Goal: Task Accomplishment & Management: Complete application form

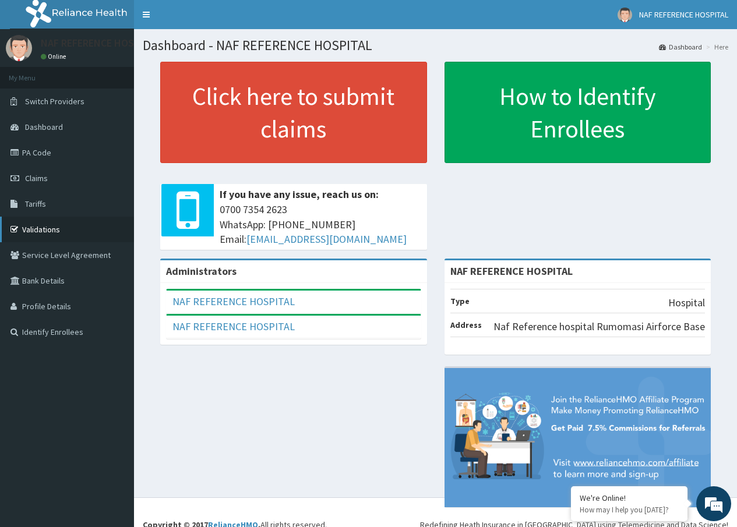
click at [37, 232] on link "Validations" at bounding box center [67, 230] width 134 height 26
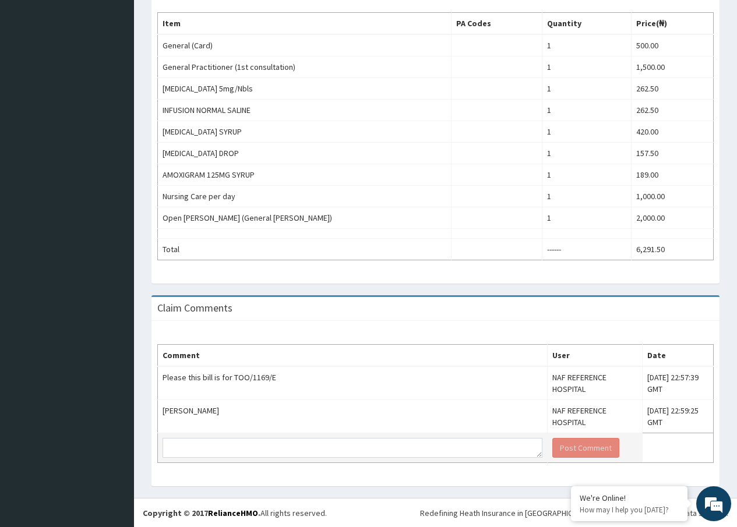
scroll to position [379, 0]
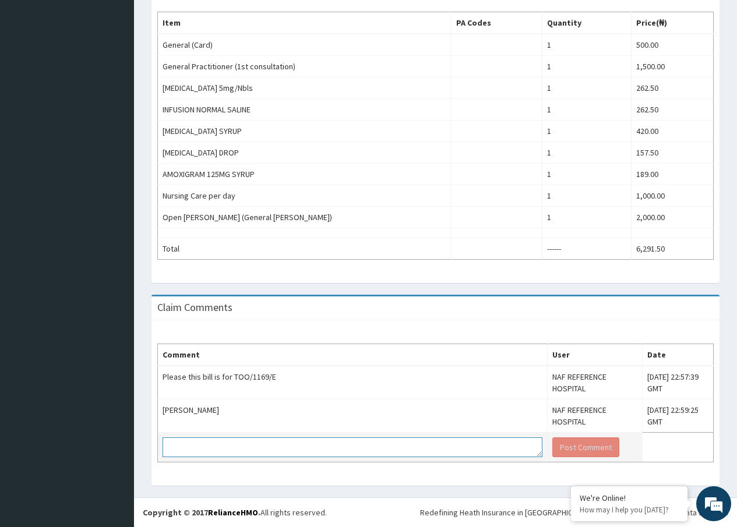
click at [299, 440] on textarea at bounding box center [353, 447] width 380 height 20
type textarea "please kindly cancel this bill"
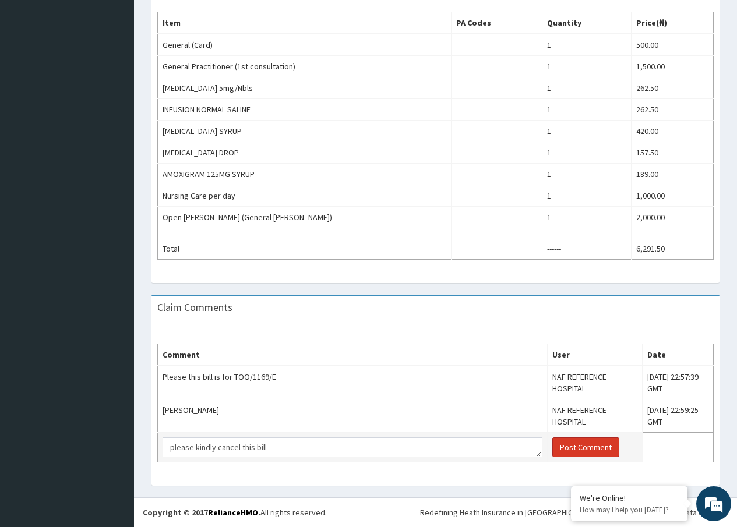
click at [567, 442] on button "Post Comment" at bounding box center [585, 447] width 67 height 20
click at [554, 442] on button "Post Comment" at bounding box center [585, 447] width 67 height 20
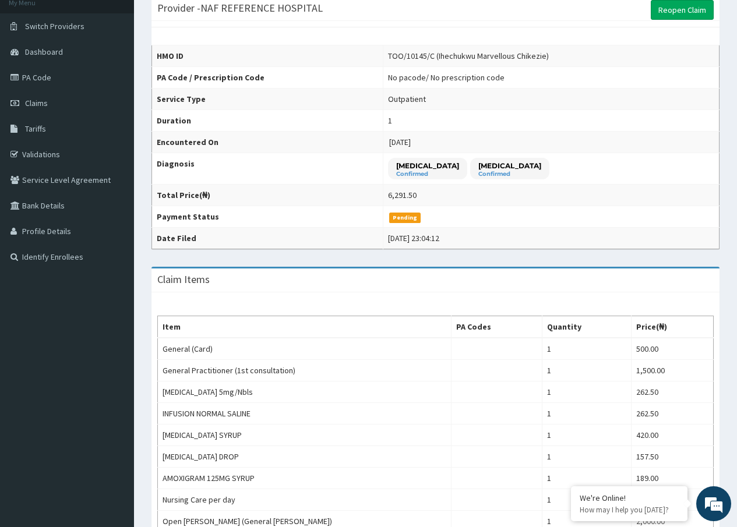
scroll to position [0, 0]
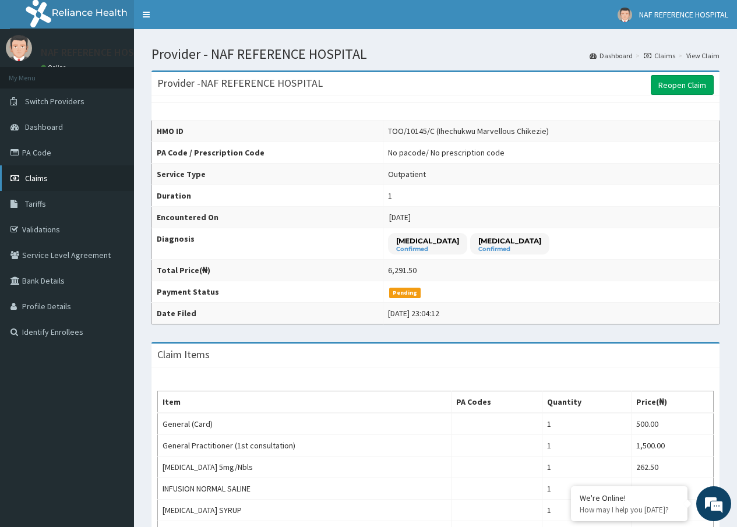
click at [29, 175] on span "Claims" at bounding box center [36, 178] width 23 height 10
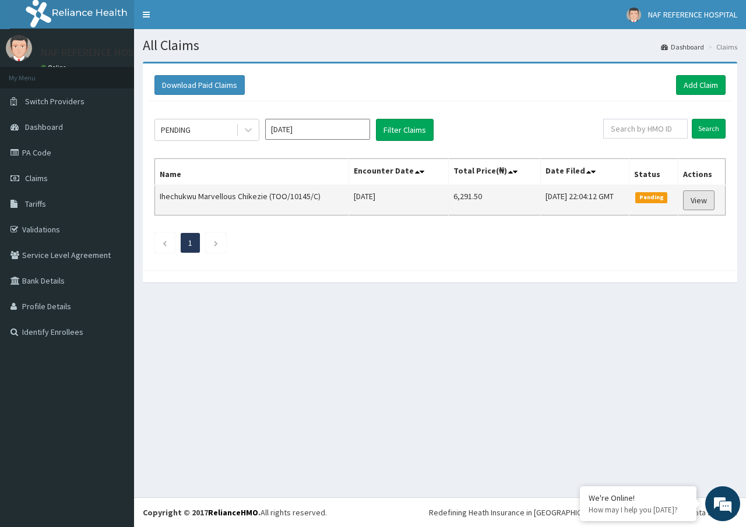
click at [703, 200] on link "View" at bounding box center [698, 200] width 31 height 20
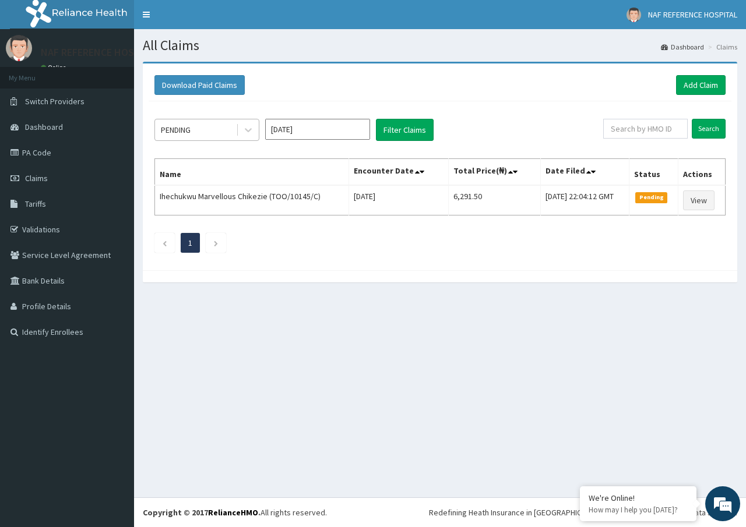
click at [218, 133] on div "PENDING" at bounding box center [195, 130] width 81 height 19
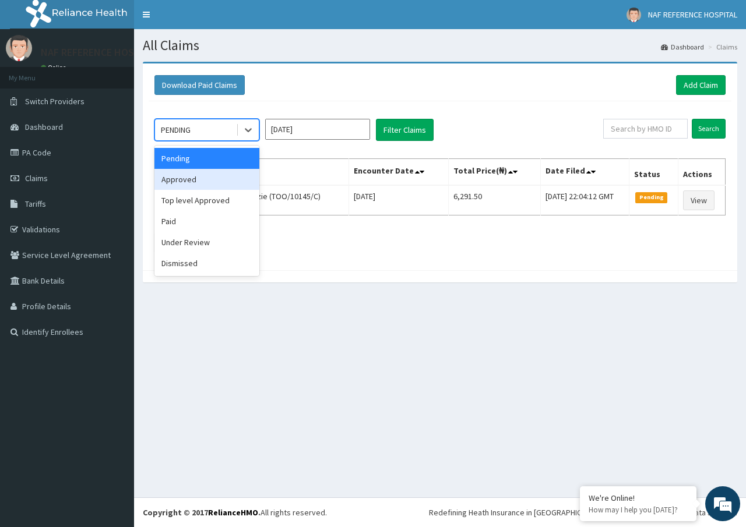
click at [202, 177] on div "Approved" at bounding box center [206, 179] width 105 height 21
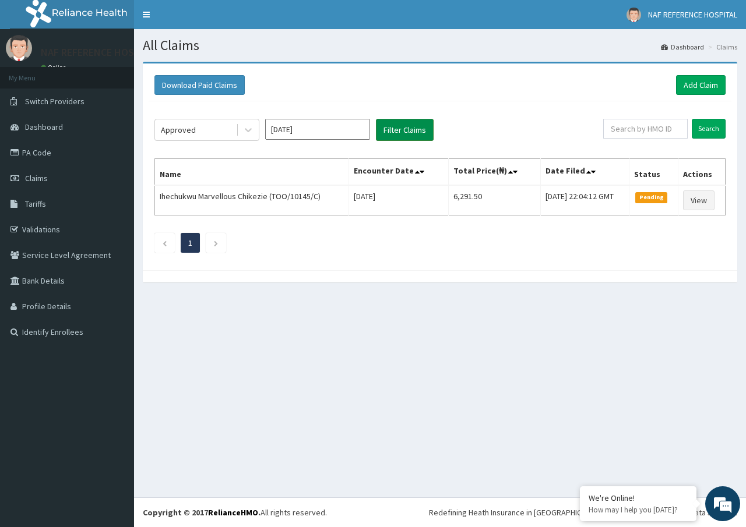
click at [416, 123] on button "Filter Claims" at bounding box center [405, 130] width 58 height 22
click at [406, 126] on button "Filter Claims" at bounding box center [405, 130] width 58 height 22
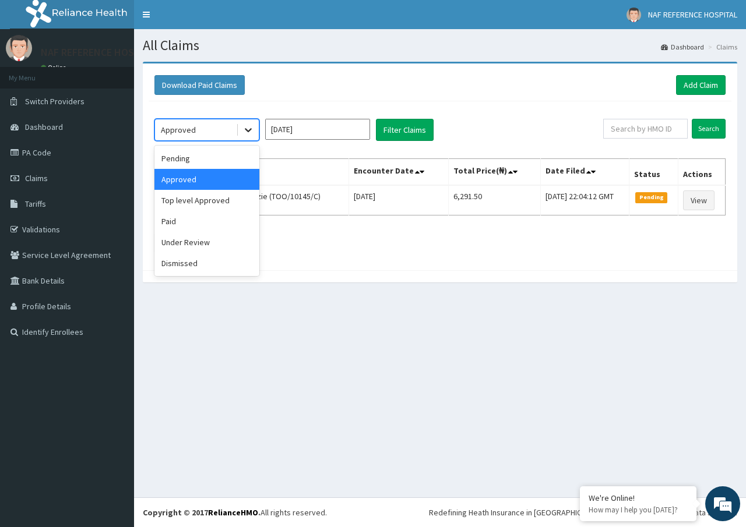
click at [252, 130] on icon at bounding box center [248, 130] width 12 height 12
click at [221, 179] on div "Approved" at bounding box center [206, 179] width 105 height 21
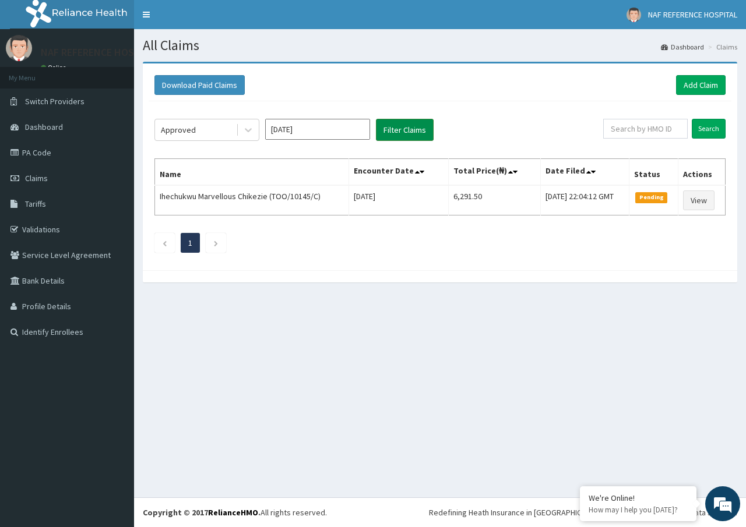
click at [401, 125] on button "Filter Claims" at bounding box center [405, 130] width 58 height 22
click at [346, 137] on input "Sep 2025" at bounding box center [317, 129] width 105 height 21
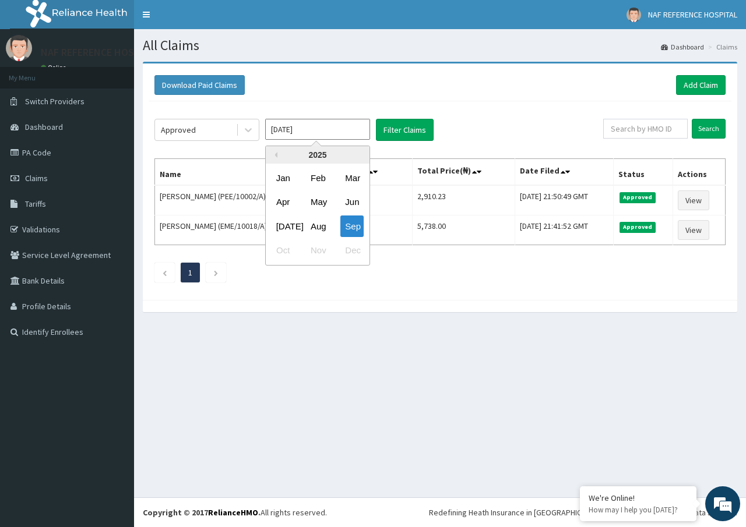
click at [440, 262] on div "Approved Sep 2025 Previous Year 2025 Jan Feb Mar Apr May Jun Jul Aug Sep Oct No…" at bounding box center [440, 197] width 583 height 193
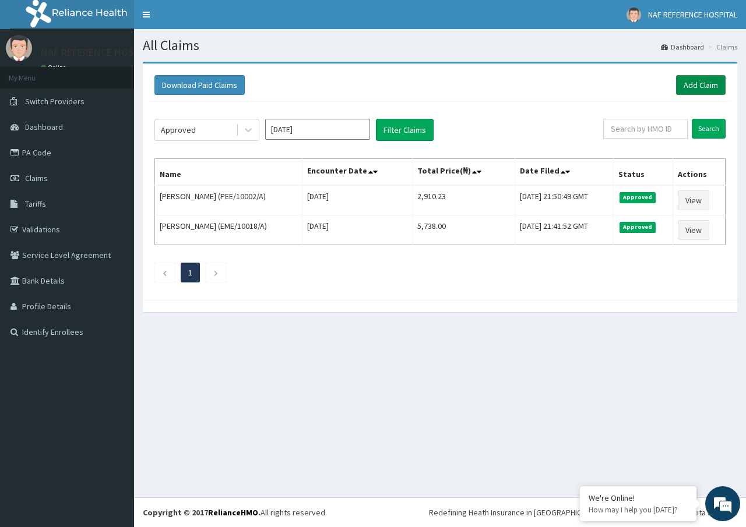
click at [693, 85] on link "Add Claim" at bounding box center [701, 85] width 50 height 20
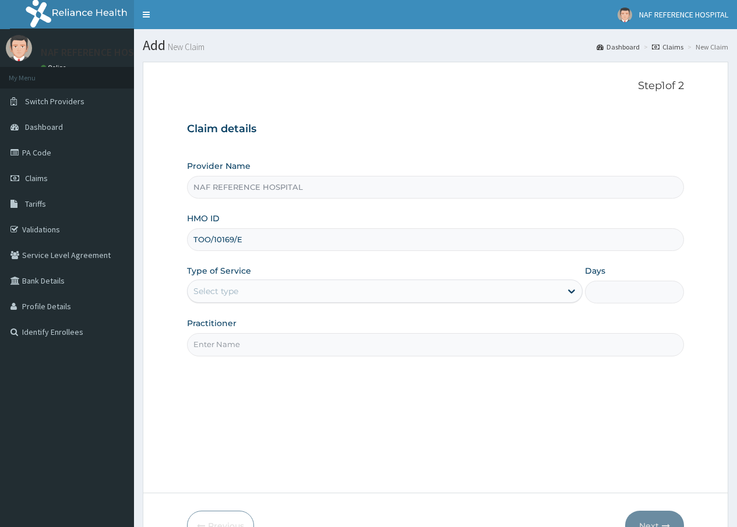
type input "TOO/10169/E"
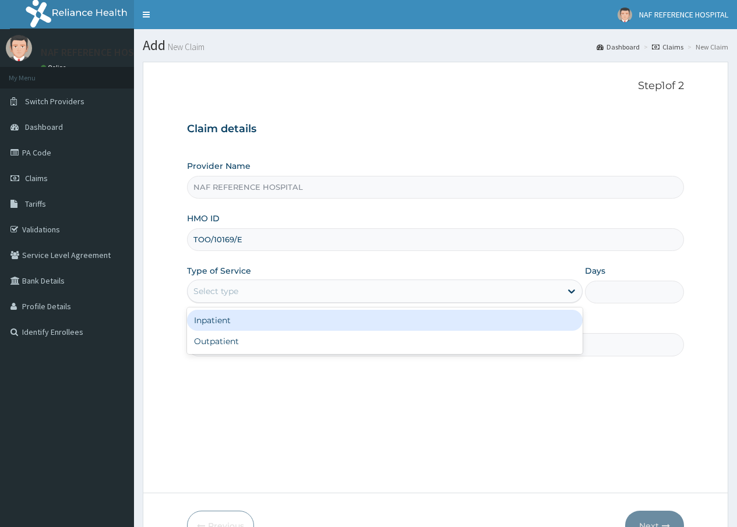
click at [228, 288] on div "Select type" at bounding box center [215, 291] width 45 height 12
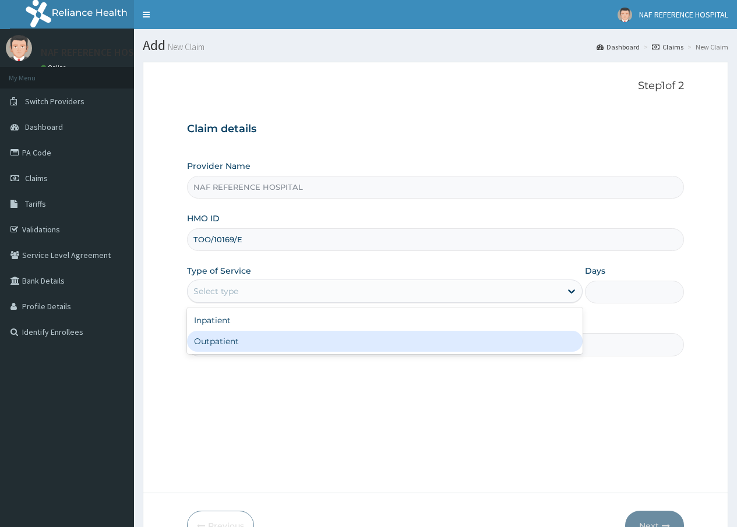
click at [232, 343] on div "Outpatient" at bounding box center [385, 341] width 396 height 21
type input "1"
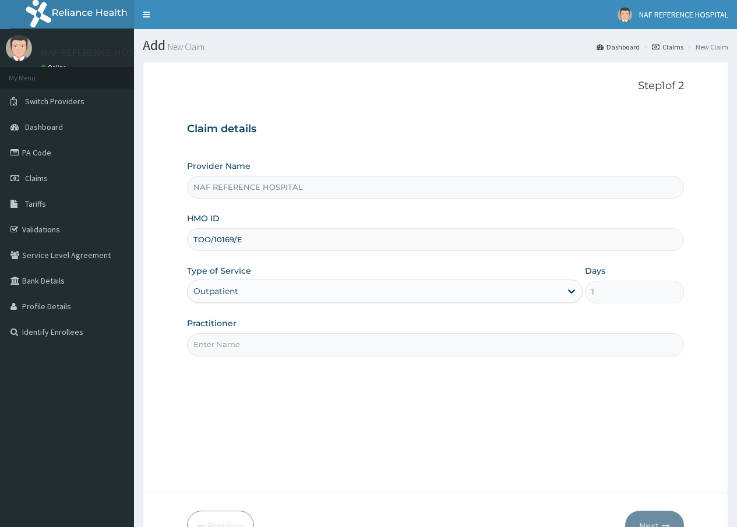
click at [233, 347] on input "Practitioner" at bounding box center [435, 344] width 497 height 23
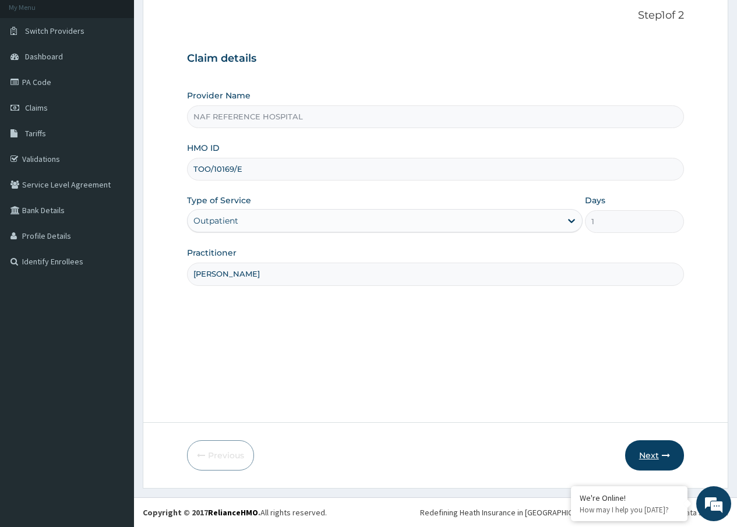
type input "DR ADAMU"
click at [654, 449] on button "Next" at bounding box center [654, 455] width 59 height 30
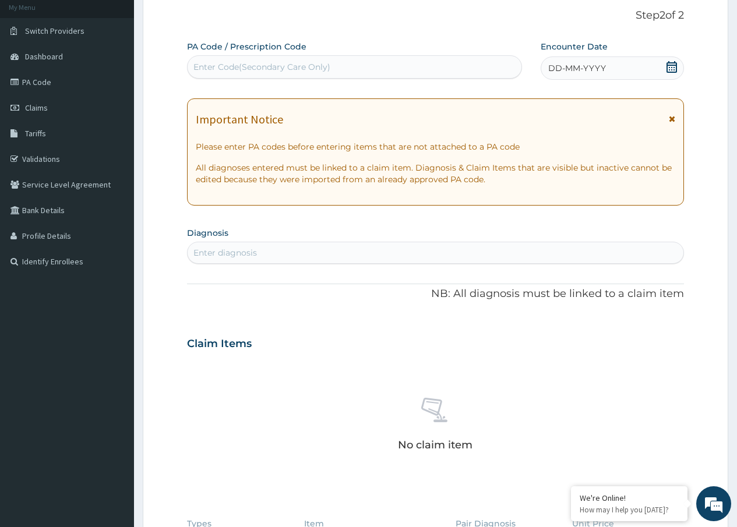
click at [669, 69] on icon at bounding box center [672, 67] width 12 height 12
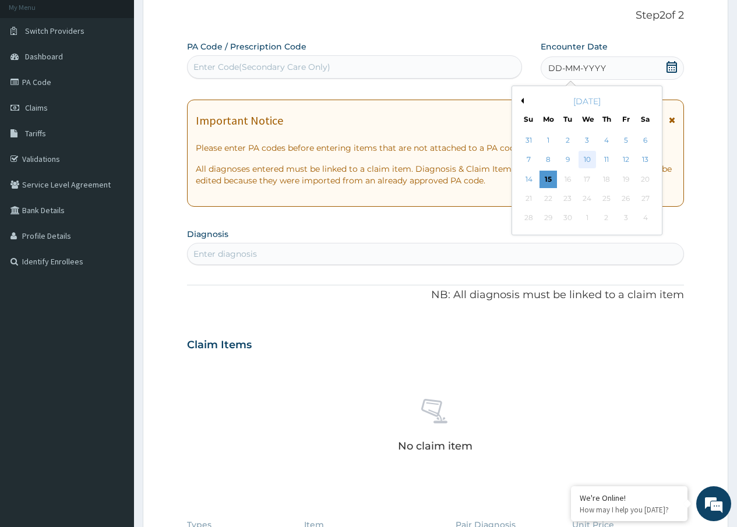
click at [588, 156] on div "10" at bounding box center [586, 159] width 17 height 17
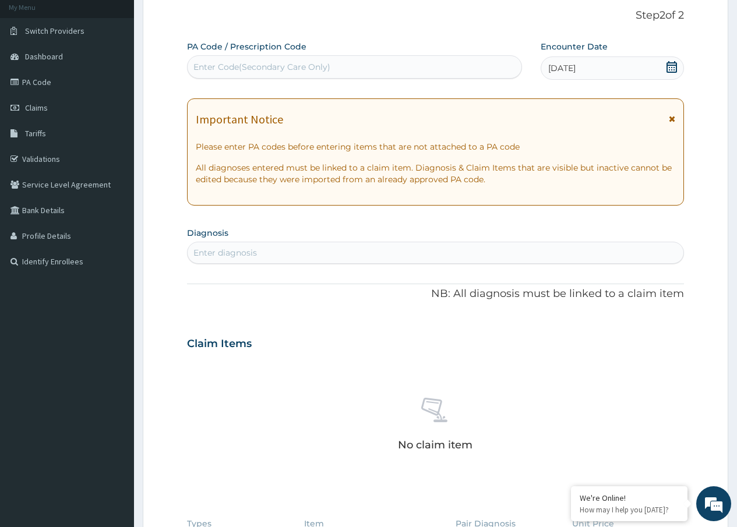
click at [249, 245] on div "Enter diagnosis" at bounding box center [436, 253] width 496 height 19
type input "P"
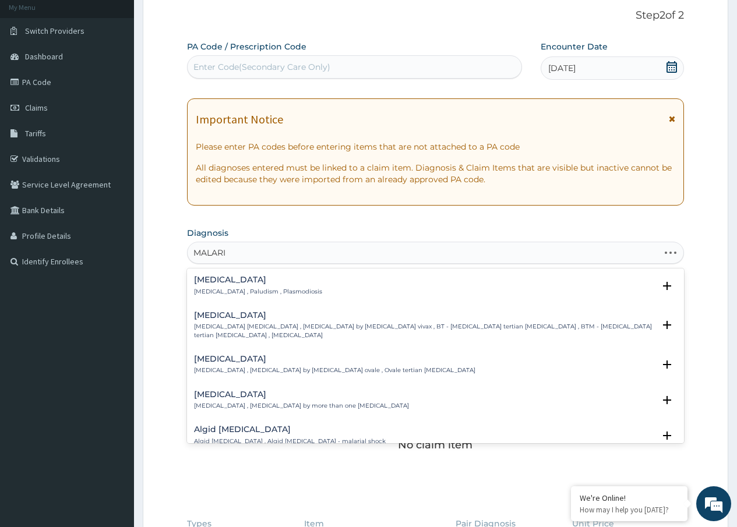
type input "MALARIA"
click at [244, 284] on h4 "Malaria" at bounding box center [258, 280] width 128 height 9
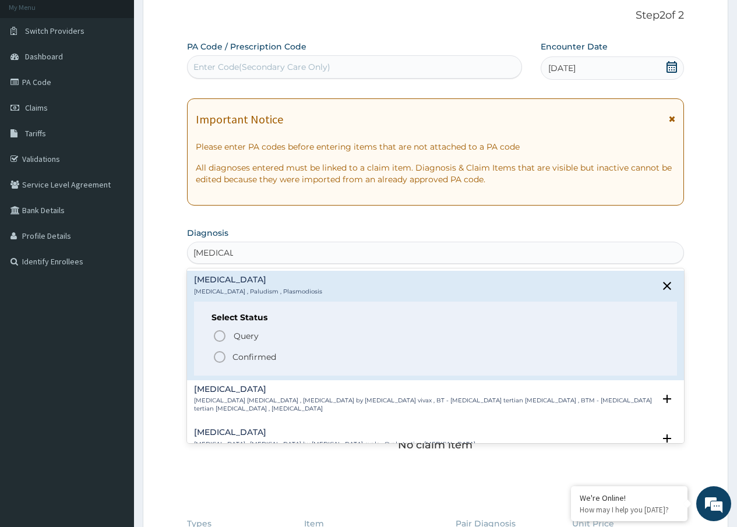
click at [239, 357] on p "Confirmed" at bounding box center [254, 357] width 44 height 12
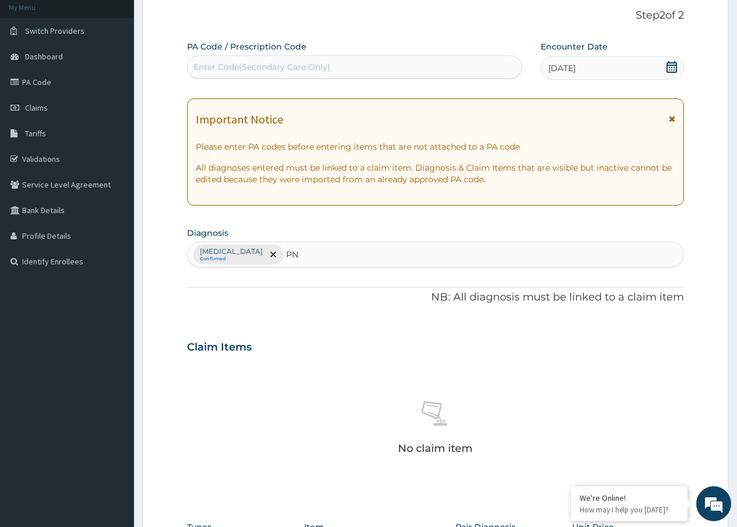
type input "PN"
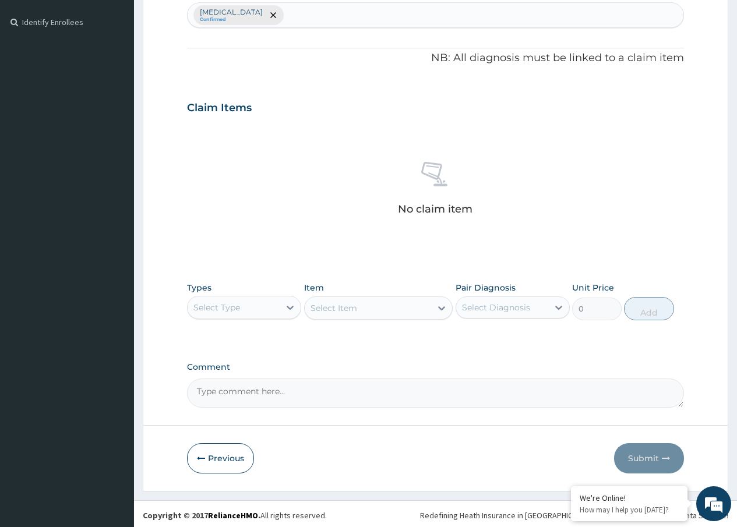
scroll to position [313, 0]
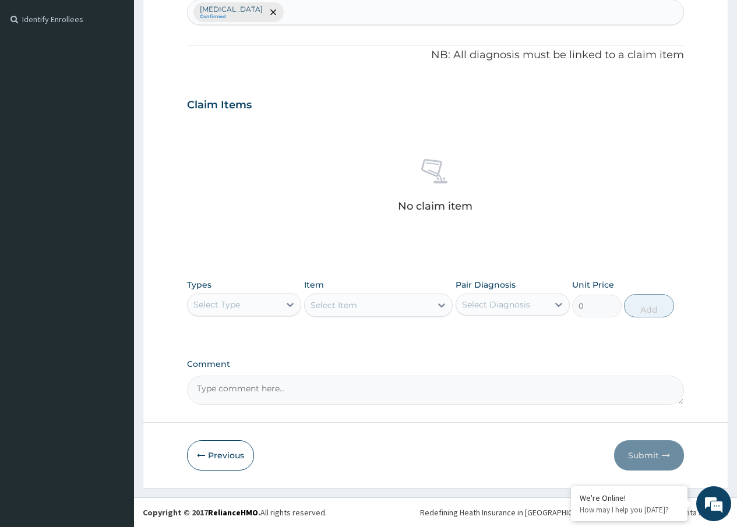
click at [249, 305] on div "Select Type" at bounding box center [234, 304] width 92 height 19
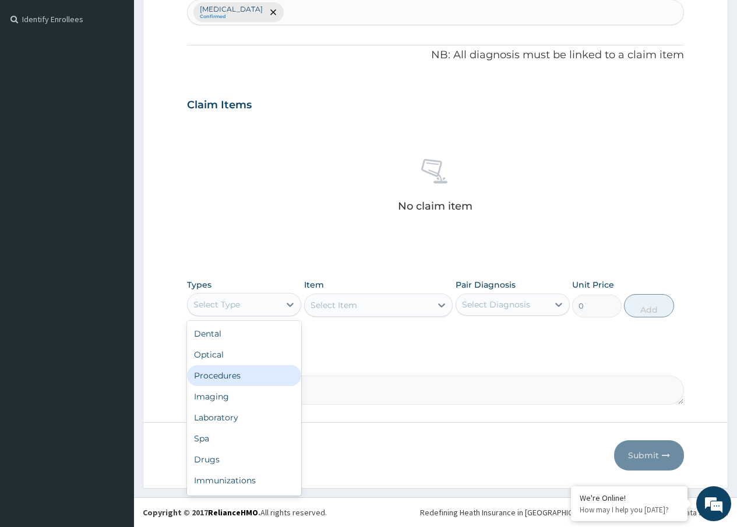
click at [223, 379] on div "Procedures" at bounding box center [244, 375] width 114 height 21
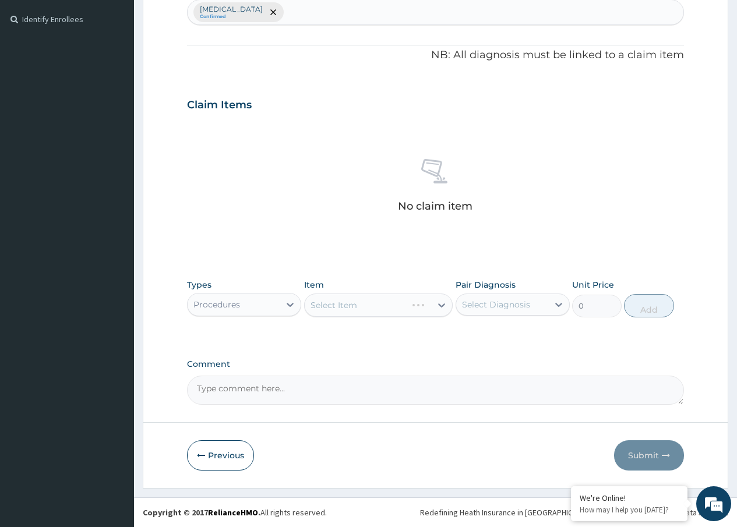
click at [340, 302] on div "Select Item" at bounding box center [378, 305] width 149 height 23
click at [335, 303] on div "Select Item" at bounding box center [378, 305] width 149 height 23
click at [373, 301] on div "Select Item" at bounding box center [378, 305] width 149 height 23
click at [355, 304] on div "Select Item" at bounding box center [378, 305] width 149 height 23
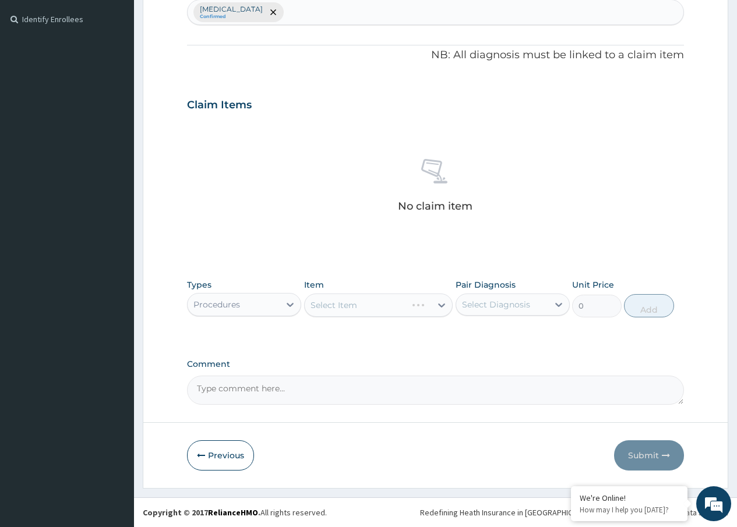
click at [355, 304] on div "Select Item" at bounding box center [378, 305] width 149 height 23
click at [365, 306] on div "Select Item" at bounding box center [378, 305] width 149 height 23
click at [365, 304] on div "Select Item" at bounding box center [378, 305] width 149 height 23
click at [324, 306] on div "Select Item" at bounding box center [378, 305] width 149 height 23
click at [439, 303] on div "Select Item" at bounding box center [378, 305] width 149 height 23
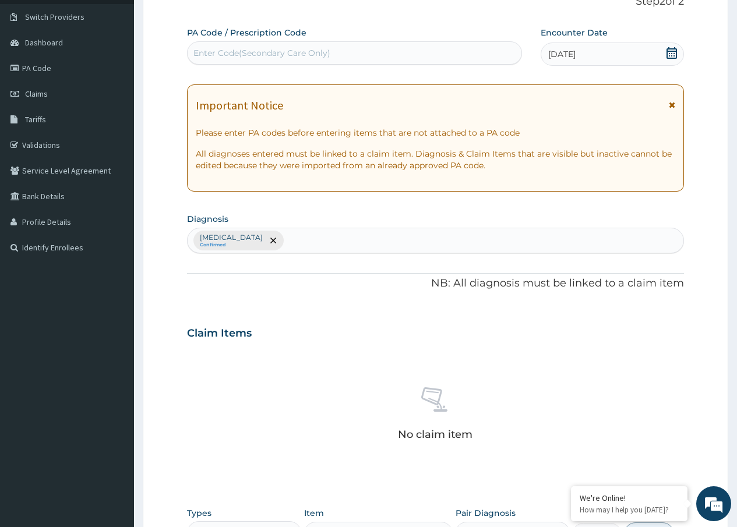
scroll to position [80, 0]
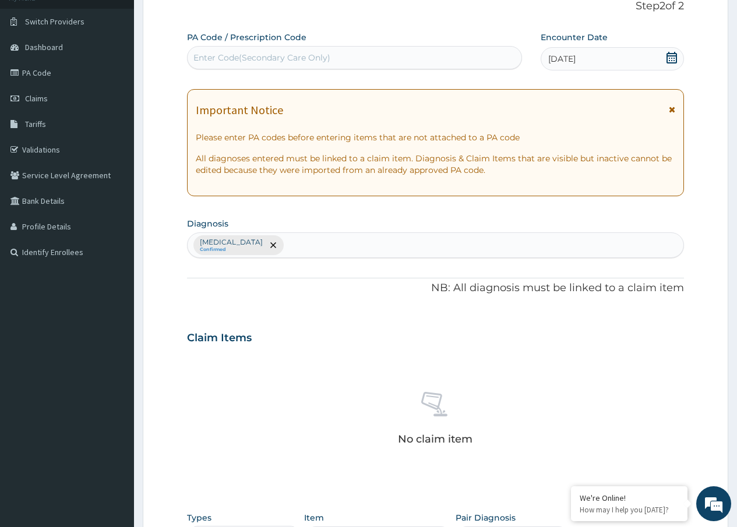
click at [300, 245] on div "Malaria Confirmed" at bounding box center [436, 245] width 496 height 24
type input "O"
type input "P"
type input "PNE"
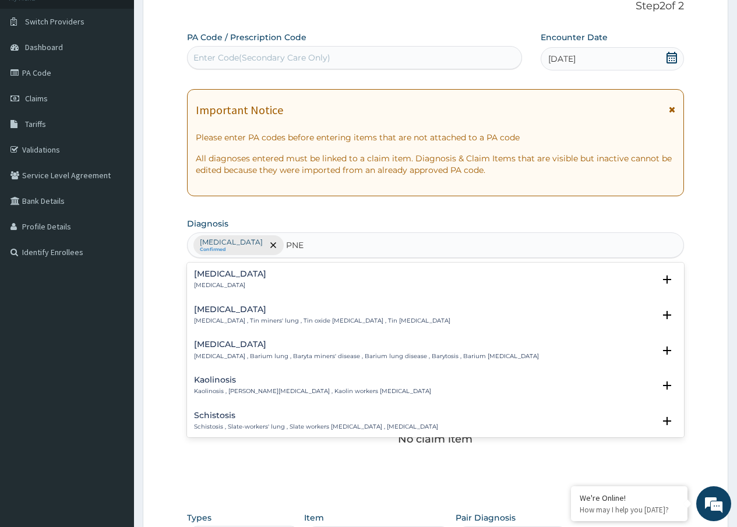
click at [211, 280] on div "Pneumonia Pneumonia" at bounding box center [230, 280] width 72 height 20
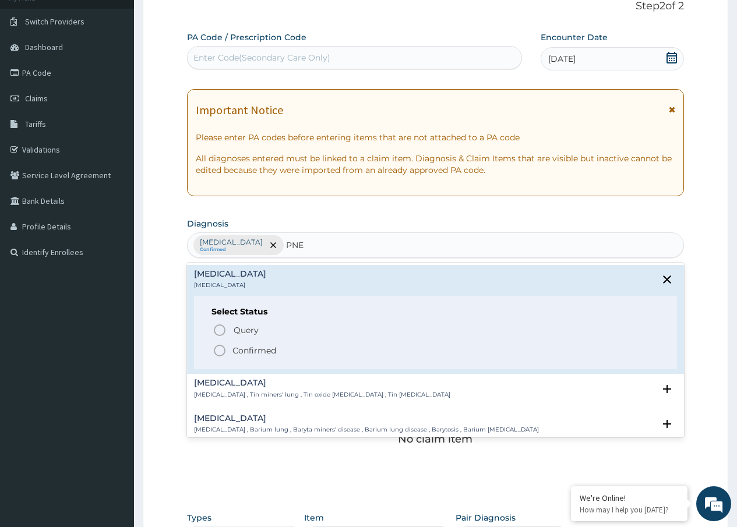
click at [218, 350] on icon "status option filled" at bounding box center [220, 351] width 14 height 14
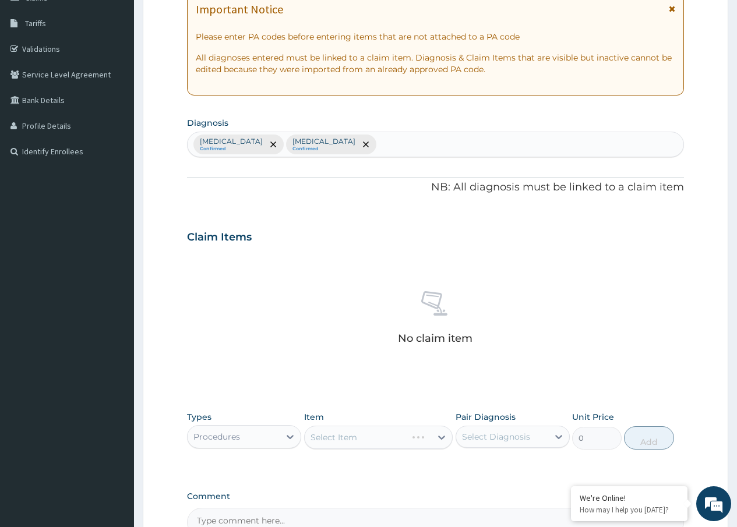
scroll to position [313, 0]
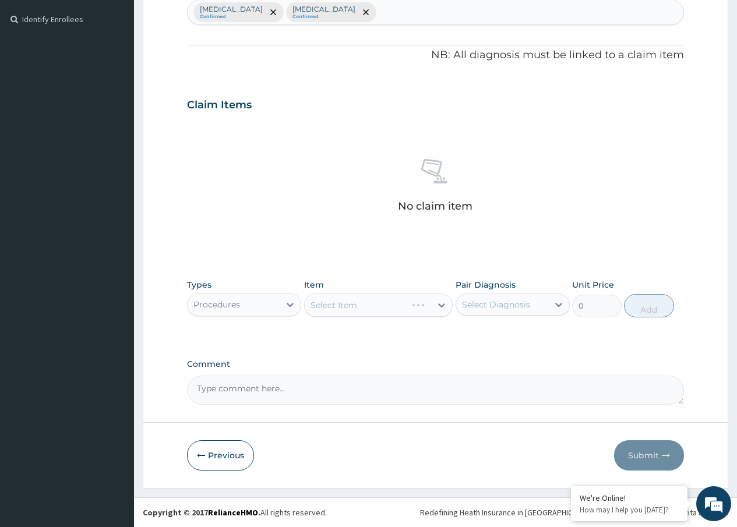
click at [334, 303] on div "Select Item" at bounding box center [378, 305] width 149 height 23
click at [432, 301] on div "Select Item" at bounding box center [378, 305] width 149 height 23
click at [438, 310] on div "Select Item" at bounding box center [378, 305] width 149 height 23
click at [440, 255] on div "PA Code / Prescription Code Enter Code(Secondary Care Only) Encounter Date 10-0…" at bounding box center [435, 101] width 497 height 606
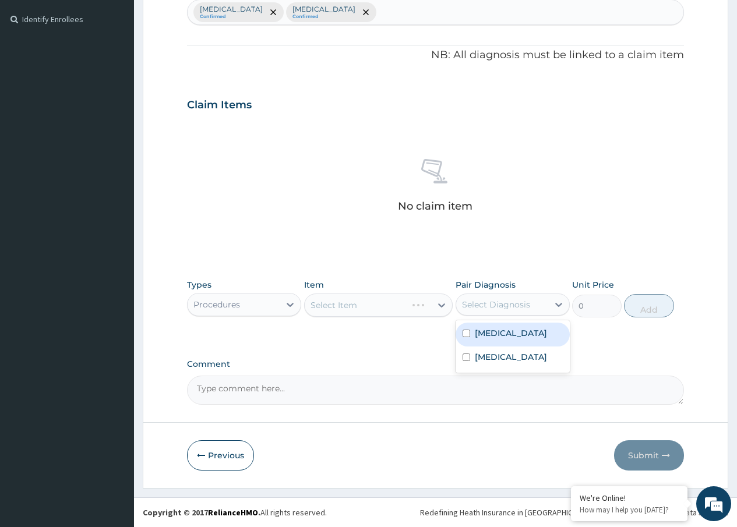
click at [545, 309] on div "Select Diagnosis" at bounding box center [502, 304] width 92 height 19
click at [501, 356] on label "[MEDICAL_DATA]" at bounding box center [511, 357] width 72 height 12
checkbox input "true"
click at [372, 308] on div "Select Item" at bounding box center [378, 305] width 149 height 23
click at [434, 306] on div "Select Item" at bounding box center [378, 305] width 149 height 23
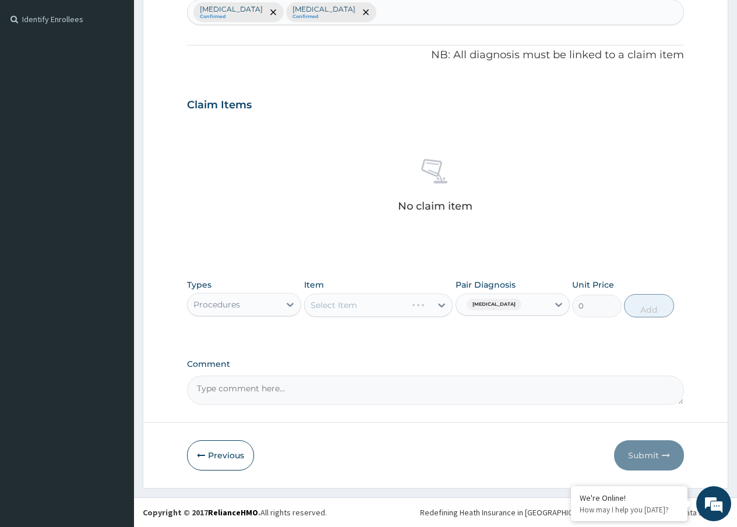
click at [443, 305] on div "Select Item" at bounding box center [378, 305] width 149 height 23
click at [384, 305] on div "Select Item" at bounding box center [378, 305] width 149 height 23
click at [442, 306] on div "Select Item" at bounding box center [378, 305] width 149 height 23
click at [436, 308] on div "Select Item" at bounding box center [378, 305] width 149 height 23
click at [412, 304] on div "Select Item" at bounding box center [378, 305] width 149 height 23
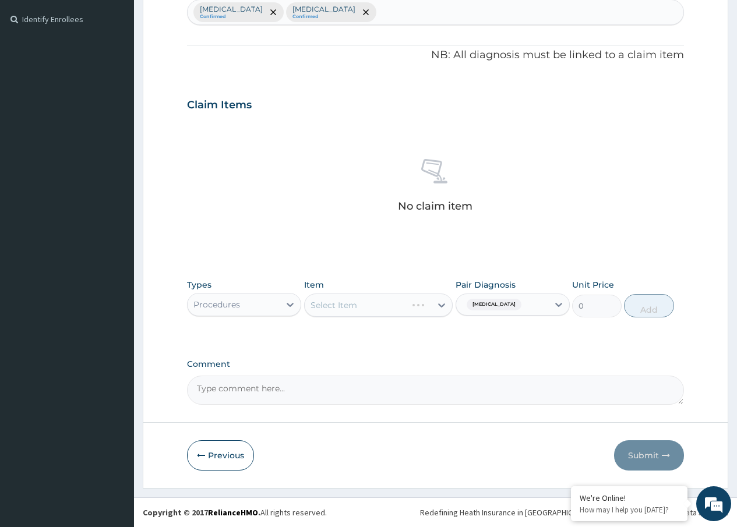
click at [436, 298] on div "Select Item" at bounding box center [378, 305] width 149 height 23
click at [391, 306] on div "Select Item" at bounding box center [378, 305] width 149 height 23
click at [439, 301] on div "Select Item" at bounding box center [378, 305] width 149 height 23
click at [348, 338] on div "Types Procedures Item Select Item Pair Diagnosis Pneumonia Unit Price 0 Add" at bounding box center [435, 307] width 497 height 68
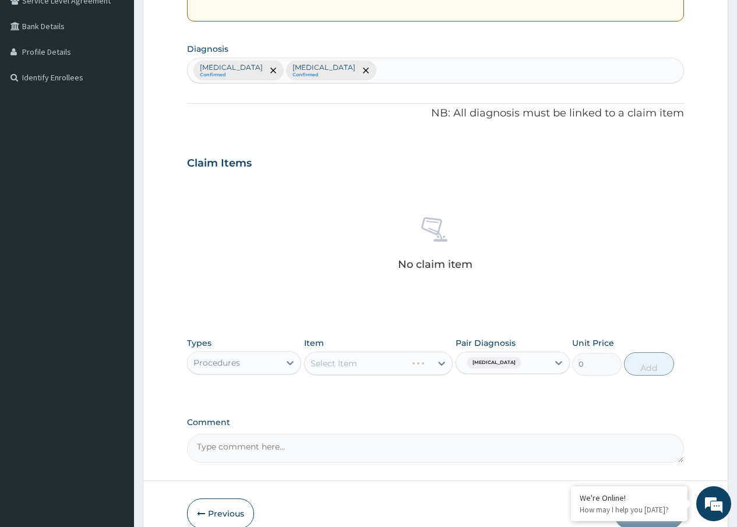
click at [362, 361] on div "Select Item" at bounding box center [378, 363] width 149 height 23
click at [444, 367] on div "Select Item" at bounding box center [378, 363] width 149 height 23
click at [331, 362] on div "Select Item" at bounding box center [378, 363] width 149 height 23
click at [400, 362] on div "Select Item" at bounding box center [378, 363] width 149 height 23
click at [438, 366] on div "Select Item" at bounding box center [378, 363] width 149 height 23
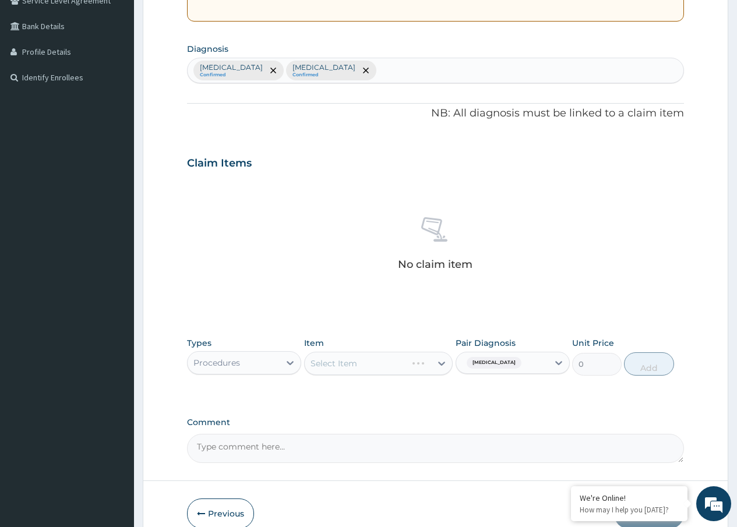
click at [441, 361] on div "Select Item" at bounding box center [378, 363] width 149 height 23
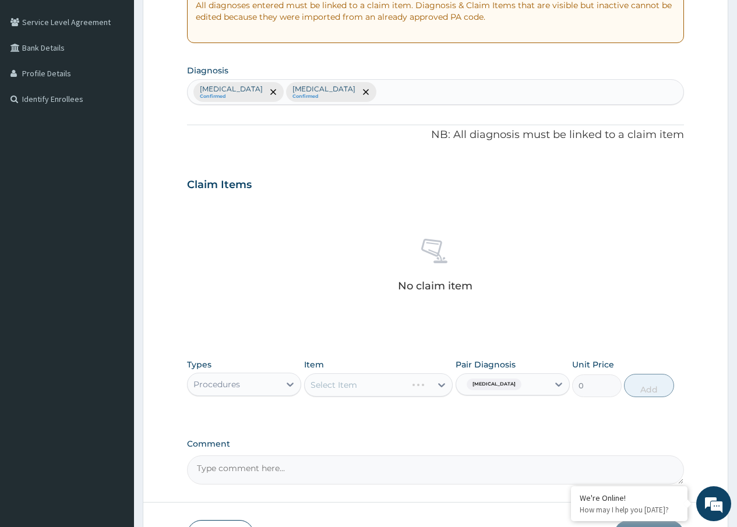
scroll to position [313, 0]
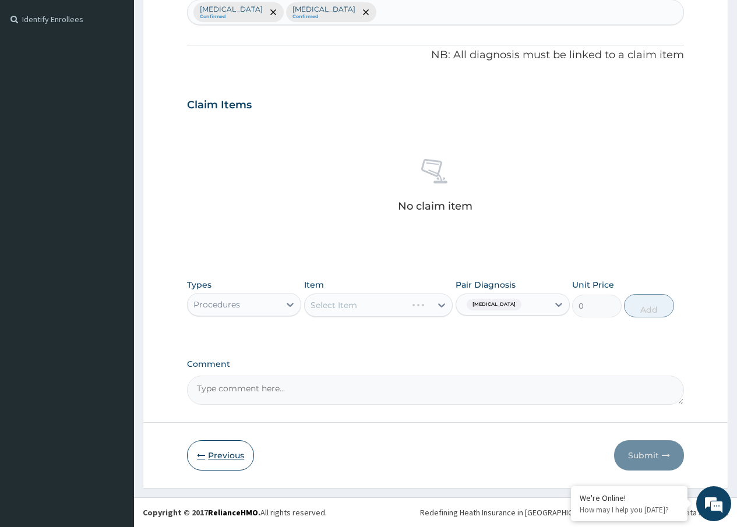
click at [214, 455] on button "Previous" at bounding box center [220, 455] width 67 height 30
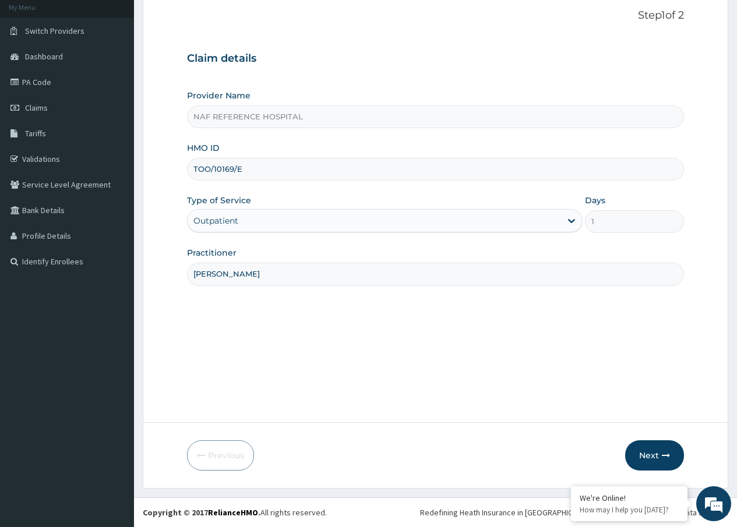
scroll to position [70, 0]
click at [651, 454] on button "Next" at bounding box center [654, 455] width 59 height 30
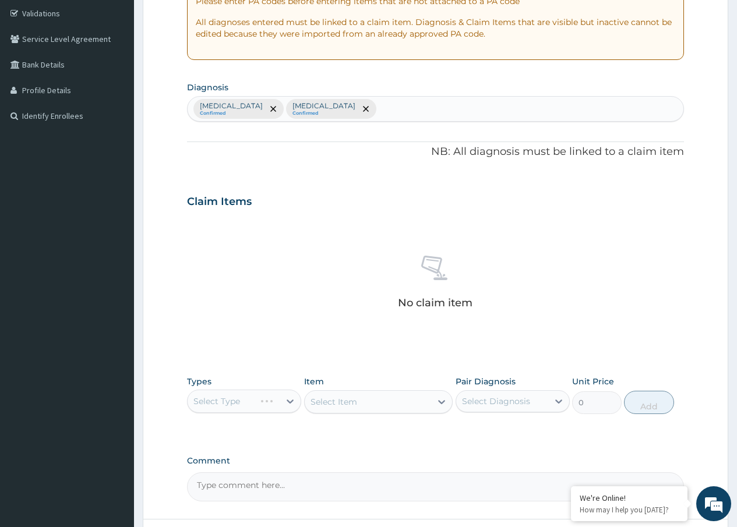
scroll to position [304, 0]
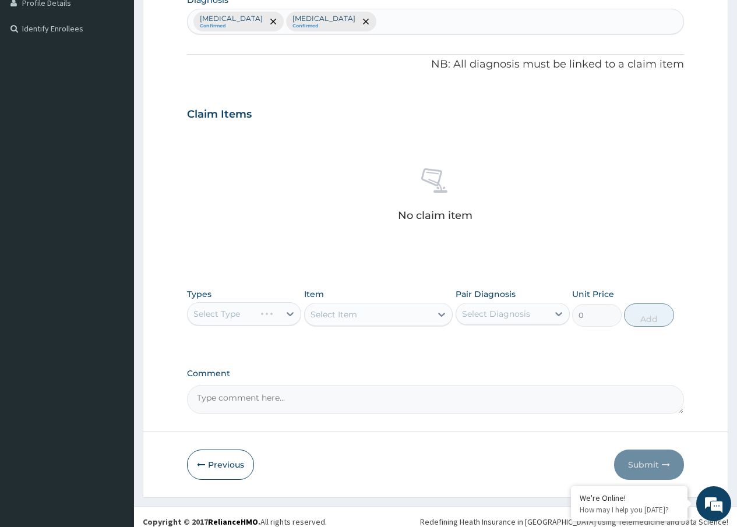
click at [215, 318] on div "Select Type" at bounding box center [244, 313] width 114 height 23
click at [289, 313] on div "Select Type" at bounding box center [244, 313] width 114 height 23
click at [238, 324] on div "Select Type" at bounding box center [244, 313] width 114 height 23
click at [259, 318] on div "Select Type" at bounding box center [244, 313] width 114 height 23
click at [285, 311] on div "Select Type" at bounding box center [244, 313] width 114 height 23
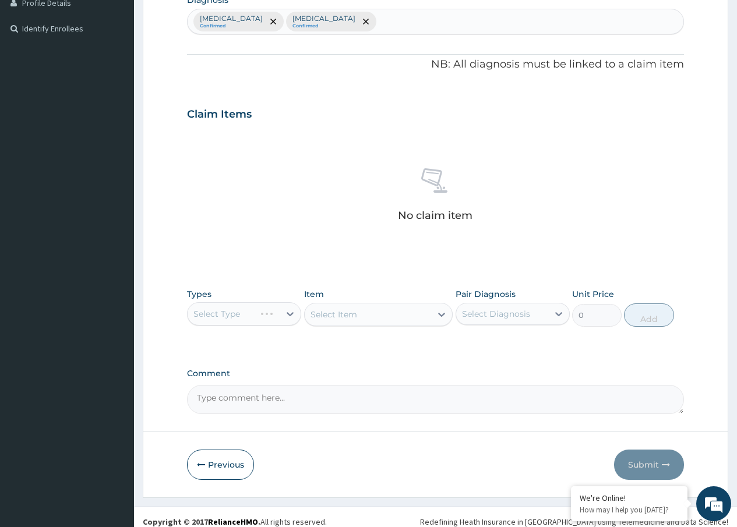
scroll to position [313, 0]
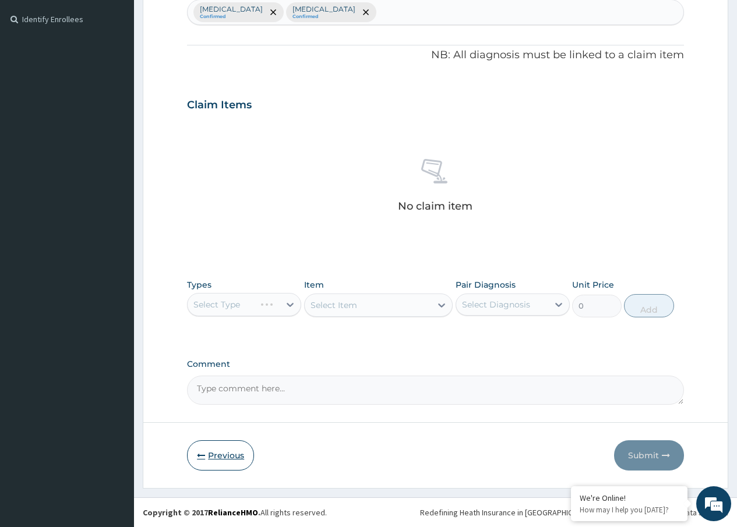
click at [220, 452] on button "Previous" at bounding box center [220, 455] width 67 height 30
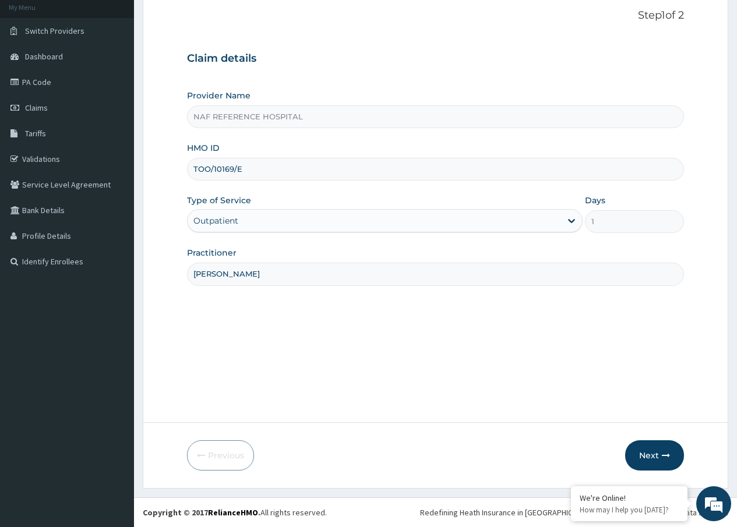
scroll to position [70, 0]
click at [34, 107] on span "Claims" at bounding box center [36, 108] width 23 height 10
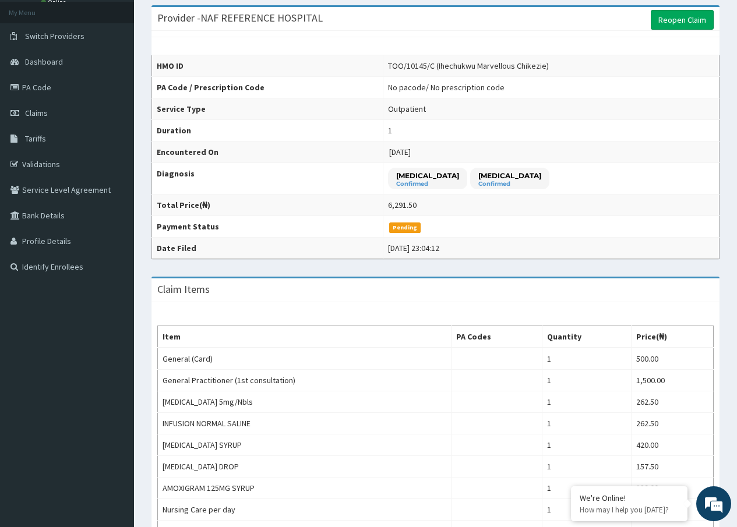
scroll to position [58, 0]
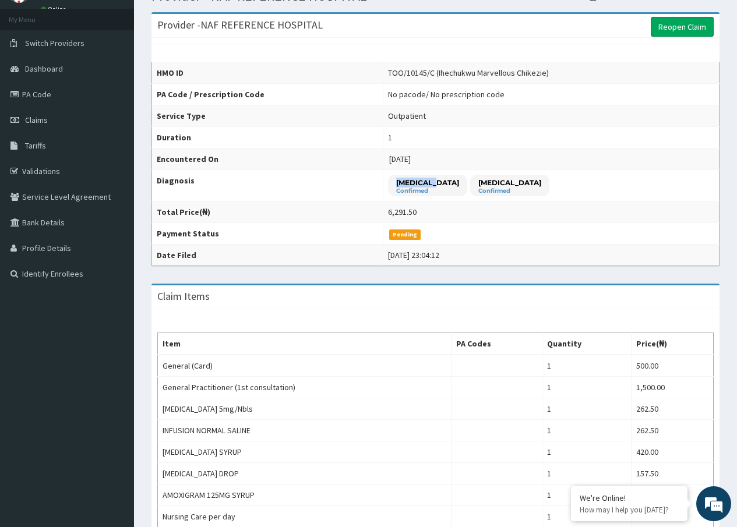
drag, startPoint x: 388, startPoint y: 178, endPoint x: 429, endPoint y: 175, distance: 41.5
click at [429, 175] on div "[MEDICAL_DATA] Confirmed" at bounding box center [427, 186] width 79 height 22
click at [649, 186] on td "[MEDICAL_DATA] Confirmed [MEDICAL_DATA] Confirmed" at bounding box center [551, 185] width 336 height 31
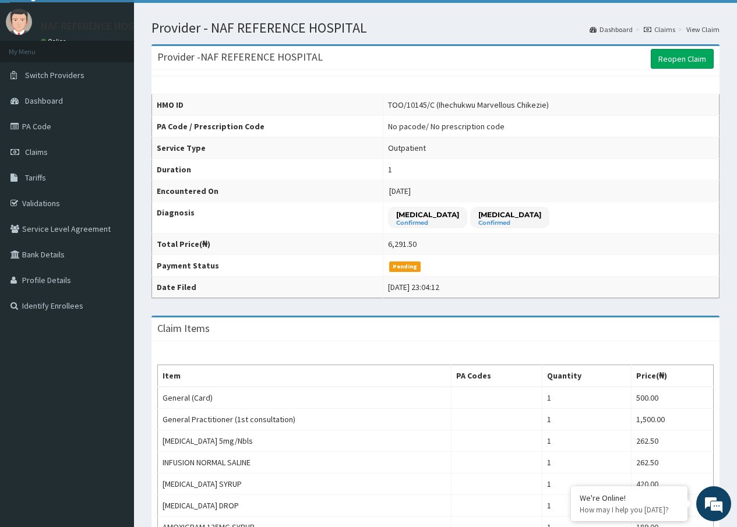
scroll to position [0, 0]
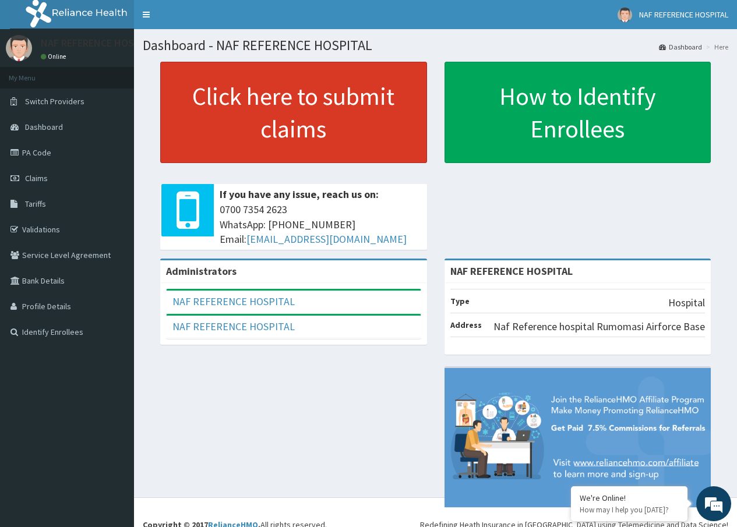
click at [257, 114] on link "Click here to submit claims" at bounding box center [293, 112] width 267 height 101
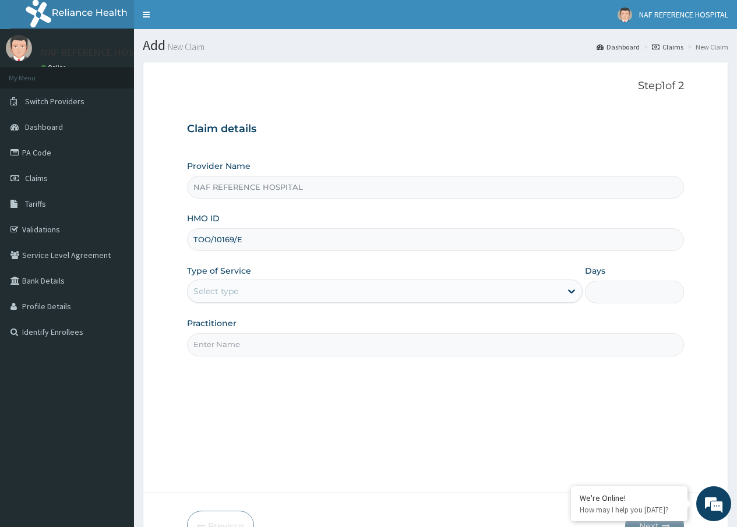
type input "TOO/10169/E"
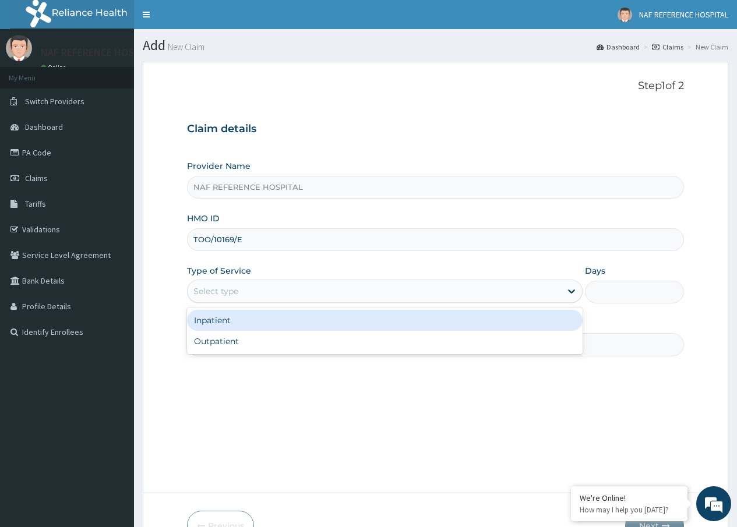
click at [199, 294] on div "Select type" at bounding box center [215, 291] width 45 height 12
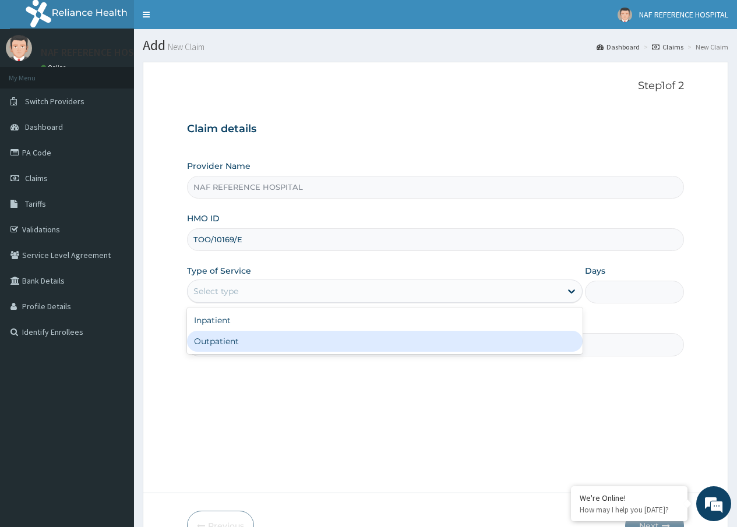
click at [216, 344] on div "Outpatient" at bounding box center [385, 341] width 396 height 21
type input "1"
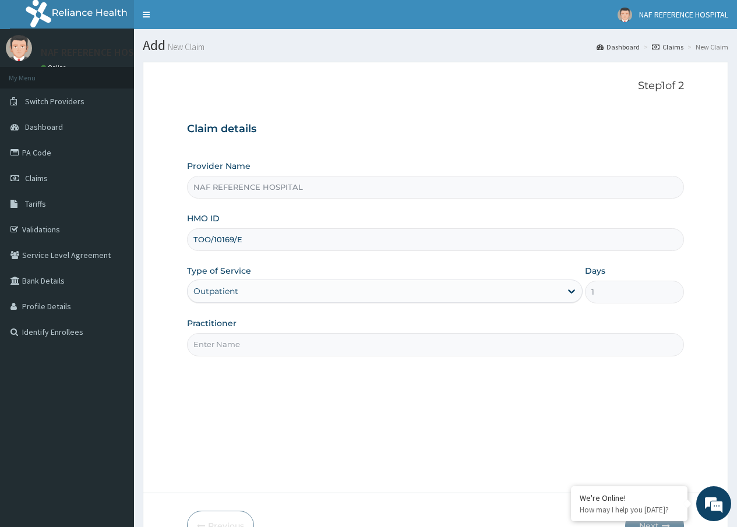
click at [209, 346] on input "Practitioner" at bounding box center [435, 344] width 497 height 23
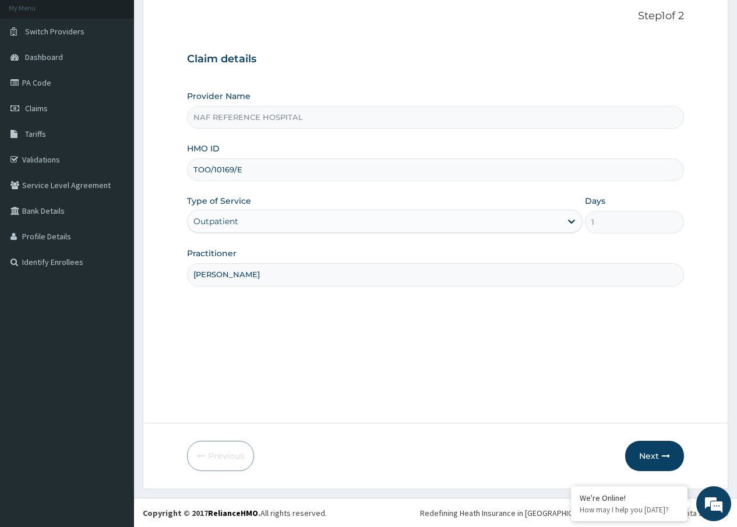
scroll to position [70, 0]
type input "DR ADAMU"
click at [658, 457] on button "Next" at bounding box center [654, 455] width 59 height 30
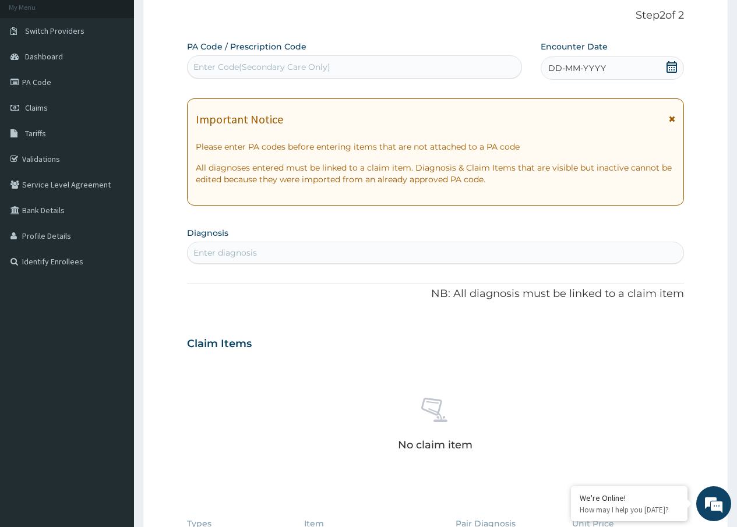
click at [672, 65] on icon at bounding box center [671, 67] width 10 height 12
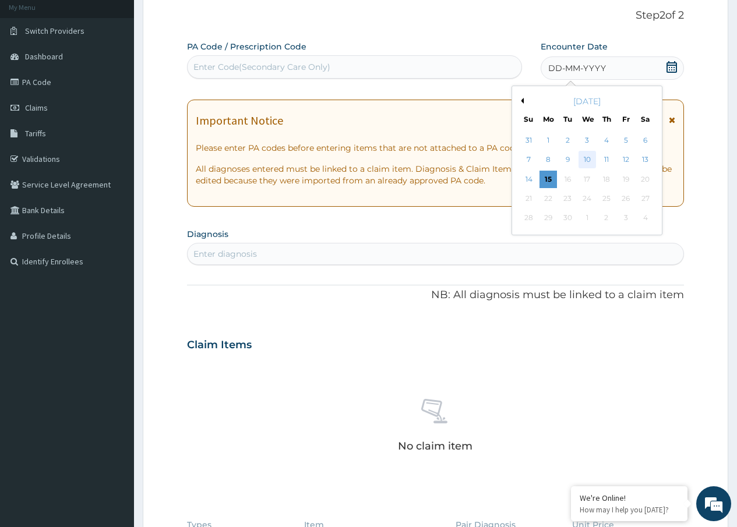
click at [587, 158] on div "10" at bounding box center [586, 159] width 17 height 17
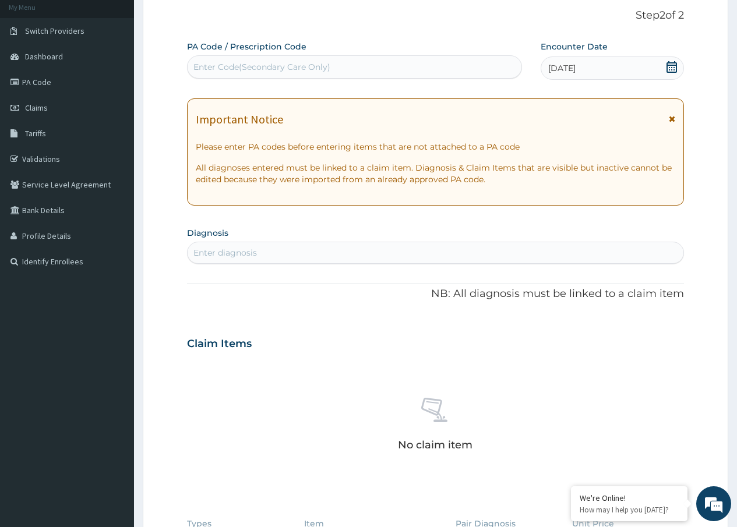
click at [225, 255] on div "Enter diagnosis" at bounding box center [224, 253] width 63 height 12
type input "PNEU"
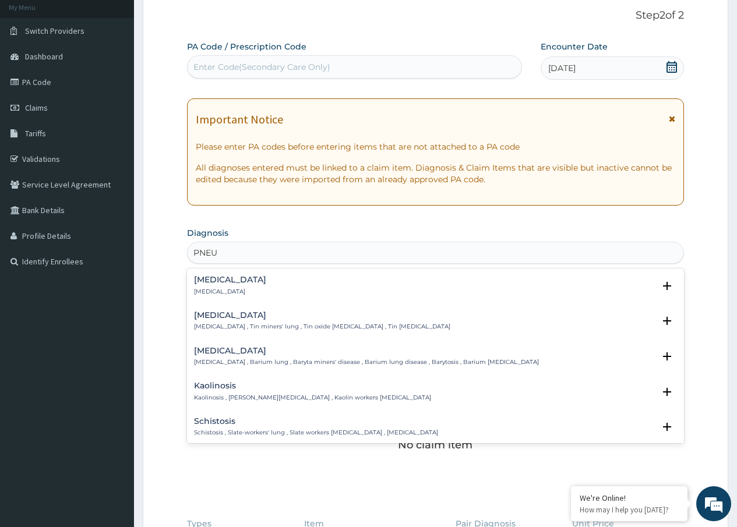
click at [232, 278] on h4 "[MEDICAL_DATA]" at bounding box center [230, 280] width 72 height 9
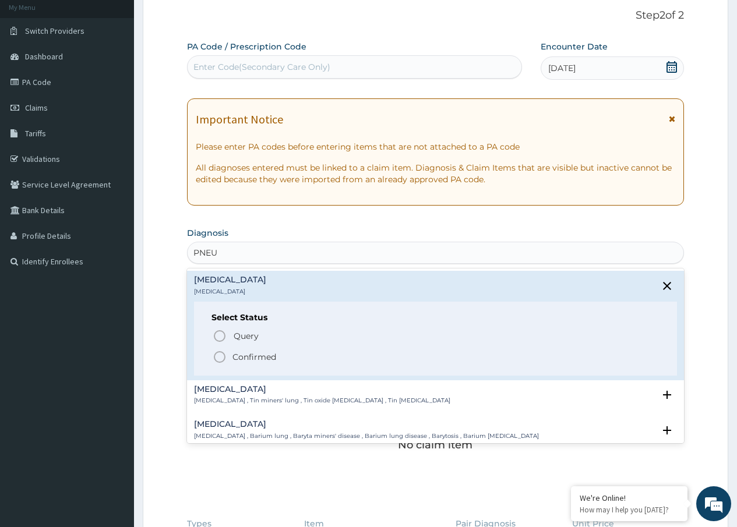
drag, startPoint x: 223, startPoint y: 333, endPoint x: 220, endPoint y: 346, distance: 13.7
click at [220, 346] on div "Query Query covers suspected (?), Keep in view (kiv), Ruled out (r/o) Confirmed" at bounding box center [435, 346] width 448 height 36
click at [216, 355] on icon "status option filled" at bounding box center [220, 357] width 14 height 14
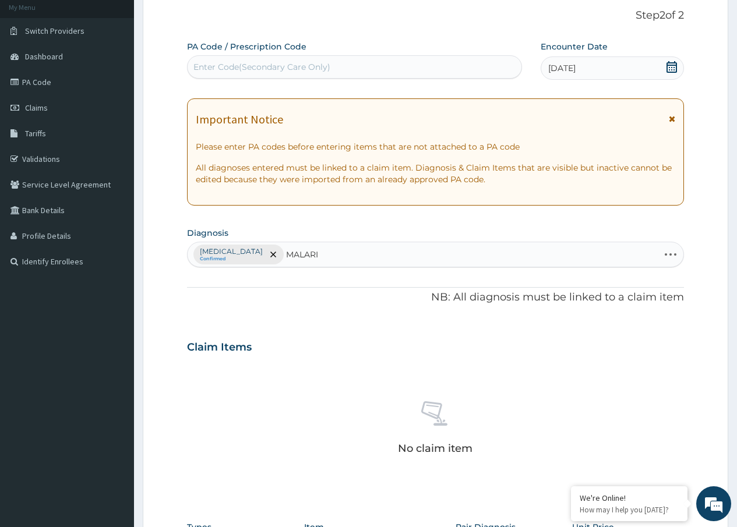
type input "MALARIA"
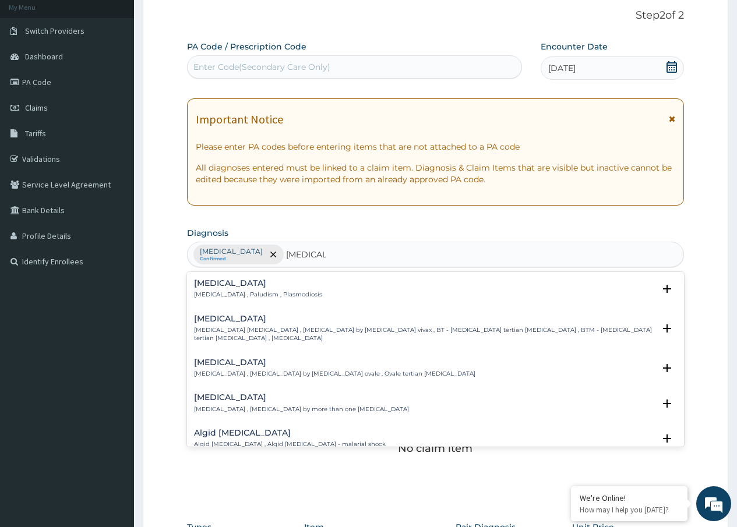
click at [204, 280] on h4 "[MEDICAL_DATA]" at bounding box center [258, 283] width 128 height 9
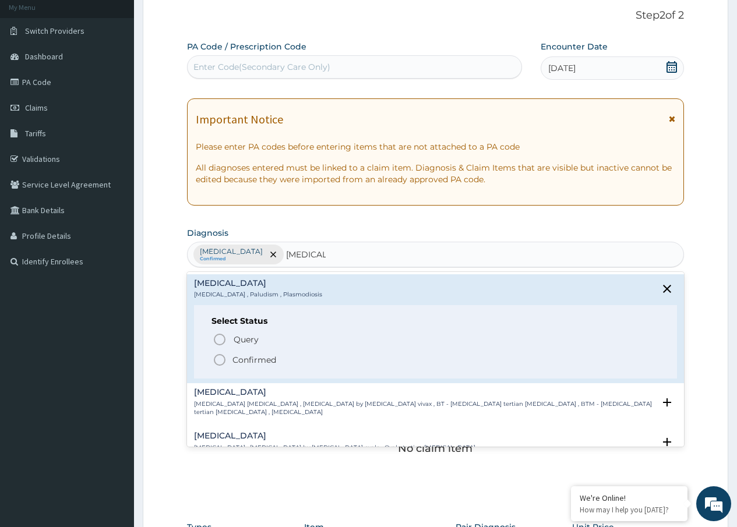
click at [234, 360] on p "Confirmed" at bounding box center [254, 360] width 44 height 12
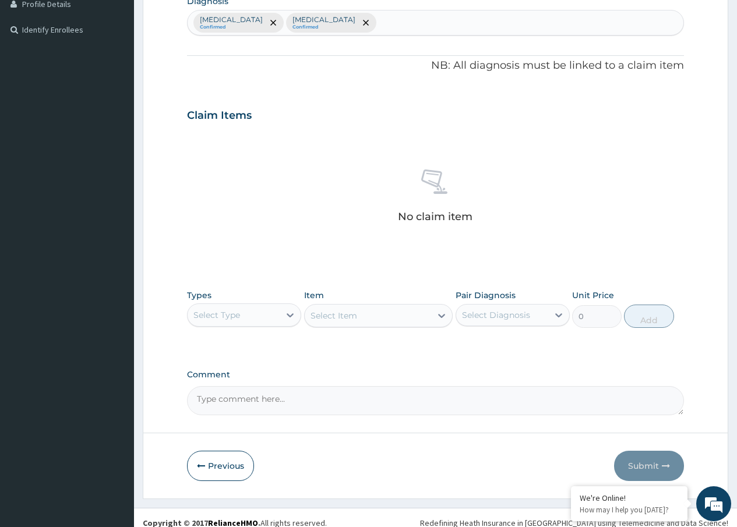
scroll to position [304, 0]
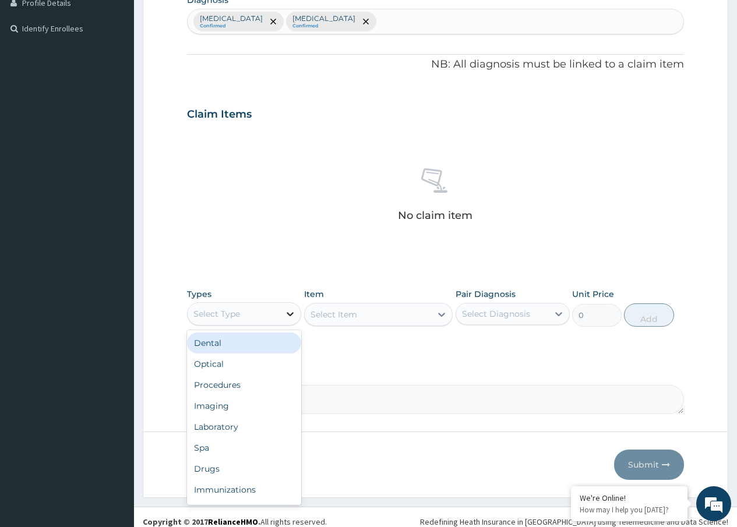
click at [289, 312] on icon at bounding box center [290, 314] width 12 height 12
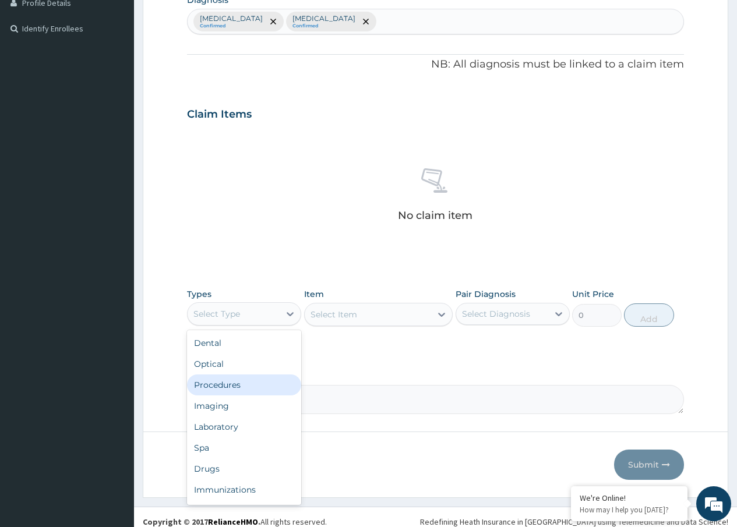
click at [230, 388] on div "Procedures" at bounding box center [244, 385] width 114 height 21
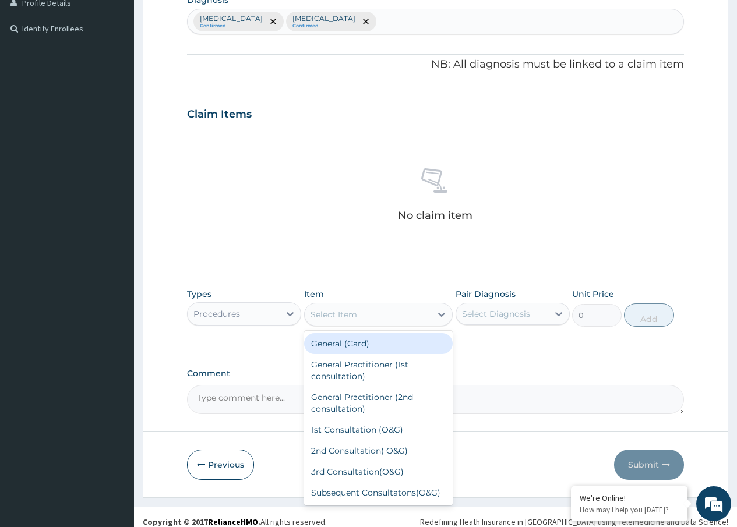
click at [403, 316] on div "Select Item" at bounding box center [368, 314] width 127 height 19
click at [359, 342] on div "General (Card)" at bounding box center [378, 343] width 149 height 21
type input "500"
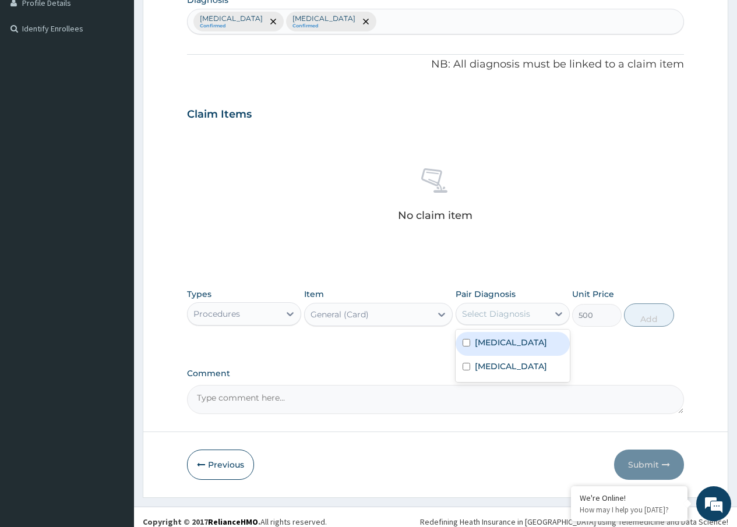
click at [516, 307] on div "Select Diagnosis" at bounding box center [502, 314] width 92 height 19
click at [485, 350] on div "Pneumonia" at bounding box center [513, 344] width 114 height 24
checkbox input "true"
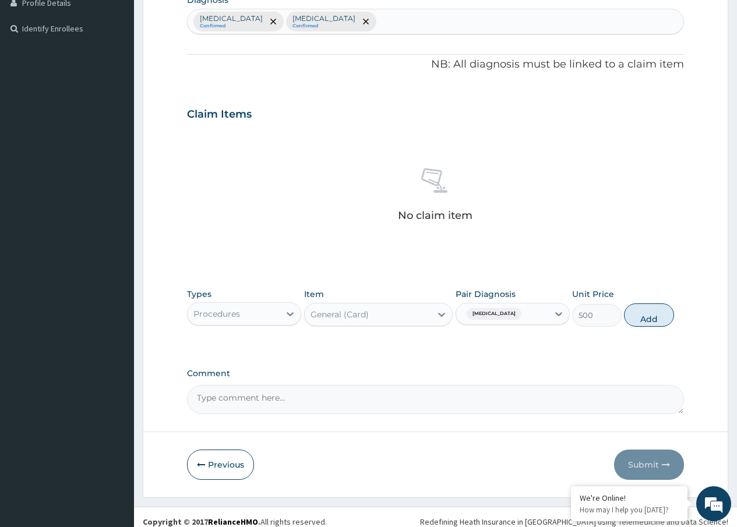
drag, startPoint x: 651, startPoint y: 319, endPoint x: 425, endPoint y: 352, distance: 228.5
click at [651, 320] on button "Add" at bounding box center [649, 315] width 50 height 23
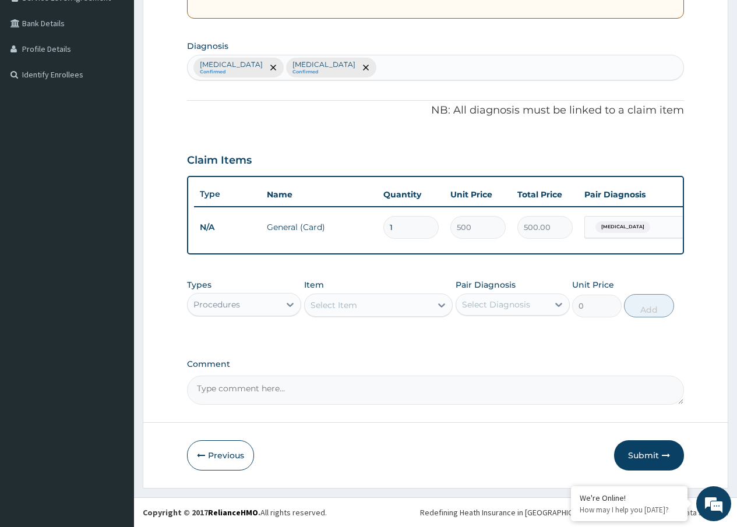
scroll to position [266, 0]
click at [266, 306] on div "Procedures" at bounding box center [234, 304] width 92 height 19
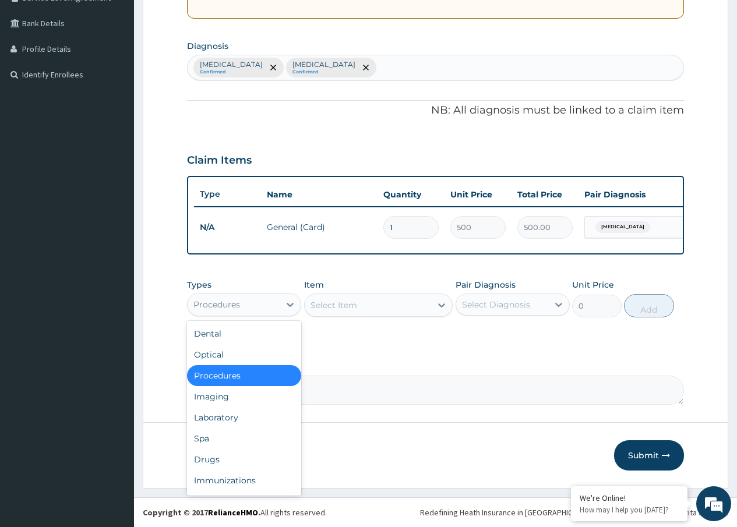
click at [231, 378] on div "Procedures" at bounding box center [244, 375] width 114 height 21
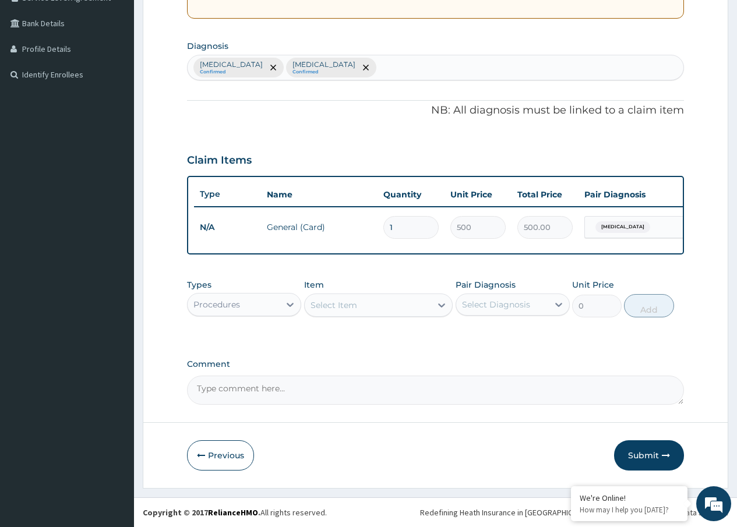
click at [387, 300] on div "Select Item" at bounding box center [368, 305] width 127 height 19
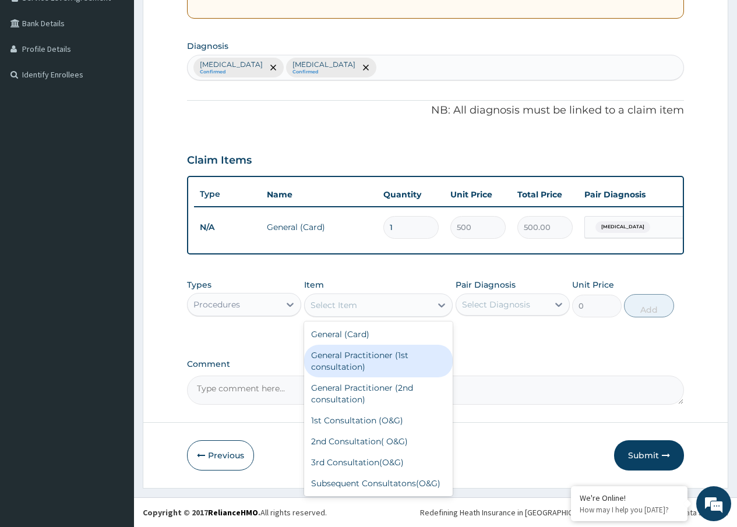
click at [368, 358] on div "General Practitioner (1st consultation)" at bounding box center [378, 361] width 149 height 33
type input "1500"
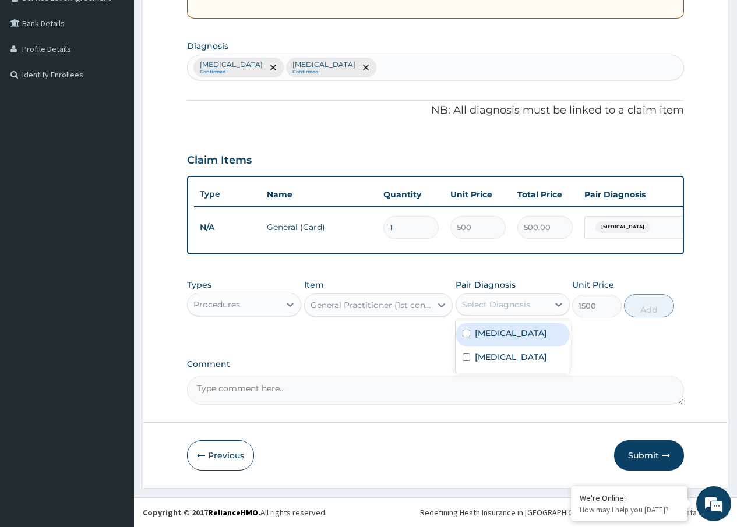
click at [543, 308] on div "Select Diagnosis" at bounding box center [502, 304] width 92 height 19
click at [488, 357] on label "Malaria" at bounding box center [511, 357] width 72 height 12
checkbox input "true"
click at [631, 308] on button "Add" at bounding box center [649, 305] width 50 height 23
type input "0"
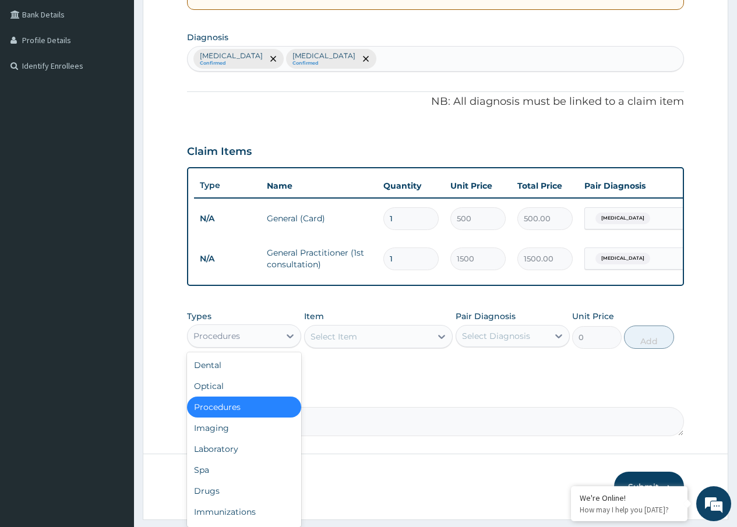
click at [246, 342] on div "Procedures" at bounding box center [234, 336] width 92 height 19
drag, startPoint x: 232, startPoint y: 459, endPoint x: 303, endPoint y: 407, distance: 88.3
click at [232, 460] on div "Laboratory" at bounding box center [244, 449] width 114 height 21
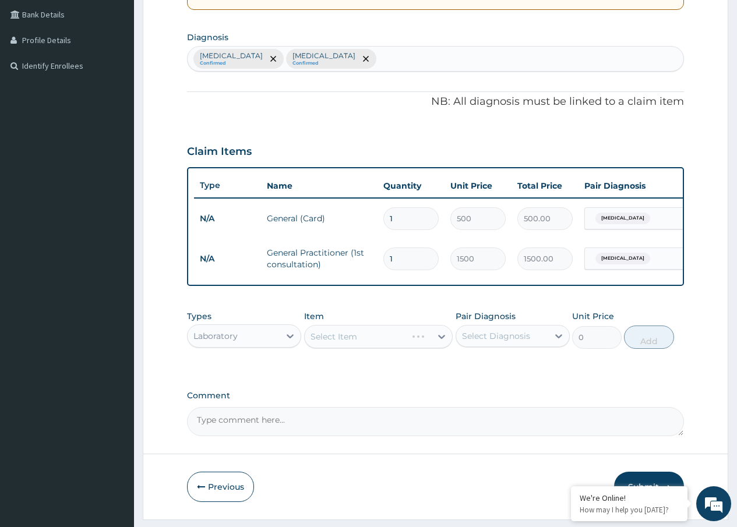
click at [412, 340] on div "Select Item" at bounding box center [378, 336] width 149 height 23
click at [378, 348] on div "Select Item" at bounding box center [378, 336] width 149 height 23
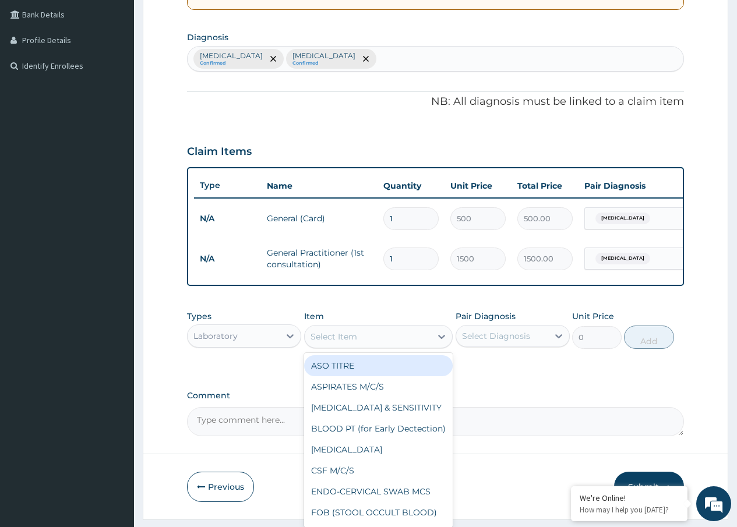
click at [343, 346] on div "Select Item" at bounding box center [368, 336] width 127 height 19
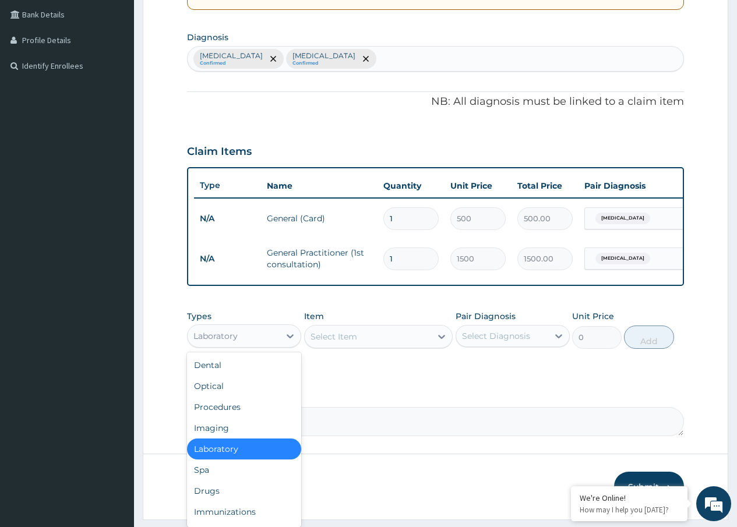
click at [258, 345] on div "Laboratory" at bounding box center [234, 336] width 92 height 19
click at [216, 496] on div "Drugs" at bounding box center [244, 491] width 114 height 21
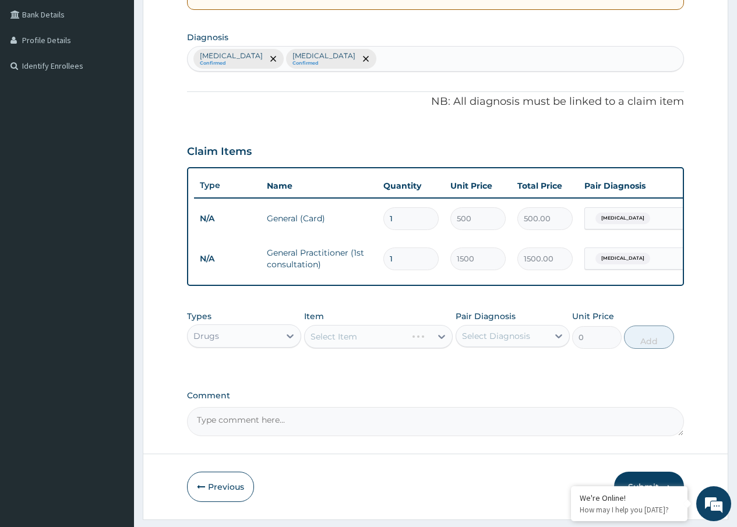
click at [394, 348] on div "Select Item" at bounding box center [378, 336] width 149 height 23
click at [333, 348] on div "Select Item" at bounding box center [378, 336] width 149 height 23
click at [352, 344] on div "Select Item" at bounding box center [378, 336] width 149 height 23
click at [508, 372] on div "Types Drugs Item Select Item Pair Diagnosis Select Diagnosis Unit Price 0 Add" at bounding box center [435, 339] width 497 height 68
click at [379, 348] on div "Select Item" at bounding box center [378, 336] width 149 height 23
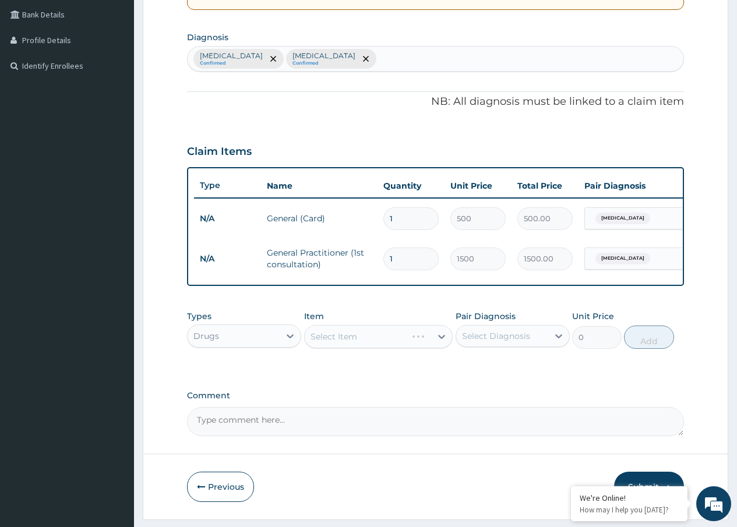
click at [354, 347] on div "Select Item" at bounding box center [378, 336] width 149 height 23
click at [511, 384] on div "PA Code / Prescription Code Enter Code(Secondary Care Only) Encounter Date 10-0…" at bounding box center [435, 140] width 497 height 591
click at [343, 342] on div "Select Item" at bounding box center [333, 337] width 47 height 12
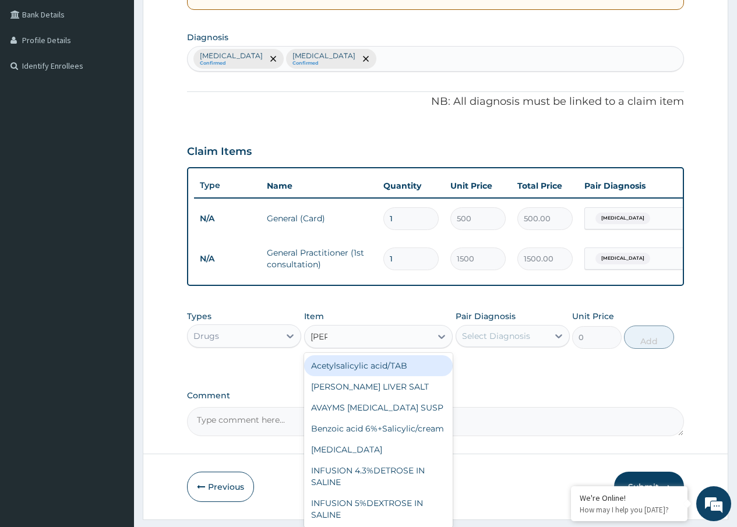
type input "SALB"
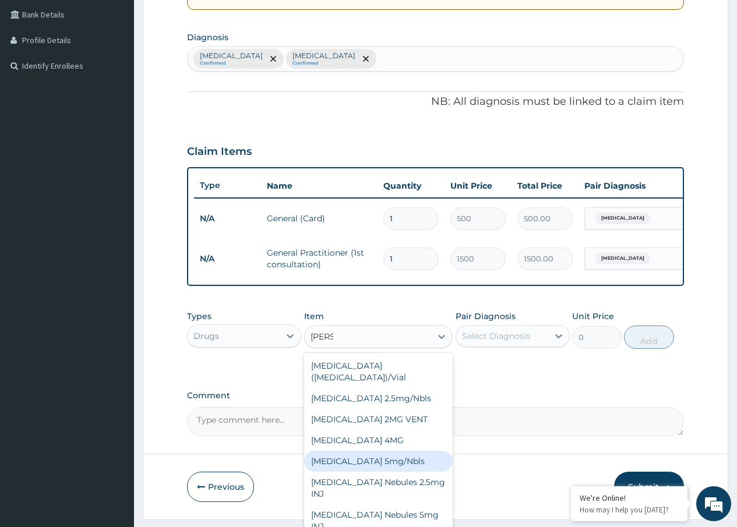
click at [348, 463] on div "Salbutamol 5mg/Nbls" at bounding box center [378, 461] width 149 height 21
type input "262.5"
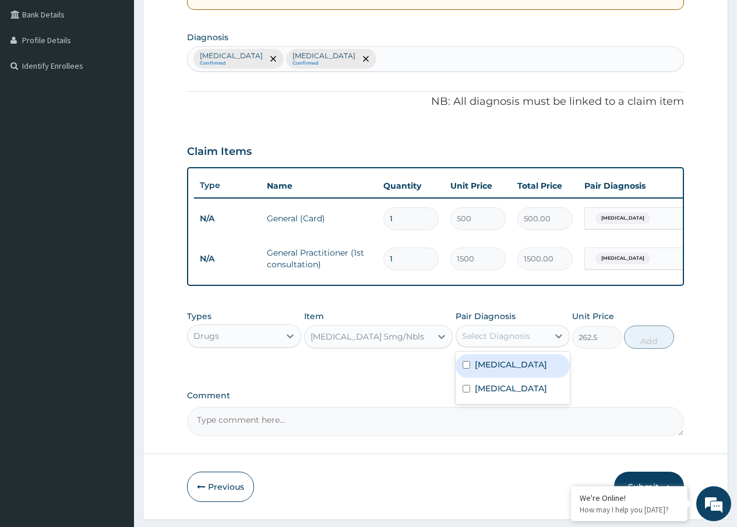
click at [504, 342] on div "Select Diagnosis" at bounding box center [496, 336] width 68 height 12
click at [498, 370] on label "Pneumonia" at bounding box center [511, 365] width 72 height 12
checkbox input "true"
click at [654, 346] on button "Add" at bounding box center [649, 337] width 50 height 23
type input "0"
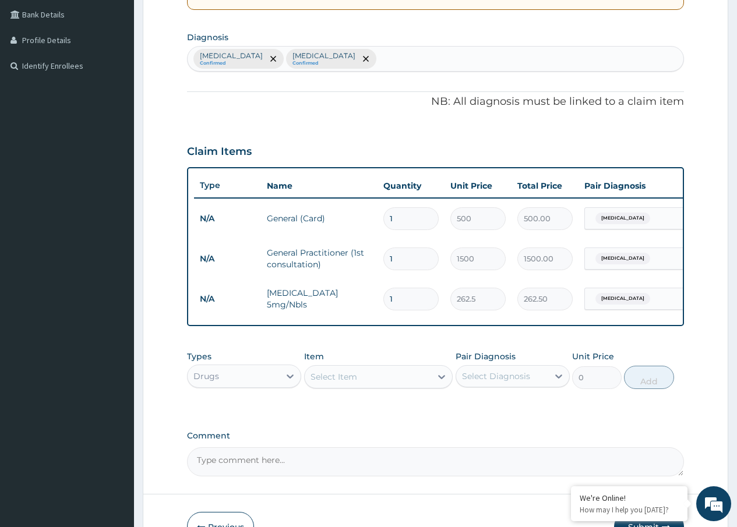
click at [354, 383] on div "Select Item" at bounding box center [333, 377] width 47 height 12
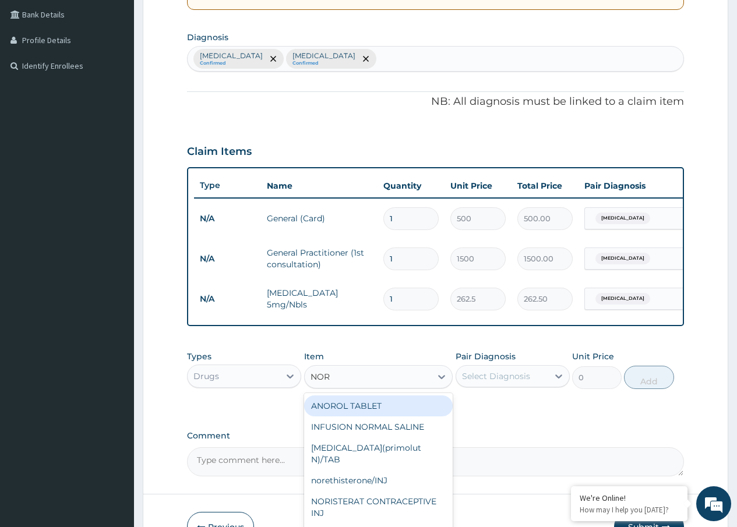
type input "NORM"
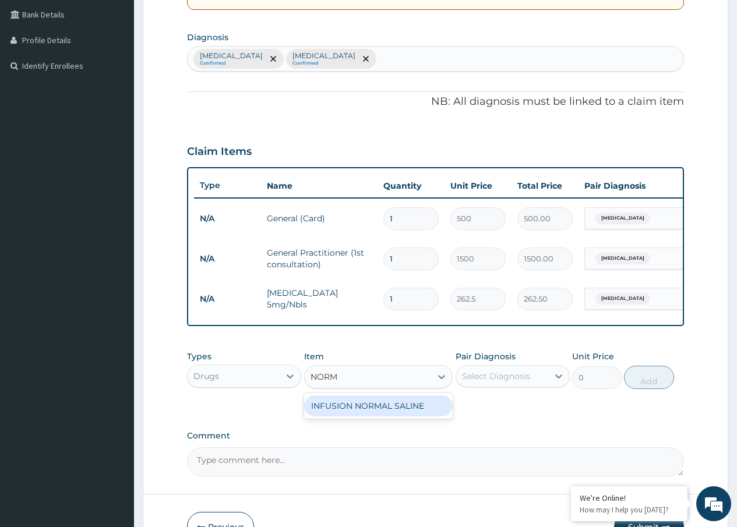
click at [354, 413] on div "INFUSION NORMAL SALINE" at bounding box center [378, 406] width 149 height 21
type input "262.5"
click at [504, 382] on div "Select Diagnosis" at bounding box center [496, 376] width 68 height 12
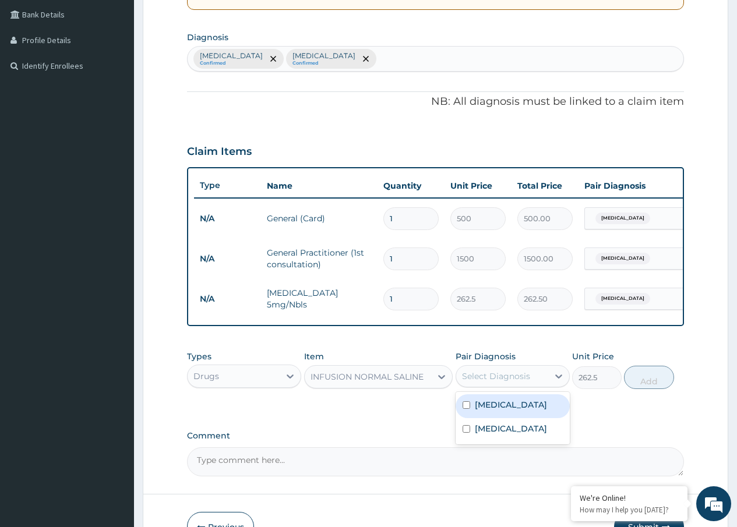
click at [492, 411] on label "Pneumonia" at bounding box center [511, 405] width 72 height 12
checkbox input "true"
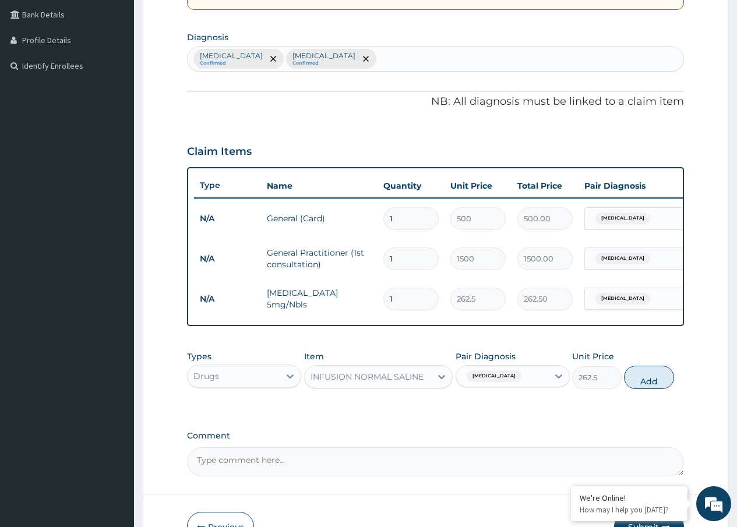
drag, startPoint x: 656, startPoint y: 389, endPoint x: 450, endPoint y: 440, distance: 212.6
click at [650, 389] on button "Add" at bounding box center [649, 377] width 50 height 23
type input "0"
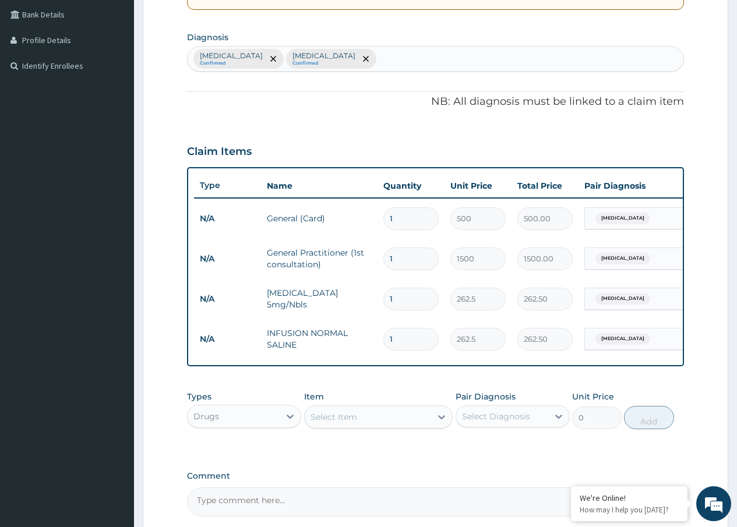
click at [319, 423] on div "Select Item" at bounding box center [333, 417] width 47 height 12
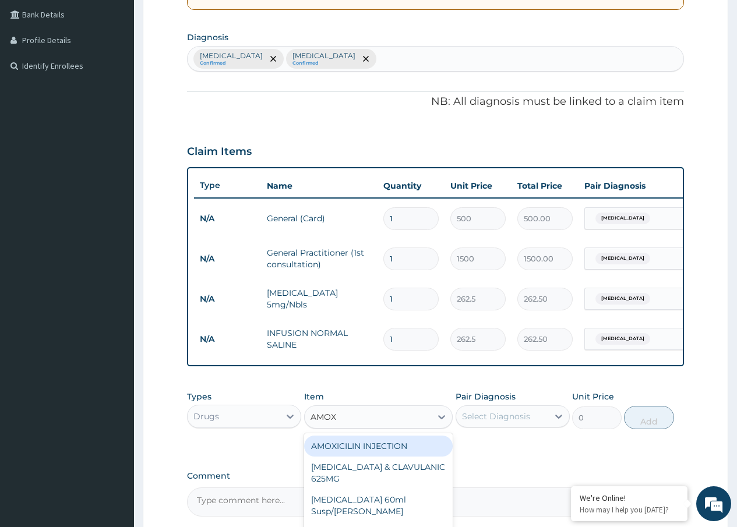
type input "AMOXI"
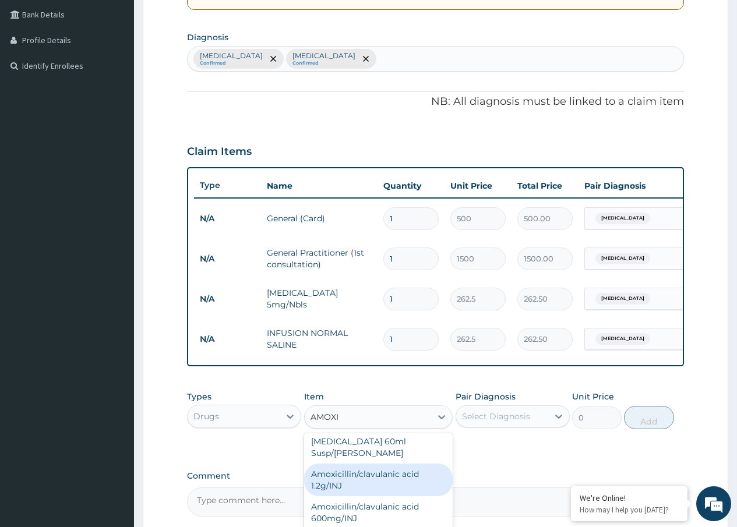
scroll to position [117, 0]
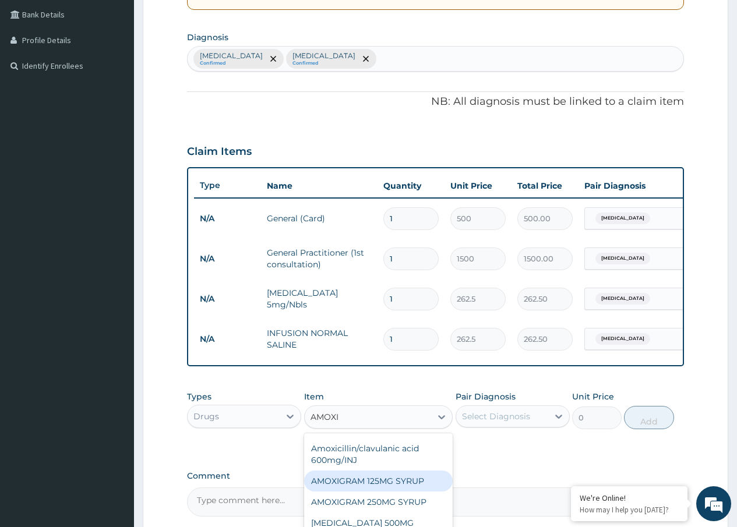
click at [390, 478] on div "AMOXIGRAM 125MG SYRUP" at bounding box center [378, 481] width 149 height 21
type input "189"
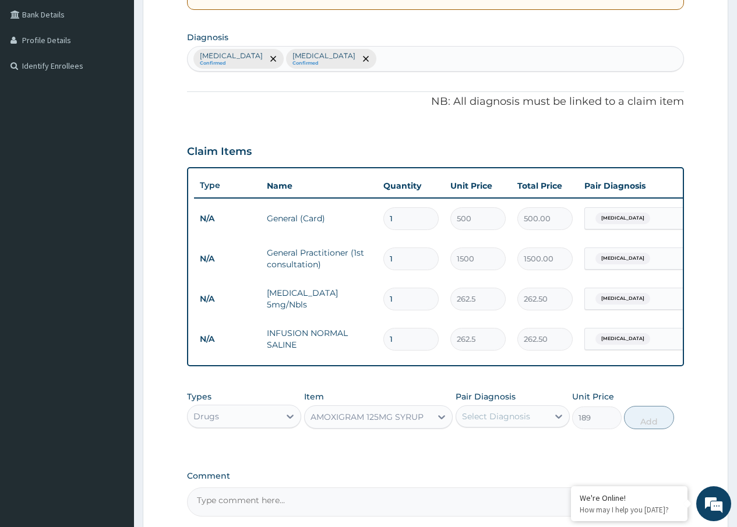
click at [485, 419] on div "Select Diagnosis" at bounding box center [496, 417] width 68 height 12
click at [479, 475] on label "Malaria" at bounding box center [511, 469] width 72 height 12
checkbox input "true"
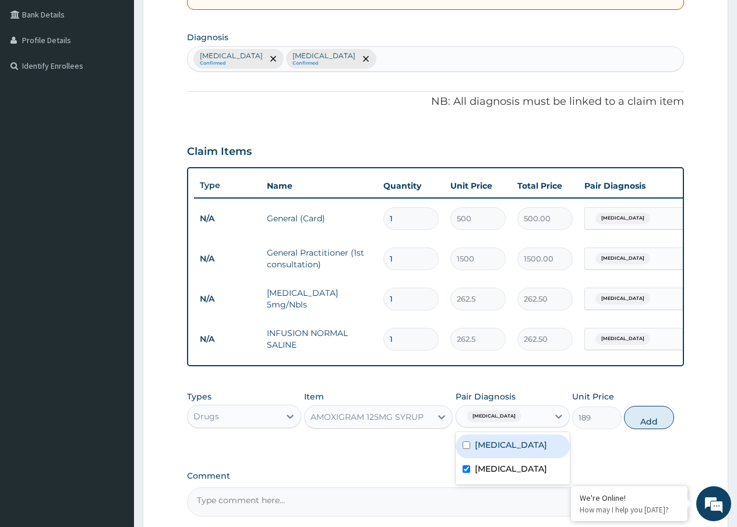
click at [333, 51] on div "Pneumonia Confirmed Malaria Confirmed" at bounding box center [436, 59] width 496 height 24
type input "T"
click at [647, 419] on button "Add" at bounding box center [649, 417] width 50 height 23
type input "0"
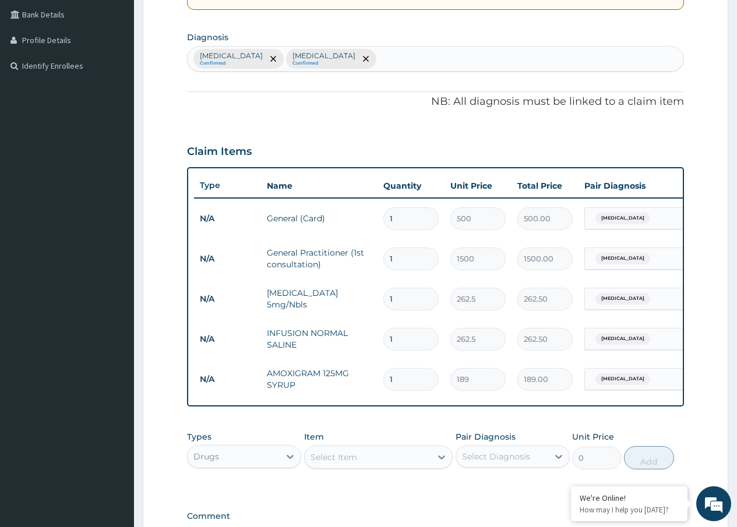
click at [335, 463] on div "Select Item" at bounding box center [333, 457] width 47 height 12
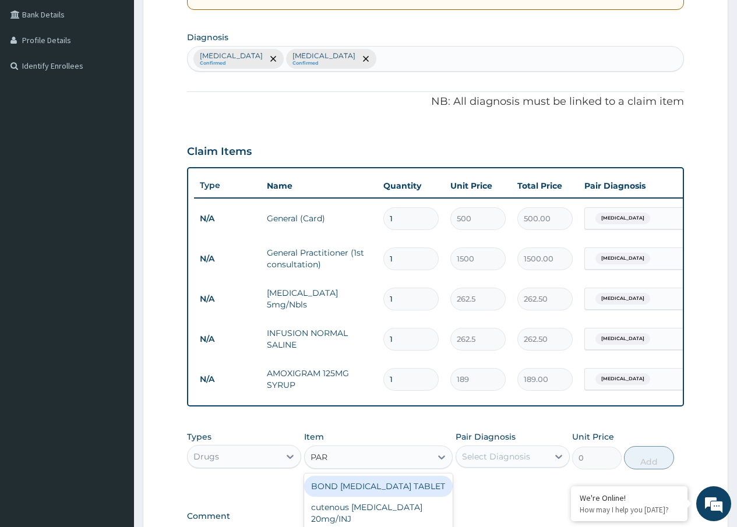
type input "PARA"
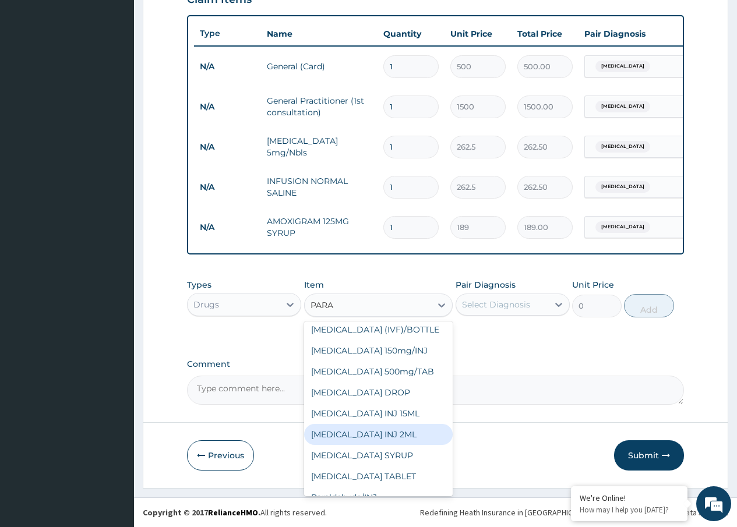
scroll to position [61, 0]
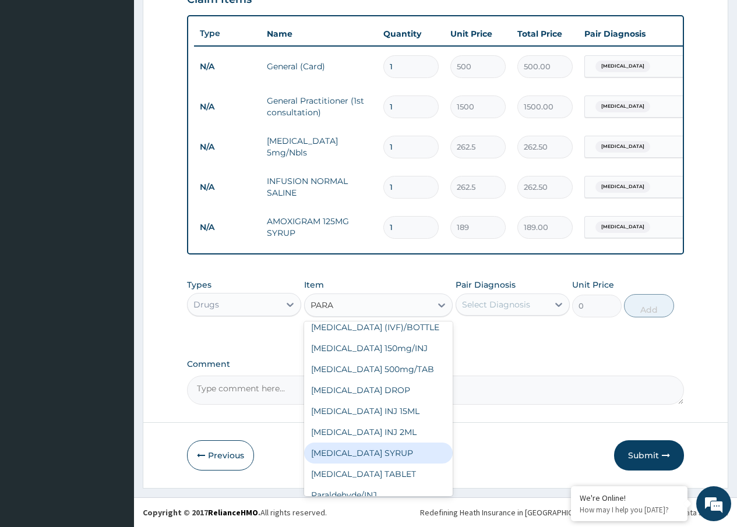
click at [376, 443] on div "PARACETAMOL SYRUP" at bounding box center [378, 453] width 149 height 21
type input "131.25"
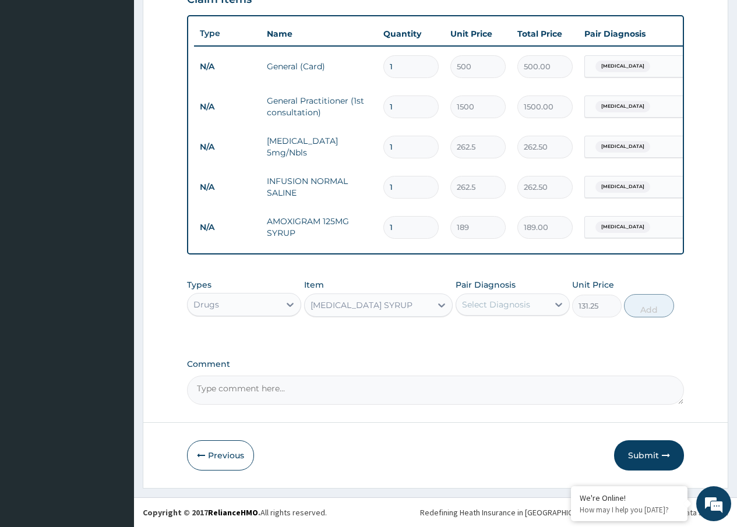
click at [532, 306] on div "Select Diagnosis" at bounding box center [502, 304] width 92 height 19
click at [504, 357] on label "Malaria" at bounding box center [511, 357] width 72 height 12
checkbox input "true"
click at [642, 310] on button "Add" at bounding box center [649, 305] width 50 height 23
type input "0"
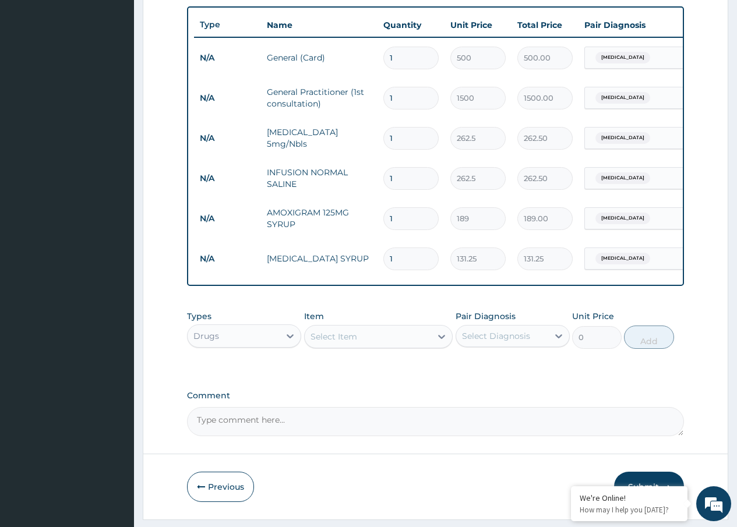
click at [334, 343] on div "Select Item" at bounding box center [333, 337] width 47 height 12
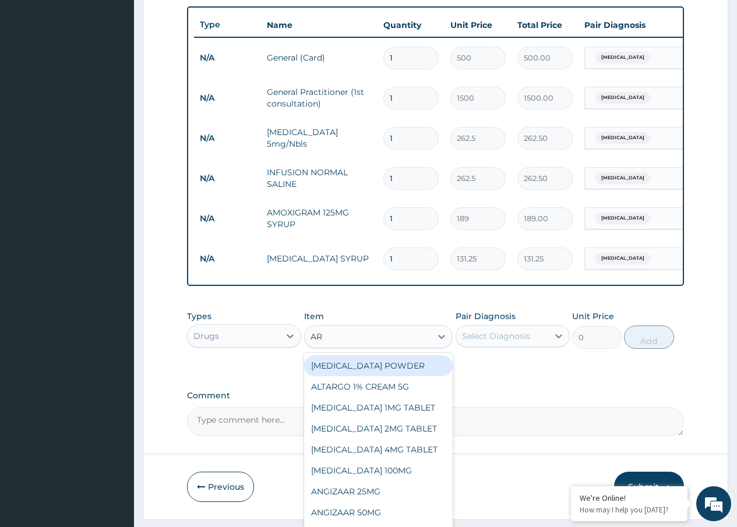
type input "ART"
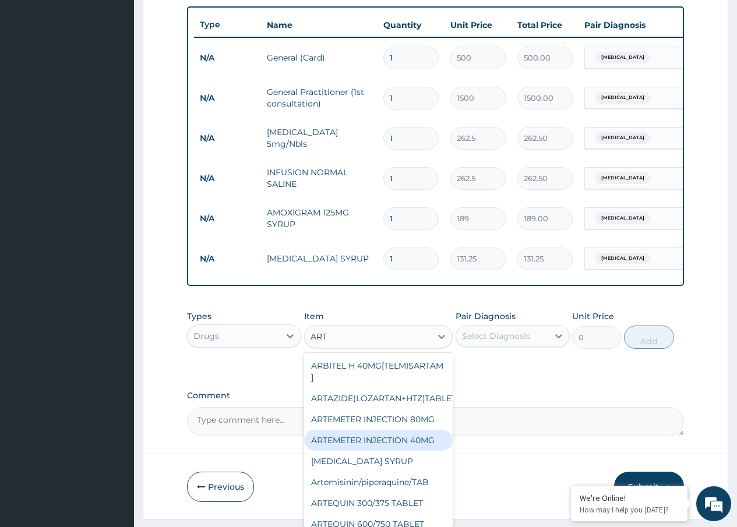
scroll to position [58, 0]
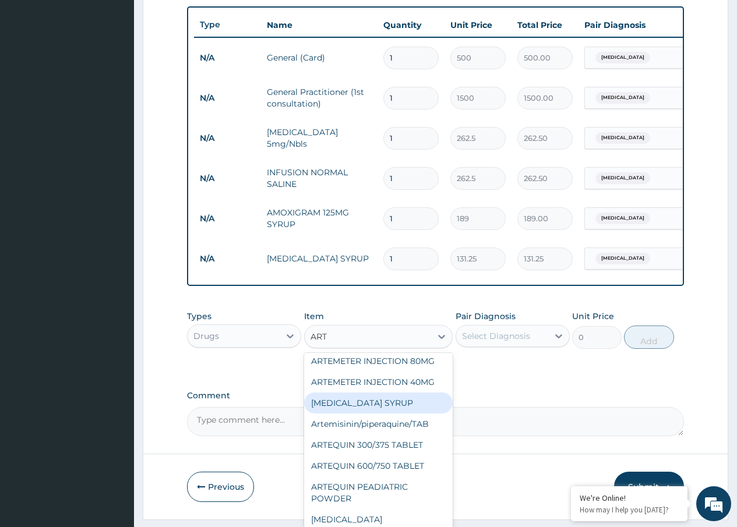
click at [369, 411] on div "ARTEMETHER SYRUP" at bounding box center [378, 403] width 149 height 21
type input "420"
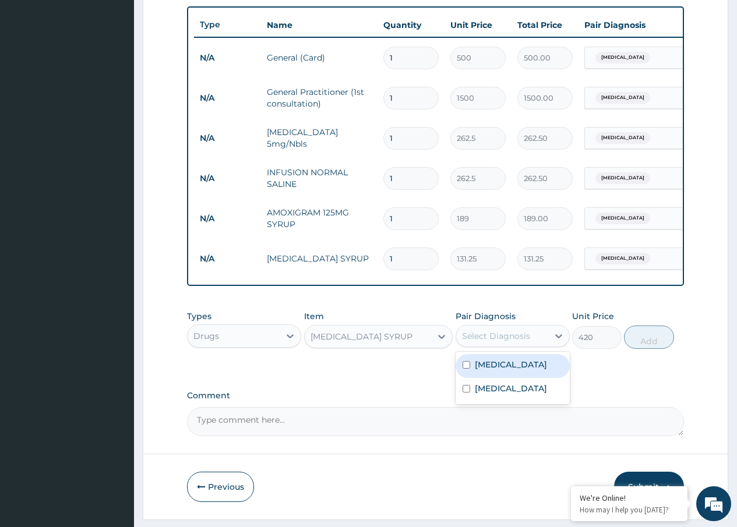
click at [516, 342] on div "Select Diagnosis" at bounding box center [496, 336] width 68 height 12
click at [500, 394] on label "[MEDICAL_DATA]" at bounding box center [511, 389] width 72 height 12
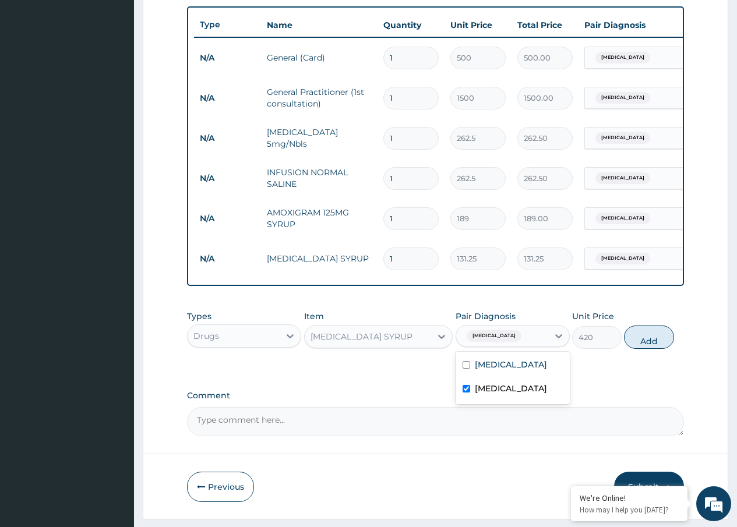
click at [568, 398] on div "[MEDICAL_DATA]" at bounding box center [513, 390] width 114 height 24
click at [484, 394] on label "[MEDICAL_DATA]" at bounding box center [511, 389] width 72 height 12
checkbox input "true"
click at [641, 342] on button "Add" at bounding box center [649, 337] width 50 height 23
type input "0"
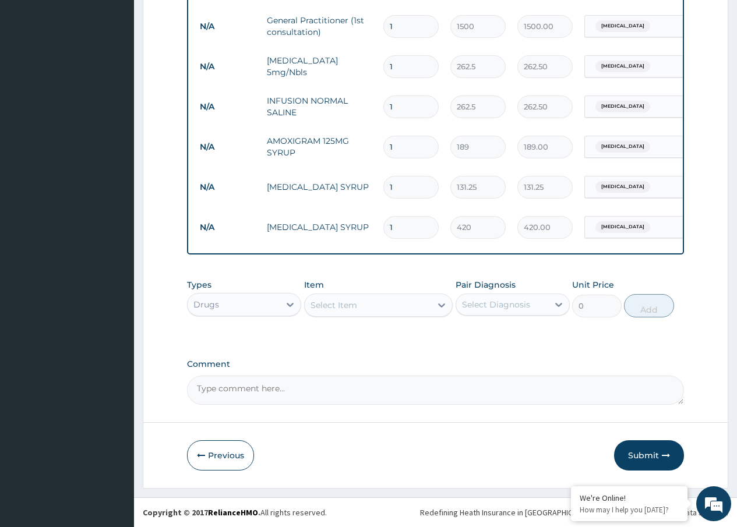
scroll to position [507, 0]
click at [633, 457] on button "Submit" at bounding box center [649, 455] width 70 height 30
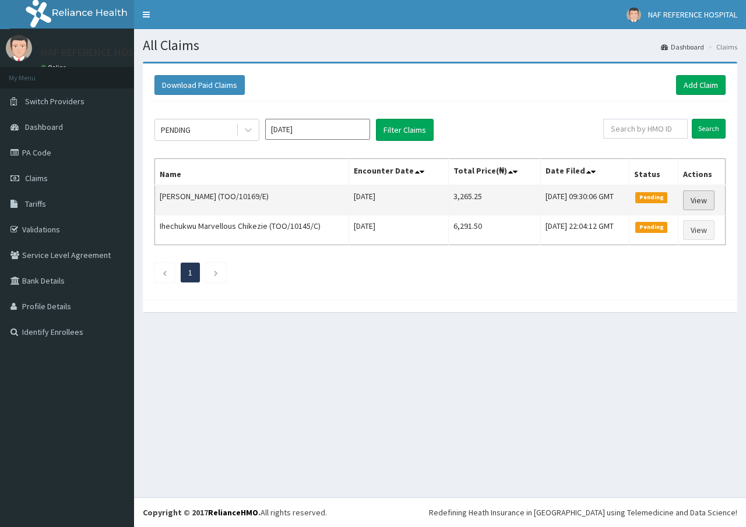
click at [703, 195] on link "View" at bounding box center [698, 200] width 31 height 20
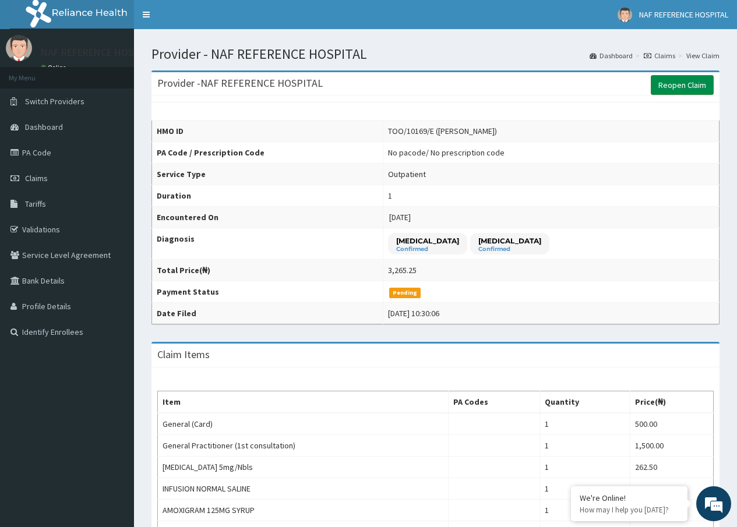
click at [689, 87] on link "Reopen Claim" at bounding box center [682, 85] width 63 height 20
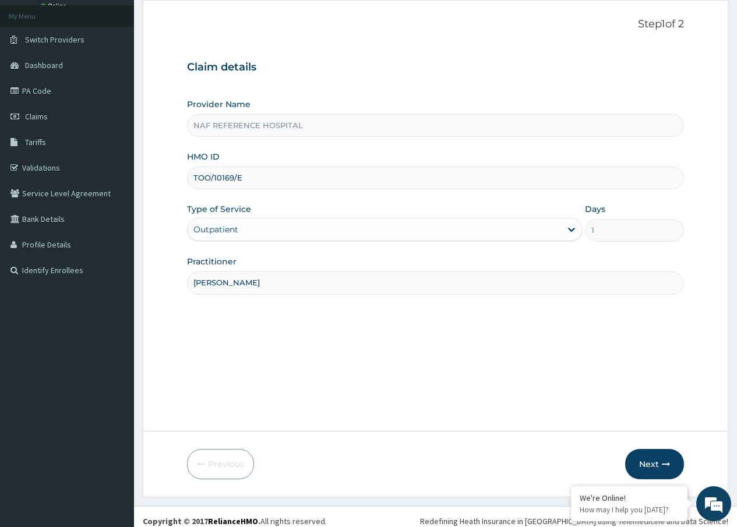
scroll to position [70, 0]
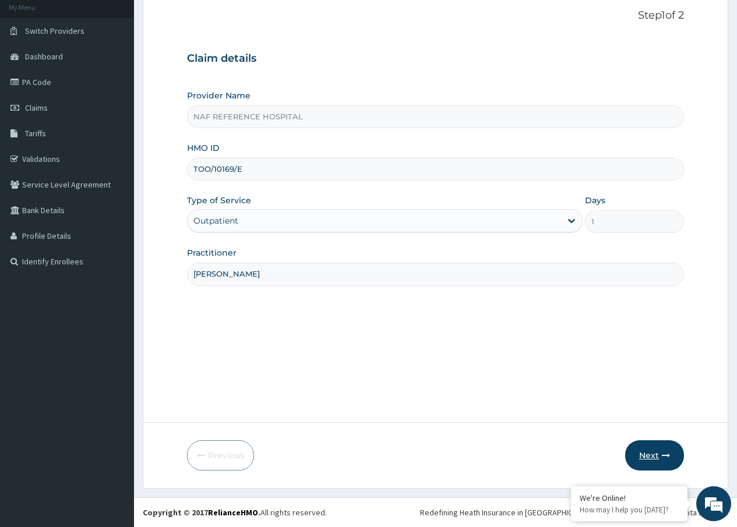
click at [648, 449] on button "Next" at bounding box center [654, 455] width 59 height 30
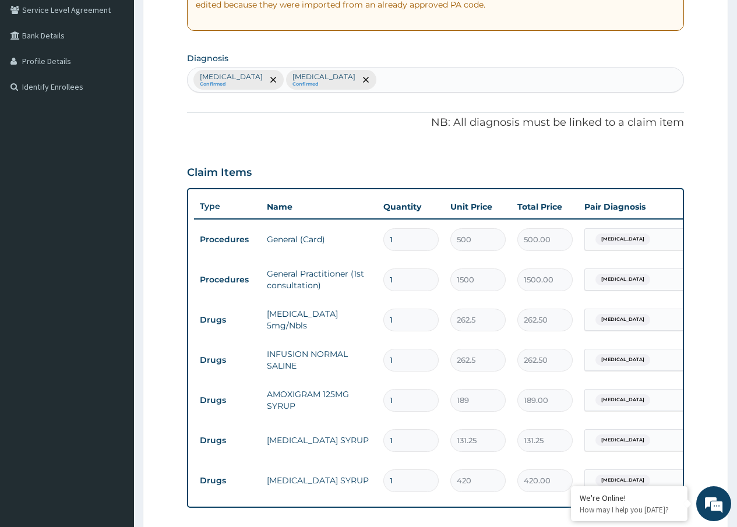
scroll to position [443, 0]
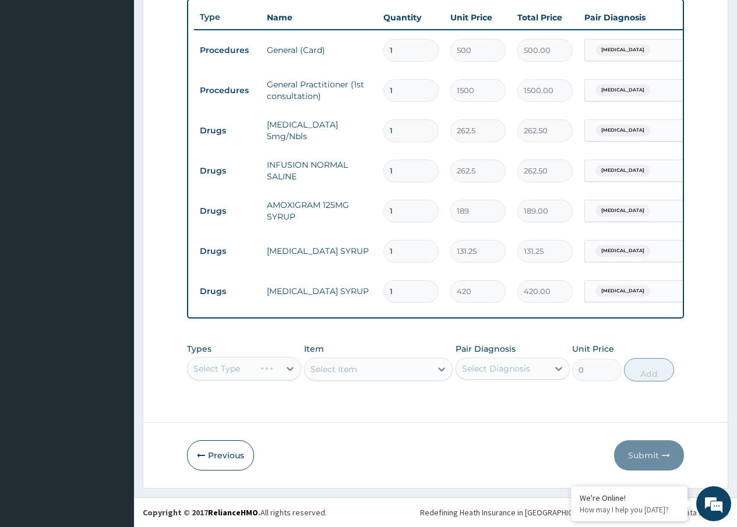
click at [218, 364] on div "Select Type" at bounding box center [244, 368] width 114 height 23
click at [285, 370] on div "Select Type" at bounding box center [244, 368] width 114 height 23
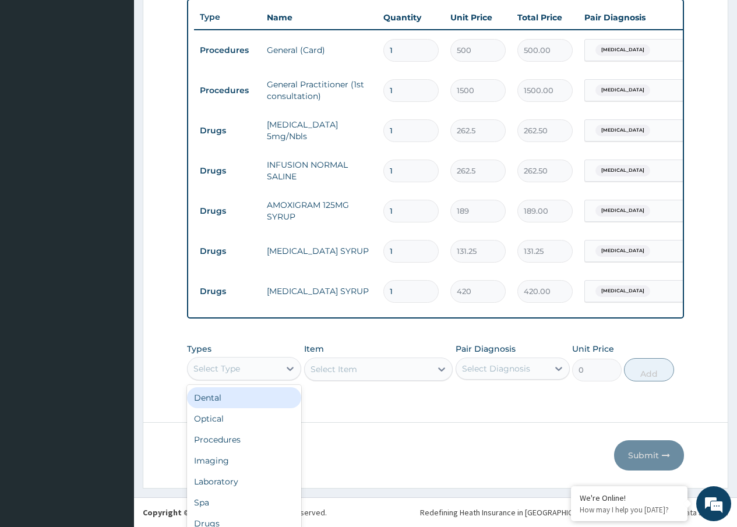
scroll to position [33, 0]
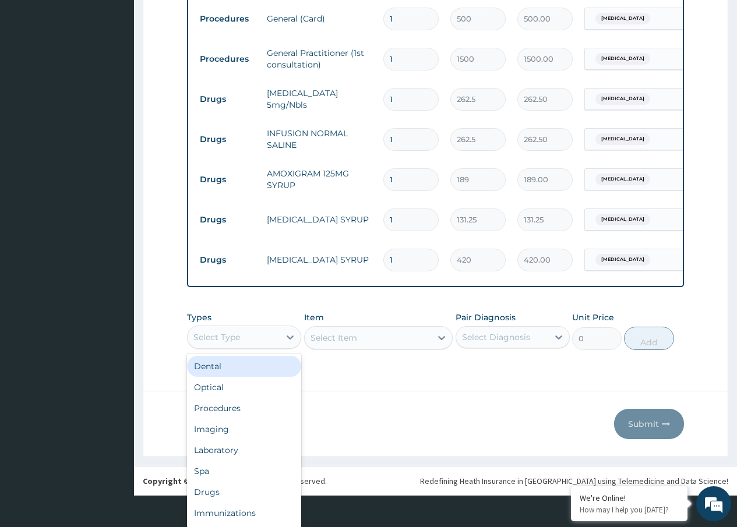
click at [249, 349] on div "option Dental focused, 1 of 10. 10 results available. Use Up and Down to choose…" at bounding box center [244, 337] width 114 height 23
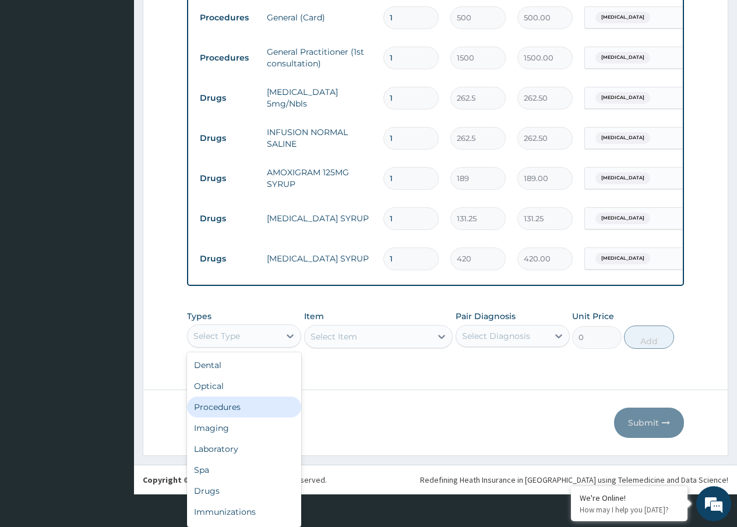
click at [237, 407] on div "Procedures" at bounding box center [244, 407] width 114 height 21
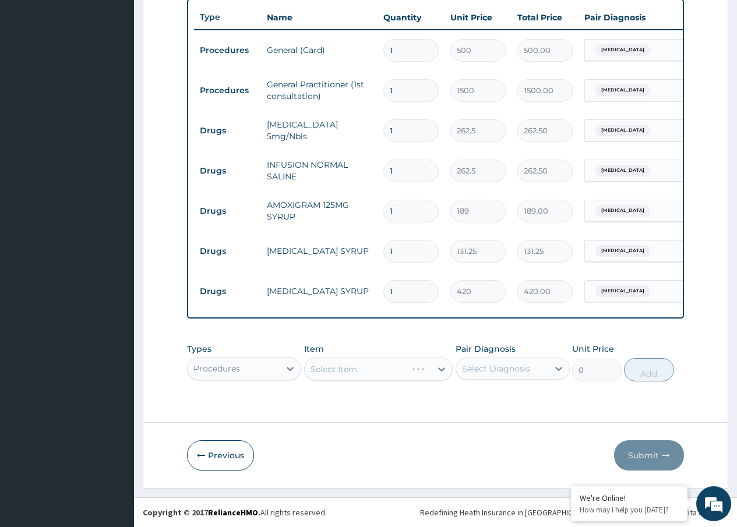
click at [331, 370] on div "Select Item" at bounding box center [378, 369] width 149 height 23
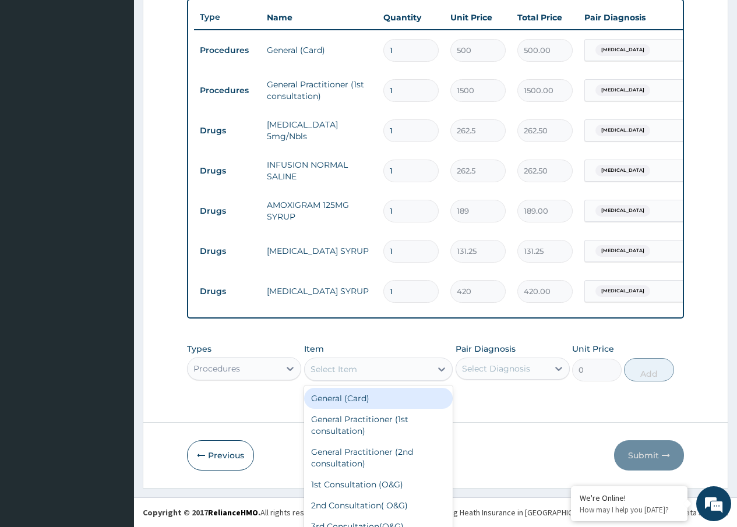
click at [372, 368] on div "option General (Card) focused, 1 of 185. 185 results available. Use Up and Down…" at bounding box center [378, 369] width 149 height 23
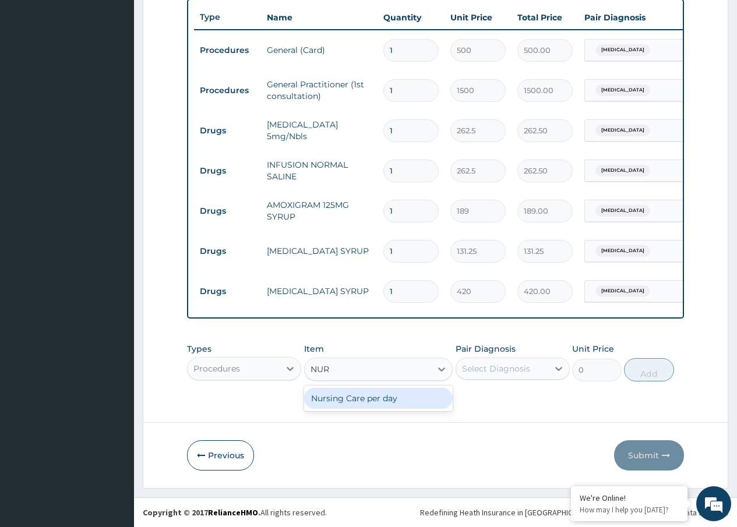
type input "NURS"
click at [374, 404] on div "Nursing Care per day" at bounding box center [378, 398] width 149 height 21
type input "1000"
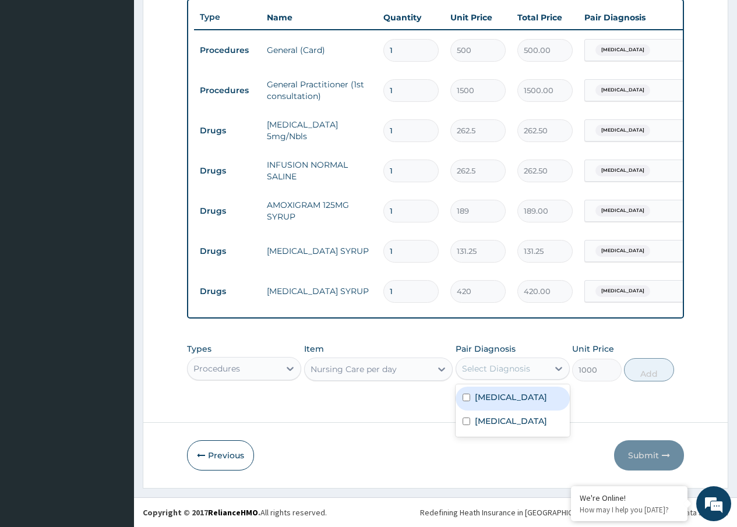
click at [490, 373] on div "Select Diagnosis" at bounding box center [496, 369] width 68 height 12
click at [490, 397] on label "Pneumonia" at bounding box center [511, 397] width 72 height 12
checkbox input "true"
click at [651, 367] on button "Add" at bounding box center [649, 369] width 50 height 23
type input "0"
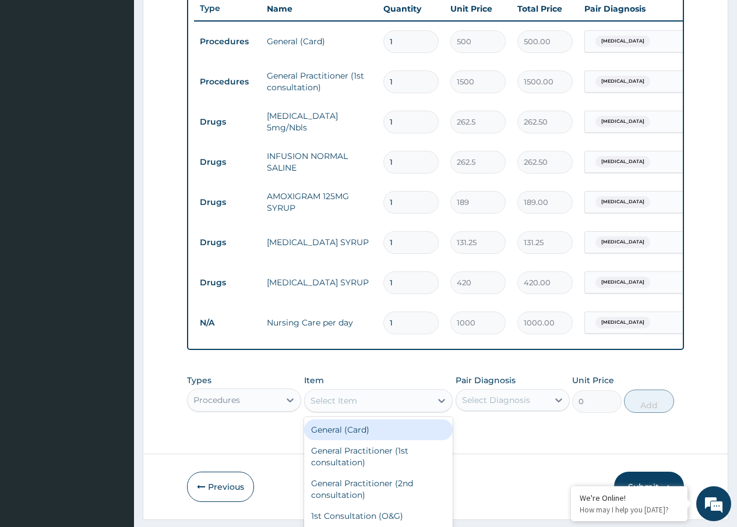
click at [336, 407] on div "option Nursing Care per day, selected. option General (Card) focused, 1 of 185.…" at bounding box center [378, 400] width 149 height 23
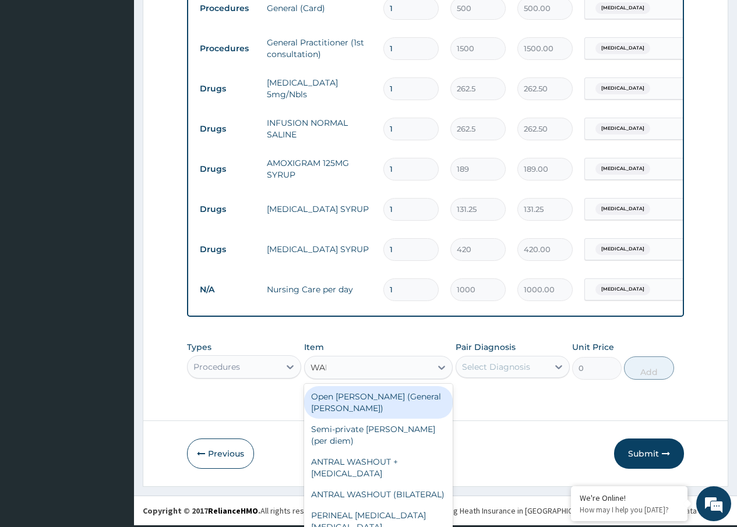
scroll to position [477, 0]
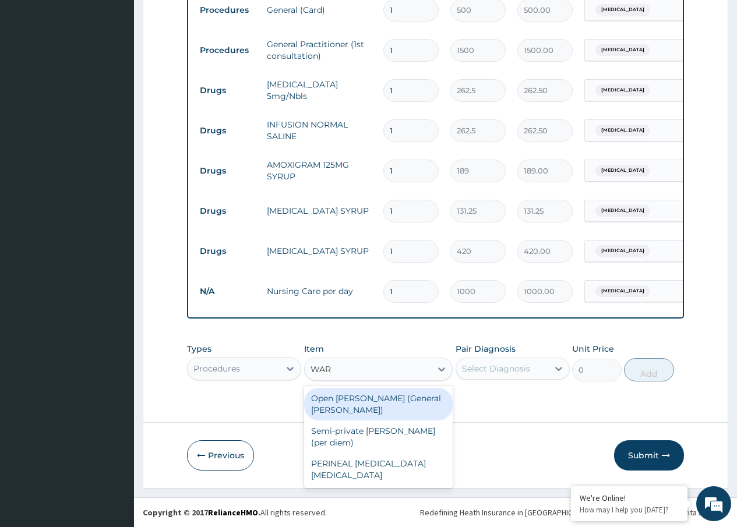
type input "WARD"
click at [336, 407] on div "Open ward (General Ward)" at bounding box center [378, 404] width 149 height 33
type input "2000"
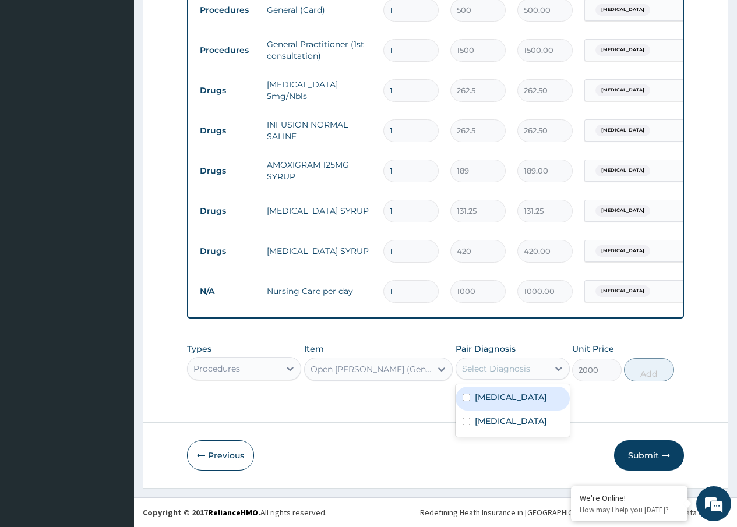
click at [498, 375] on div "Select Diagnosis" at bounding box center [496, 369] width 68 height 12
click at [492, 403] on label "Pneumonia" at bounding box center [511, 397] width 72 height 12
checkbox input "true"
click at [649, 376] on button "Add" at bounding box center [649, 369] width 50 height 23
type input "0"
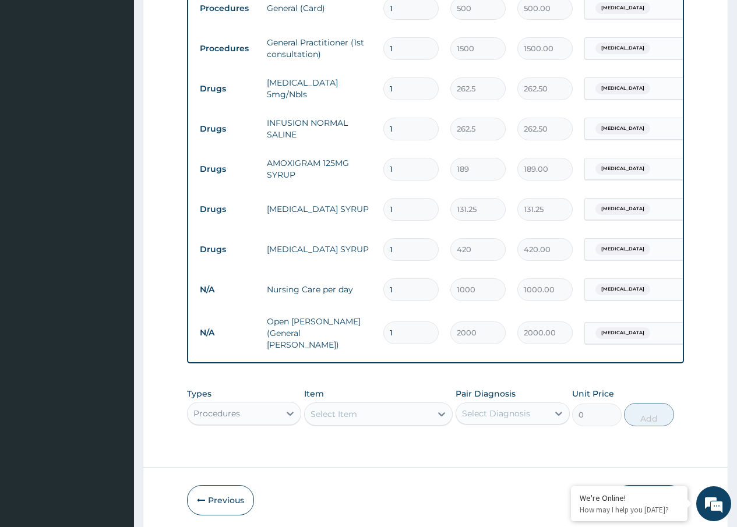
scroll to position [524, 0]
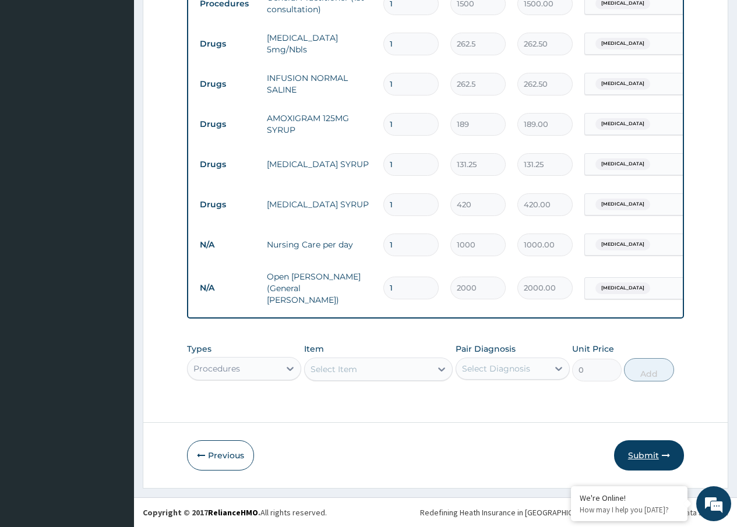
click at [651, 449] on button "Submit" at bounding box center [649, 455] width 70 height 30
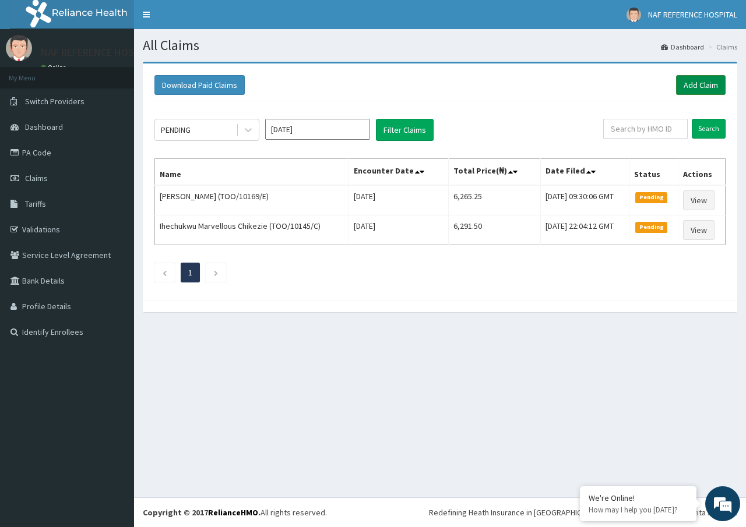
click at [694, 83] on link "Add Claim" at bounding box center [701, 85] width 50 height 20
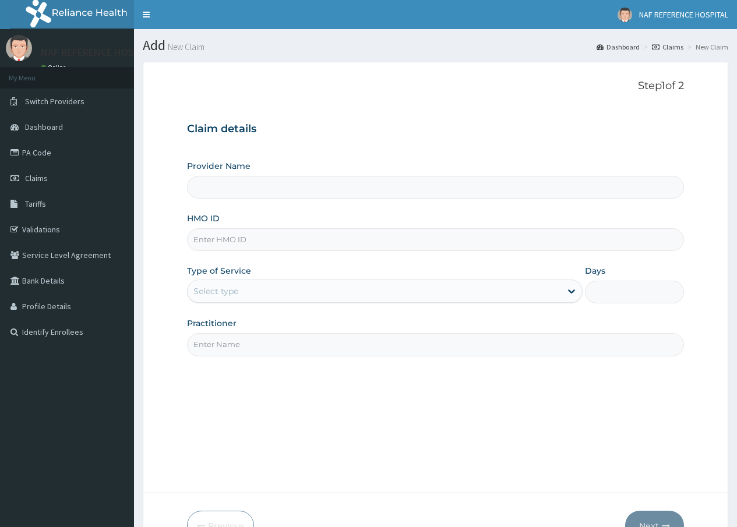
click at [218, 239] on input "HMO ID" at bounding box center [435, 239] width 497 height 23
type input "TOO"
type input "NAF REFERENCE HOSPITAL"
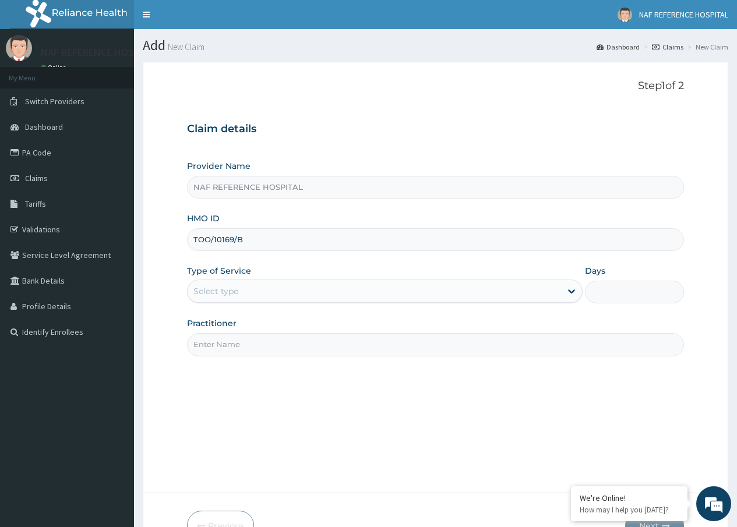
type input "TOO/10169/B"
click at [243, 304] on div "Type of Service Select type" at bounding box center [385, 284] width 396 height 38
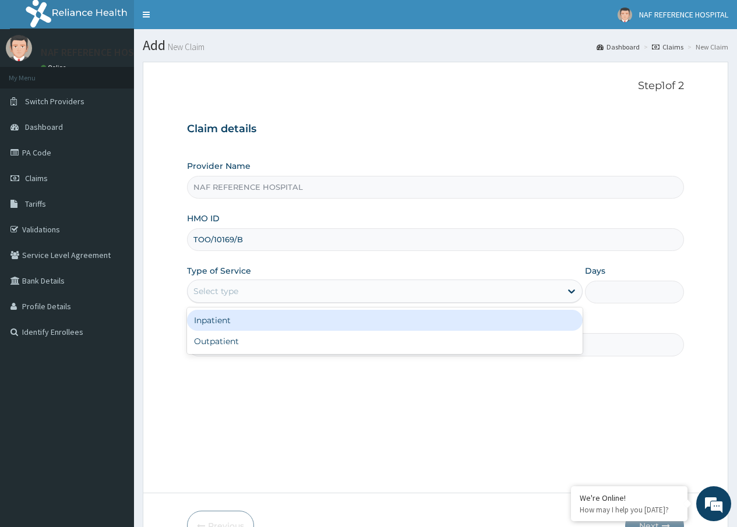
click at [252, 287] on div "Select type" at bounding box center [374, 291] width 373 height 19
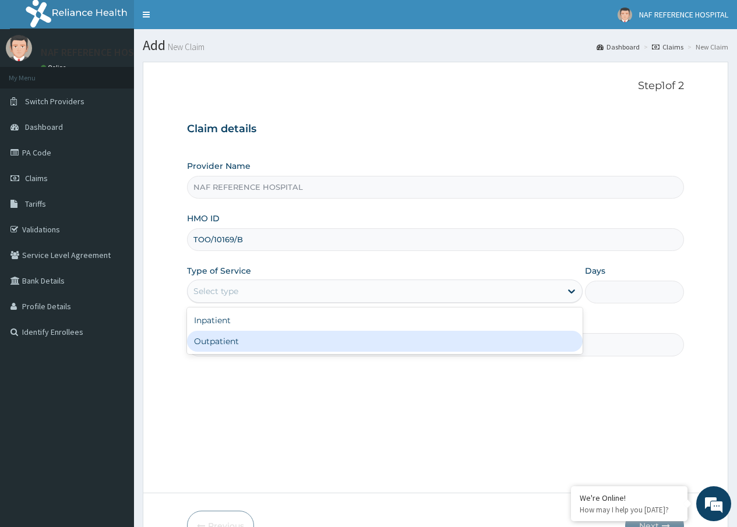
click at [232, 336] on div "Outpatient" at bounding box center [385, 341] width 396 height 21
type input "1"
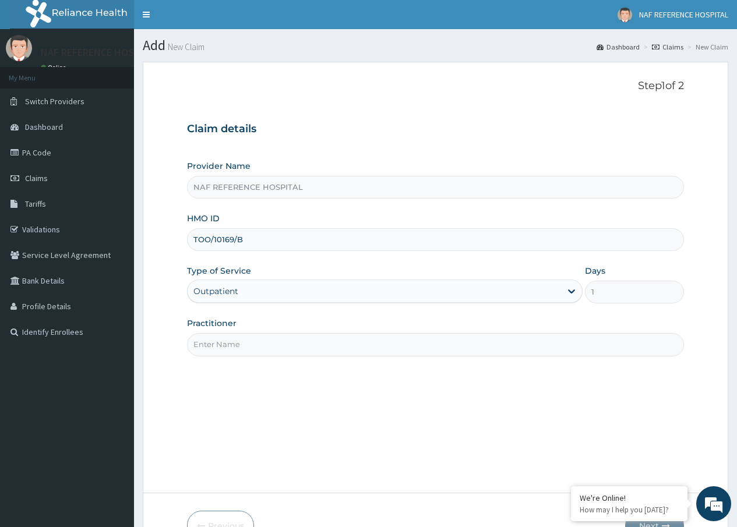
click at [318, 344] on input "Practitioner" at bounding box center [435, 344] width 497 height 23
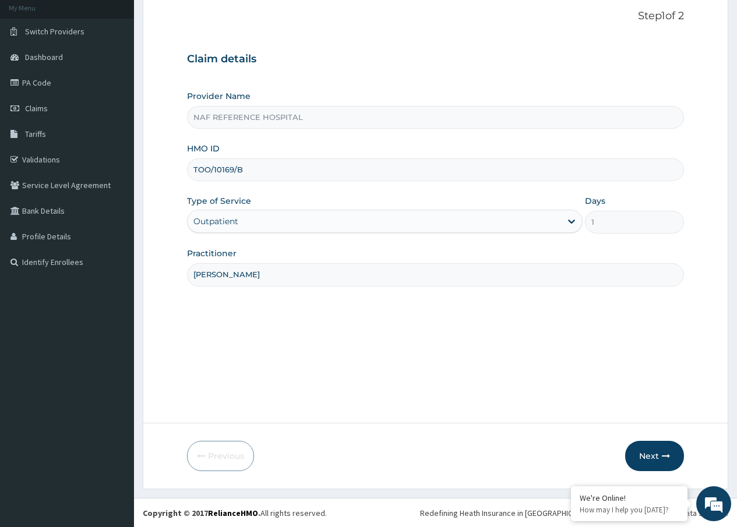
scroll to position [70, 0]
type input "[PERSON_NAME]"
click at [649, 457] on button "Next" at bounding box center [654, 455] width 59 height 30
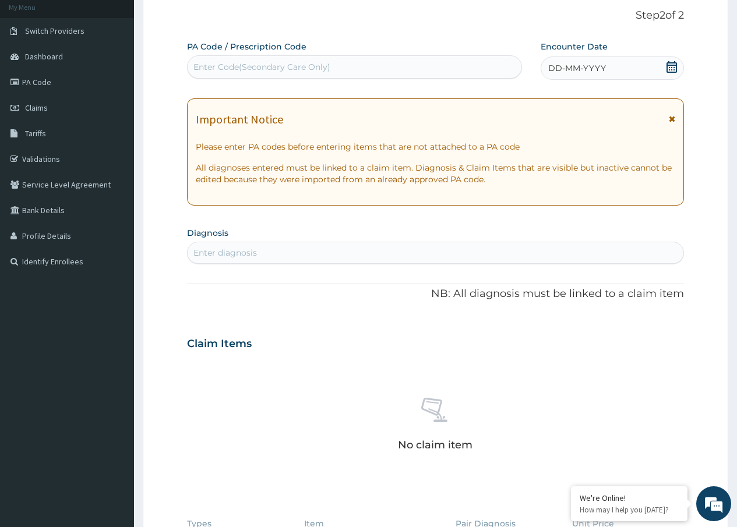
click at [675, 62] on icon at bounding box center [671, 67] width 10 height 12
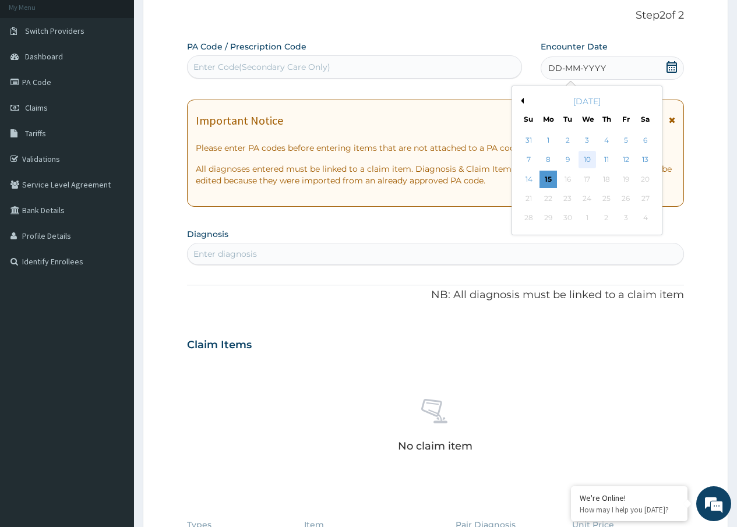
click at [588, 158] on div "10" at bounding box center [586, 159] width 17 height 17
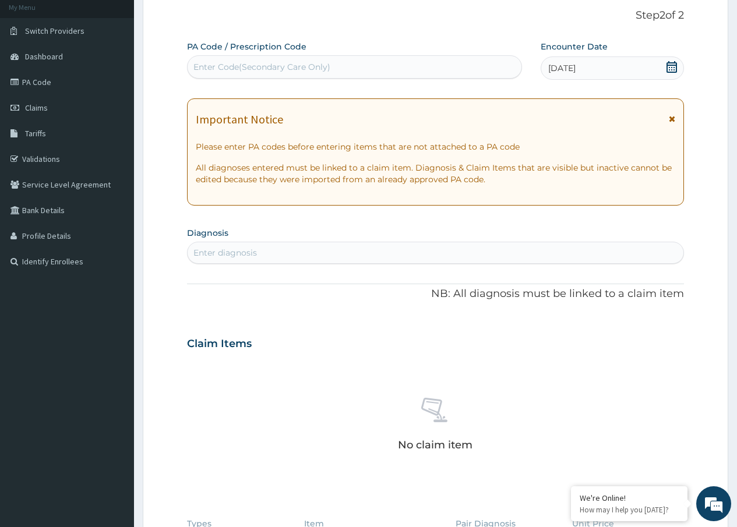
click at [270, 250] on div "Enter diagnosis" at bounding box center [436, 253] width 496 height 19
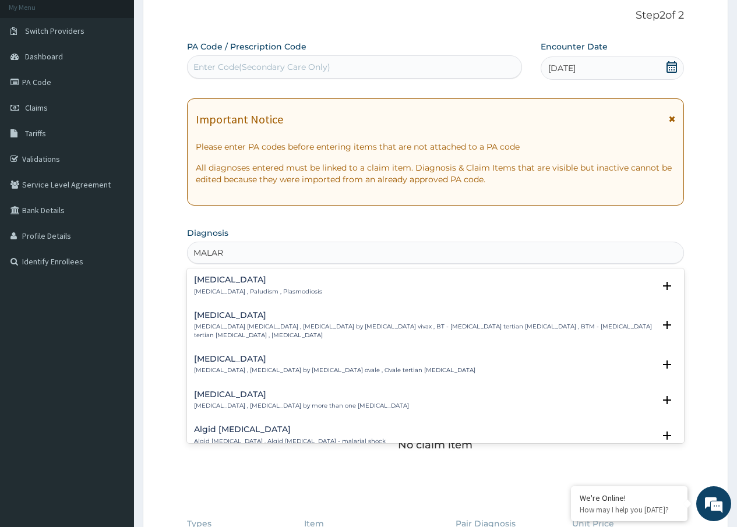
type input "MALARI"
click at [239, 293] on p "[MEDICAL_DATA] , Paludism , Plasmodiosis" at bounding box center [258, 292] width 128 height 8
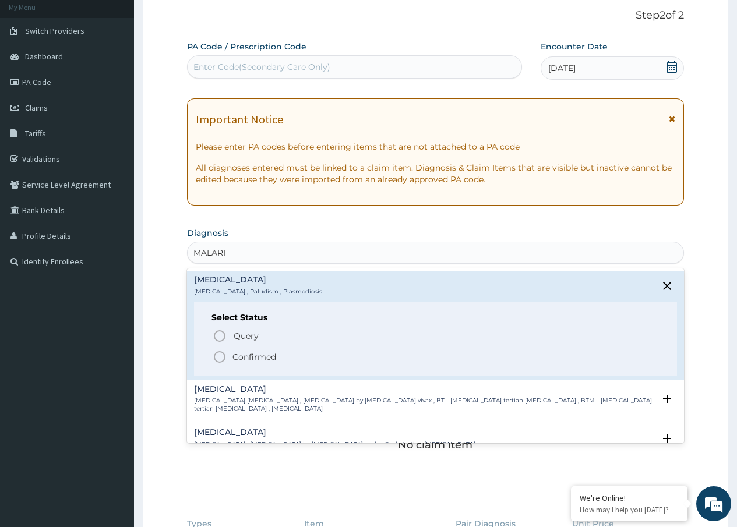
click at [234, 357] on p "Confirmed" at bounding box center [254, 357] width 44 height 12
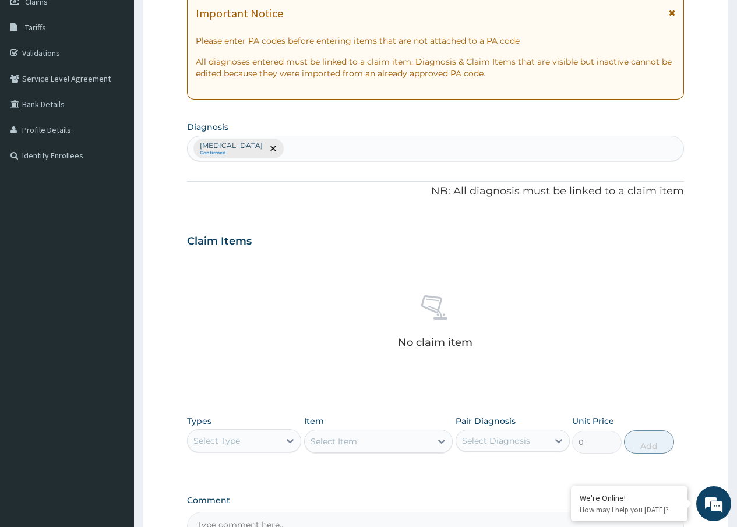
scroll to position [304, 0]
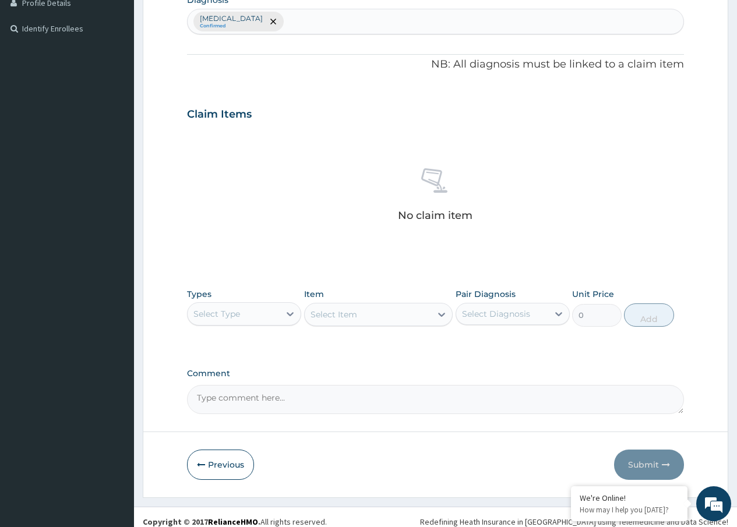
click at [242, 315] on div "Select Type" at bounding box center [234, 314] width 92 height 19
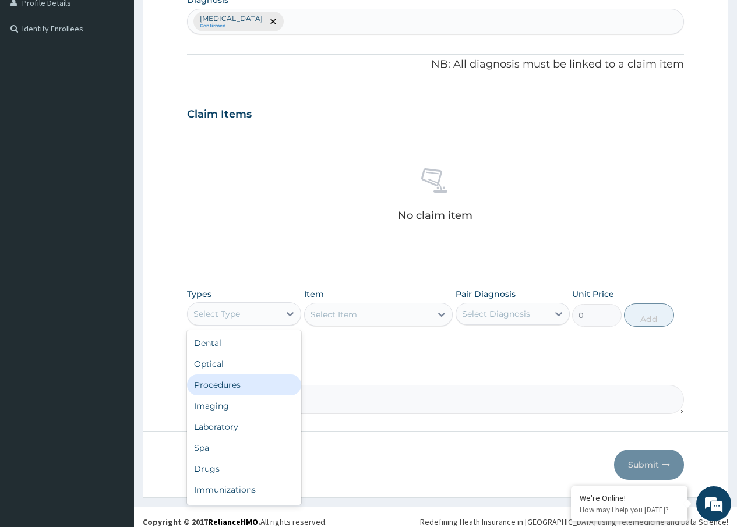
click at [224, 385] on div "Procedures" at bounding box center [244, 385] width 114 height 21
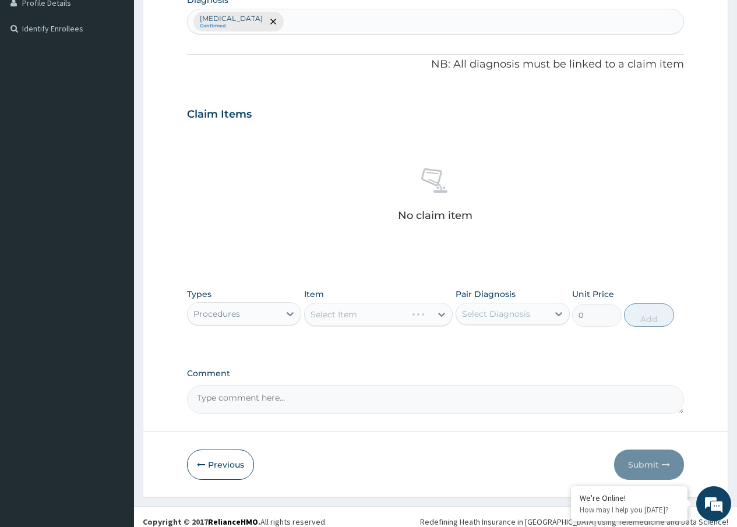
click at [345, 305] on div "Select Item" at bounding box center [378, 314] width 149 height 23
click at [334, 314] on div "Select Item" at bounding box center [378, 314] width 149 height 23
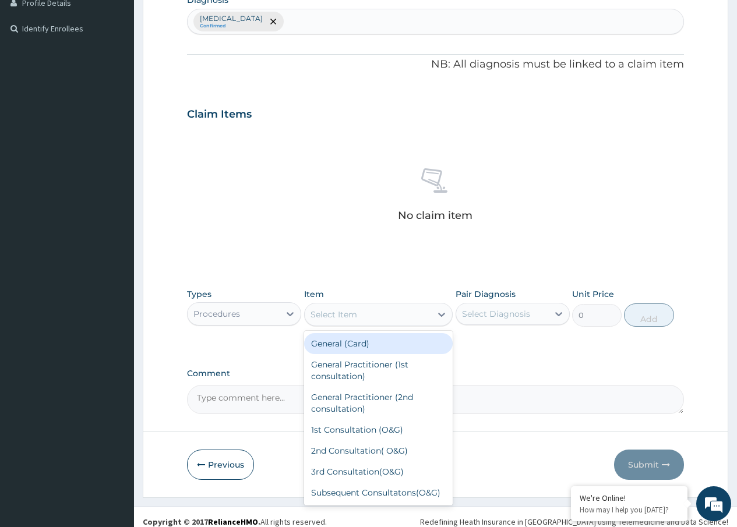
click at [355, 310] on div "Select Item" at bounding box center [333, 315] width 47 height 12
click at [348, 337] on div "General (Card)" at bounding box center [378, 343] width 149 height 21
type input "500"
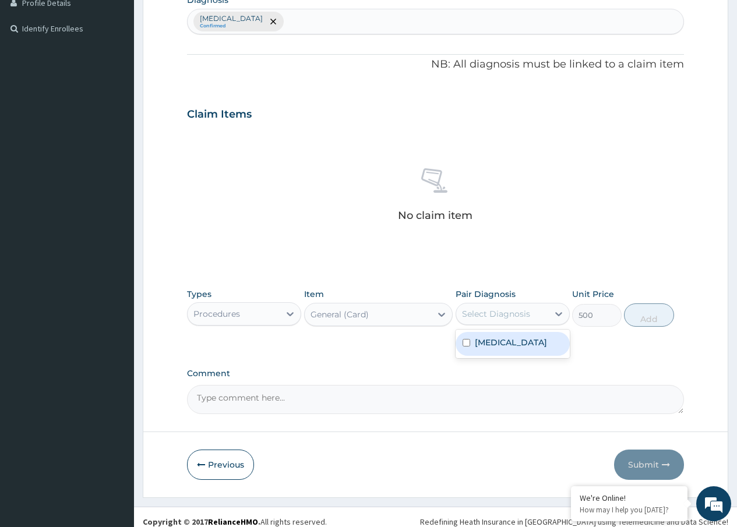
click at [490, 312] on div "Select Diagnosis" at bounding box center [496, 314] width 68 height 12
click at [483, 351] on div "[MEDICAL_DATA]" at bounding box center [513, 344] width 114 height 24
checkbox input "true"
click at [651, 317] on button "Add" at bounding box center [649, 315] width 50 height 23
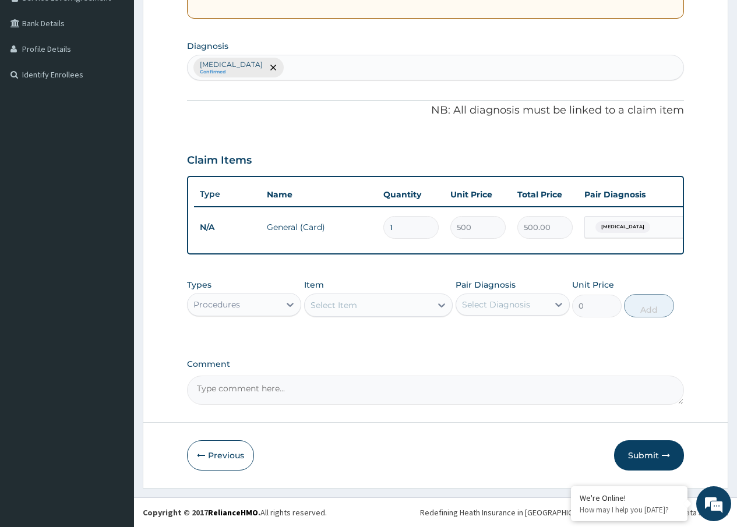
scroll to position [266, 0]
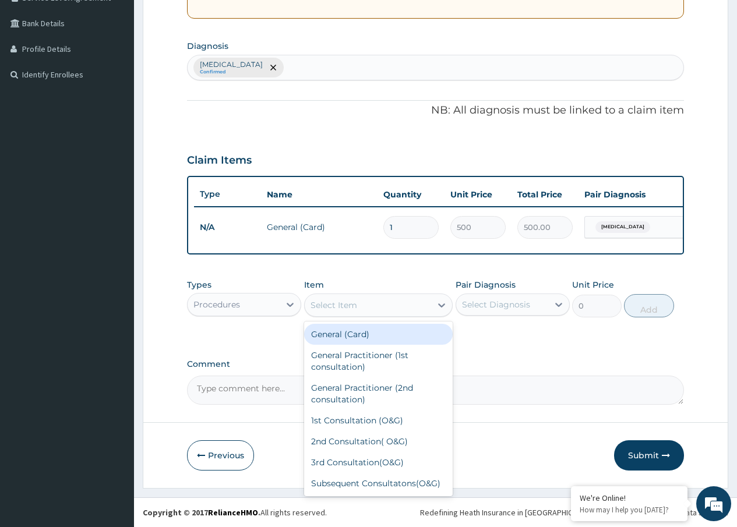
click at [333, 301] on div "Select Item" at bounding box center [333, 305] width 47 height 12
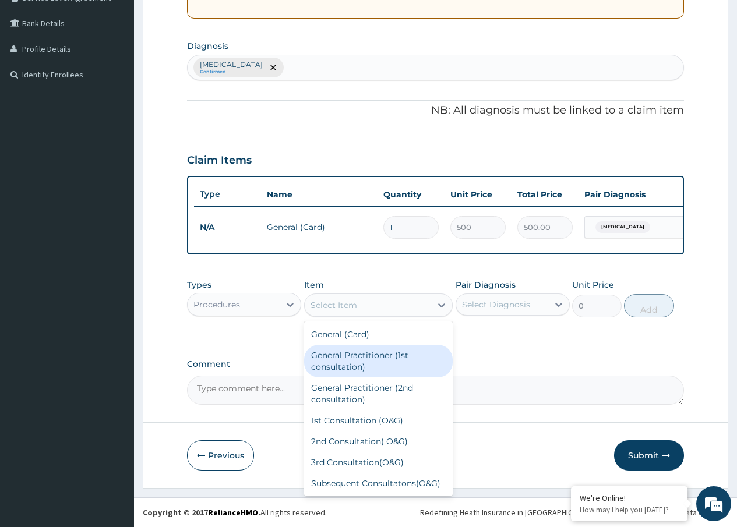
click at [338, 366] on div "General Practitioner (1st consultation)" at bounding box center [378, 361] width 149 height 33
type input "1500"
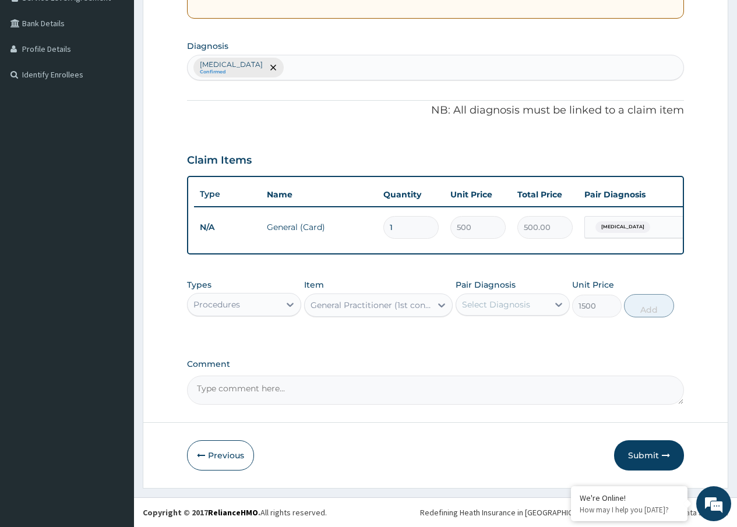
click at [489, 305] on div "Select Diagnosis" at bounding box center [496, 305] width 68 height 12
click at [488, 334] on label "[MEDICAL_DATA]" at bounding box center [511, 333] width 72 height 12
checkbox input "true"
click at [637, 305] on button "Add" at bounding box center [649, 305] width 50 height 23
type input "0"
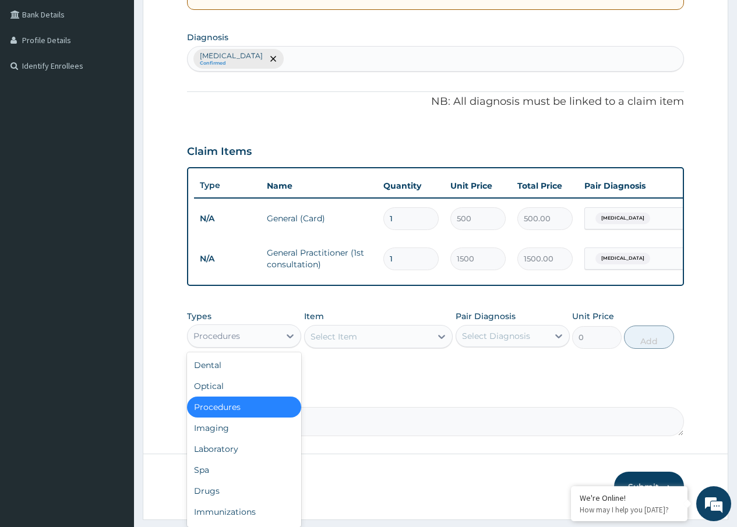
click at [231, 342] on div "Procedures" at bounding box center [216, 336] width 47 height 12
click at [213, 499] on div "Drugs" at bounding box center [244, 491] width 114 height 21
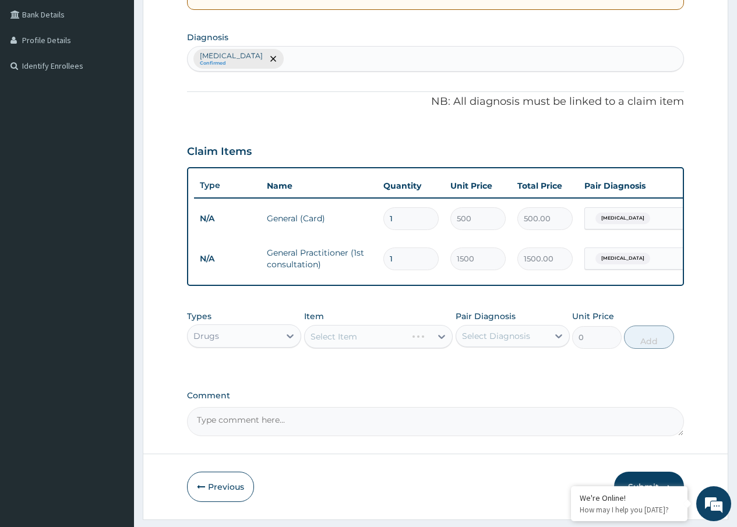
click at [371, 345] on div "Select Item" at bounding box center [378, 336] width 149 height 23
click at [357, 347] on div "Select Item" at bounding box center [378, 336] width 149 height 23
click at [335, 343] on div "Select Item" at bounding box center [333, 337] width 47 height 12
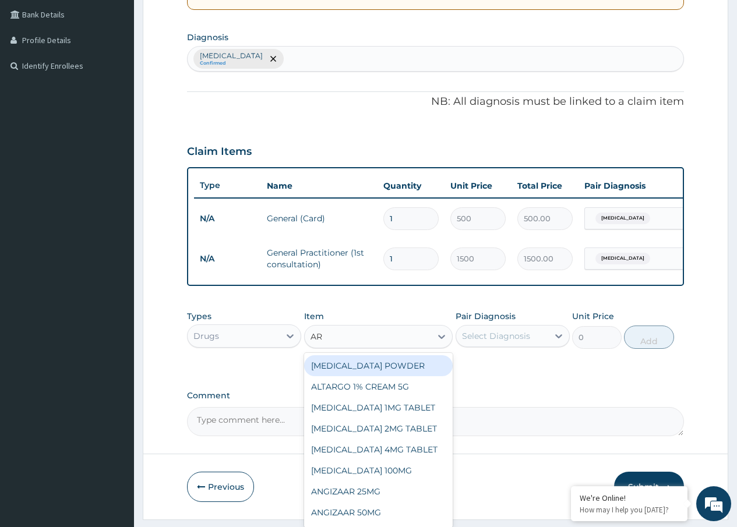
type input "ART"
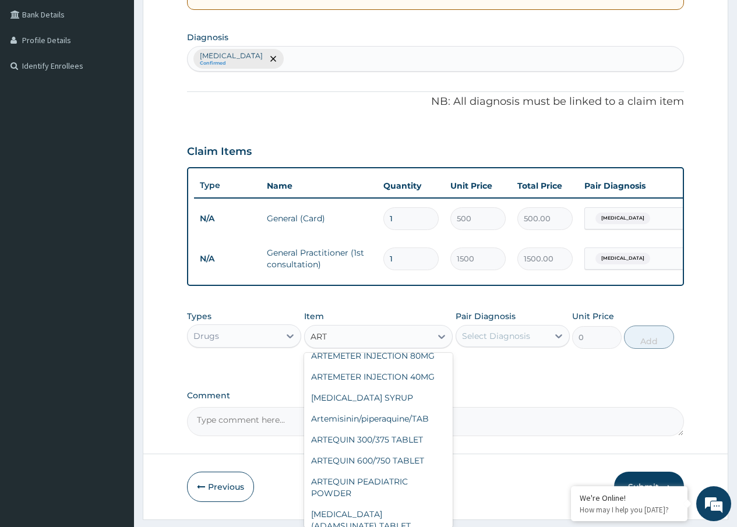
scroll to position [58, 0]
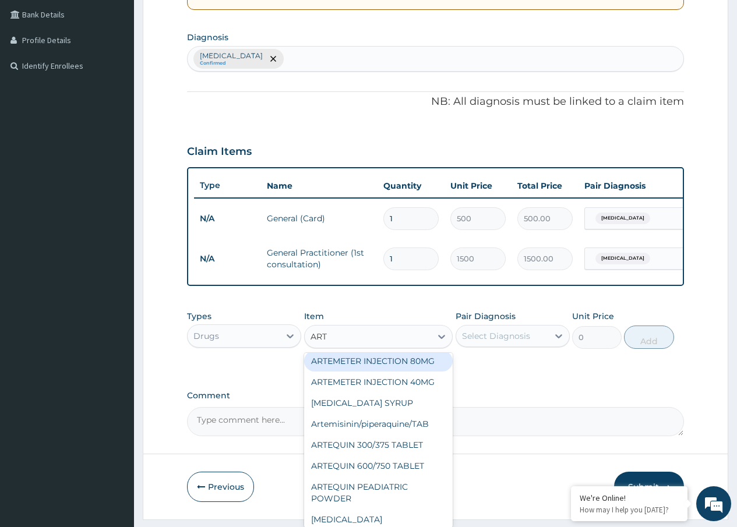
click at [369, 368] on div "ARTEMETER INJECTION 80MG" at bounding box center [378, 361] width 149 height 21
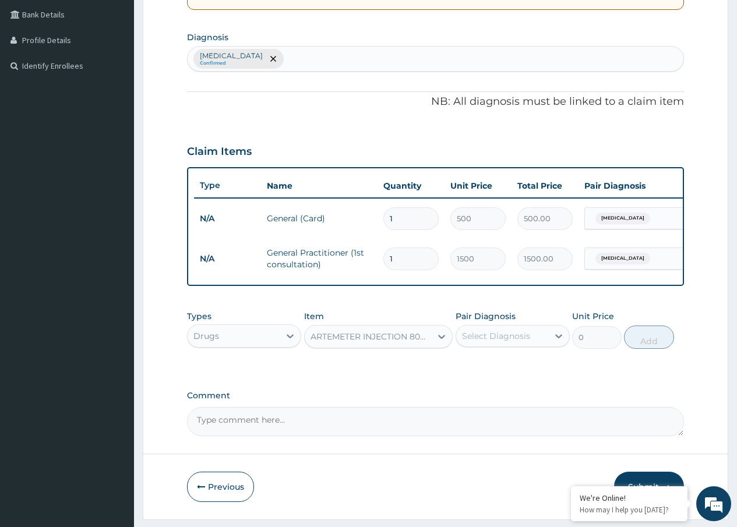
type input "210"
click at [527, 342] on div "Select Diagnosis" at bounding box center [496, 336] width 68 height 12
click at [494, 370] on label "[MEDICAL_DATA]" at bounding box center [511, 365] width 72 height 12
checkbox input "true"
click at [650, 343] on button "Add" at bounding box center [649, 337] width 50 height 23
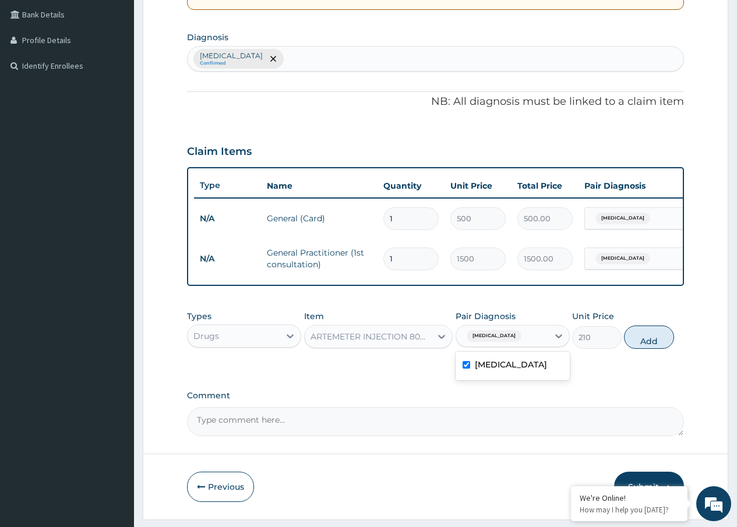
type input "0"
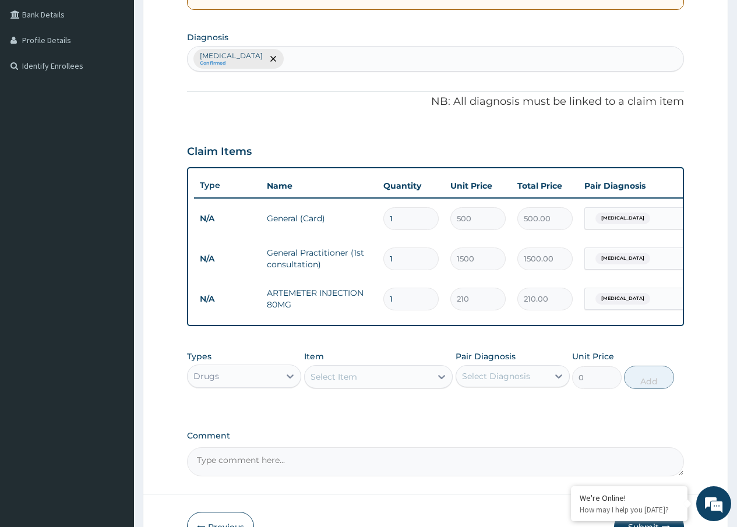
drag, startPoint x: 396, startPoint y: 300, endPoint x: 382, endPoint y: 299, distance: 14.0
click at [382, 299] on td "1" at bounding box center [410, 299] width 67 height 34
type input "6"
type input "1260.00"
type input "6"
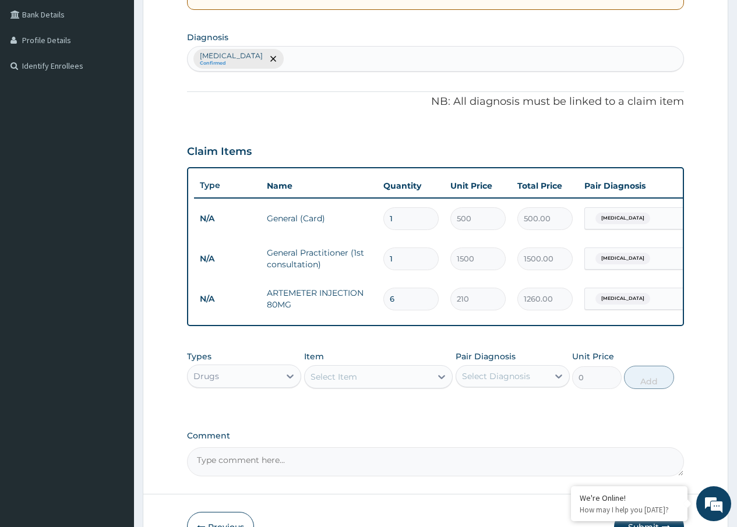
click at [340, 382] on div "Select Item" at bounding box center [333, 377] width 47 height 12
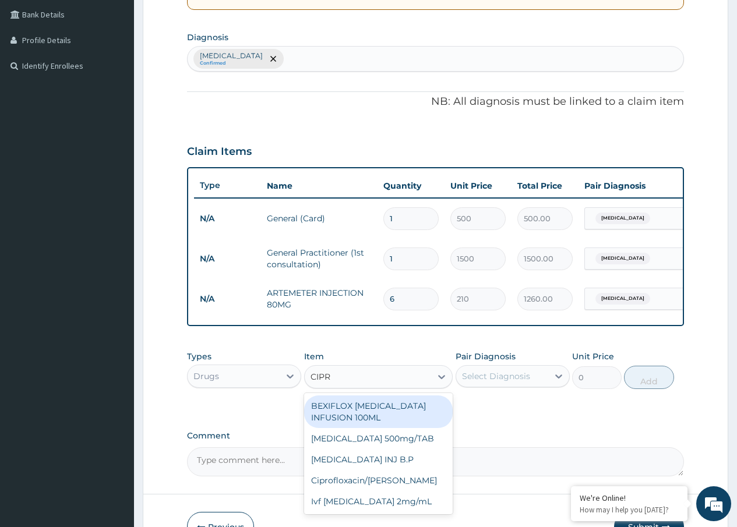
type input "CIPRO"
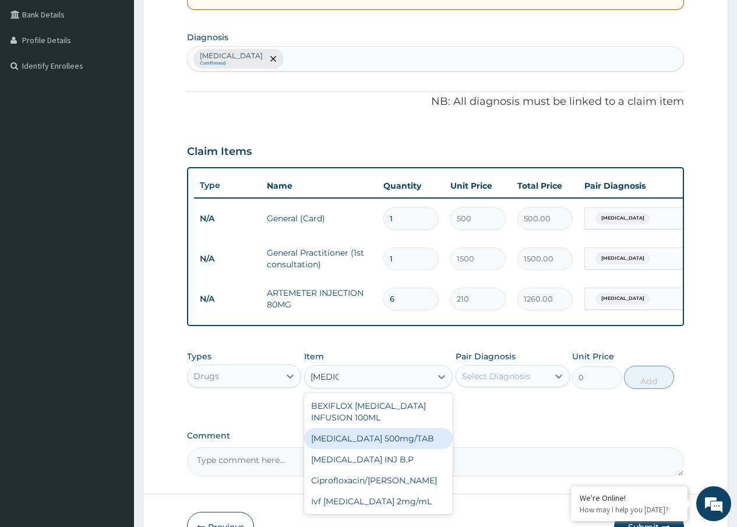
click at [357, 447] on div "Ciprofloxacin 500mg/TAB" at bounding box center [378, 438] width 149 height 21
type input "26.77"
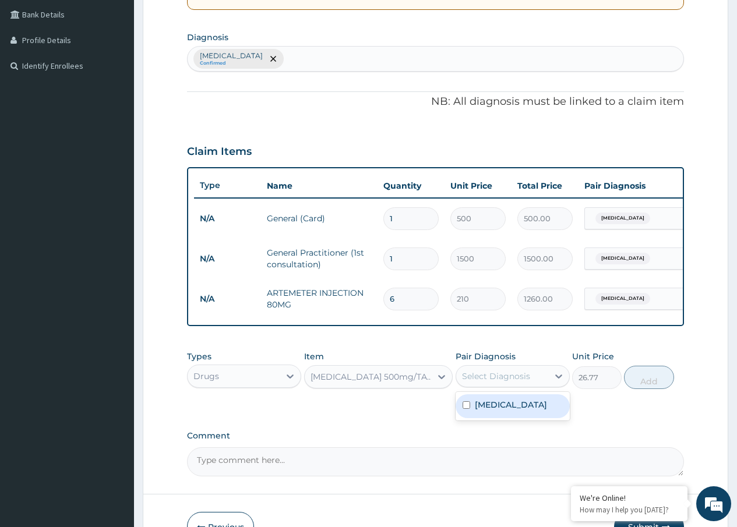
click at [501, 382] on div "Select Diagnosis" at bounding box center [496, 376] width 68 height 12
click at [481, 411] on label "[MEDICAL_DATA]" at bounding box center [511, 405] width 72 height 12
checkbox input "true"
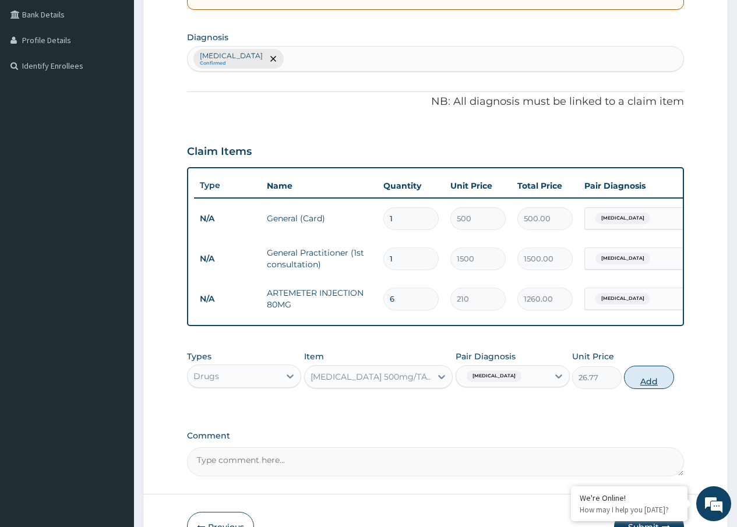
click at [641, 389] on button "Add" at bounding box center [649, 377] width 50 height 23
type input "0"
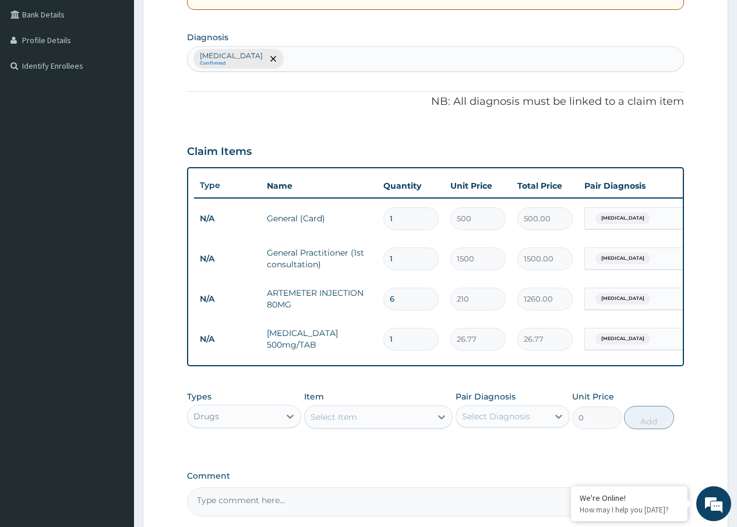
drag, startPoint x: 398, startPoint y: 340, endPoint x: 387, endPoint y: 340, distance: 11.1
click at [387, 340] on input "1" at bounding box center [410, 339] width 55 height 23
type input "2"
type input "53.54"
type input "20"
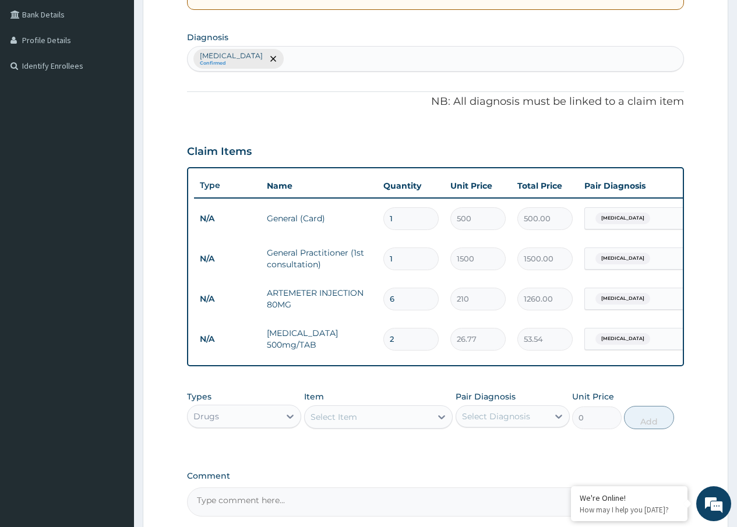
type input "535.40"
type input "20"
click at [507, 474] on div "PA Code / Prescription Code Enter Code(Secondary Care Only) Encounter Date 10-0…" at bounding box center [435, 181] width 497 height 672
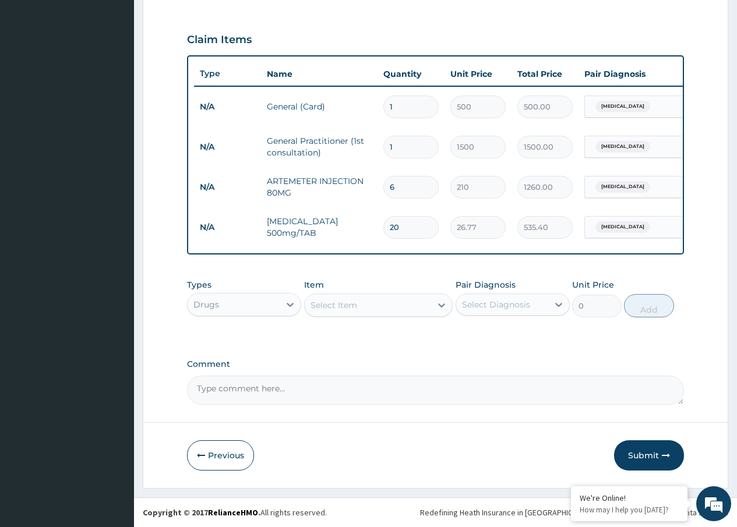
scroll to position [387, 0]
click at [643, 451] on button "Submit" at bounding box center [649, 455] width 70 height 30
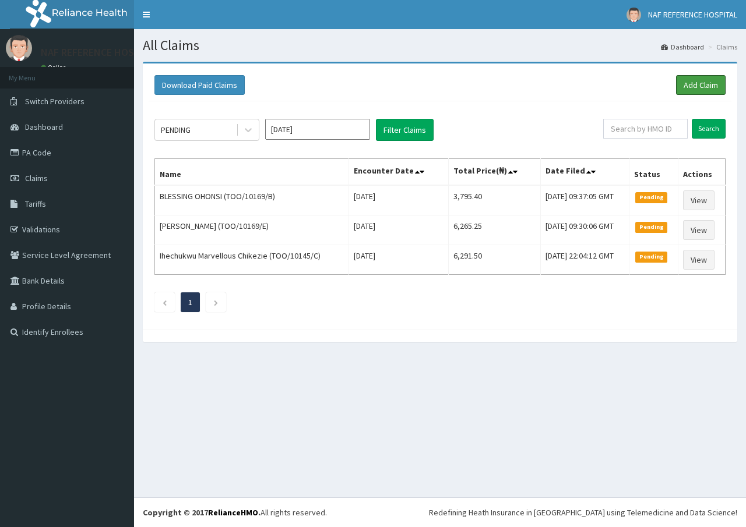
click at [697, 85] on link "Add Claim" at bounding box center [701, 85] width 50 height 20
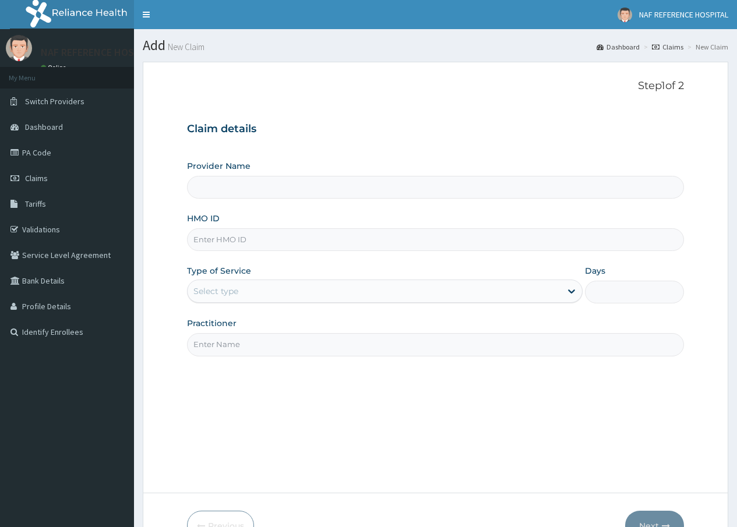
click at [292, 239] on input "HMO ID" at bounding box center [435, 239] width 497 height 23
type input "TOO/10169/"
type input "NAF REFERENCE HOSPITAL"
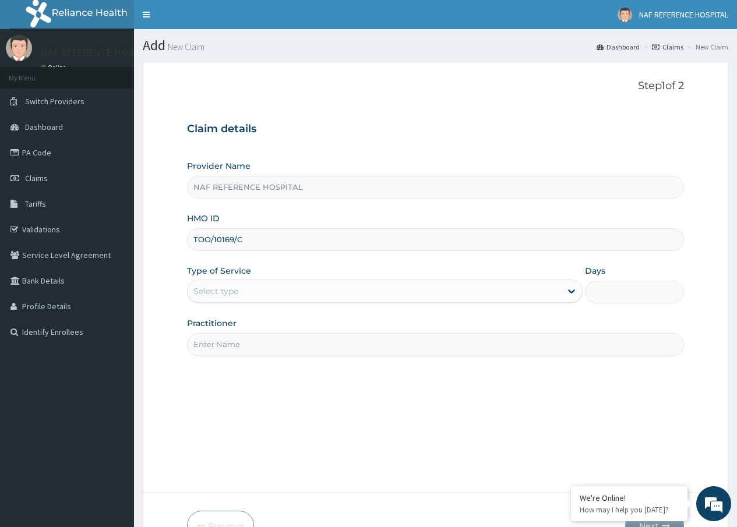
type input "TOO/10169/C"
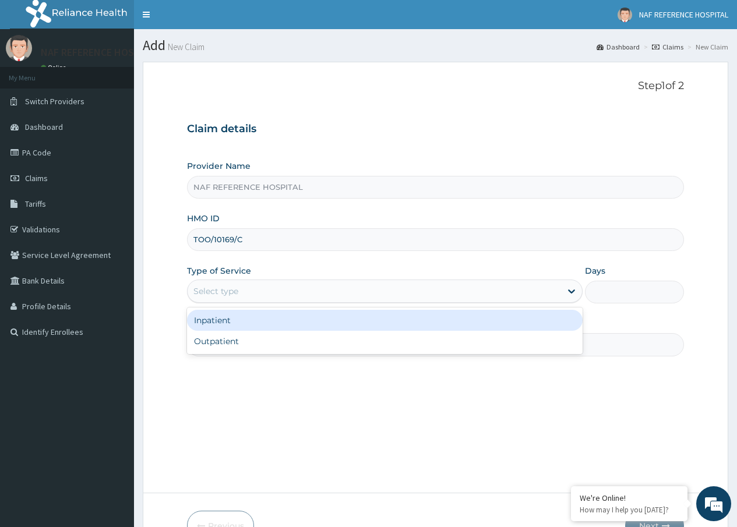
click at [269, 290] on div "Select type" at bounding box center [374, 291] width 373 height 19
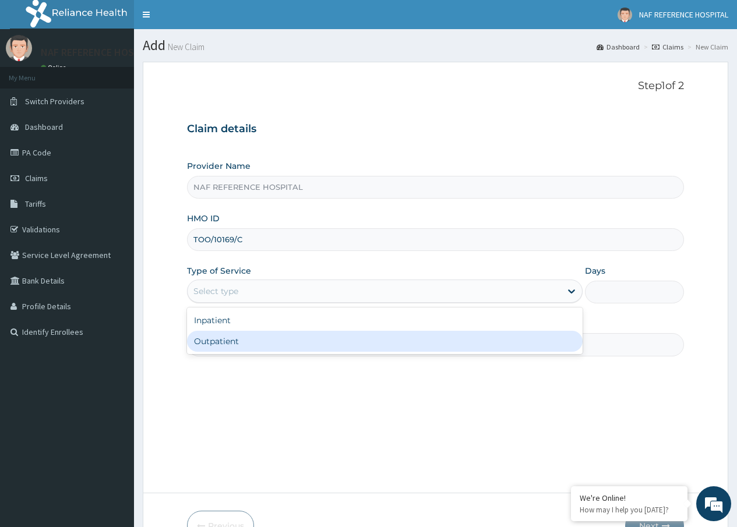
click at [225, 340] on div "Outpatient" at bounding box center [385, 341] width 396 height 21
type input "1"
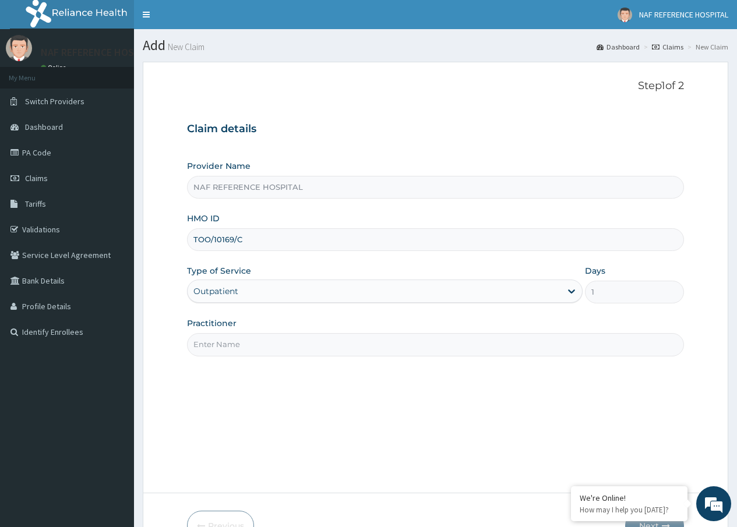
click at [251, 350] on input "Practitioner" at bounding box center [435, 344] width 497 height 23
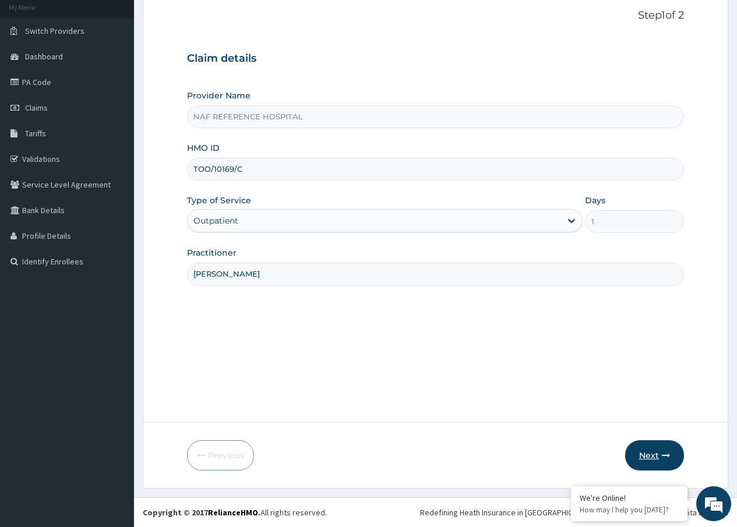
type input "[PERSON_NAME]"
click at [662, 456] on icon "button" at bounding box center [666, 455] width 8 height 8
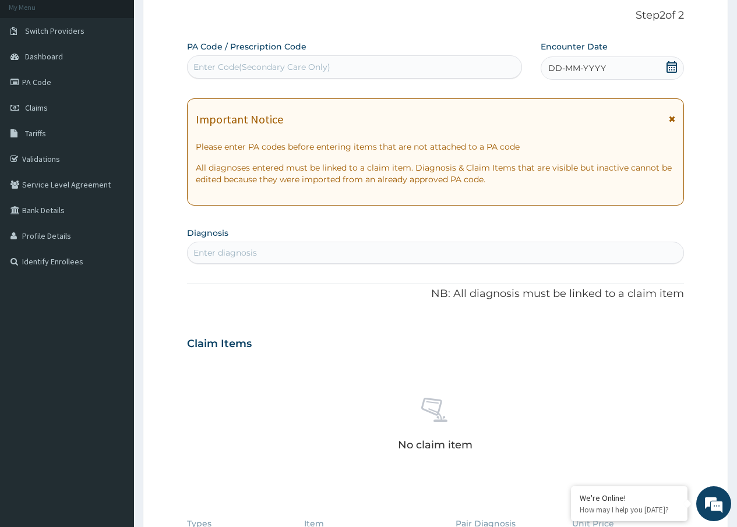
click at [669, 68] on icon at bounding box center [671, 67] width 10 height 12
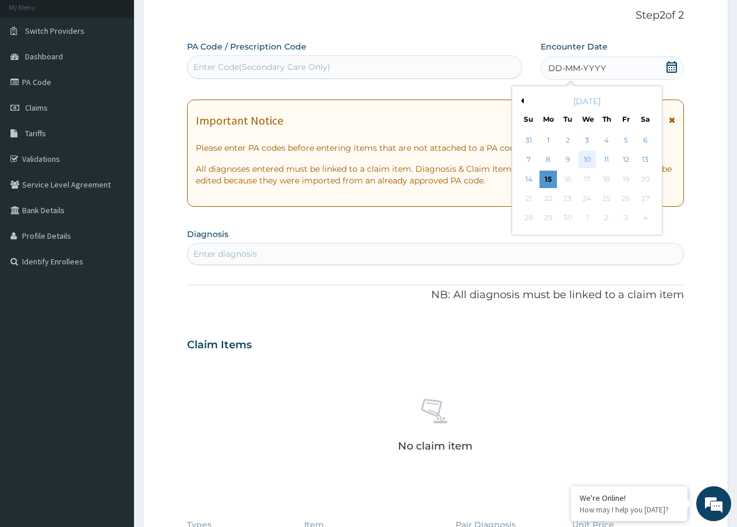
click at [590, 157] on div "10" at bounding box center [586, 159] width 17 height 17
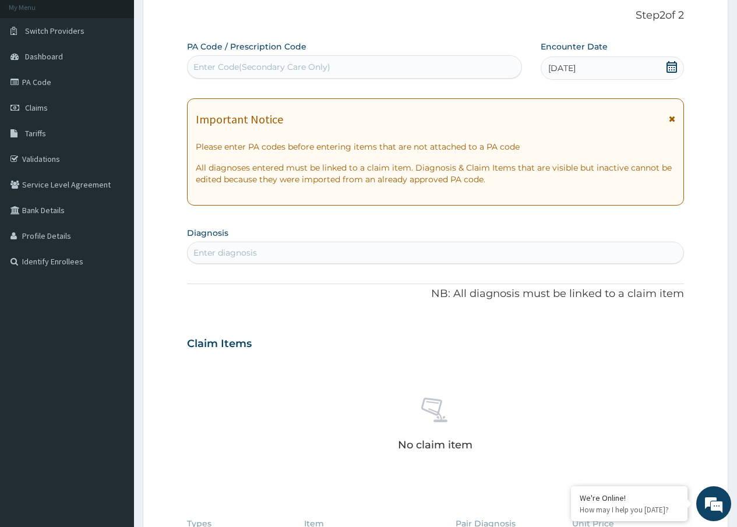
click at [234, 253] on div "Enter diagnosis" at bounding box center [224, 253] width 63 height 12
type input "[MEDICAL_DATA]"
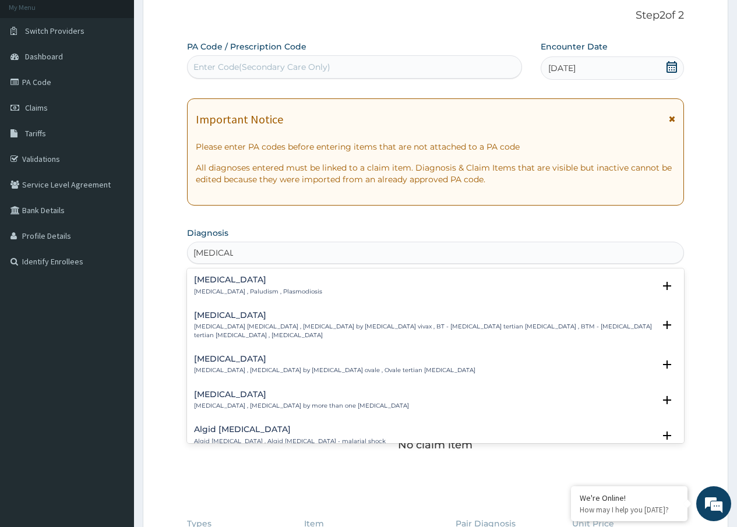
click at [213, 282] on h4 "[MEDICAL_DATA]" at bounding box center [258, 280] width 128 height 9
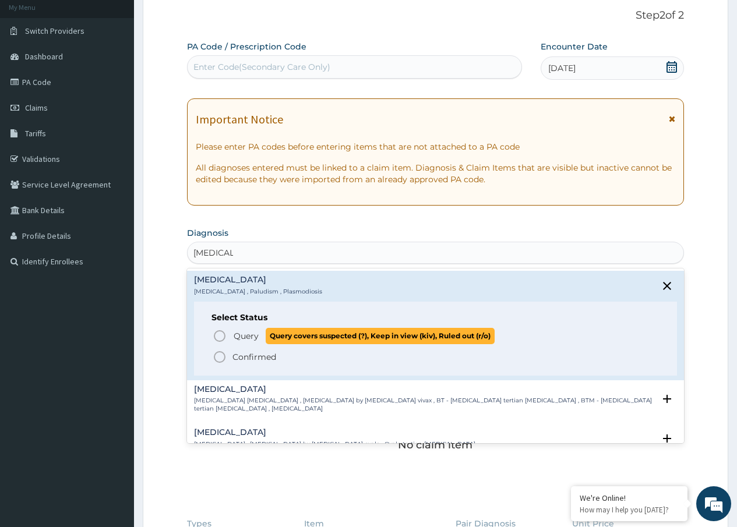
click at [235, 334] on span "Query" at bounding box center [246, 336] width 25 height 12
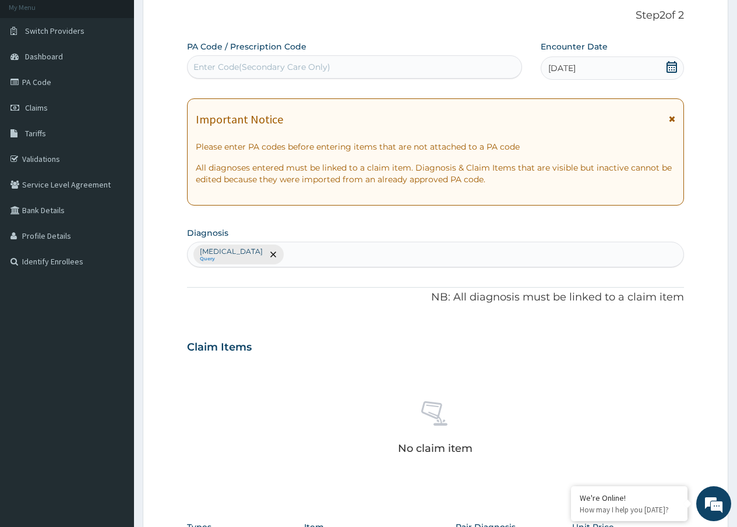
type input "U"
type input "[MEDICAL_DATA]"
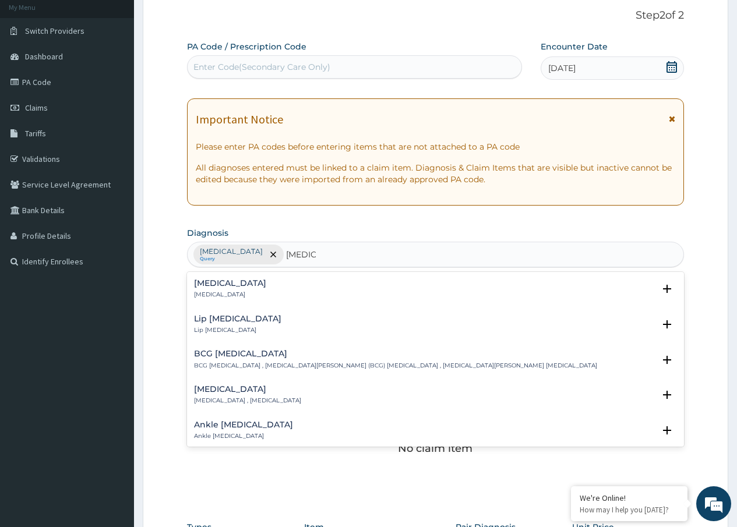
click at [232, 287] on div "[MEDICAL_DATA] [MEDICAL_DATA]" at bounding box center [435, 289] width 483 height 20
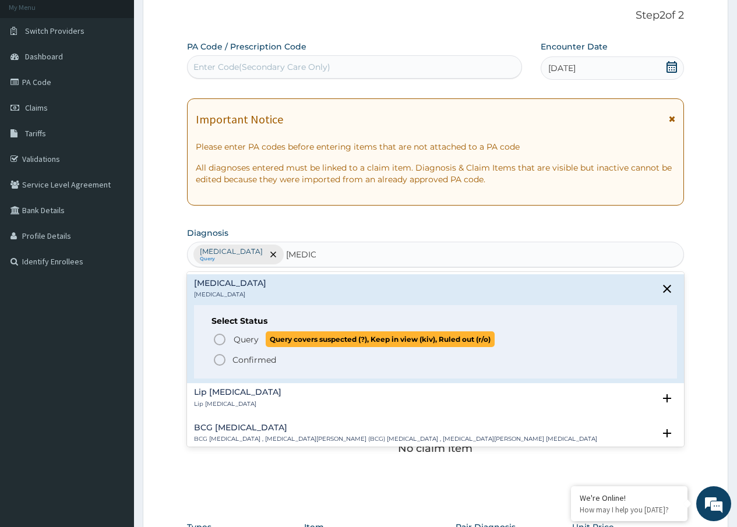
click at [234, 335] on span "Query" at bounding box center [246, 340] width 25 height 12
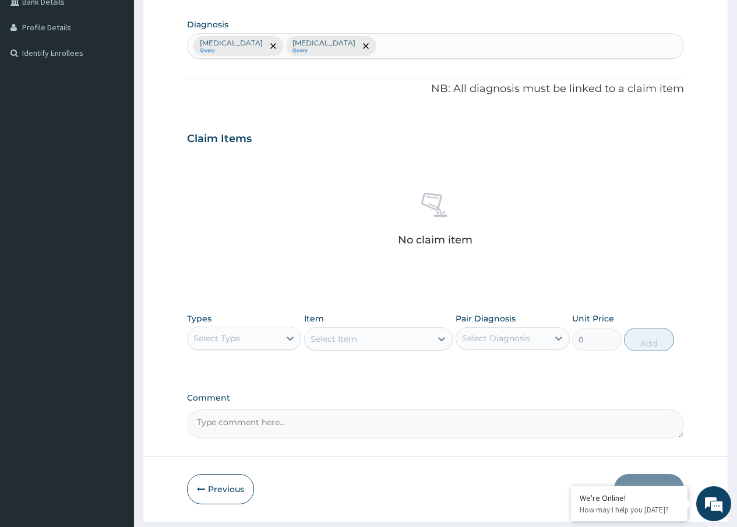
scroll to position [304, 0]
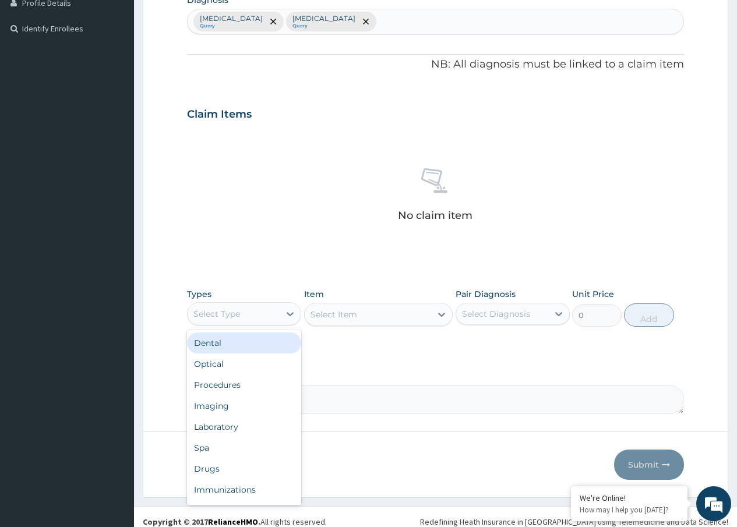
click at [250, 312] on div "Select Type" at bounding box center [234, 314] width 92 height 19
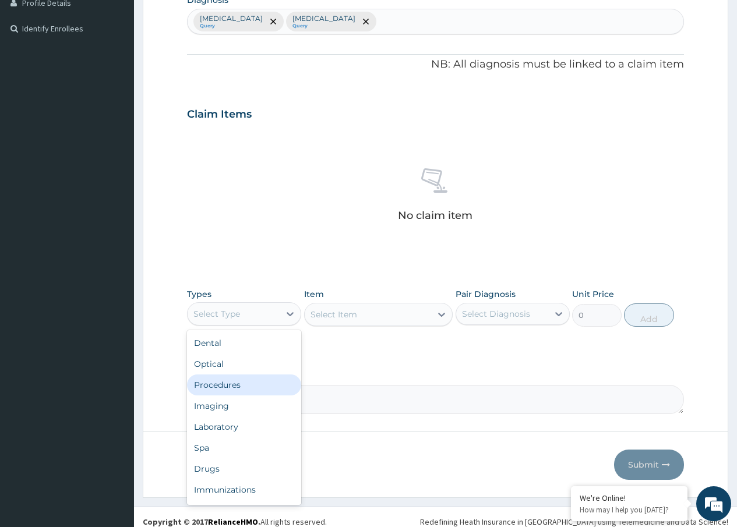
click at [226, 389] on div "Procedures" at bounding box center [244, 385] width 114 height 21
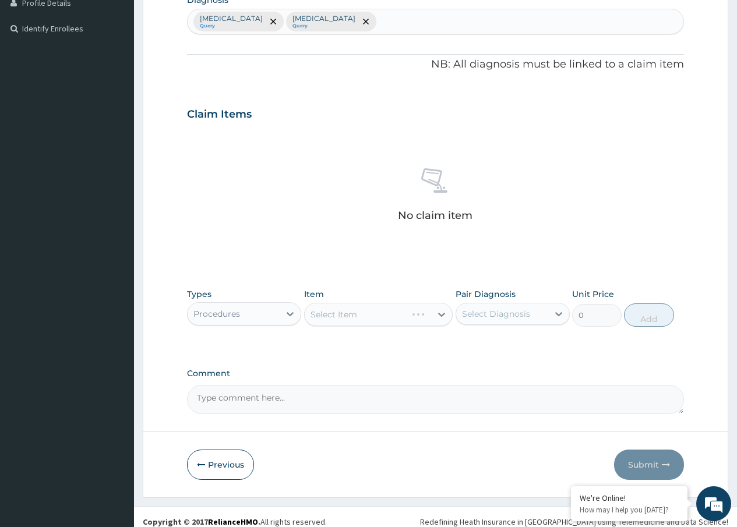
click at [368, 305] on div "Select Item" at bounding box center [378, 314] width 149 height 23
click at [361, 313] on div "Select Item" at bounding box center [378, 314] width 149 height 23
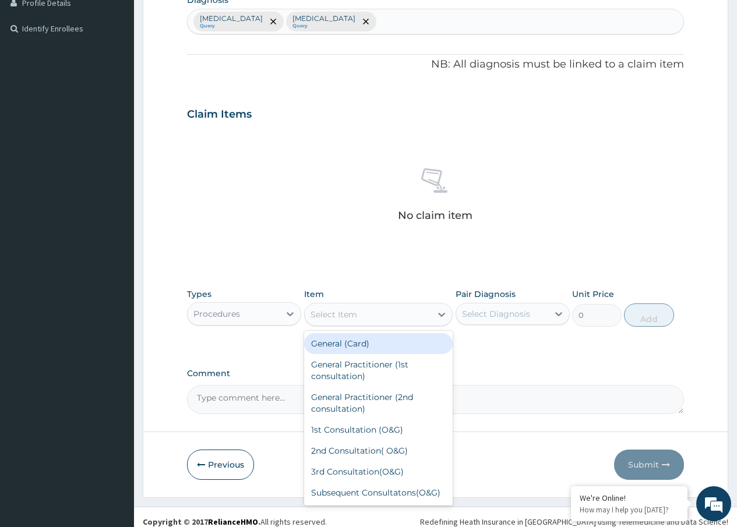
click at [350, 317] on div "Select Item" at bounding box center [333, 315] width 47 height 12
click at [338, 345] on div "General (Card)" at bounding box center [378, 343] width 149 height 21
type input "500"
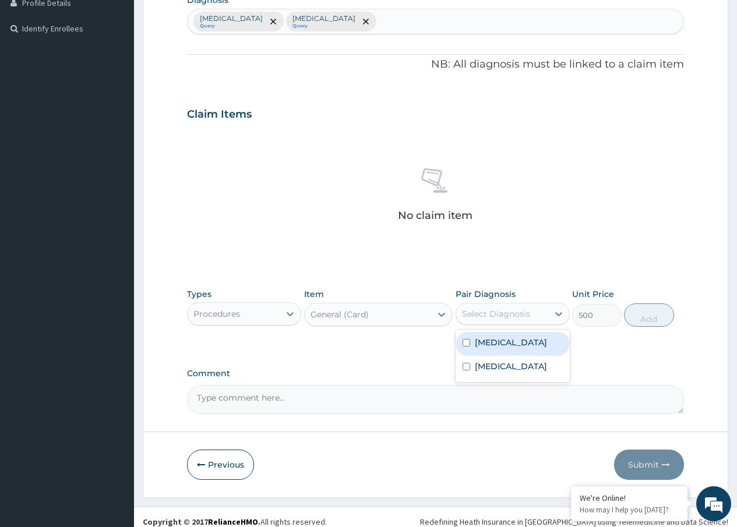
click at [499, 314] on div "Select Diagnosis" at bounding box center [496, 314] width 68 height 12
click at [488, 345] on label "Malaria" at bounding box center [511, 343] width 72 height 12
checkbox input "true"
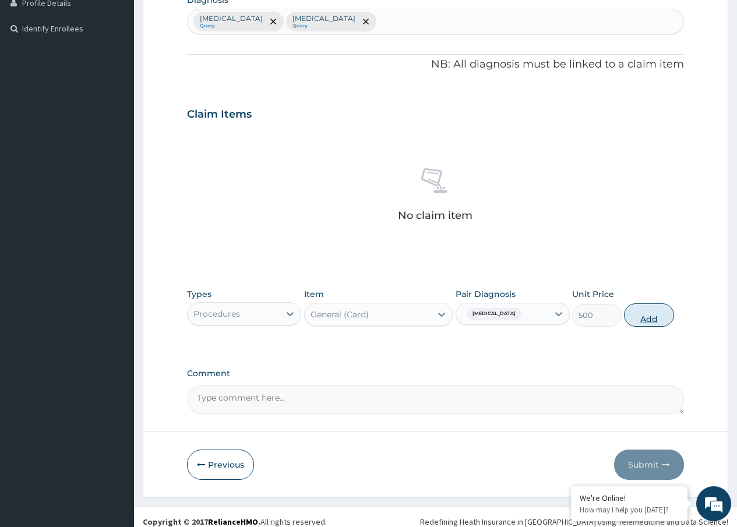
click at [659, 319] on button "Add" at bounding box center [649, 315] width 50 height 23
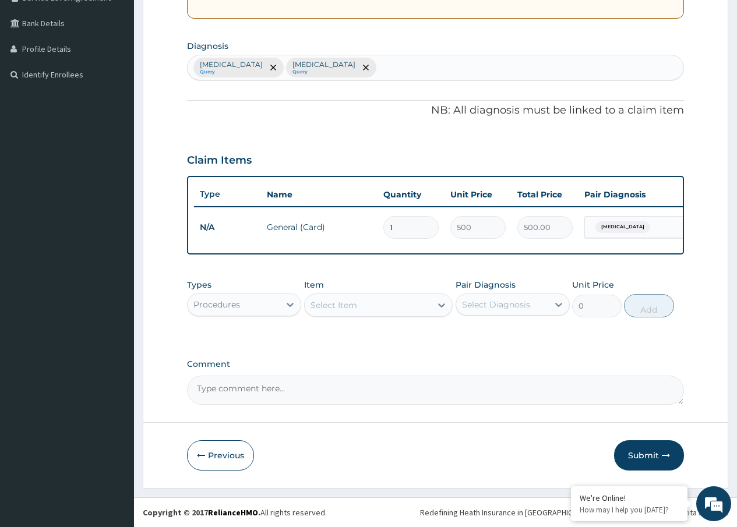
scroll to position [266, 0]
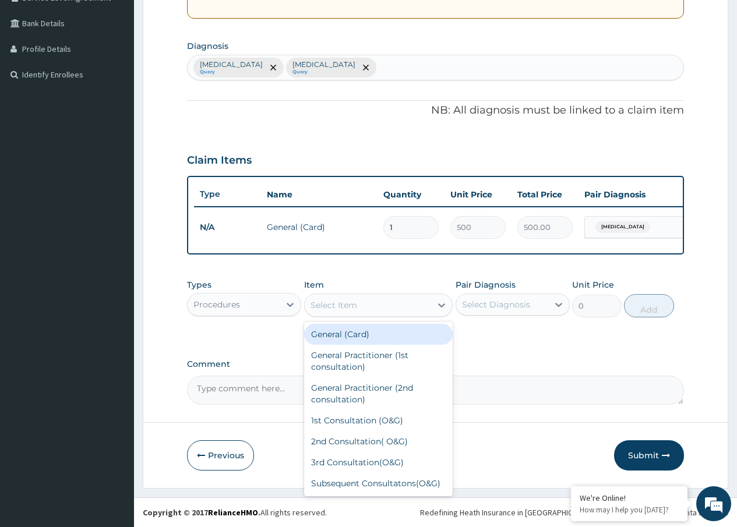
click at [338, 301] on div "Select Item" at bounding box center [333, 305] width 47 height 12
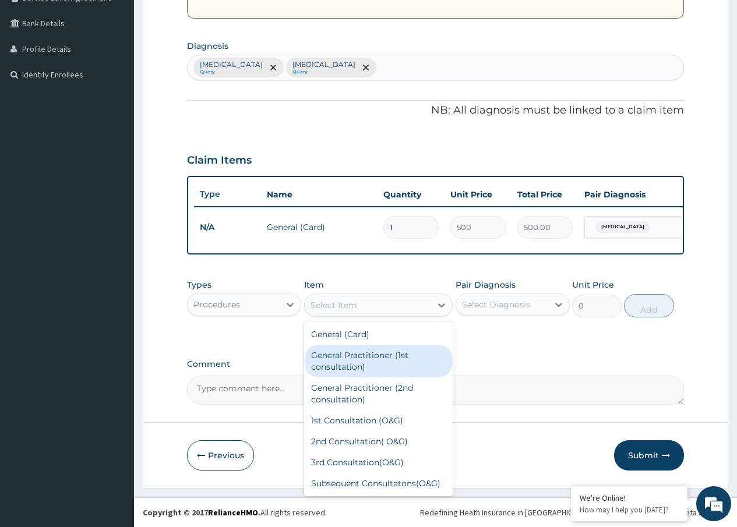
click at [336, 361] on div "General Practitioner (1st consultation)" at bounding box center [378, 361] width 149 height 33
type input "1500"
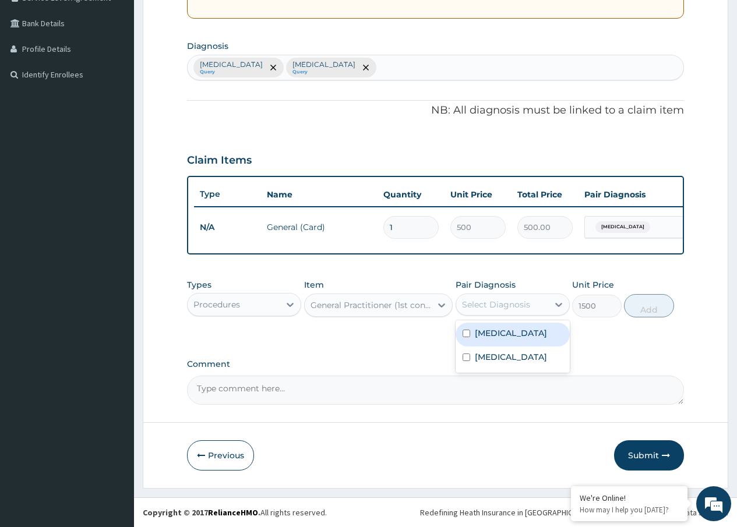
click at [532, 306] on div "Select Diagnosis" at bounding box center [502, 304] width 92 height 19
click at [495, 334] on label "Malaria" at bounding box center [511, 333] width 72 height 12
checkbox input "true"
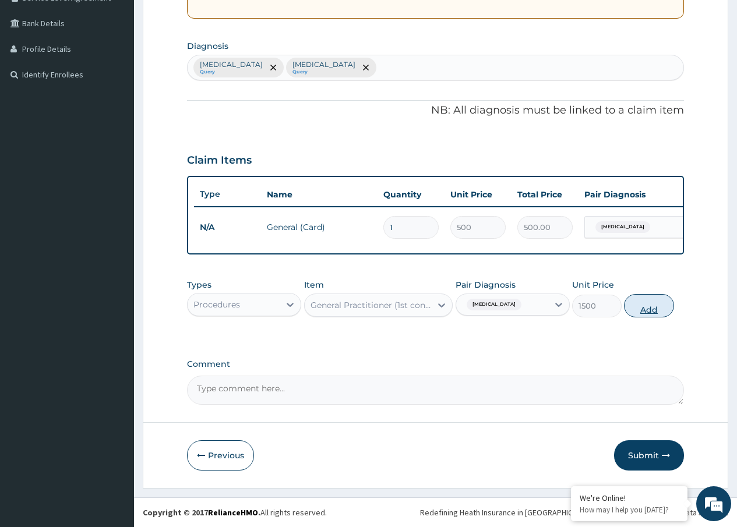
click at [661, 301] on button "Add" at bounding box center [649, 305] width 50 height 23
type input "0"
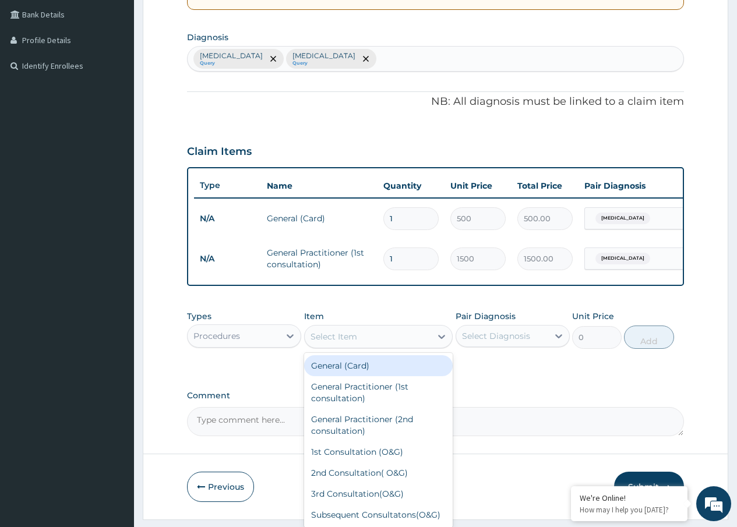
click at [327, 342] on div "Select Item" at bounding box center [333, 337] width 47 height 12
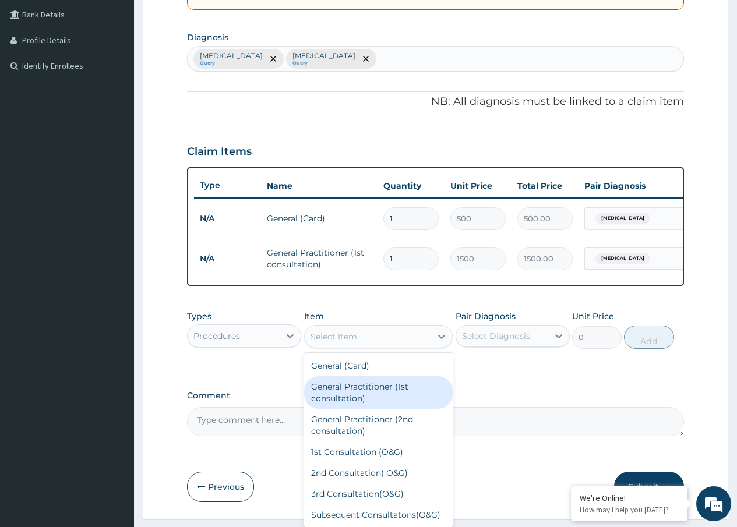
click at [230, 345] on div "Procedures" at bounding box center [234, 336] width 92 height 19
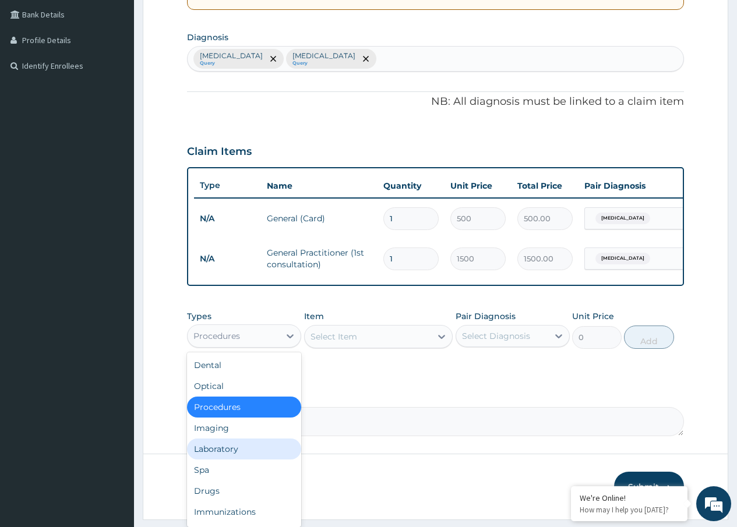
drag, startPoint x: 227, startPoint y: 456, endPoint x: 241, endPoint y: 444, distance: 17.8
click at [227, 456] on div "Laboratory" at bounding box center [244, 449] width 114 height 21
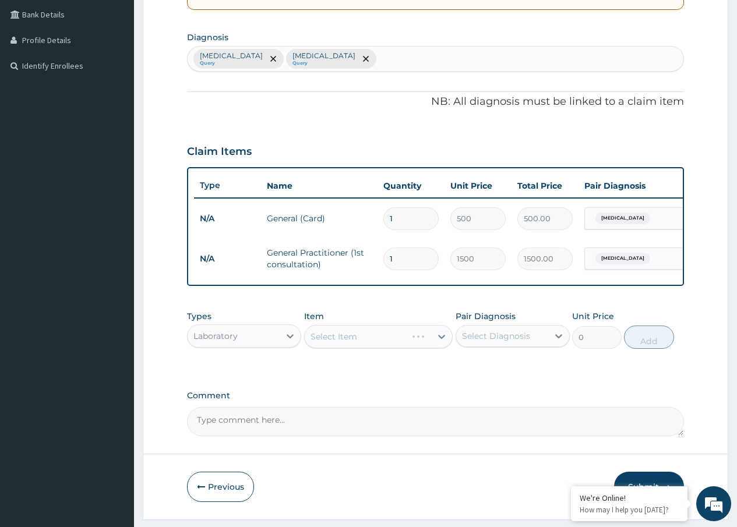
click at [370, 348] on div "Select Item" at bounding box center [378, 336] width 149 height 23
click at [370, 344] on div "Select Item" at bounding box center [378, 336] width 149 height 23
click at [354, 347] on div "Select Item" at bounding box center [378, 336] width 149 height 23
click at [378, 348] on div "Select Item" at bounding box center [378, 336] width 149 height 23
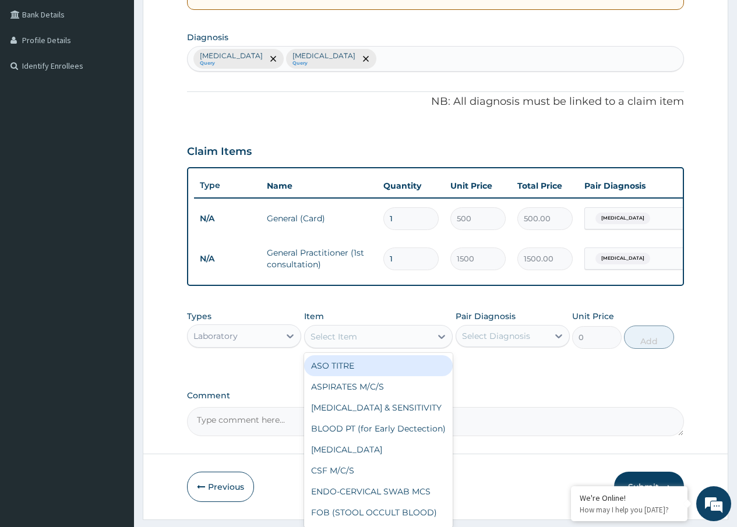
click at [369, 345] on div "Select Item" at bounding box center [368, 336] width 127 height 19
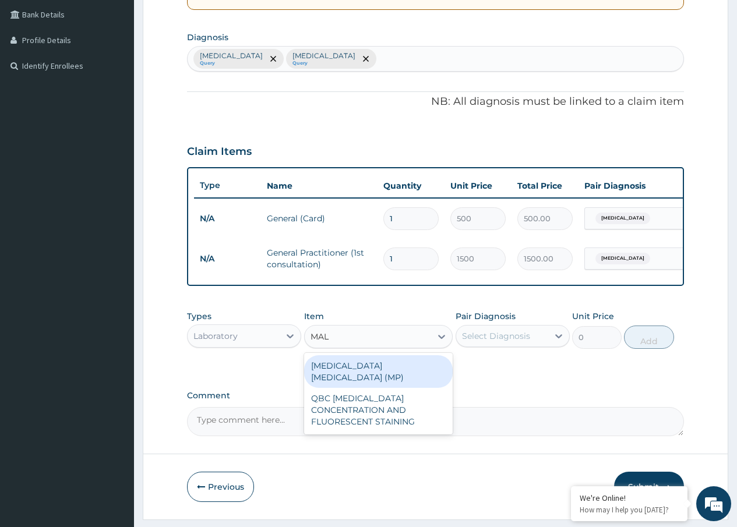
type input "MALA"
click at [372, 383] on div "MALARIA PARASITE (MP)" at bounding box center [378, 371] width 149 height 33
type input "560"
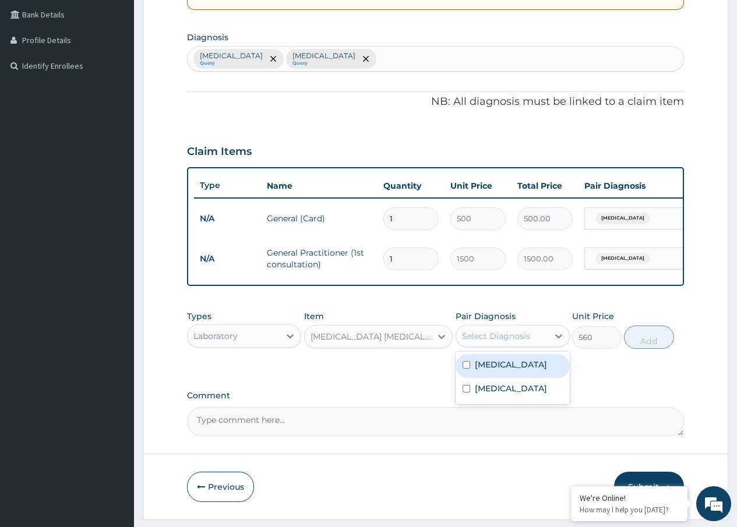
click at [532, 345] on div "Select Diagnosis" at bounding box center [502, 336] width 92 height 19
click at [503, 370] on label "Malaria" at bounding box center [511, 365] width 72 height 12
checkbox input "true"
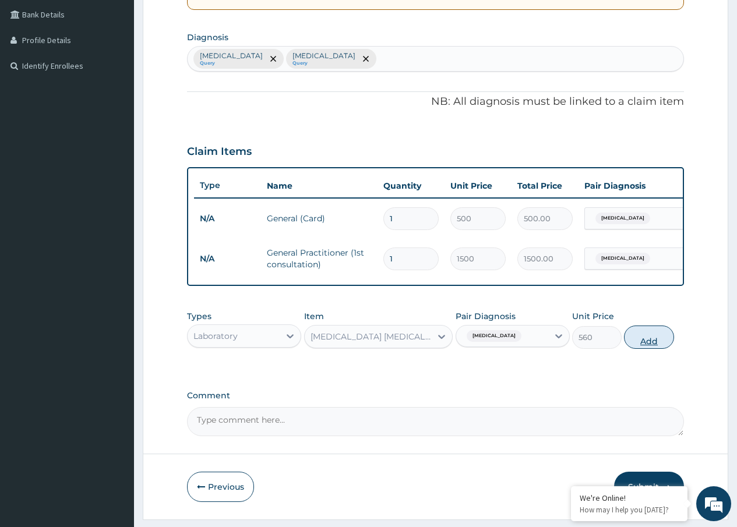
click at [651, 346] on button "Add" at bounding box center [649, 337] width 50 height 23
type input "0"
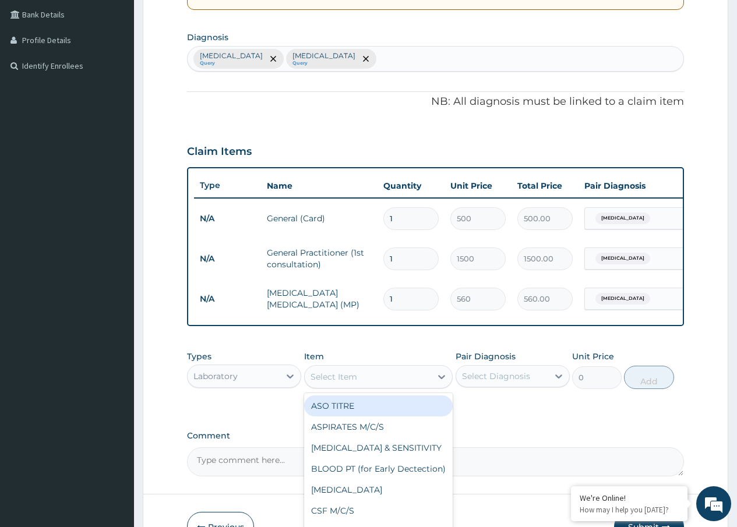
click at [387, 386] on div "Select Item" at bounding box center [368, 377] width 127 height 19
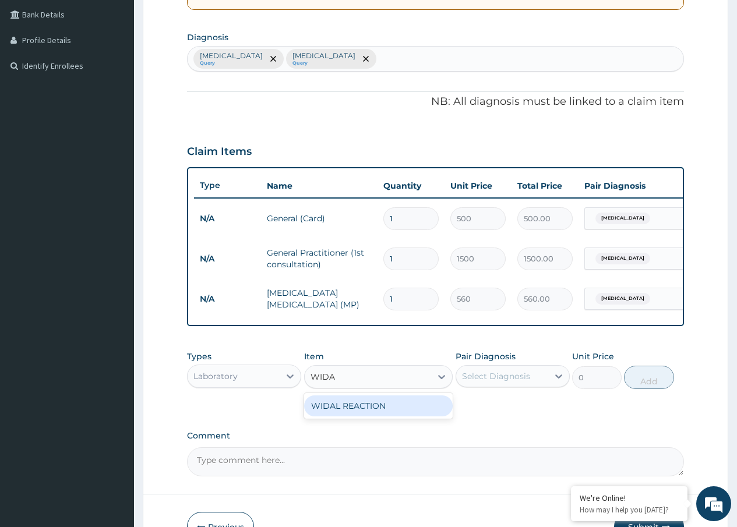
type input "WIDAL"
click at [353, 415] on div "WIDAL REACTION" at bounding box center [378, 406] width 149 height 21
type input "800"
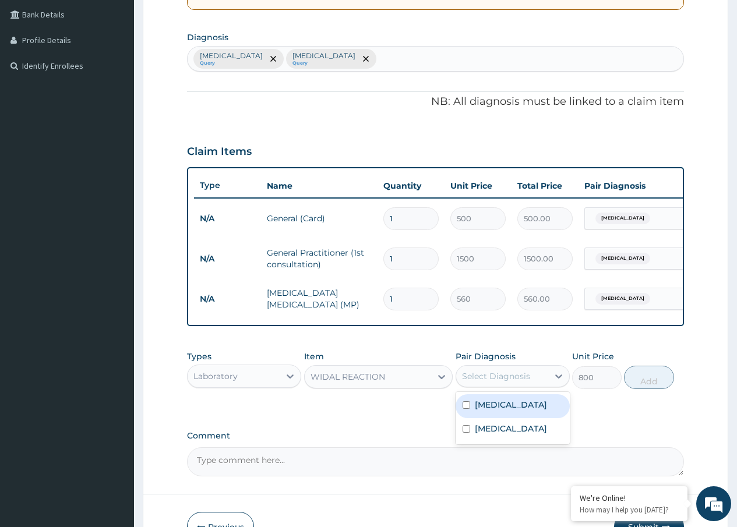
click at [514, 382] on div "Select Diagnosis" at bounding box center [496, 376] width 68 height 12
click at [333, 439] on div "PA Code / Prescription Code Enter Code(Secondary Care Only) Encounter Date 10-0…" at bounding box center [435, 160] width 497 height 631
click at [317, 51] on div "Malaria Query Ulcer Query" at bounding box center [436, 59] width 496 height 24
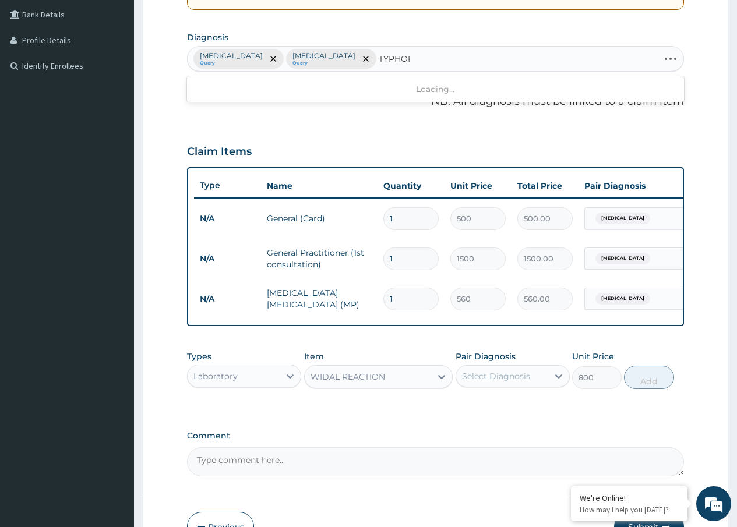
type input "[MEDICAL_DATA]"
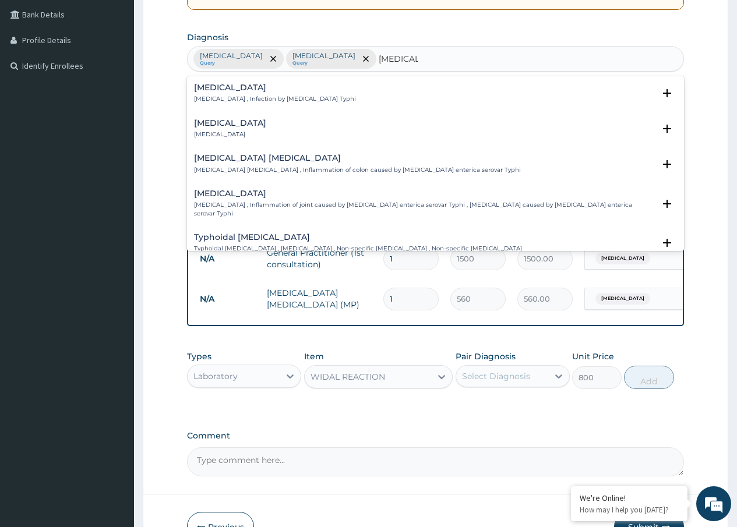
click at [263, 90] on h4 "[MEDICAL_DATA]" at bounding box center [275, 87] width 162 height 9
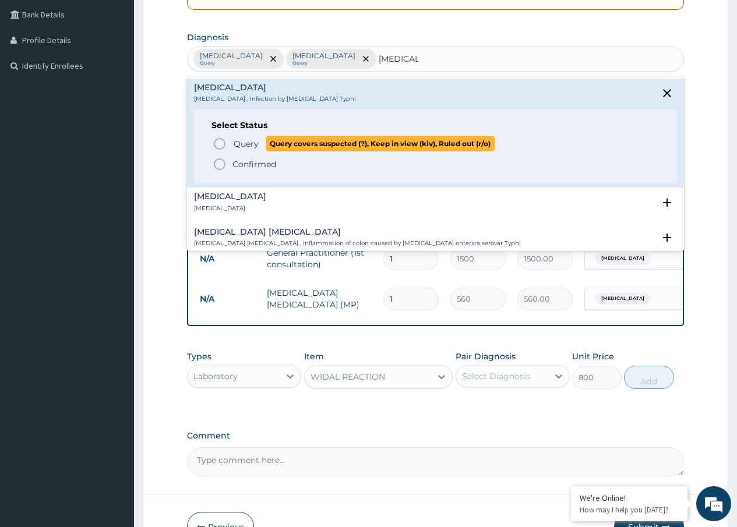
click at [246, 146] on span "Query" at bounding box center [246, 144] width 25 height 12
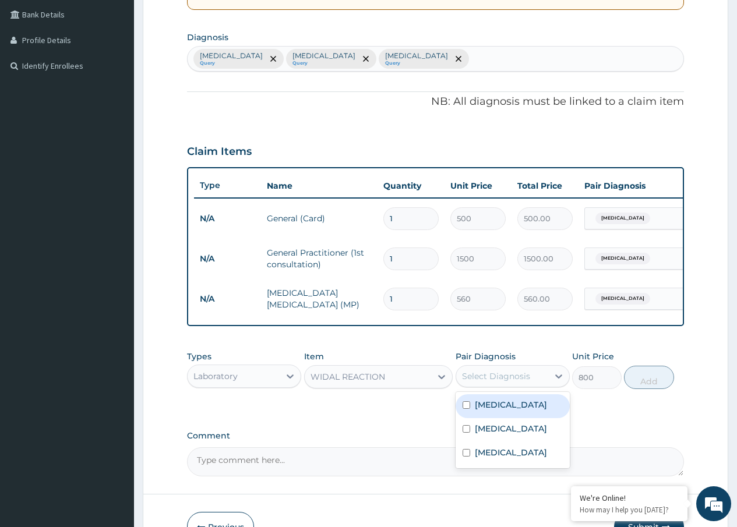
click at [516, 382] on div "Select Diagnosis" at bounding box center [496, 376] width 68 height 12
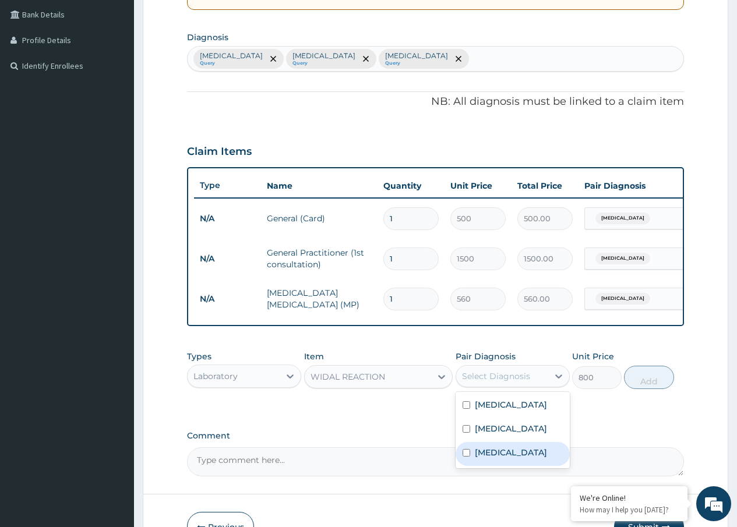
click at [495, 458] on label "[MEDICAL_DATA]" at bounding box center [511, 453] width 72 height 12
checkbox input "true"
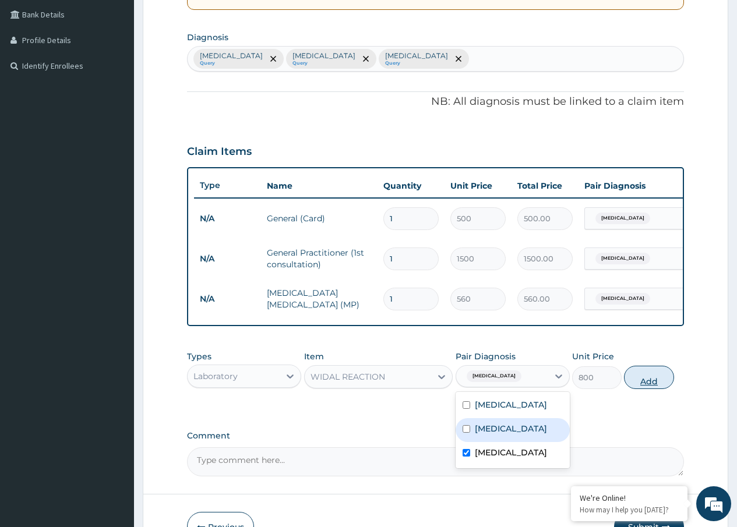
click at [662, 385] on button "Add" at bounding box center [649, 377] width 50 height 23
type input "0"
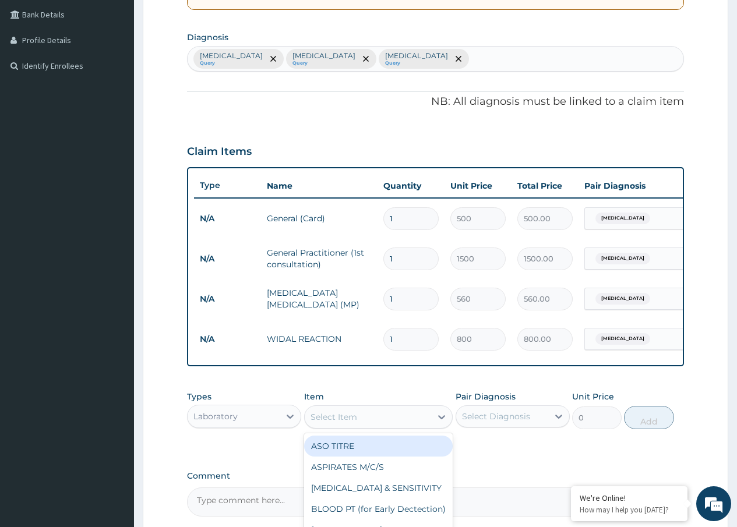
click at [327, 423] on div "Select Item" at bounding box center [333, 417] width 47 height 12
click at [471, 59] on input "text" at bounding box center [471, 59] width 1 height 12
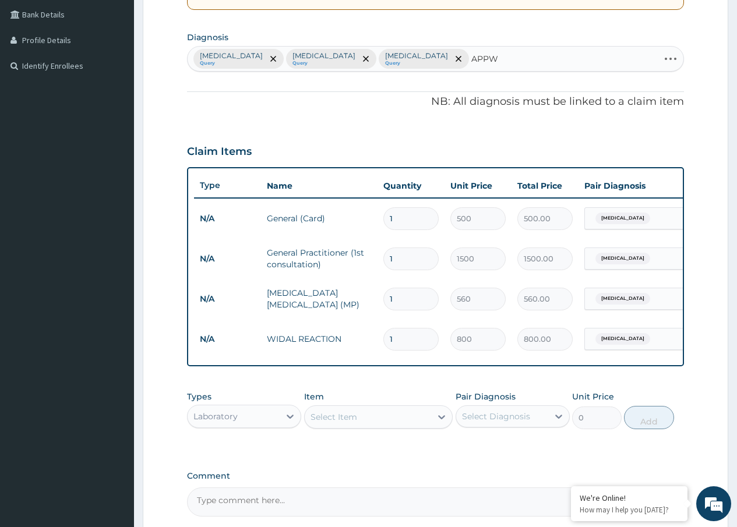
type input "APP"
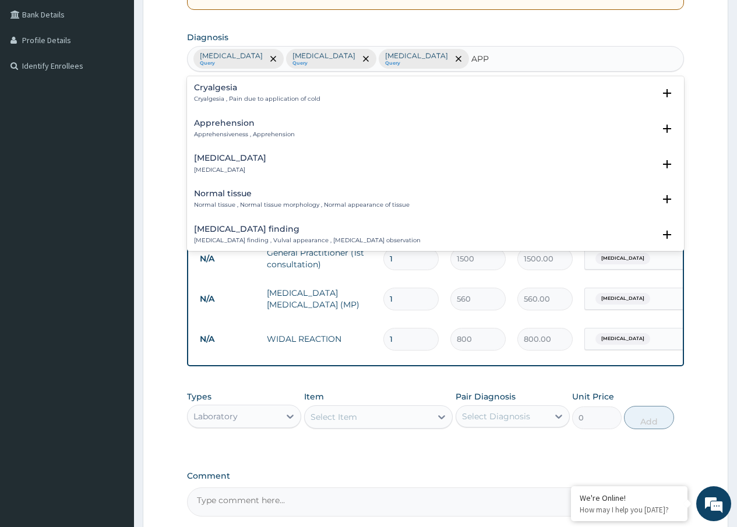
click at [224, 157] on h4 "Appendicitis" at bounding box center [230, 158] width 72 height 9
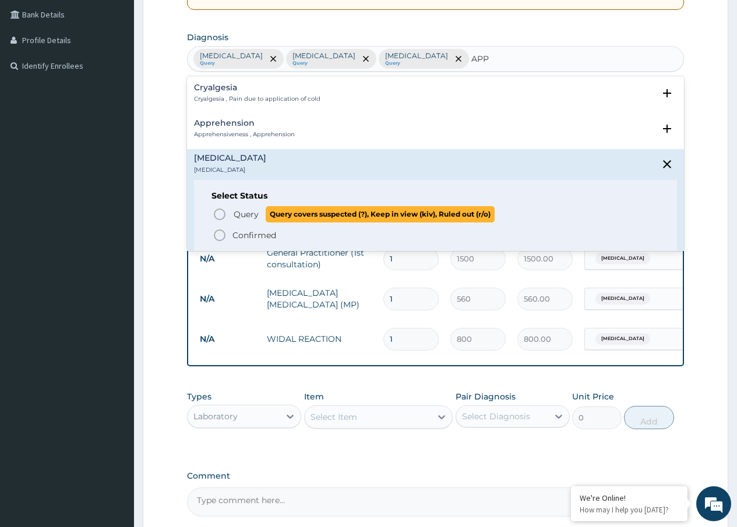
click at [240, 211] on span "Query" at bounding box center [246, 215] width 25 height 12
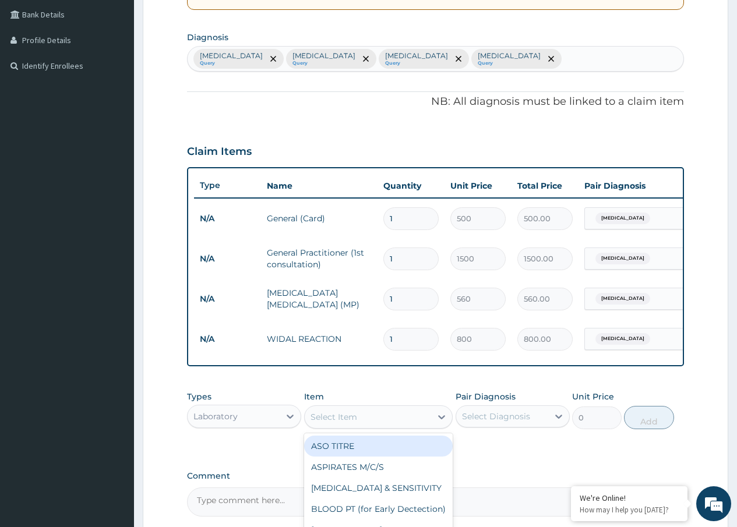
click at [348, 422] on div "Select Item" at bounding box center [333, 417] width 47 height 12
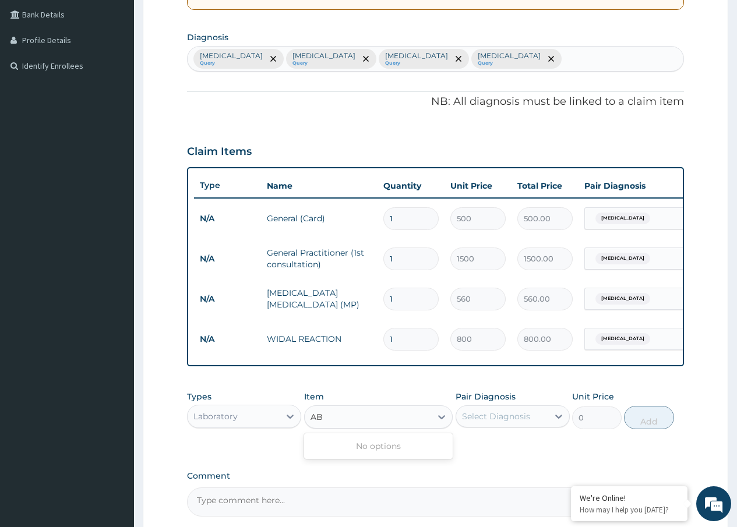
type input "A"
click at [262, 426] on div "Laboratory" at bounding box center [234, 416] width 92 height 19
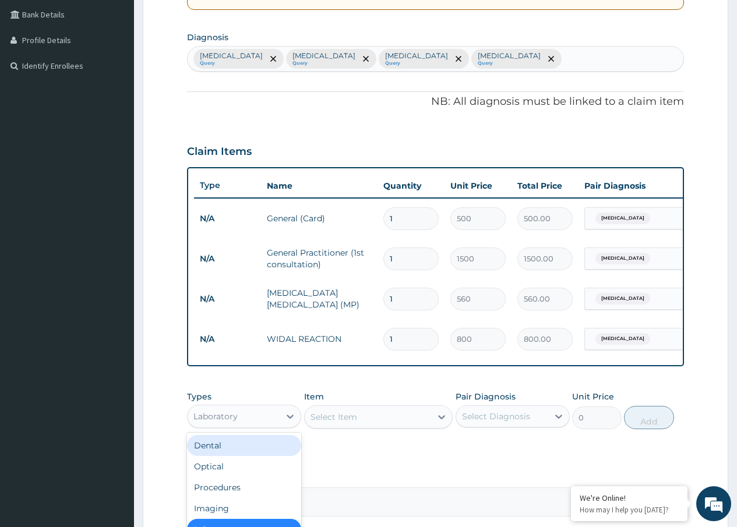
scroll to position [40, 0]
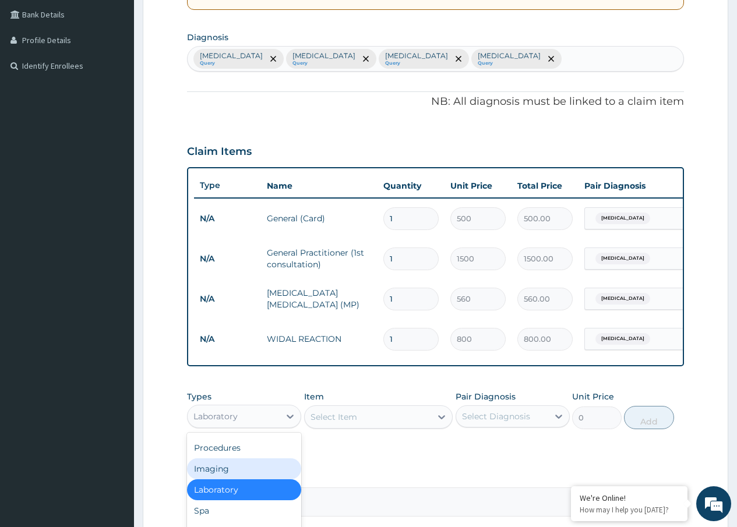
click at [232, 479] on div "Imaging" at bounding box center [244, 468] width 114 height 21
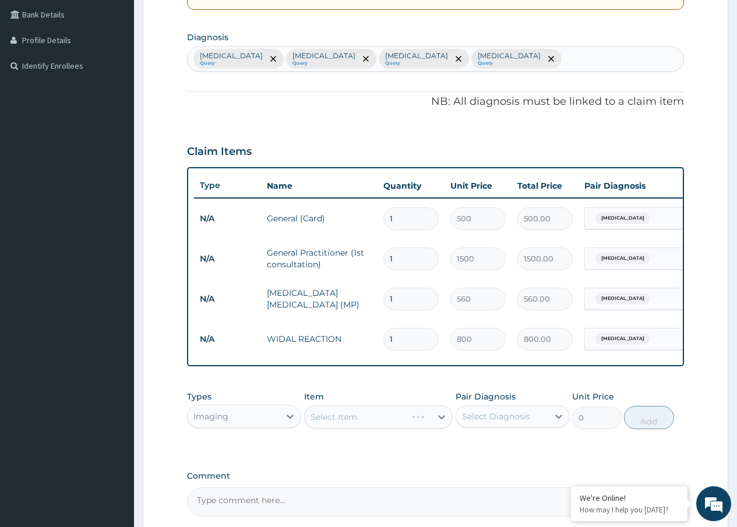
click at [360, 429] on div "Select Item" at bounding box center [378, 416] width 149 height 23
click at [362, 426] on div "Select Item" at bounding box center [378, 416] width 149 height 23
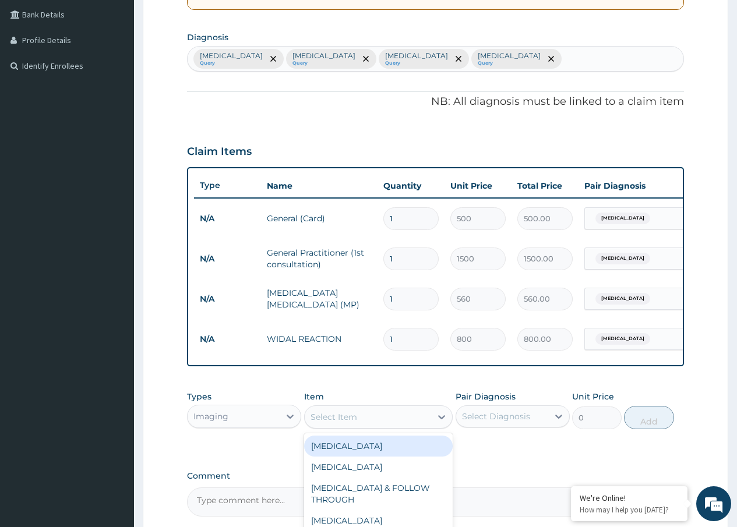
click at [357, 421] on div "Select Item" at bounding box center [333, 417] width 47 height 12
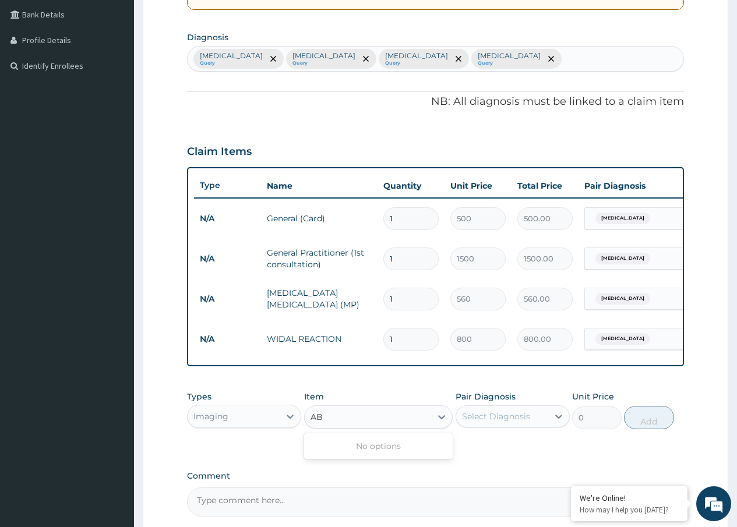
type input "A"
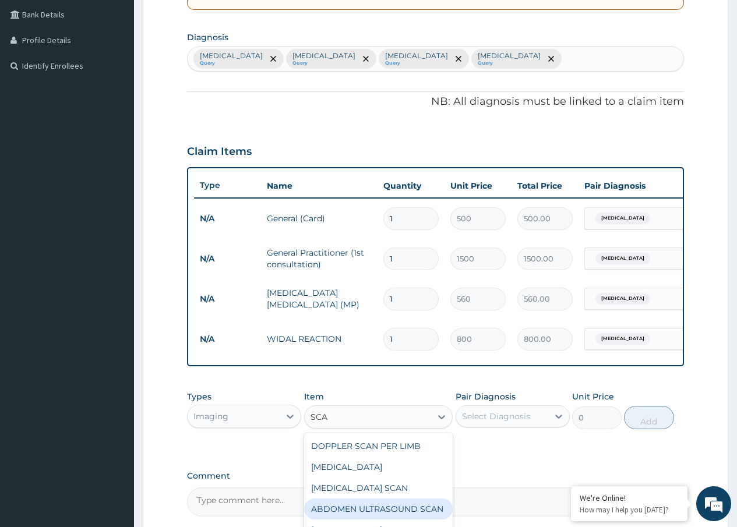
type input "SCAN"
click at [366, 516] on div "ABDOMEN ULTRASOUND SCAN" at bounding box center [378, 509] width 149 height 21
type input "1600"
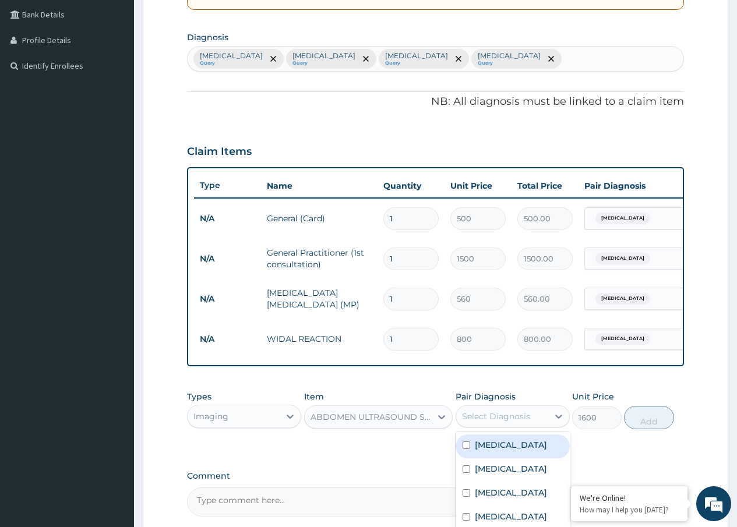
click at [521, 414] on div "Select Diagnosis" at bounding box center [513, 416] width 114 height 22
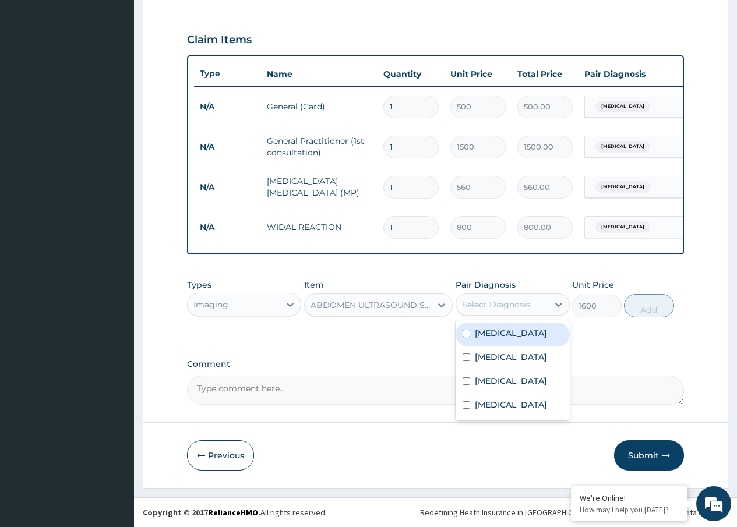
scroll to position [387, 0]
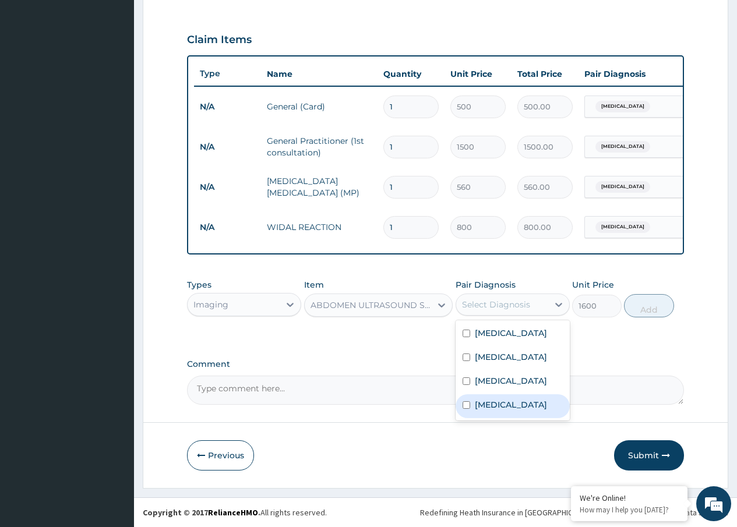
drag, startPoint x: 497, startPoint y: 408, endPoint x: 505, endPoint y: 404, distance: 8.9
click at [497, 407] on label "Appendicitis" at bounding box center [511, 405] width 72 height 12
checkbox input "true"
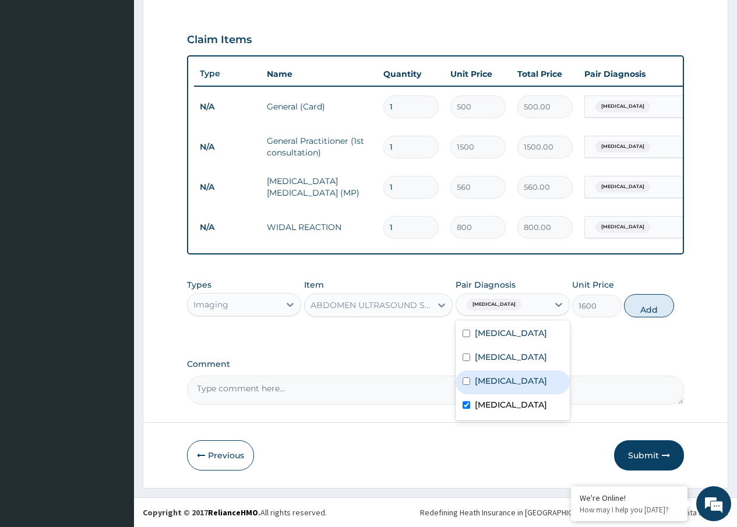
drag, startPoint x: 647, startPoint y: 302, endPoint x: 640, endPoint y: 333, distance: 32.2
click at [647, 304] on button "Add" at bounding box center [649, 305] width 50 height 23
type input "0"
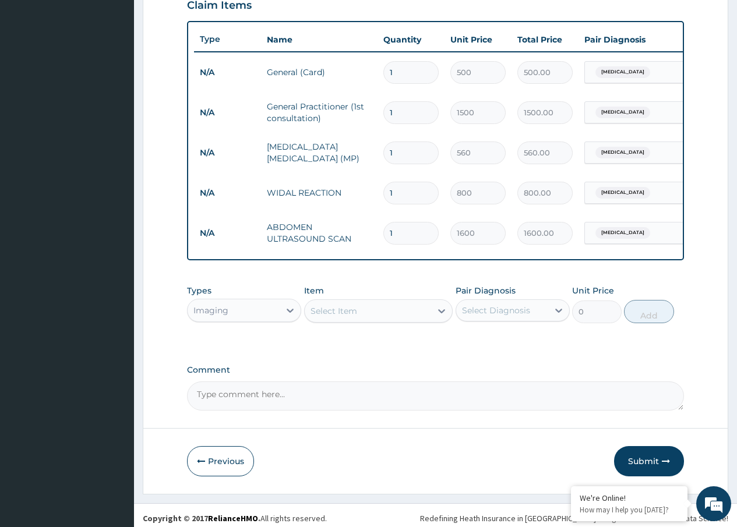
scroll to position [427, 0]
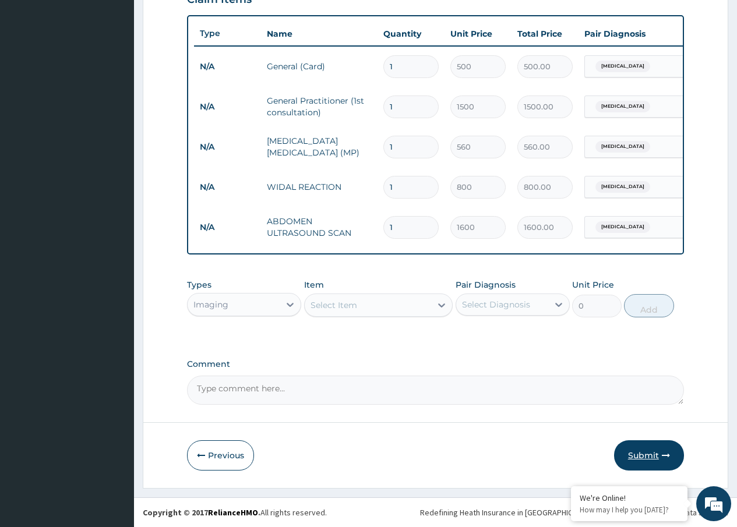
click at [651, 455] on button "Submit" at bounding box center [649, 455] width 70 height 30
click at [641, 451] on button "Submit" at bounding box center [649, 455] width 70 height 30
click at [644, 452] on button "Submit" at bounding box center [649, 455] width 70 height 30
click at [640, 452] on button "Submit" at bounding box center [649, 455] width 70 height 30
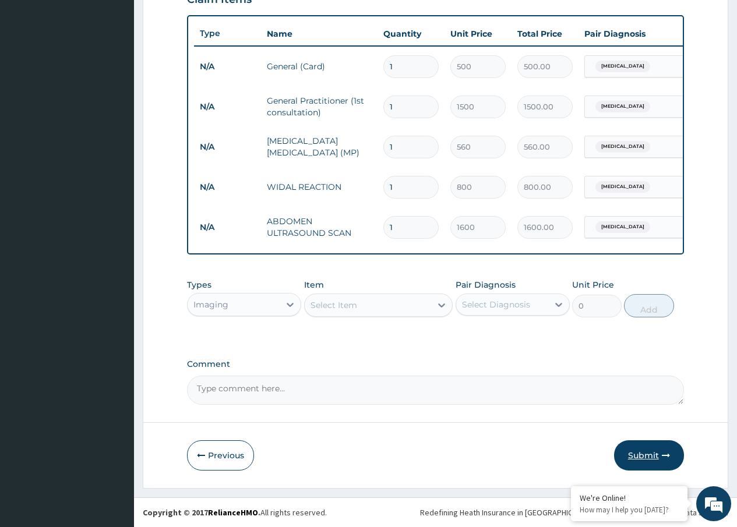
click at [647, 452] on button "Submit" at bounding box center [649, 455] width 70 height 30
click at [651, 451] on button "Submit" at bounding box center [649, 455] width 70 height 30
click at [644, 449] on button "Submit" at bounding box center [649, 455] width 70 height 30
click at [645, 447] on button "Submit" at bounding box center [649, 455] width 70 height 30
click at [649, 454] on button "Submit" at bounding box center [649, 455] width 70 height 30
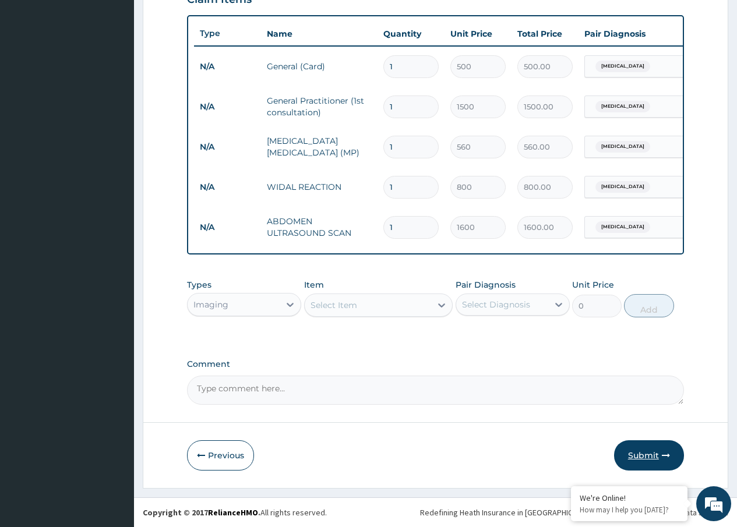
click at [652, 449] on button "Submit" at bounding box center [649, 455] width 70 height 30
click at [640, 446] on button "Submit" at bounding box center [649, 455] width 70 height 30
click at [642, 450] on button "Submit" at bounding box center [649, 455] width 70 height 30
click at [637, 457] on button "Submit" at bounding box center [649, 455] width 70 height 30
click at [638, 451] on button "Submit" at bounding box center [649, 455] width 70 height 30
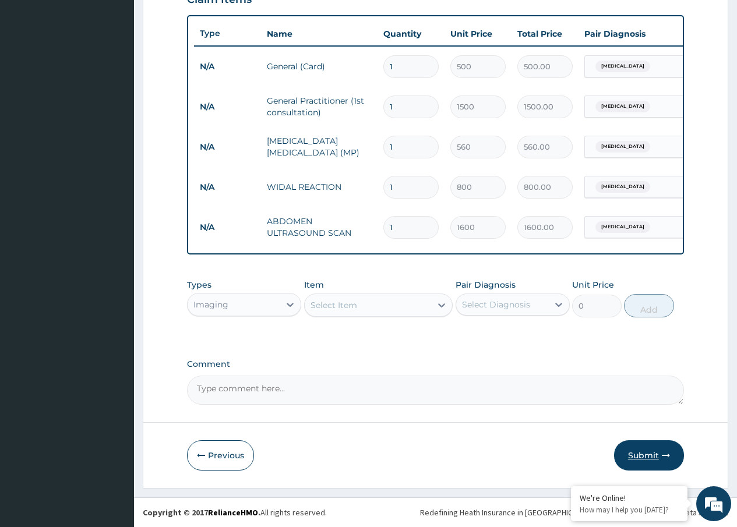
click at [638, 448] on button "Submit" at bounding box center [649, 455] width 70 height 30
drag, startPoint x: 493, startPoint y: 373, endPoint x: 642, endPoint y: 453, distance: 169.4
click at [642, 453] on button "Submit" at bounding box center [649, 455] width 70 height 30
click at [669, 453] on icon "button" at bounding box center [666, 455] width 8 height 8
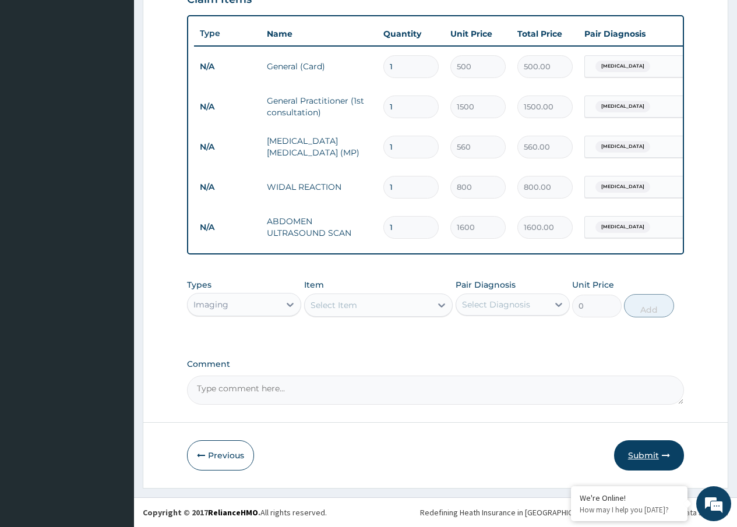
click at [646, 449] on button "Submit" at bounding box center [649, 455] width 70 height 30
click at [642, 449] on button "Submit" at bounding box center [649, 455] width 70 height 30
click at [641, 449] on button "Submit" at bounding box center [649, 455] width 70 height 30
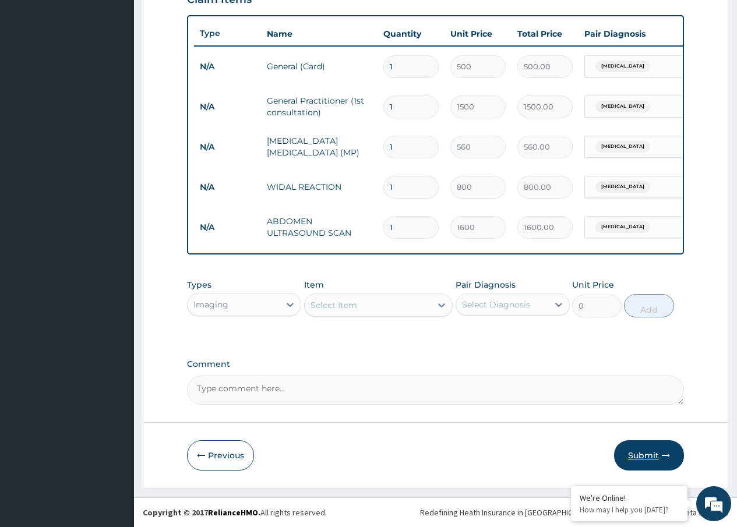
click at [641, 449] on button "Submit" at bounding box center [649, 455] width 70 height 30
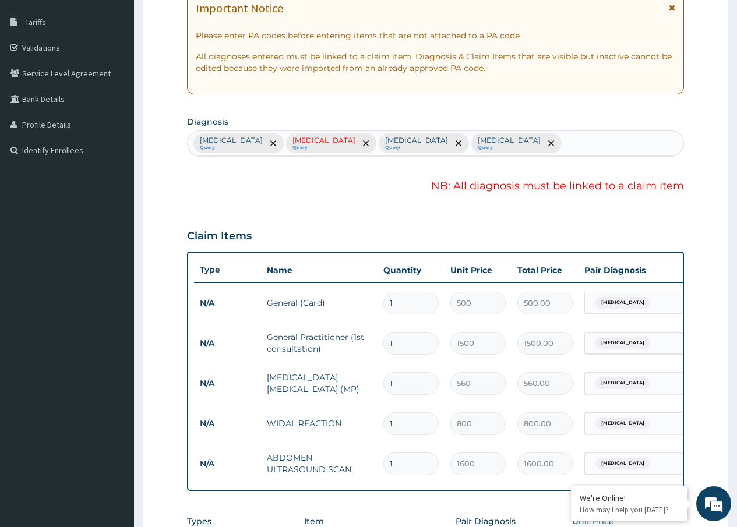
scroll to position [136, 0]
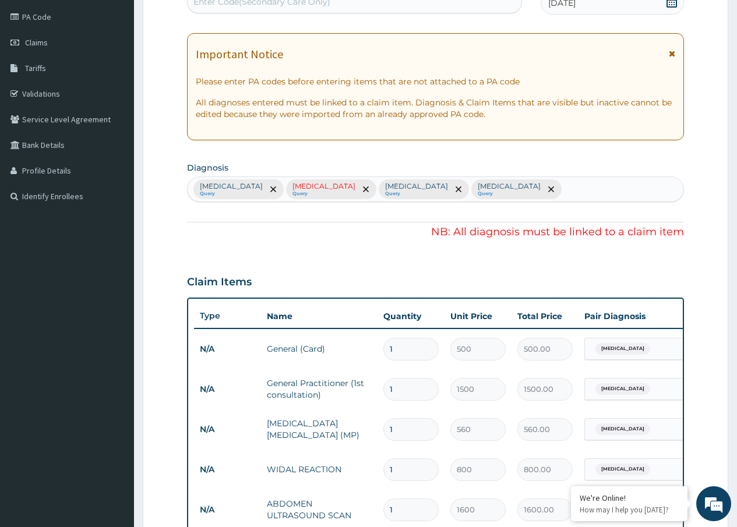
click at [357, 184] on div at bounding box center [365, 189] width 16 height 19
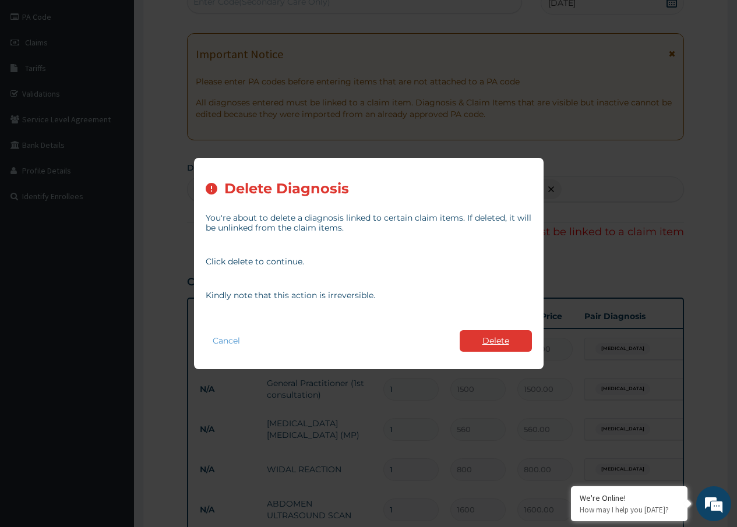
click at [498, 339] on button "Delete" at bounding box center [496, 341] width 72 height 22
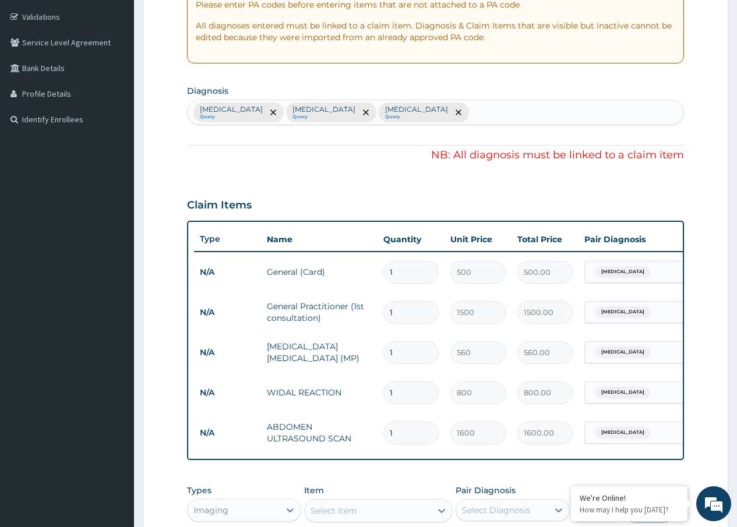
scroll to position [427, 0]
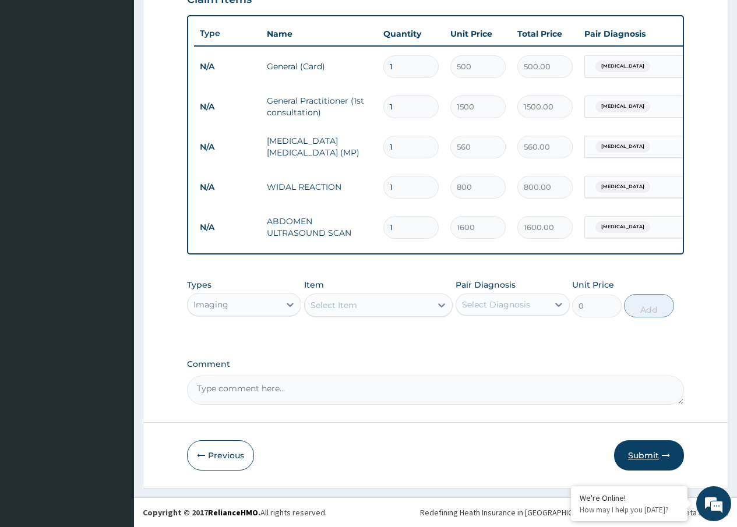
click at [638, 451] on button "Submit" at bounding box center [649, 455] width 70 height 30
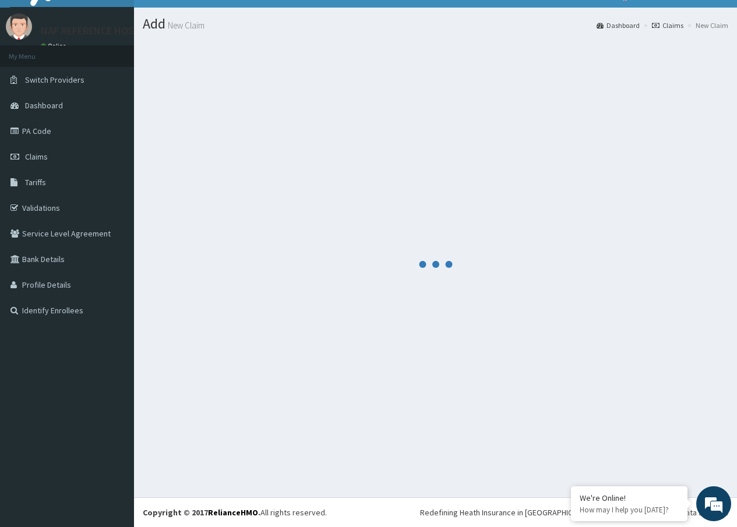
scroll to position [22, 0]
click at [45, 103] on span "Dashboard" at bounding box center [44, 105] width 38 height 10
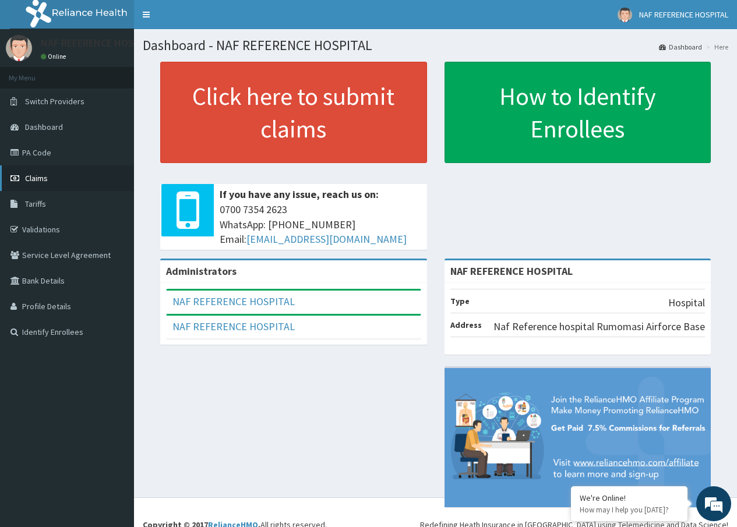
click at [121, 180] on link "Claims" at bounding box center [67, 178] width 134 height 26
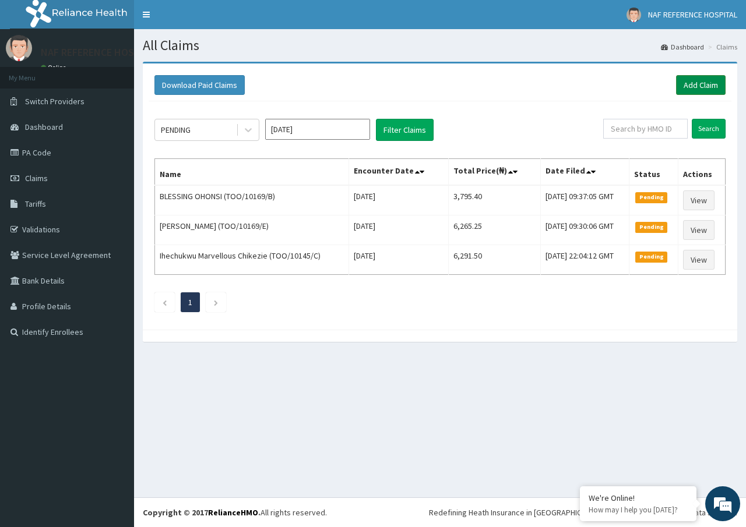
click at [688, 84] on link "Add Claim" at bounding box center [701, 85] width 50 height 20
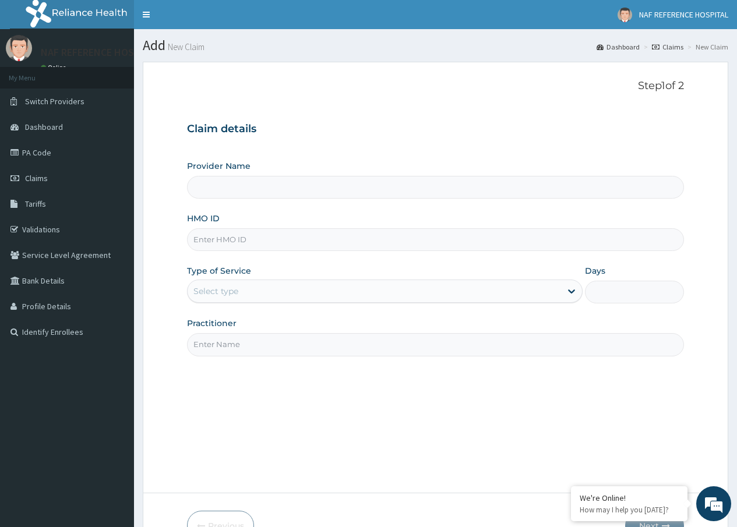
type input "NAF REFERENCE HOSPITAL"
click at [213, 239] on input "HMO ID" at bounding box center [435, 239] width 497 height 23
type input "TOO/10169/C"
click at [227, 294] on div "Select type" at bounding box center [215, 291] width 45 height 12
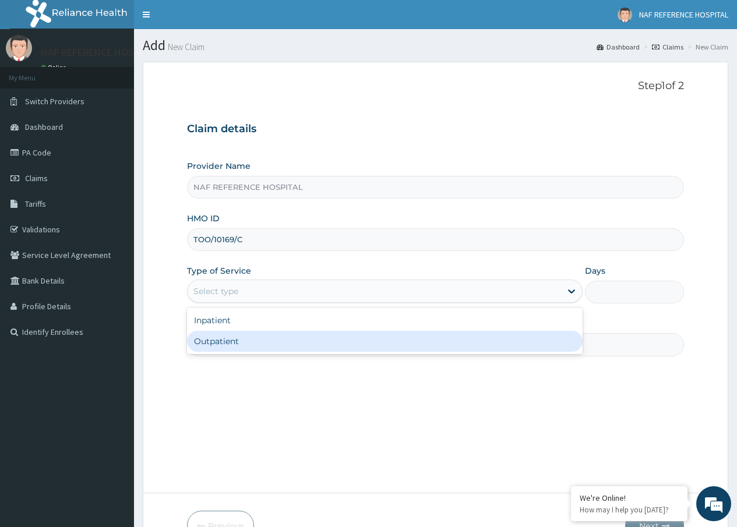
click at [213, 344] on div "Outpatient" at bounding box center [385, 341] width 396 height 21
type input "1"
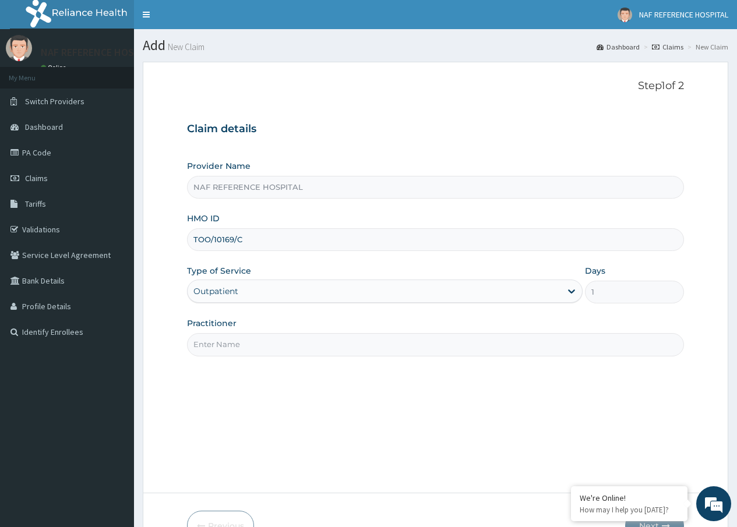
click at [265, 348] on input "Practitioner" at bounding box center [435, 344] width 497 height 23
click at [264, 341] on input "[PERSON_NAME]" at bounding box center [435, 344] width 497 height 23
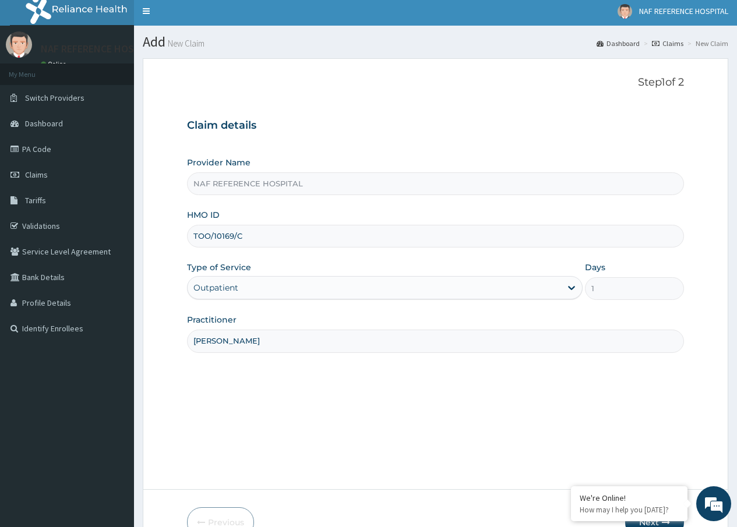
scroll to position [70, 0]
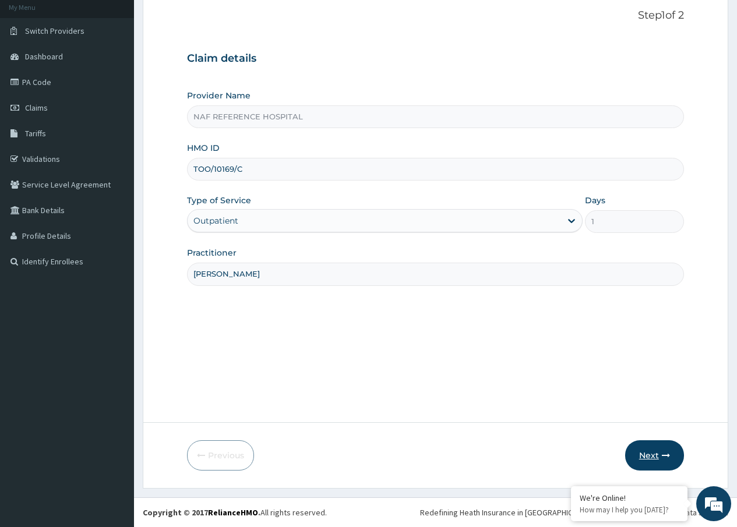
type input "DR ONWUCHEKWA"
click at [650, 451] on button "Next" at bounding box center [654, 455] width 59 height 30
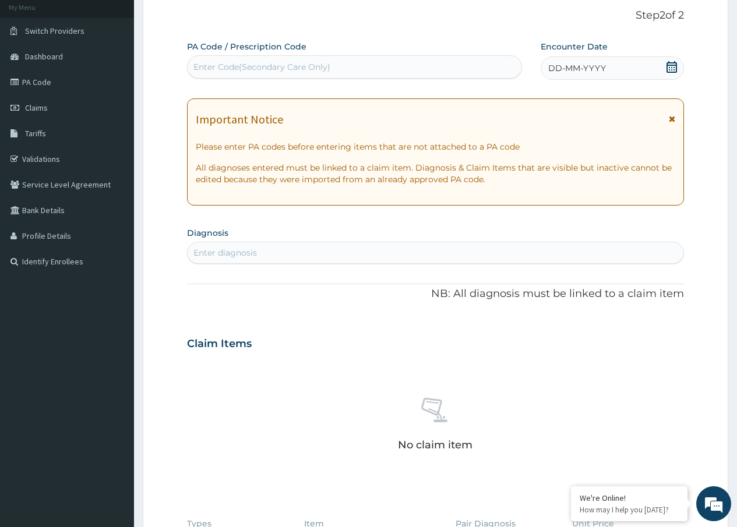
click at [677, 68] on div "DD-MM-YYYY" at bounding box center [612, 68] width 143 height 23
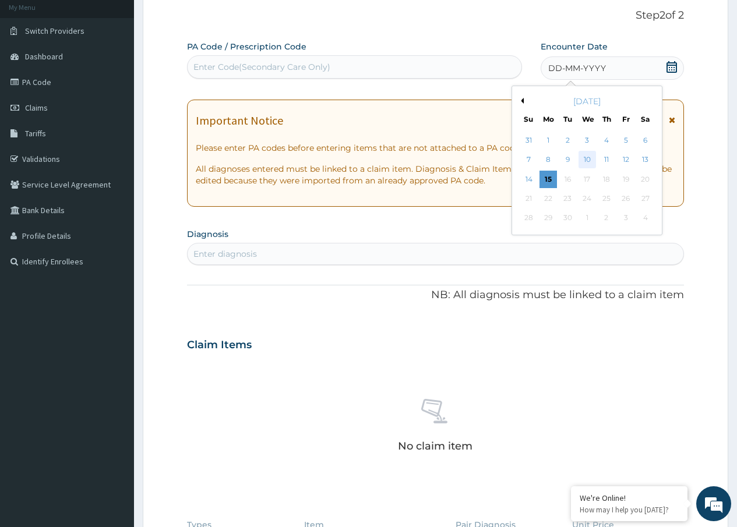
click at [591, 161] on div "10" at bounding box center [586, 159] width 17 height 17
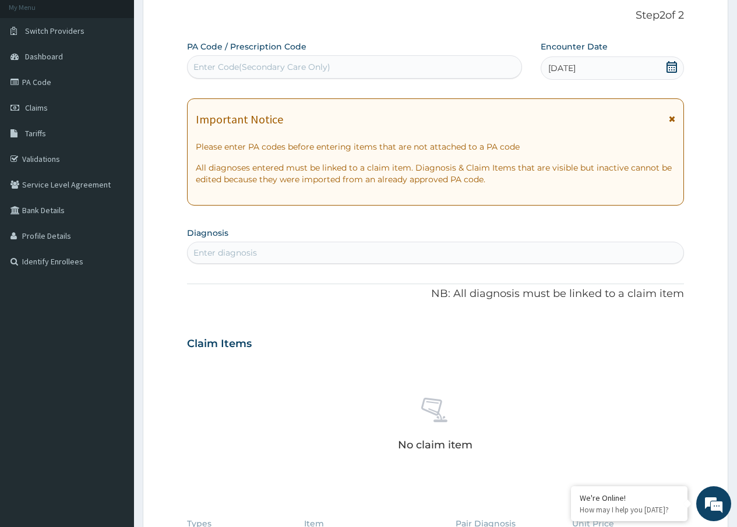
click at [292, 250] on div "Enter diagnosis" at bounding box center [436, 253] width 496 height 19
type input "APPENDI"
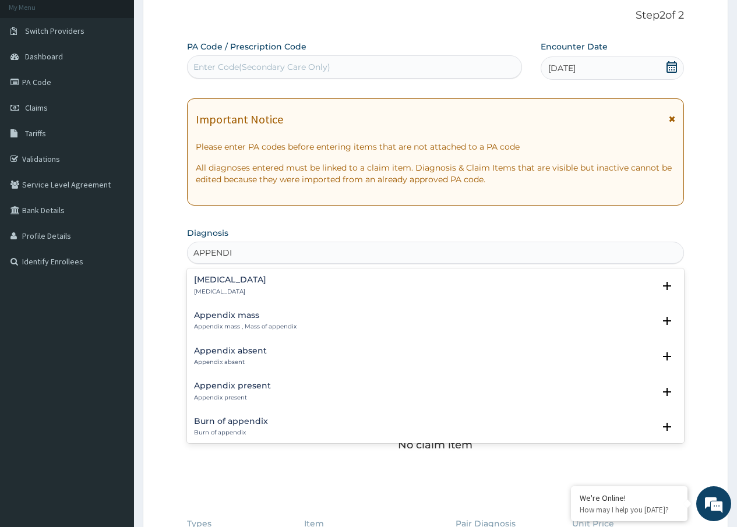
click at [250, 277] on div "Appendicitis Appendicitis" at bounding box center [435, 286] width 483 height 20
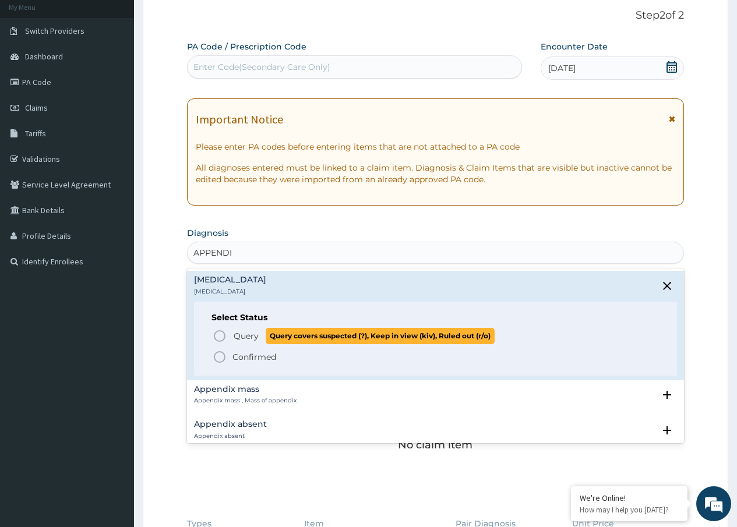
click at [217, 337] on icon "status option query" at bounding box center [220, 336] width 14 height 14
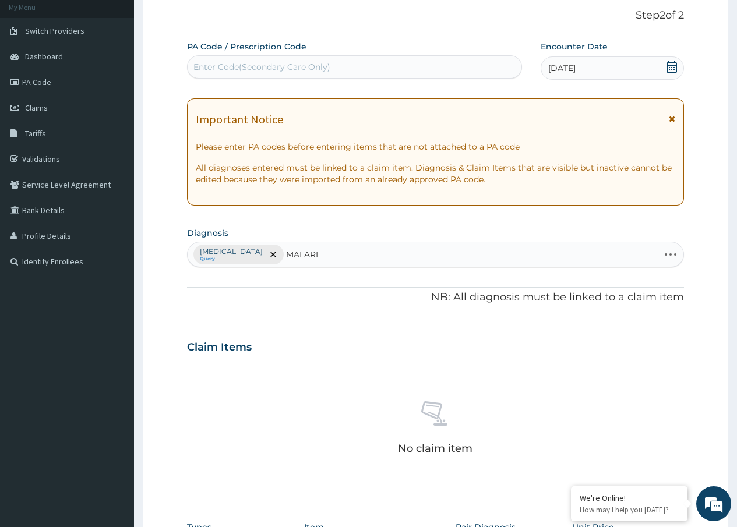
type input "MALARIA"
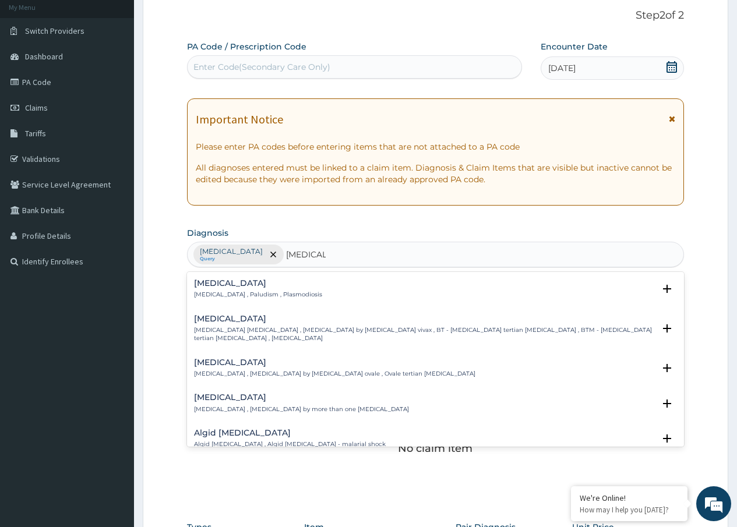
click at [254, 295] on p "Malaria , Paludism , Plasmodiosis" at bounding box center [258, 295] width 128 height 8
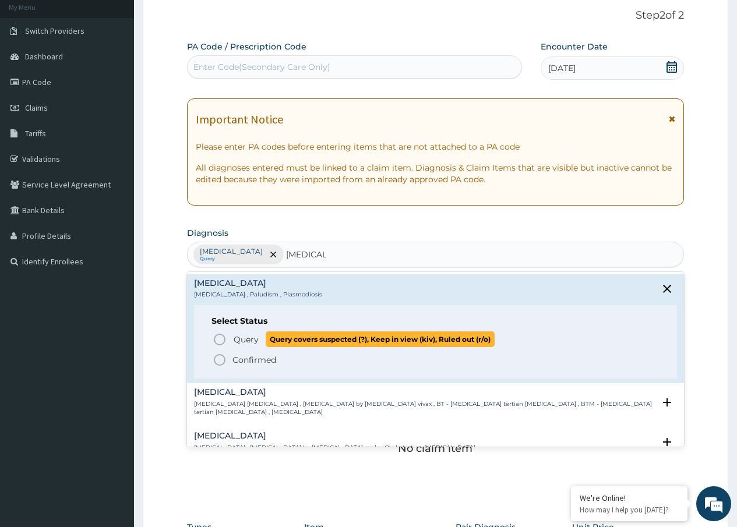
click at [237, 334] on span "Query" at bounding box center [246, 340] width 25 height 12
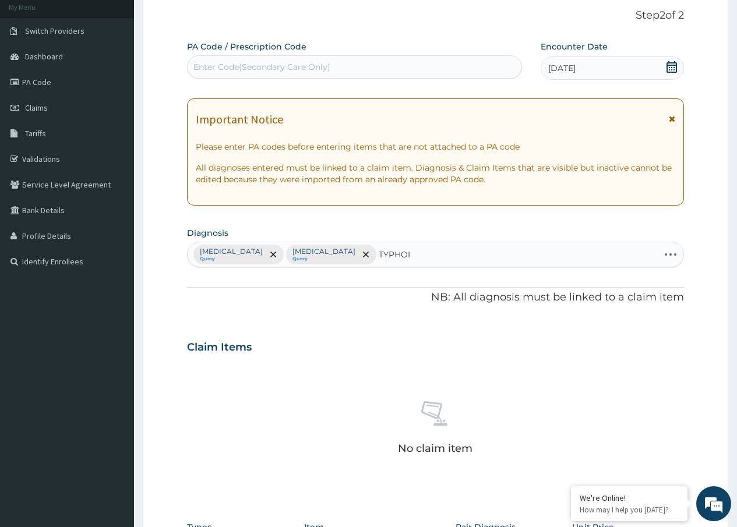
type input "[MEDICAL_DATA]"
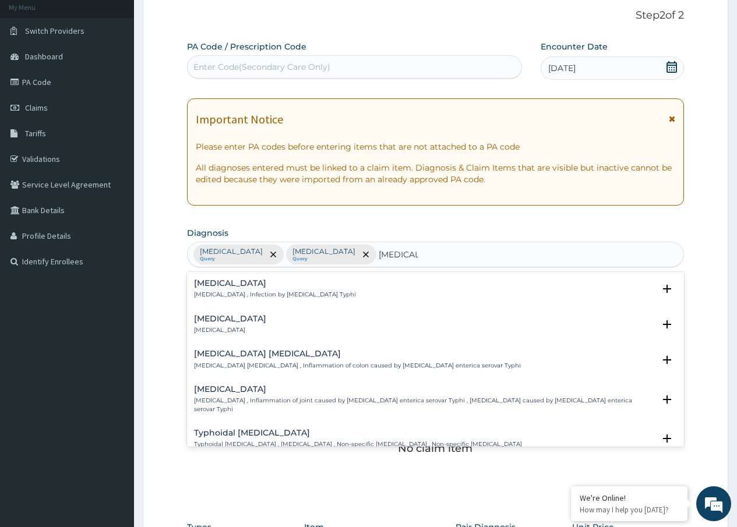
click at [285, 294] on p "[MEDICAL_DATA] , Infection by [MEDICAL_DATA] Typhi" at bounding box center [275, 295] width 162 height 8
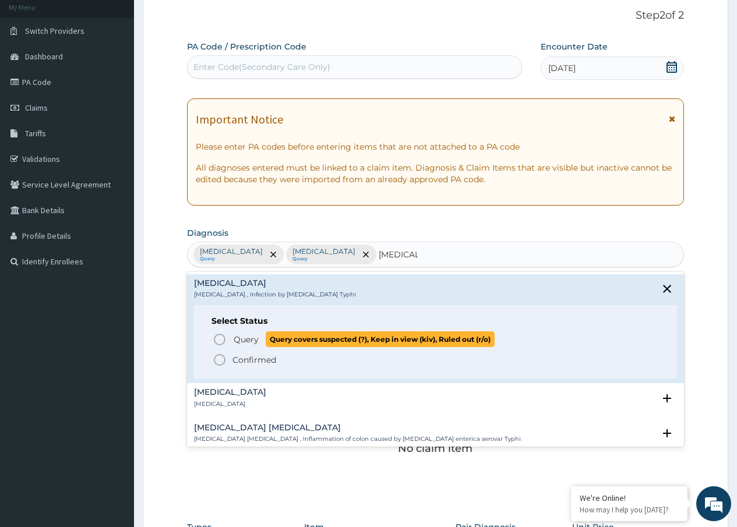
click at [248, 337] on span "Query" at bounding box center [246, 340] width 25 height 12
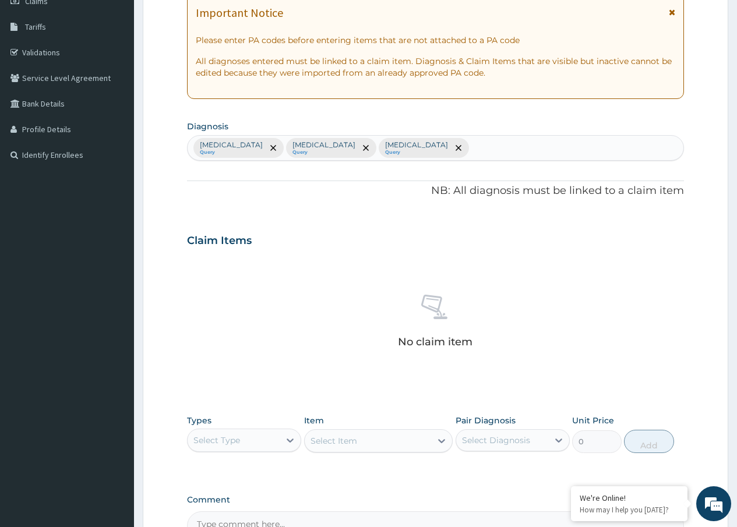
scroll to position [313, 0]
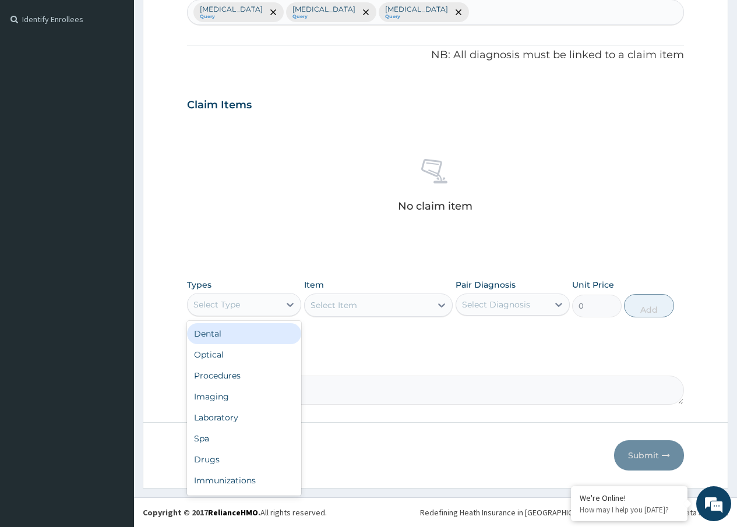
click at [259, 302] on div "Select Type" at bounding box center [234, 304] width 92 height 19
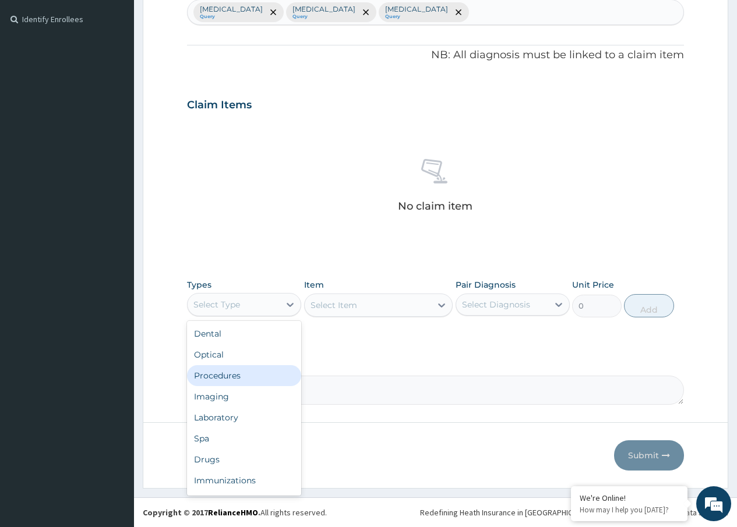
click at [231, 379] on div "Procedures" at bounding box center [244, 375] width 114 height 21
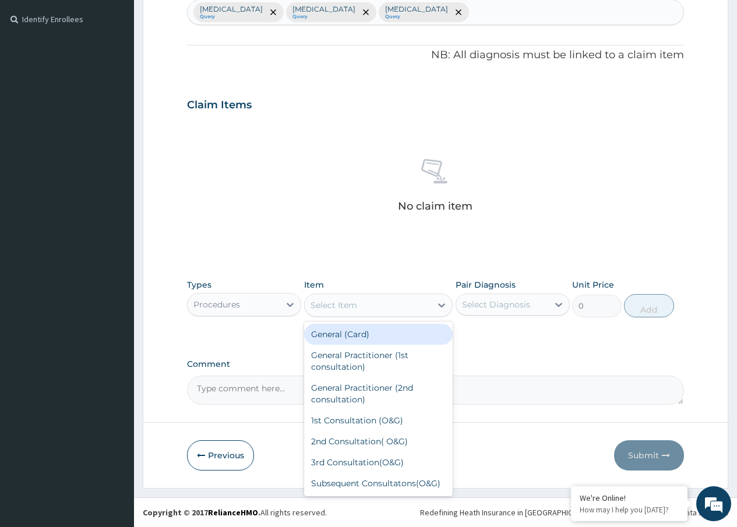
click at [360, 304] on div "Select Item" at bounding box center [368, 305] width 127 height 19
click at [329, 330] on div "General (Card)" at bounding box center [378, 334] width 149 height 21
type input "500"
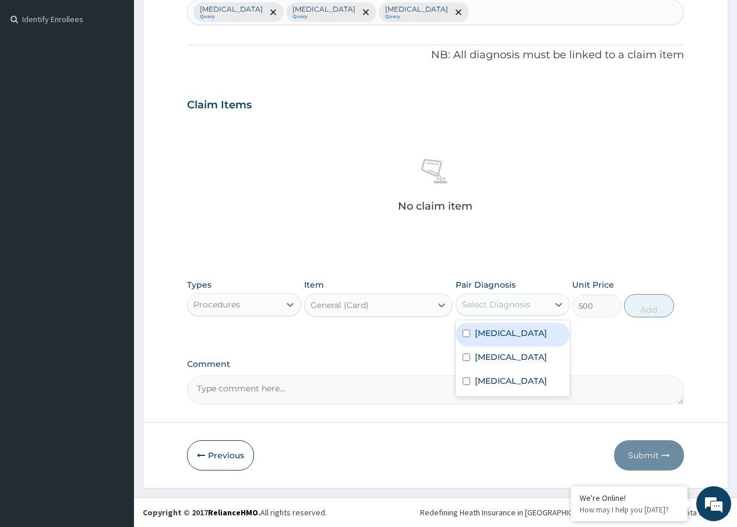
click at [496, 309] on div "Select Diagnosis" at bounding box center [496, 305] width 68 height 12
click at [486, 359] on label "[MEDICAL_DATA]" at bounding box center [511, 357] width 72 height 12
checkbox input "true"
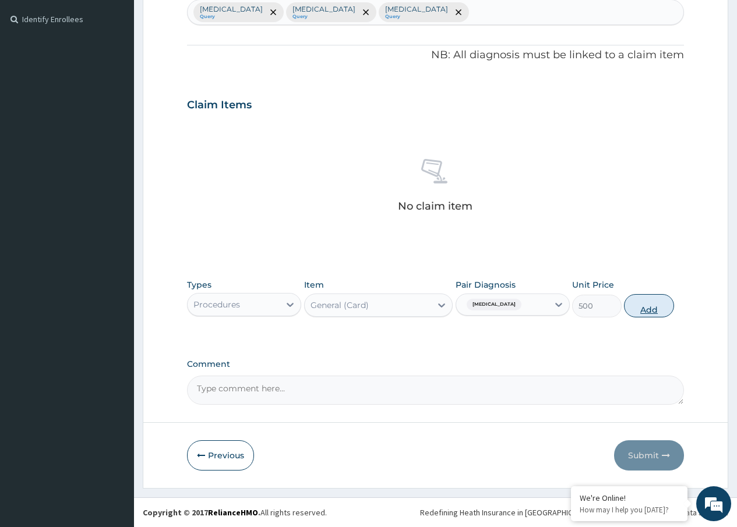
click at [649, 305] on button "Add" at bounding box center [649, 305] width 50 height 23
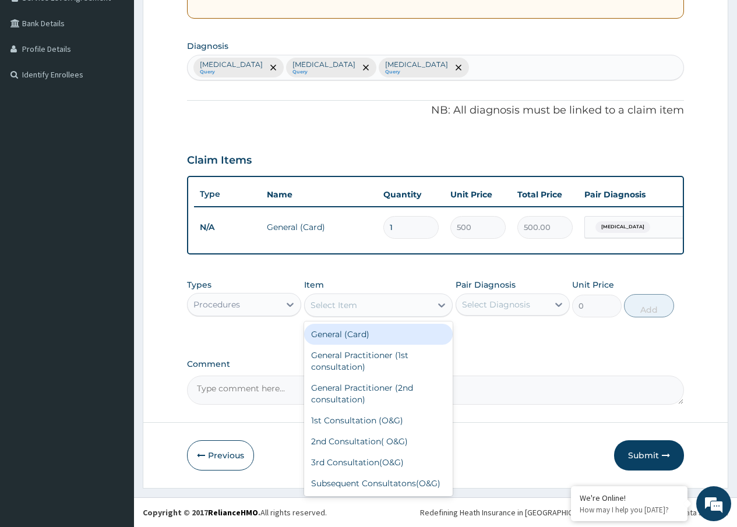
click at [361, 306] on div "Select Item" at bounding box center [368, 305] width 127 height 19
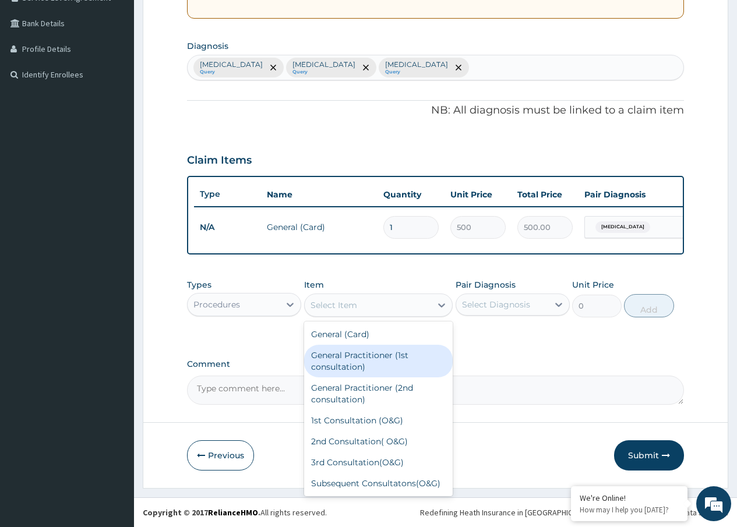
click at [355, 366] on div "General Practitioner (1st consultation)" at bounding box center [378, 361] width 149 height 33
type input "1500"
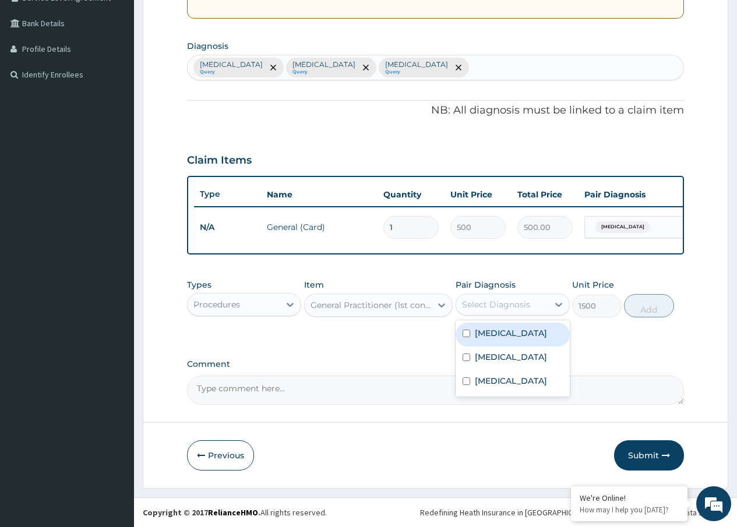
click at [530, 306] on div "Select Diagnosis" at bounding box center [502, 304] width 92 height 19
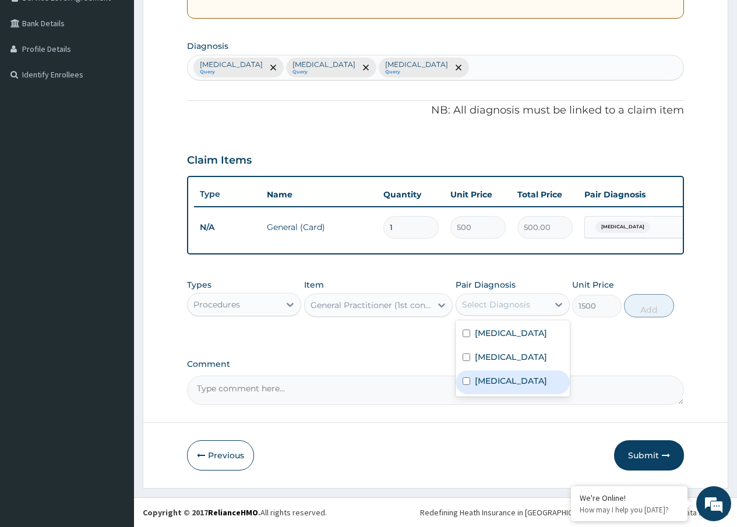
click at [497, 376] on label "[MEDICAL_DATA]" at bounding box center [511, 381] width 72 height 12
checkbox input "true"
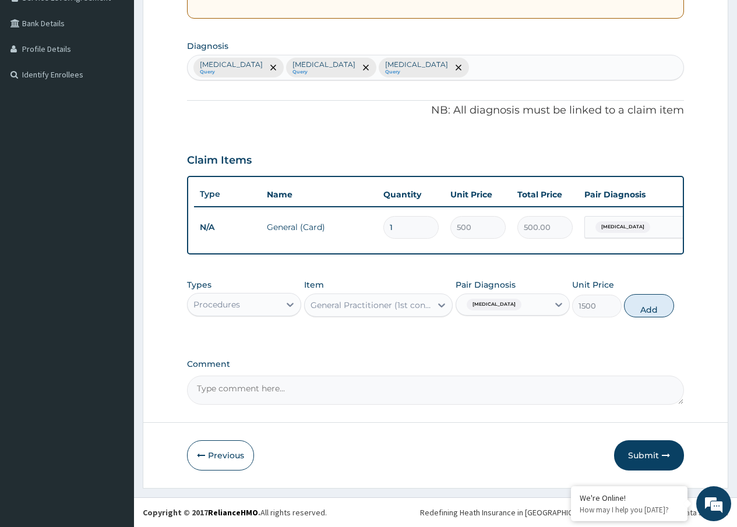
drag, startPoint x: 648, startPoint y: 304, endPoint x: 469, endPoint y: 368, distance: 189.8
click at [648, 305] on button "Add" at bounding box center [649, 305] width 50 height 23
type input "0"
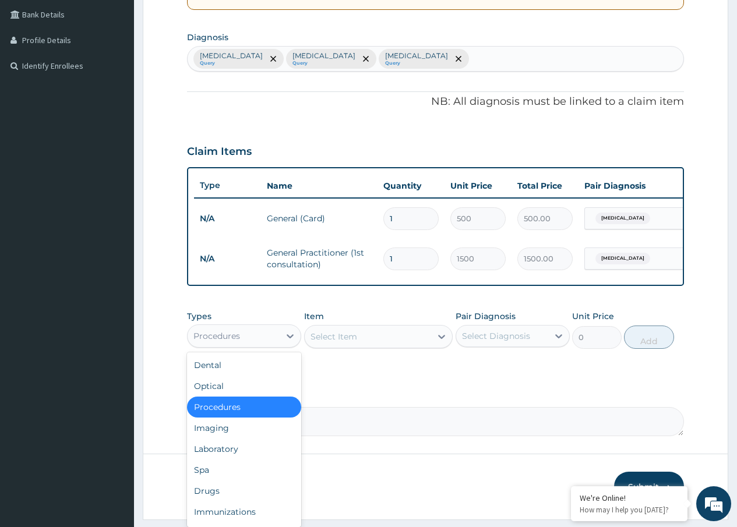
click at [224, 345] on div "Procedures" at bounding box center [234, 336] width 92 height 19
click at [221, 458] on div "Laboratory" at bounding box center [244, 449] width 114 height 21
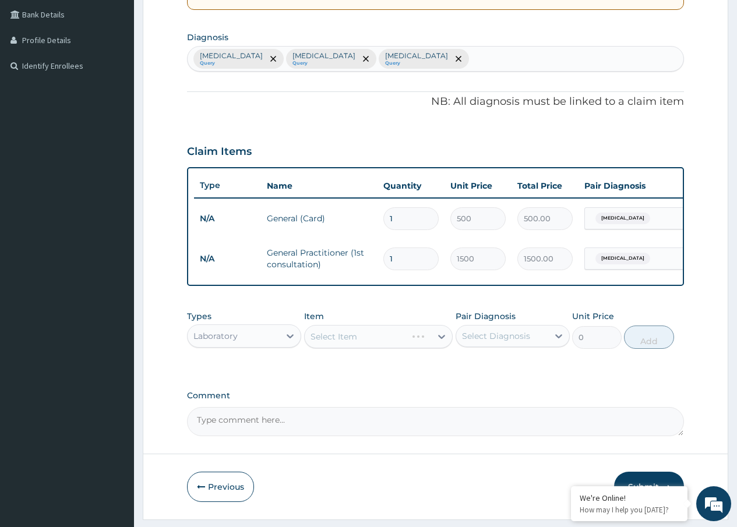
click at [357, 337] on div "Select Item" at bounding box center [378, 336] width 149 height 23
click at [354, 347] on div "Select Item" at bounding box center [378, 336] width 149 height 23
click at [365, 387] on div "PA Code / Prescription Code Enter Code(Secondary Care Only) Encounter Date 10-0…" at bounding box center [435, 140] width 497 height 591
click at [333, 345] on div "Select Item" at bounding box center [378, 336] width 149 height 23
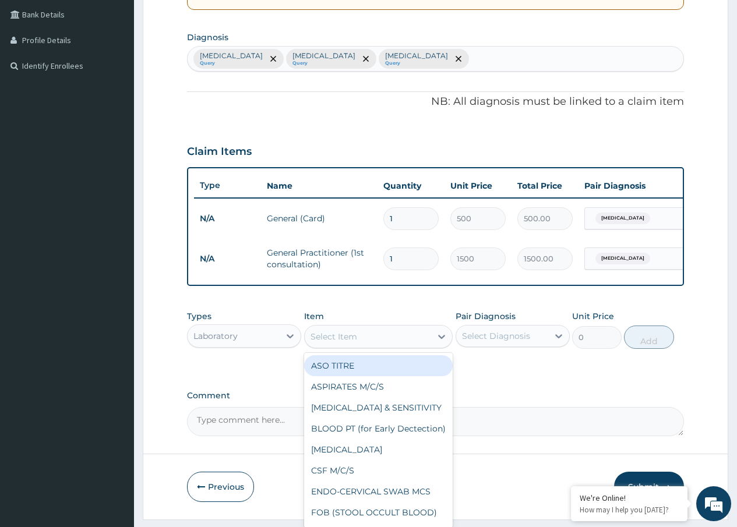
click at [357, 343] on div "Select Item" at bounding box center [368, 336] width 127 height 19
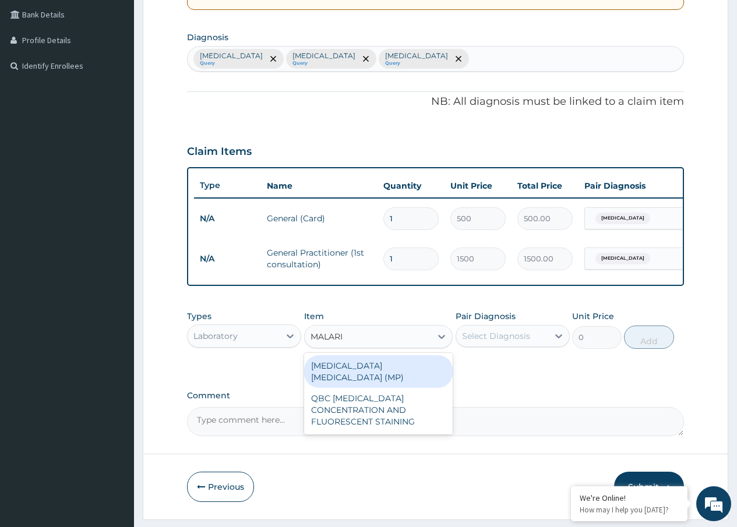
type input "[MEDICAL_DATA]"
click at [373, 375] on div "[MEDICAL_DATA] [MEDICAL_DATA] (MP)" at bounding box center [378, 371] width 149 height 33
type input "560"
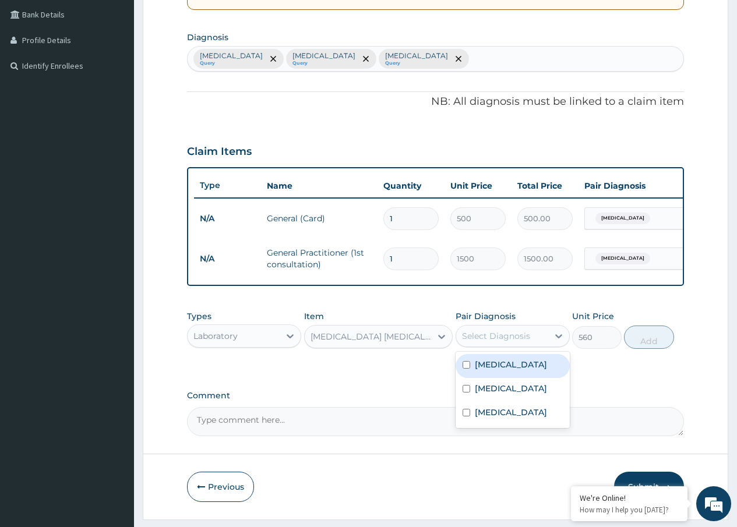
click at [488, 342] on div "Select Diagnosis" at bounding box center [496, 336] width 68 height 12
click at [470, 393] on input "checkbox" at bounding box center [467, 389] width 8 height 8
checkbox input "true"
drag, startPoint x: 662, startPoint y: 348, endPoint x: 519, endPoint y: 362, distance: 143.3
click at [661, 349] on button "Add" at bounding box center [649, 337] width 50 height 23
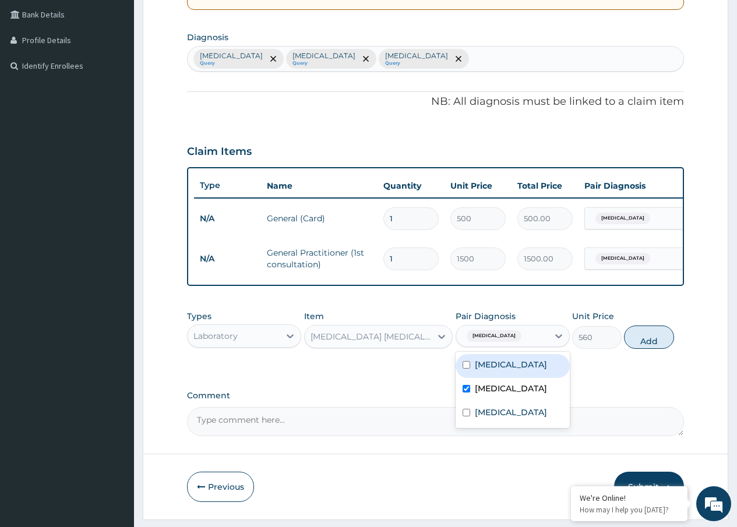
type input "0"
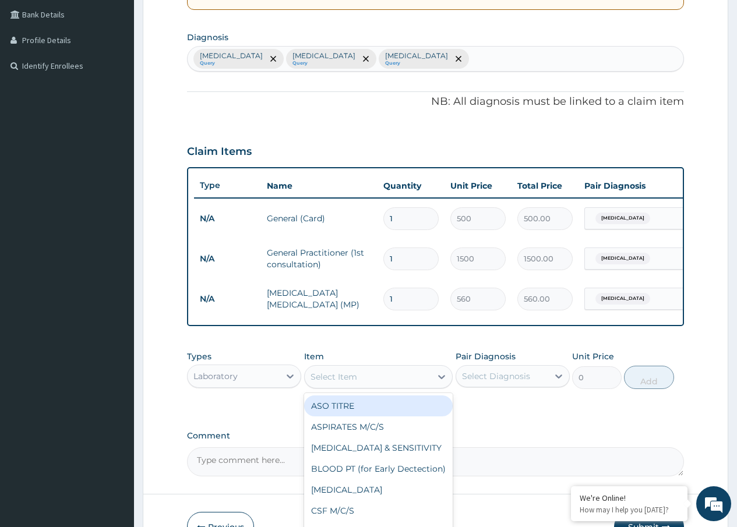
click at [325, 383] on div "Select Item" at bounding box center [333, 377] width 47 height 12
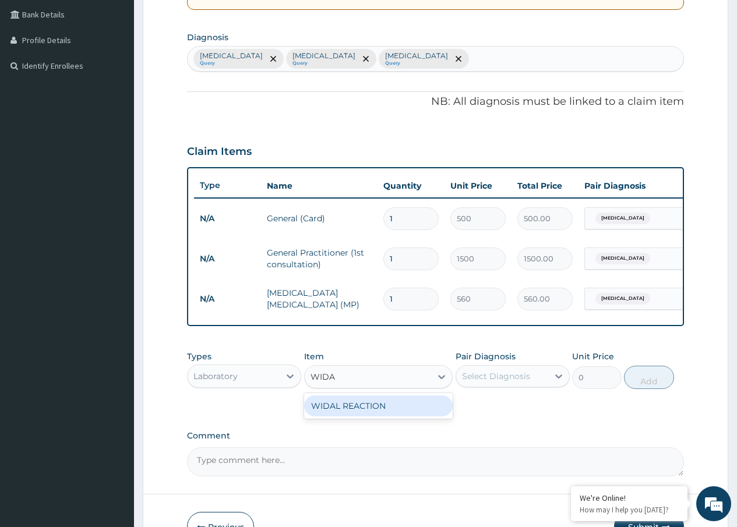
type input "WIDAL"
click at [327, 413] on div "WIDAL REACTION" at bounding box center [378, 406] width 149 height 21
type input "800"
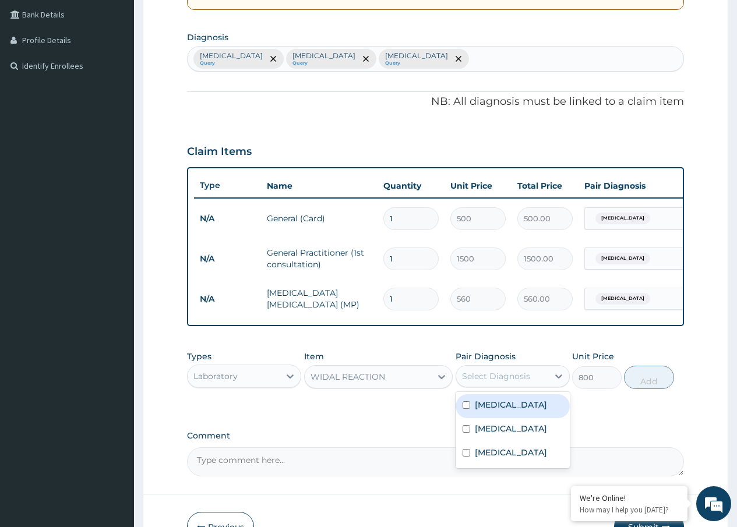
click at [514, 382] on div "Select Diagnosis" at bounding box center [496, 376] width 68 height 12
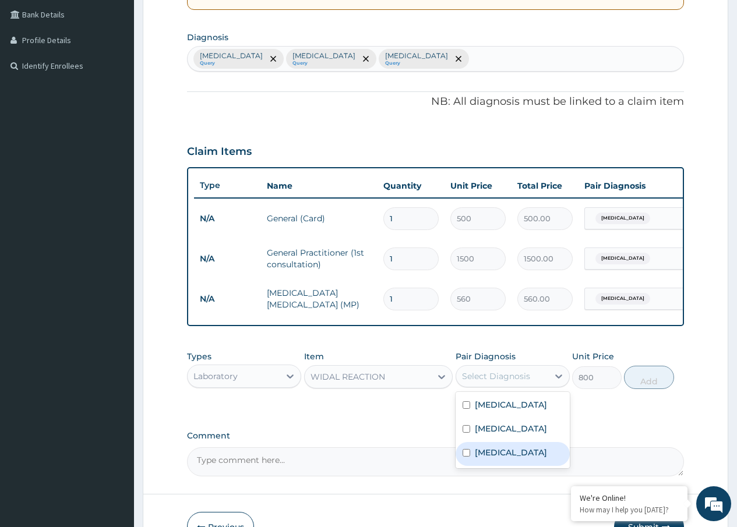
click at [475, 458] on label "[MEDICAL_DATA]" at bounding box center [511, 453] width 72 height 12
checkbox input "true"
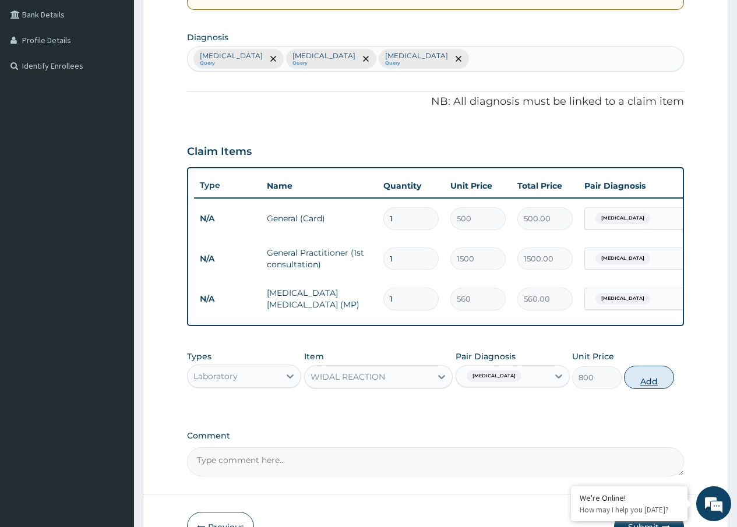
click at [660, 384] on button "Add" at bounding box center [649, 377] width 50 height 23
type input "0"
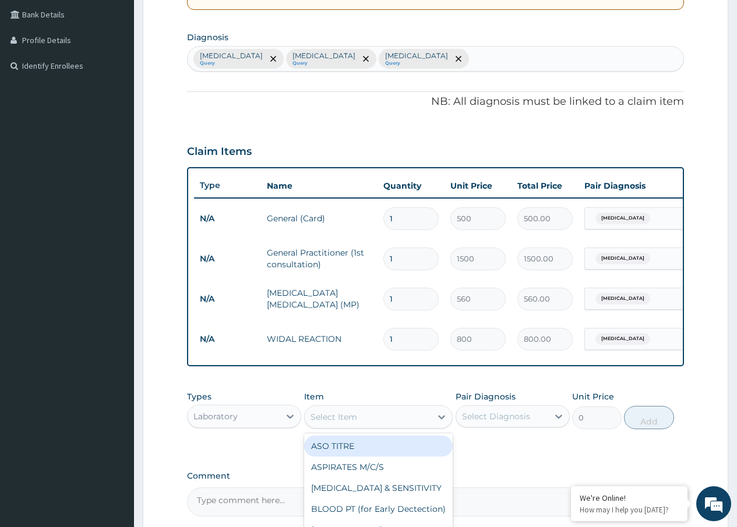
click at [344, 422] on div "Select Item" at bounding box center [333, 417] width 47 height 12
type input "A"
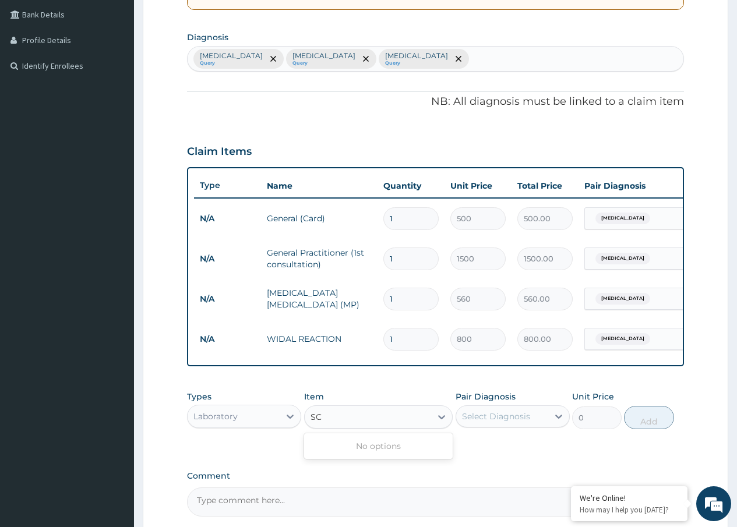
type input "S"
click at [212, 422] on div "Laboratory" at bounding box center [215, 417] width 44 height 12
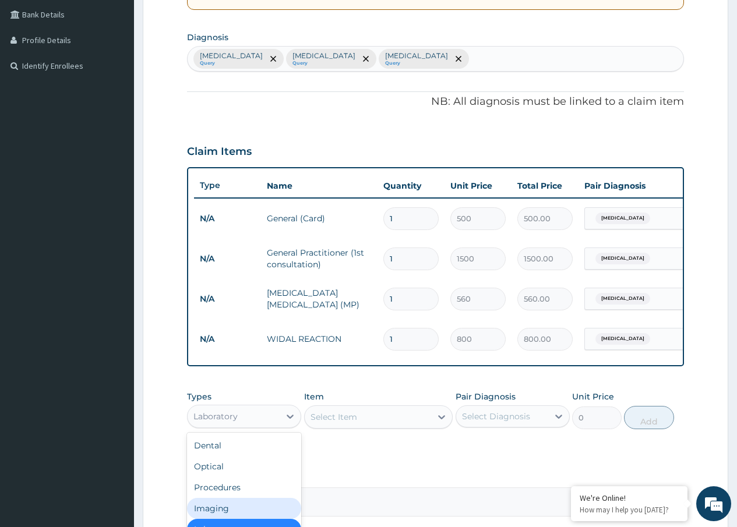
click at [216, 514] on div "Imaging" at bounding box center [244, 508] width 114 height 21
click at [351, 422] on div "Select Item" at bounding box center [378, 416] width 149 height 23
click at [341, 429] on div "Select Item" at bounding box center [378, 416] width 149 height 23
click at [348, 425] on div "Select Item" at bounding box center [378, 416] width 149 height 23
click at [326, 453] on div "Types Imaging Item Select Item Pair Diagnosis Select Diagnosis Unit Price 0 Add" at bounding box center [435, 419] width 497 height 68
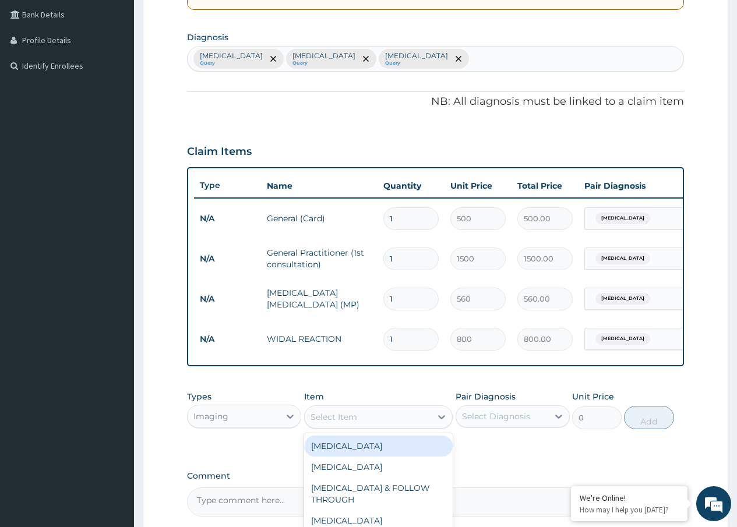
click at [341, 421] on div "Select Item" at bounding box center [333, 417] width 47 height 12
type input "SCAN"
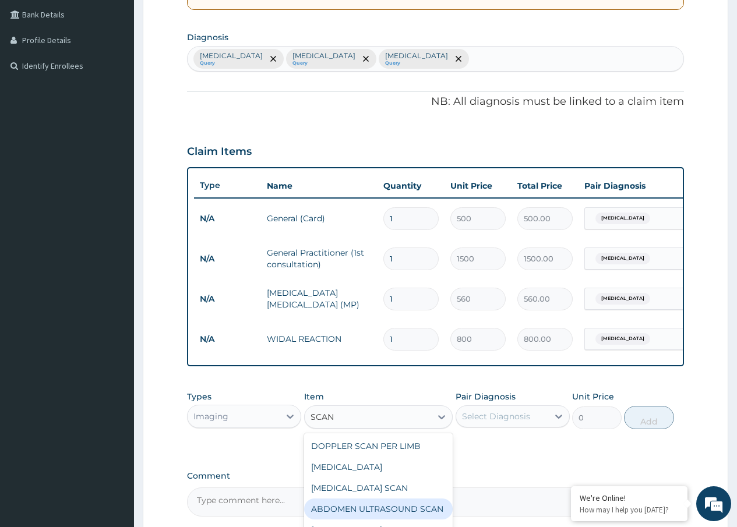
click at [341, 514] on div "ABDOMEN ULTRASOUND SCAN" at bounding box center [378, 509] width 149 height 21
type input "1600"
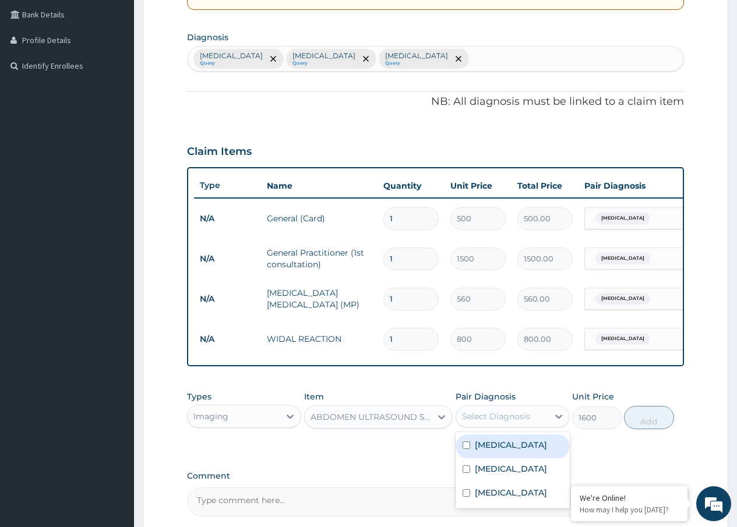
click at [481, 420] on div "Select Diagnosis" at bounding box center [496, 417] width 68 height 12
click at [506, 451] on label "Appendicitis" at bounding box center [511, 445] width 72 height 12
checkbox input "true"
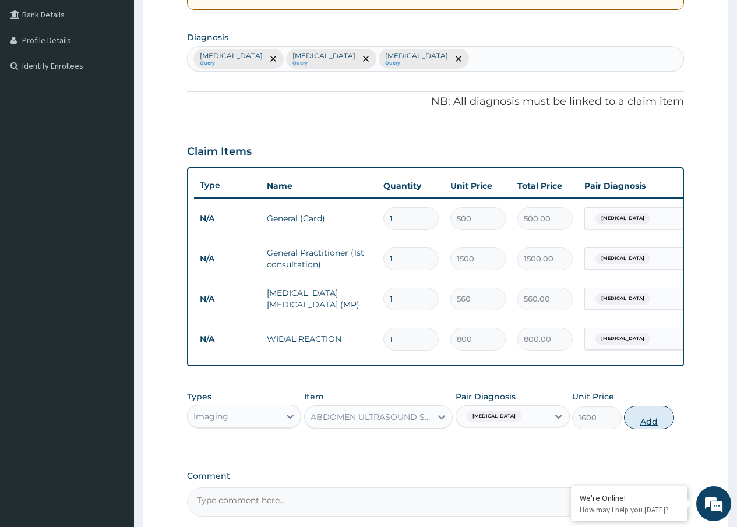
click at [648, 429] on button "Add" at bounding box center [649, 417] width 50 height 23
type input "0"
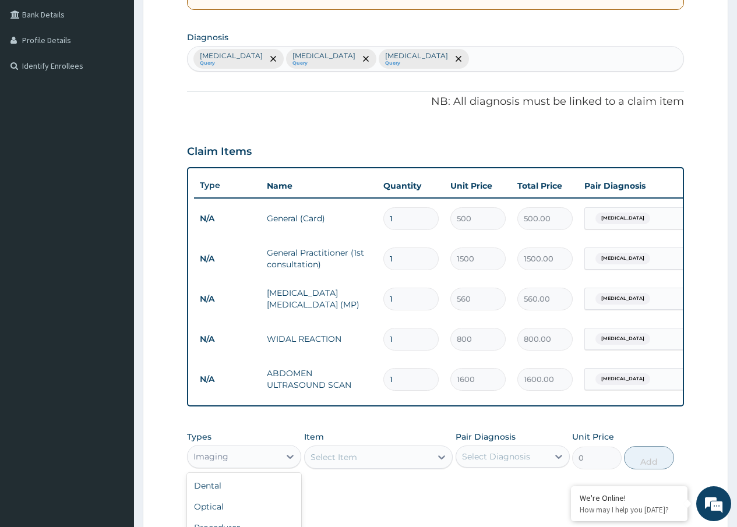
click at [263, 466] on div "Imaging" at bounding box center [234, 456] width 92 height 19
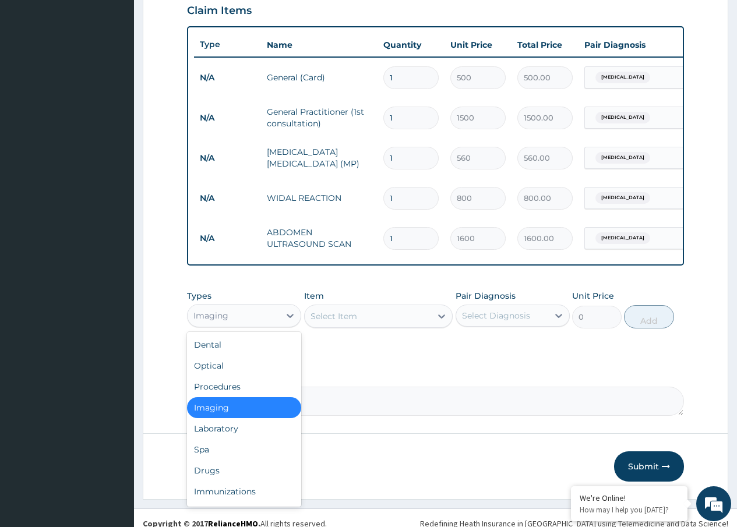
scroll to position [427, 0]
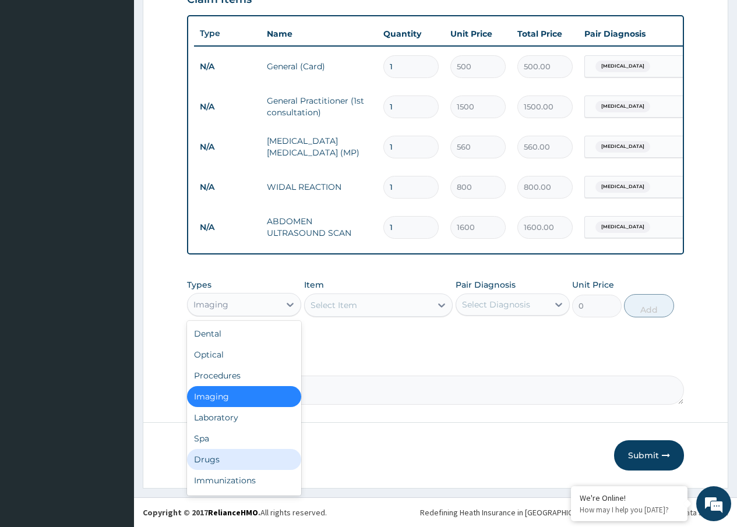
click at [216, 464] on div "Drugs" at bounding box center [244, 459] width 114 height 21
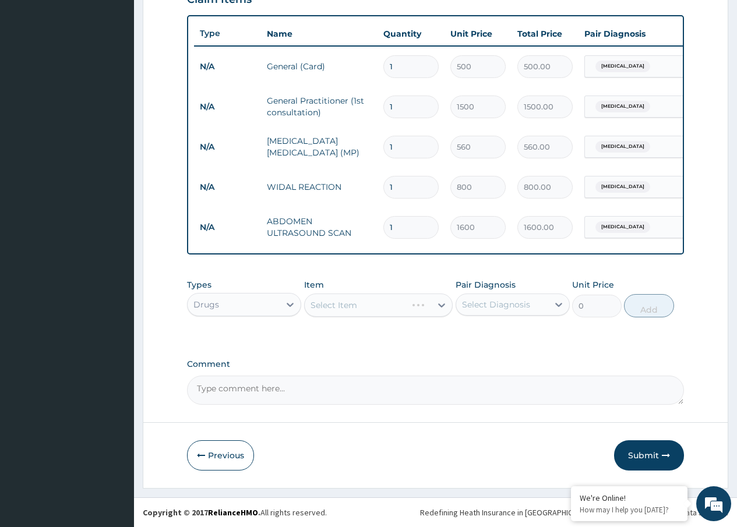
click at [356, 304] on div "Select Item" at bounding box center [378, 305] width 149 height 23
click at [356, 304] on div "Select Item" at bounding box center [333, 305] width 47 height 12
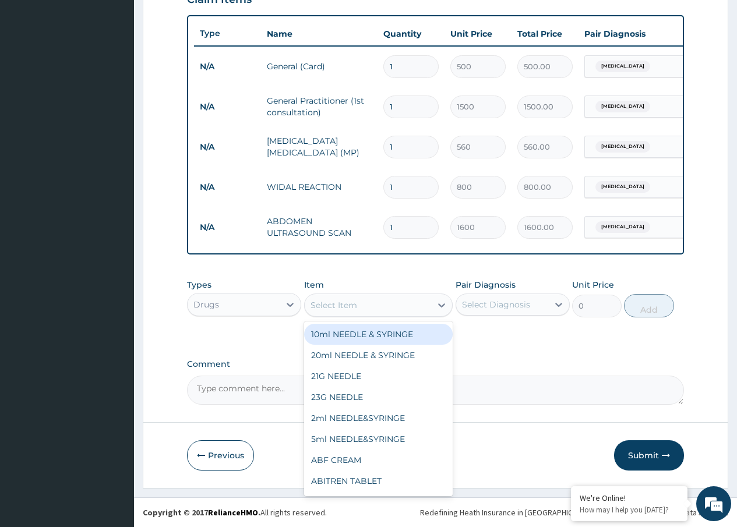
click at [531, 376] on textarea "Comment" at bounding box center [435, 390] width 497 height 29
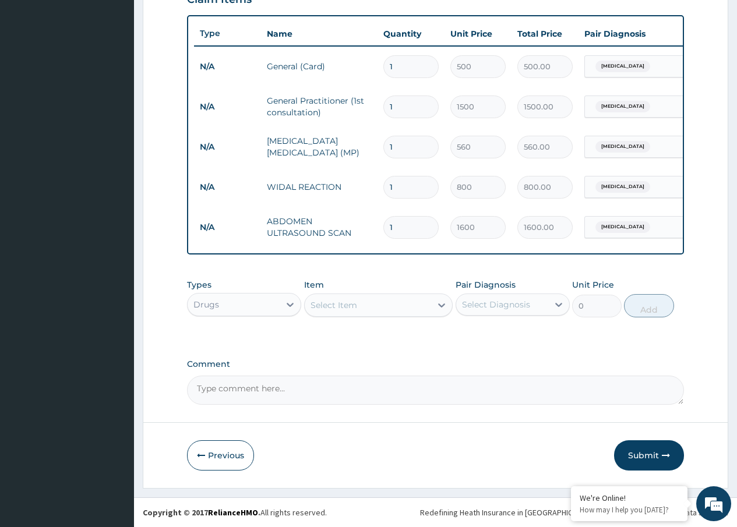
click at [394, 407] on form "Step 2 of 2 PA Code / Prescription Code Enter Code(Secondary Care Only) Encount…" at bounding box center [435, 65] width 585 height 845
click at [653, 454] on button "Submit" at bounding box center [649, 455] width 70 height 30
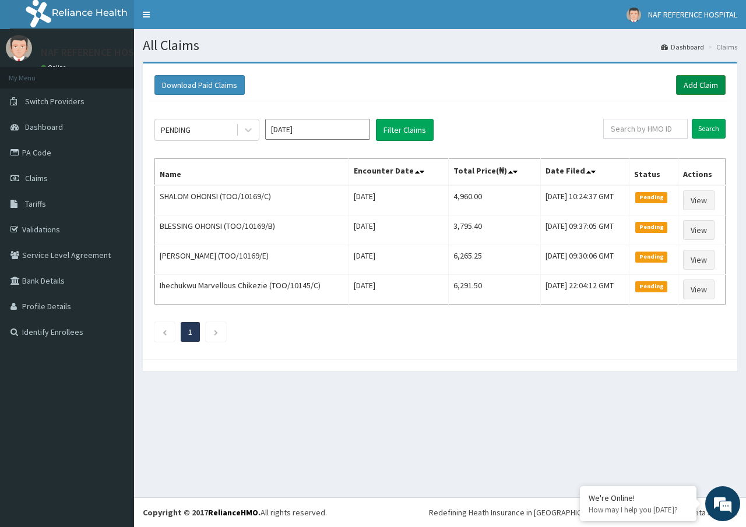
click at [690, 79] on link "Add Claim" at bounding box center [701, 85] width 50 height 20
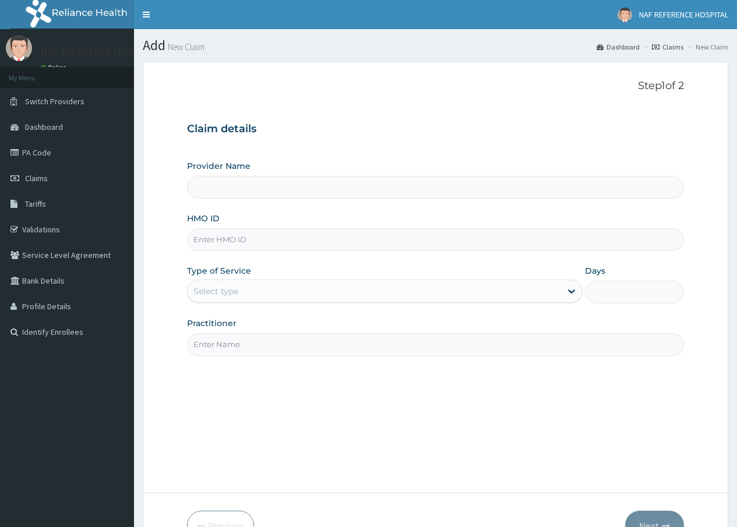
click at [232, 243] on input "HMO ID" at bounding box center [435, 239] width 497 height 23
type input "TOO/"
type input "NAF REFERENCE HOSPITAL"
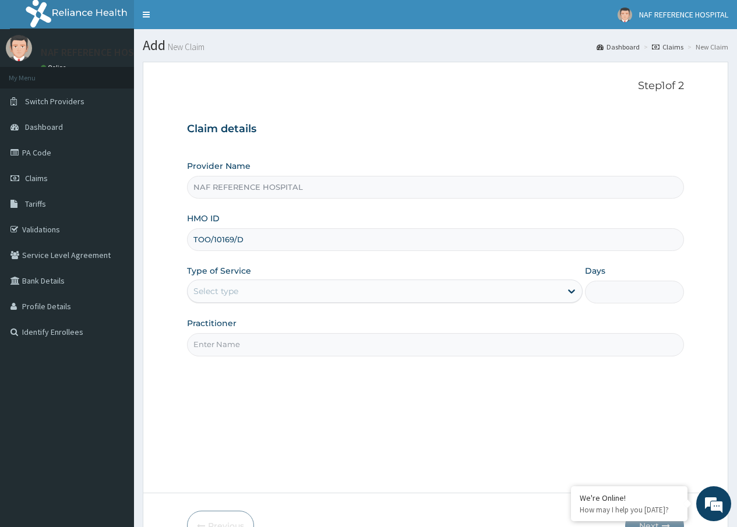
type input "TOO/10169/D"
click at [231, 285] on div "Select type" at bounding box center [215, 291] width 45 height 12
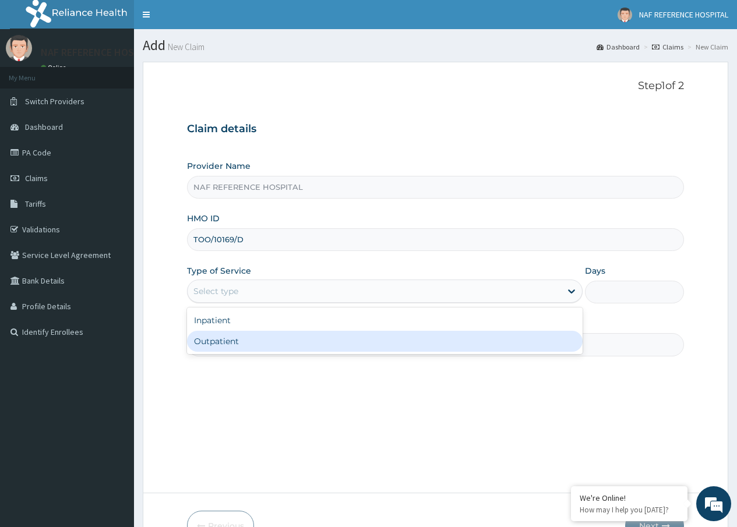
click at [219, 338] on div "Outpatient" at bounding box center [385, 341] width 396 height 21
type input "1"
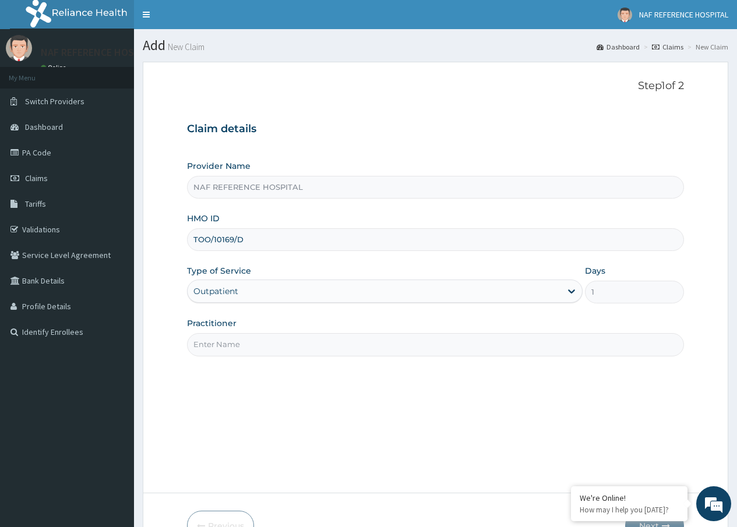
click at [283, 345] on input "Practitioner" at bounding box center [435, 344] width 497 height 23
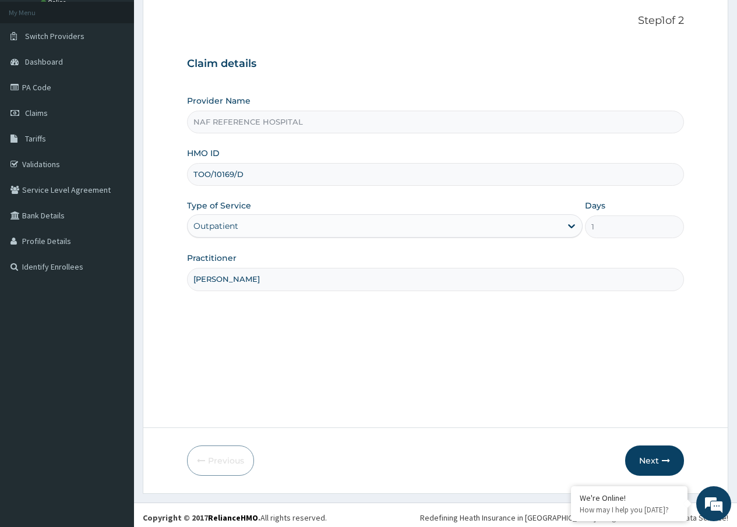
scroll to position [70, 0]
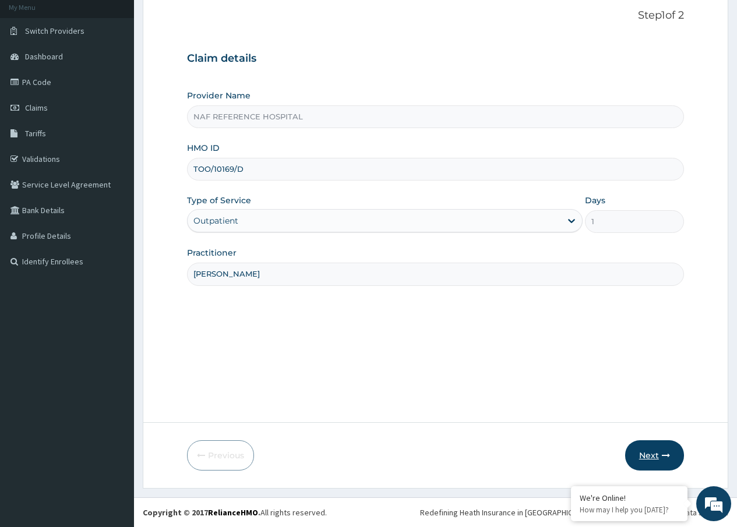
type input "[PERSON_NAME]"
click at [654, 456] on button "Next" at bounding box center [654, 455] width 59 height 30
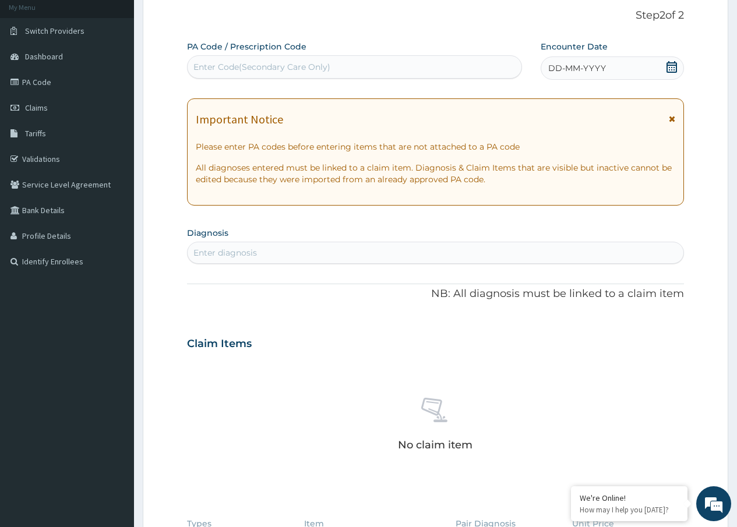
click at [676, 64] on icon at bounding box center [671, 67] width 10 height 12
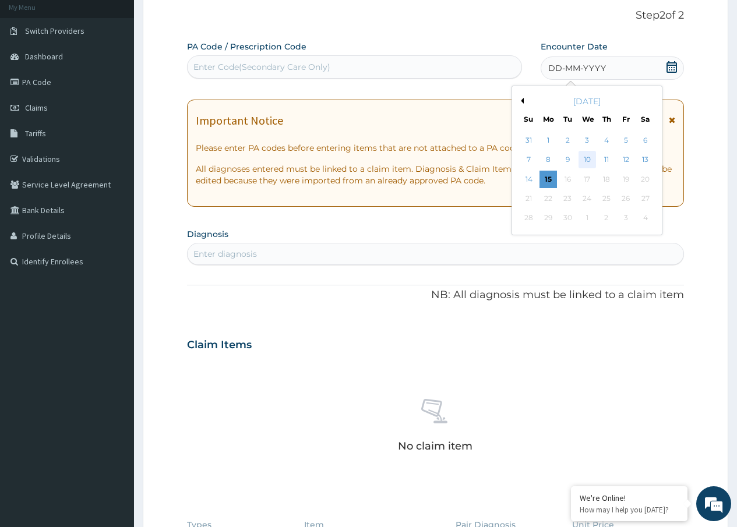
click at [584, 160] on div "10" at bounding box center [586, 159] width 17 height 17
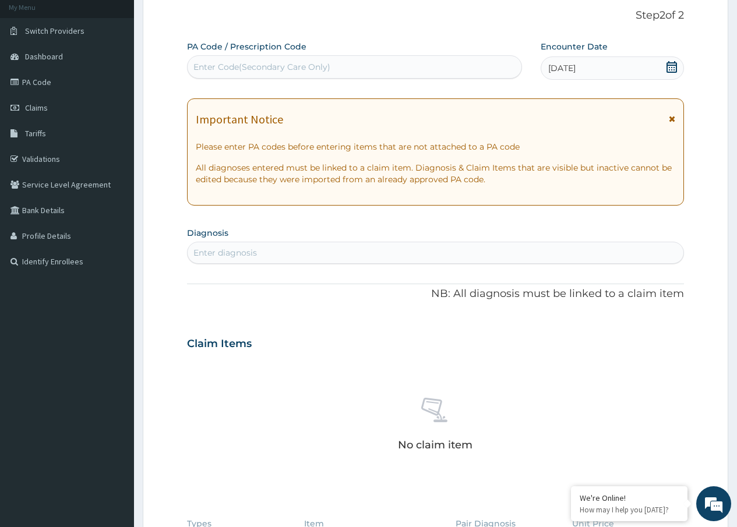
click at [257, 255] on div "Enter diagnosis" at bounding box center [224, 253] width 63 height 12
click at [258, 250] on div "Enter diagnosis" at bounding box center [436, 253] width 496 height 19
type input "[MEDICAL_DATA]"
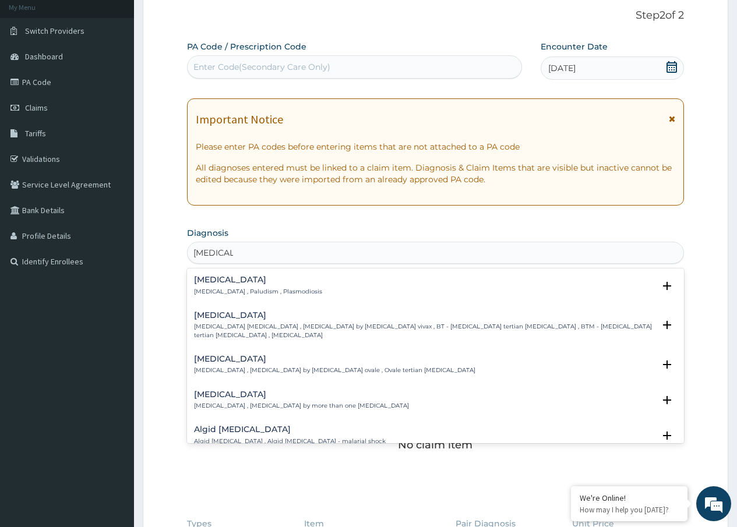
click at [234, 288] on p "[MEDICAL_DATA] , Paludism , Plasmodiosis" at bounding box center [258, 292] width 128 height 8
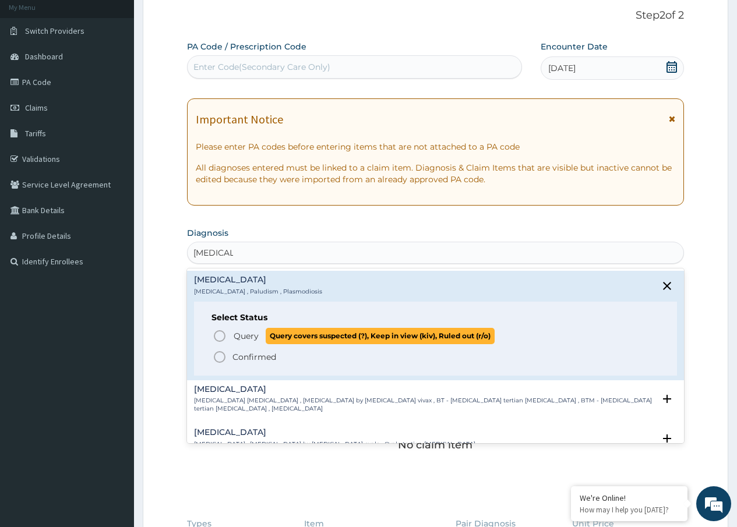
click at [244, 334] on span "Query" at bounding box center [246, 336] width 25 height 12
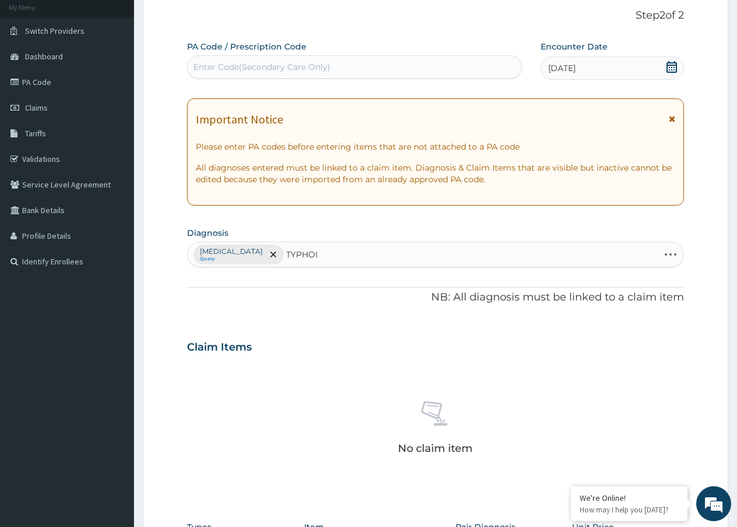
type input "[MEDICAL_DATA]"
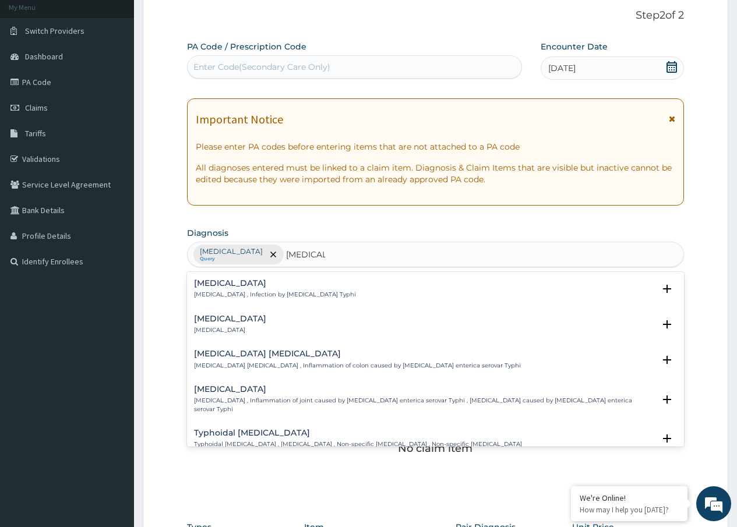
click at [250, 289] on div "[MEDICAL_DATA] [MEDICAL_DATA] , Infection by [MEDICAL_DATA] Typhi" at bounding box center [275, 289] width 162 height 20
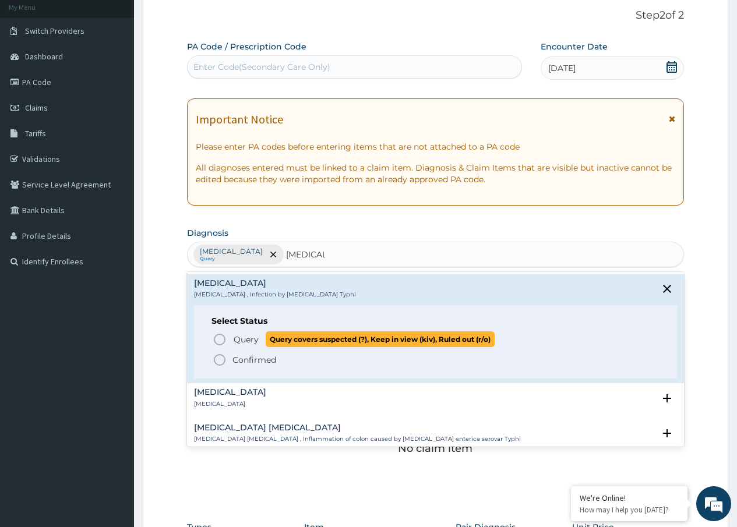
click at [241, 334] on span "Query" at bounding box center [246, 340] width 25 height 12
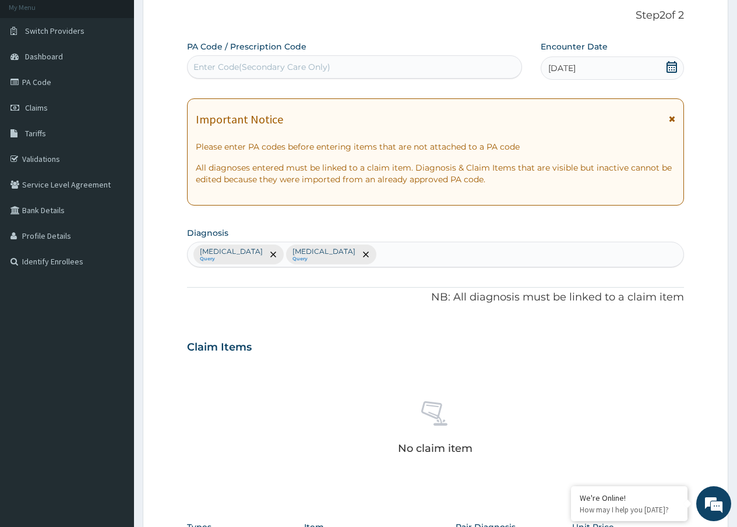
scroll to position [313, 0]
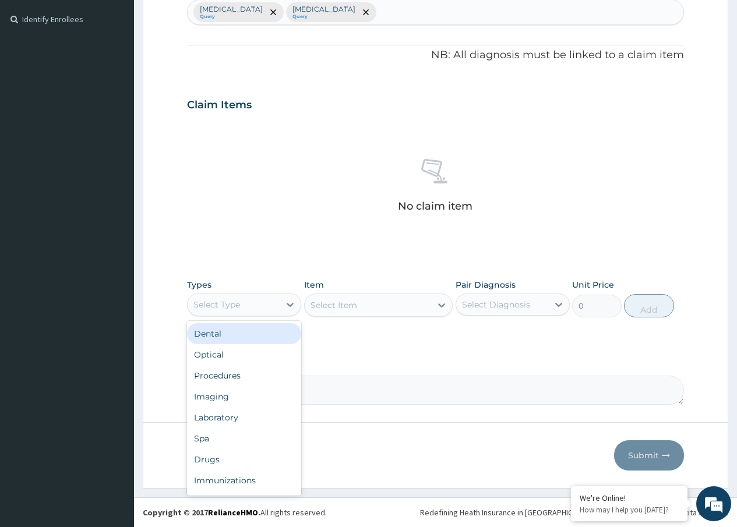
click at [229, 298] on div "Select Type" at bounding box center [234, 304] width 92 height 19
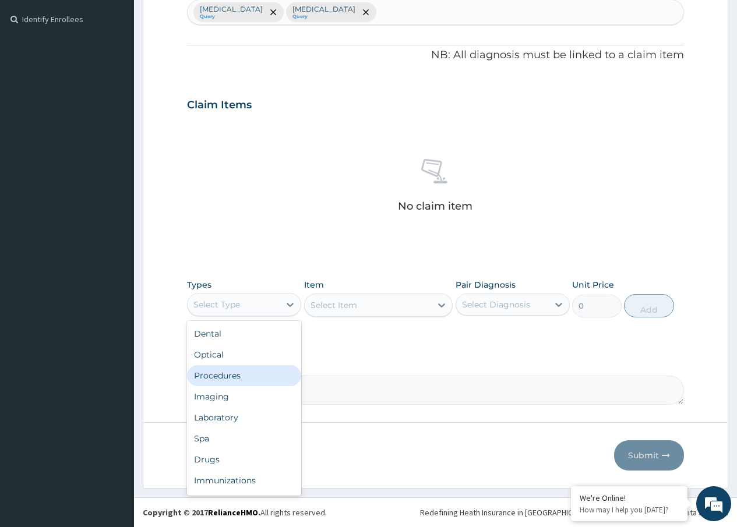
click at [216, 377] on div "Procedures" at bounding box center [244, 375] width 114 height 21
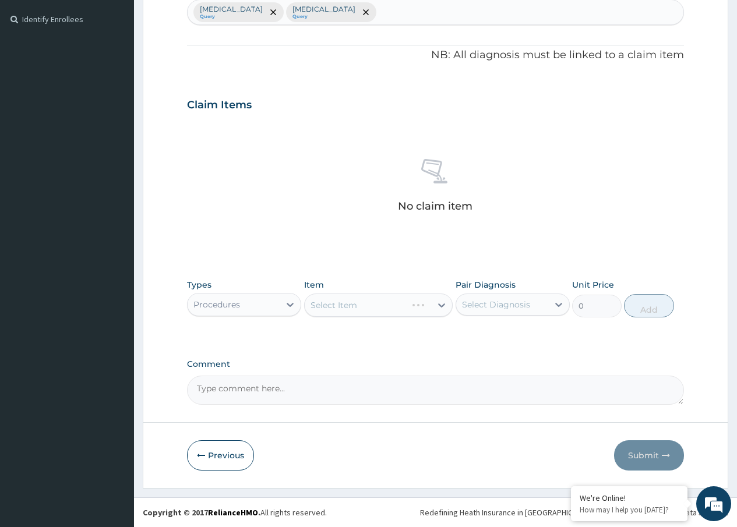
click at [337, 309] on div "Select Item" at bounding box center [378, 305] width 149 height 23
click at [367, 305] on div "Select Item" at bounding box center [378, 305] width 149 height 23
click at [357, 236] on div "No claim item" at bounding box center [435, 188] width 497 height 134
click at [403, 305] on div "Select Item" at bounding box center [378, 305] width 149 height 23
click at [343, 233] on div "No claim item" at bounding box center [435, 188] width 497 height 134
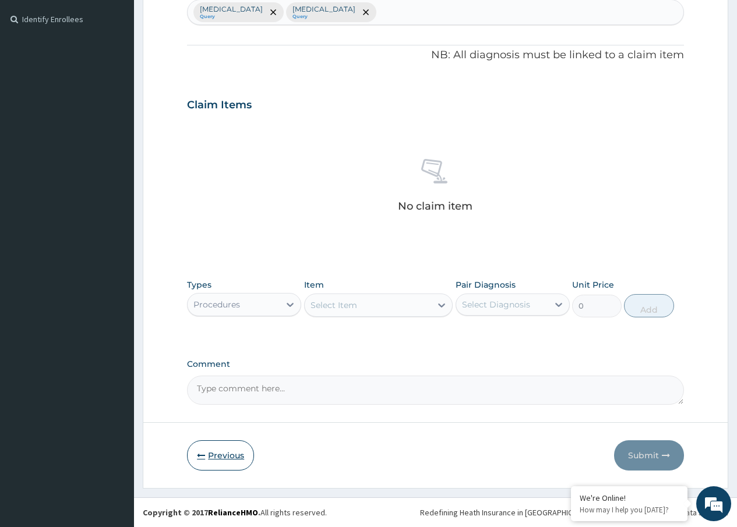
click at [214, 452] on button "Previous" at bounding box center [220, 455] width 67 height 30
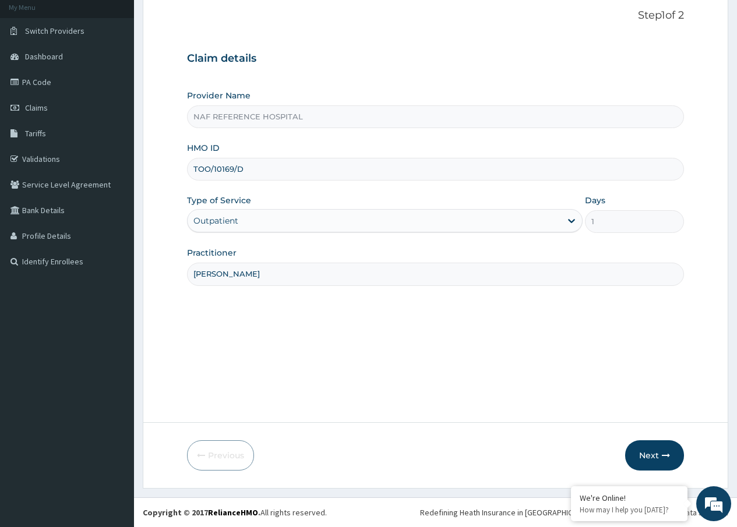
scroll to position [70, 0]
click at [641, 453] on button "Next" at bounding box center [654, 455] width 59 height 30
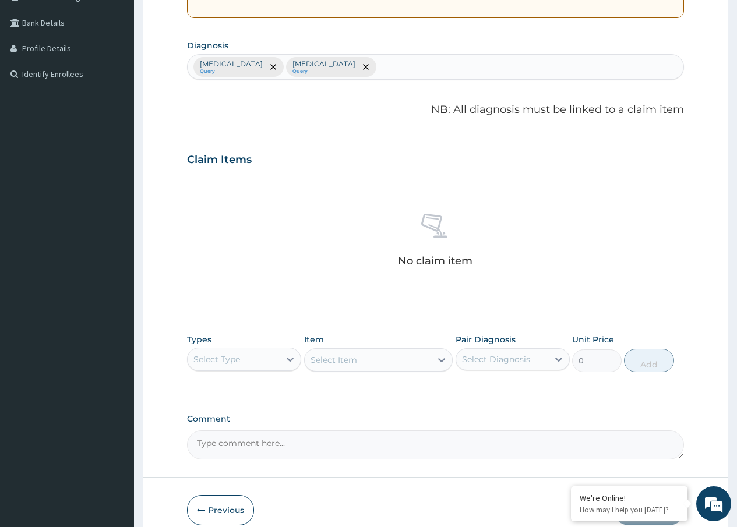
scroll to position [304, 0]
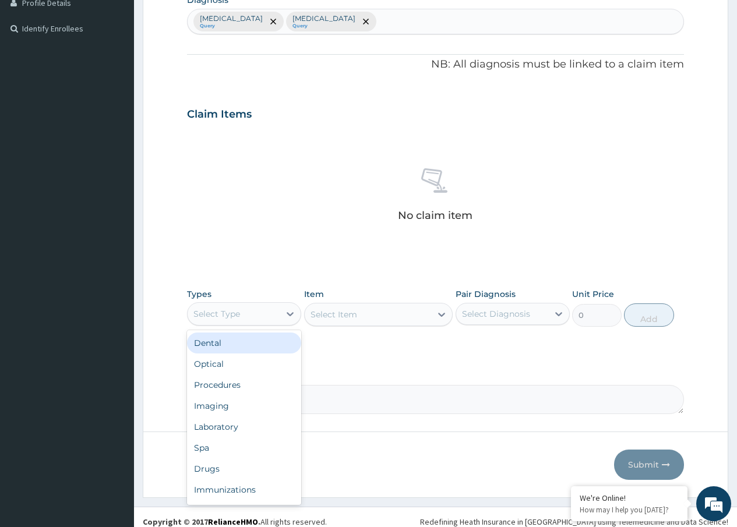
click at [249, 316] on div "Select Type" at bounding box center [234, 314] width 92 height 19
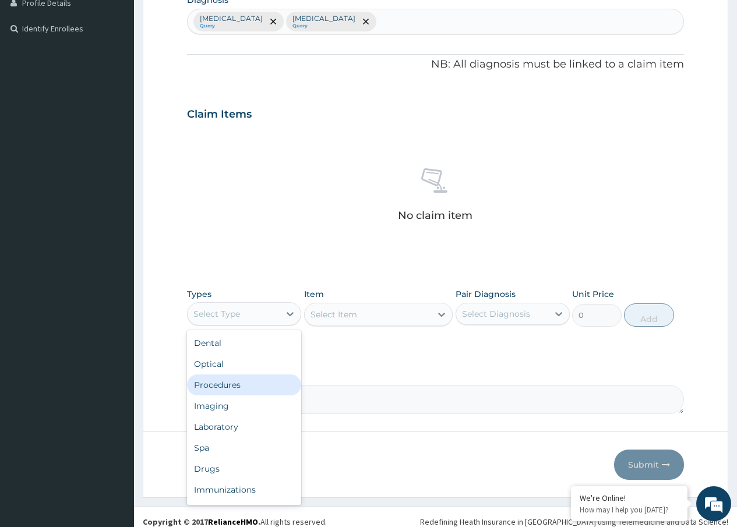
click at [221, 385] on div "Procedures" at bounding box center [244, 385] width 114 height 21
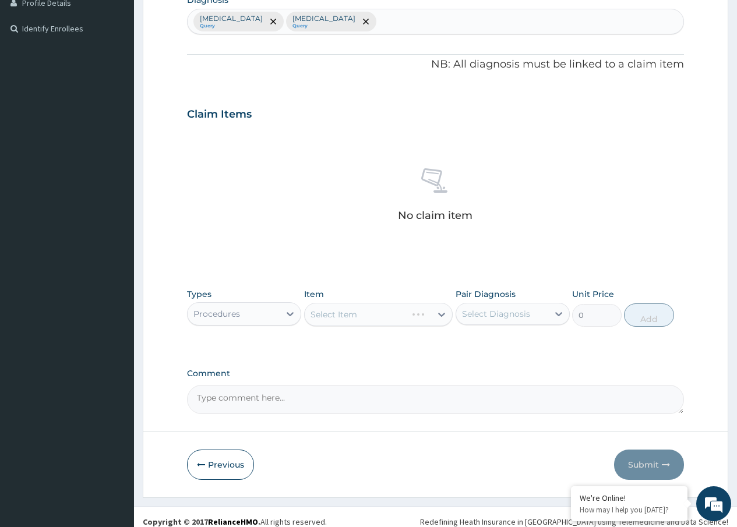
click at [329, 308] on div "Select Item" at bounding box center [378, 314] width 149 height 23
click at [323, 313] on div "Select Item" at bounding box center [378, 314] width 149 height 23
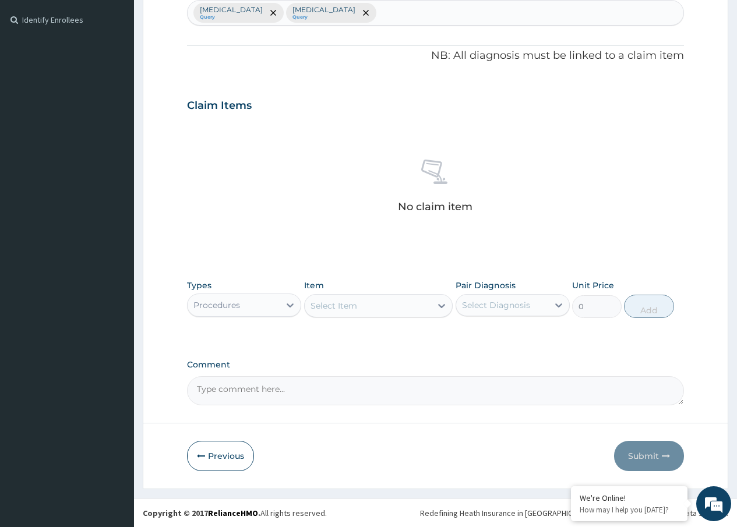
scroll to position [313, 0]
click at [362, 310] on div "Select Item" at bounding box center [368, 305] width 127 height 19
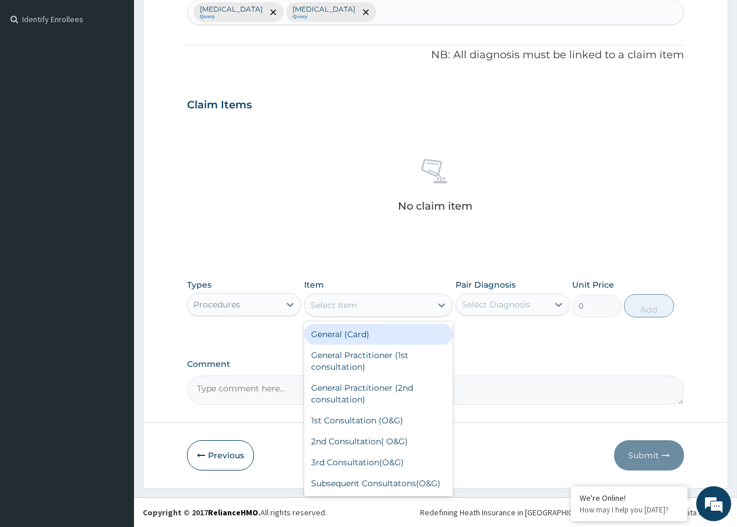
click at [347, 332] on div "General (Card)" at bounding box center [378, 334] width 149 height 21
type input "500"
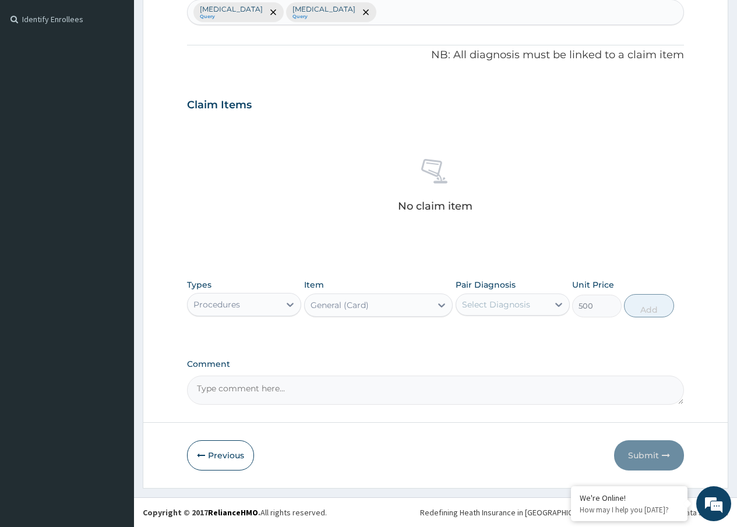
click at [527, 302] on div "Select Diagnosis" at bounding box center [496, 305] width 68 height 12
click at [493, 333] on label "[MEDICAL_DATA]" at bounding box center [511, 333] width 72 height 12
checkbox input "true"
click at [648, 306] on button "Add" at bounding box center [649, 305] width 50 height 23
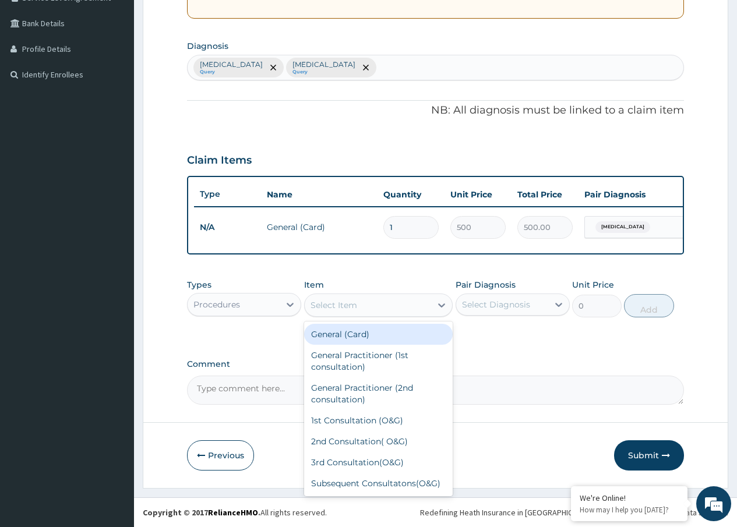
click at [349, 309] on div "Select Item" at bounding box center [333, 305] width 47 height 12
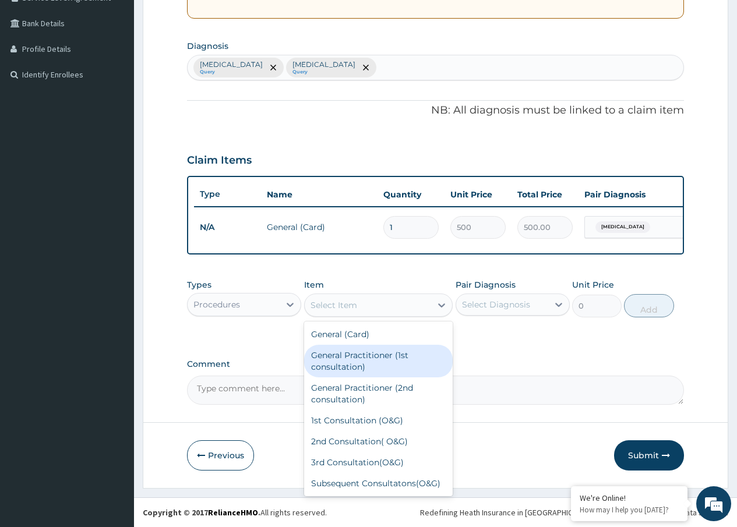
click at [354, 355] on div "General Practitioner (1st consultation)" at bounding box center [378, 361] width 149 height 33
type input "1500"
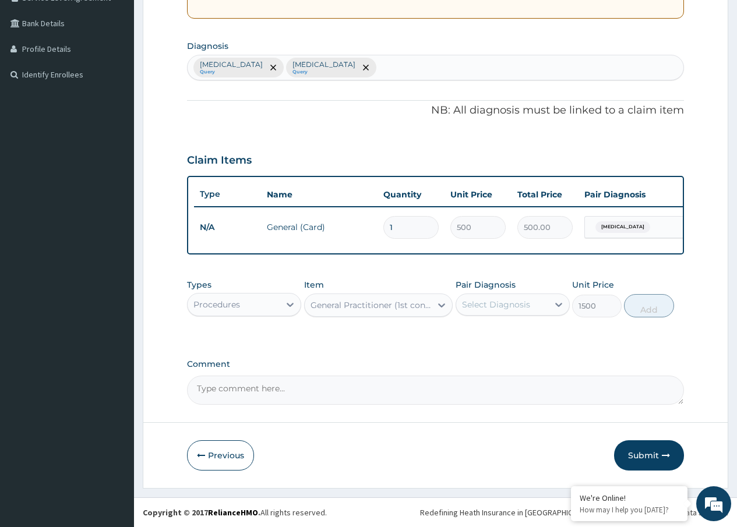
click at [506, 307] on div "Select Diagnosis" at bounding box center [496, 305] width 68 height 12
click at [493, 329] on label "[MEDICAL_DATA]" at bounding box center [511, 333] width 72 height 12
checkbox input "true"
click at [644, 302] on button "Add" at bounding box center [649, 305] width 50 height 23
type input "0"
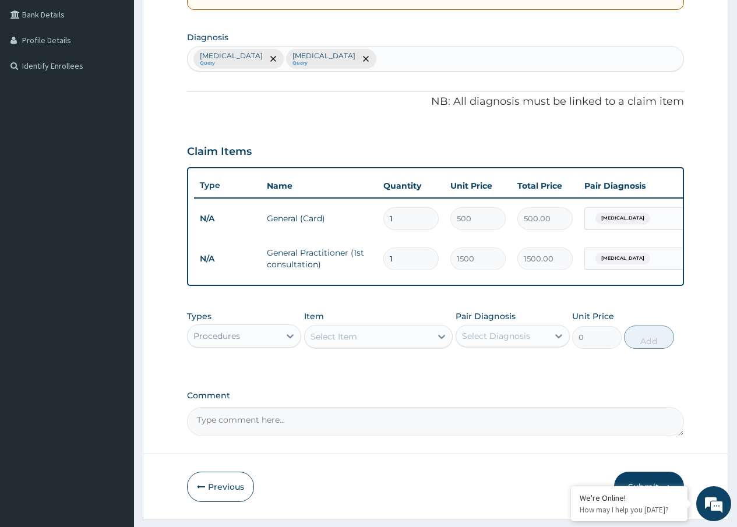
click at [335, 343] on div "Select Item" at bounding box center [333, 337] width 47 height 12
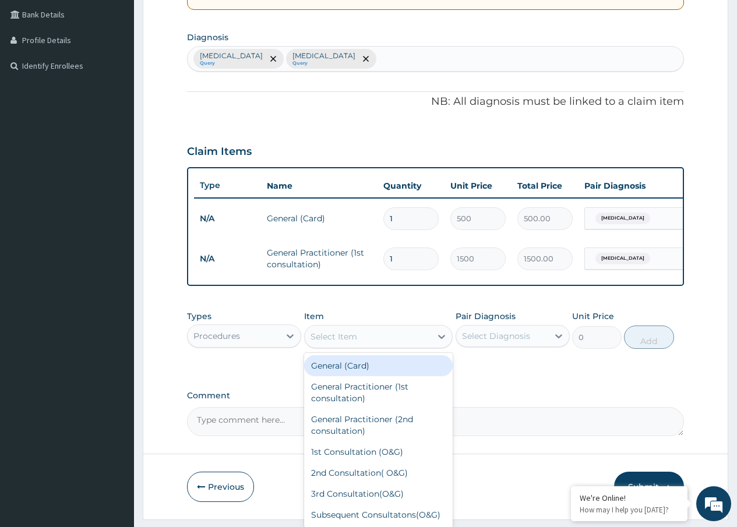
click at [351, 54] on div "[MEDICAL_DATA] Query [MEDICAL_DATA] Query" at bounding box center [436, 59] width 496 height 24
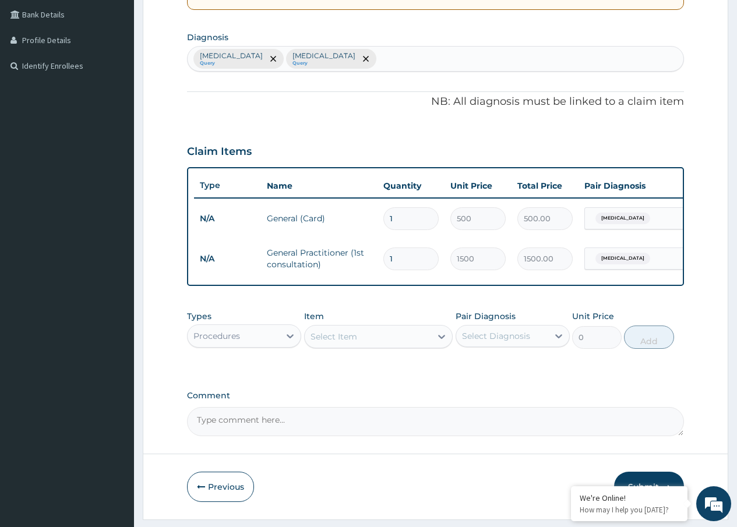
type input "I"
type input "[MEDICAL_DATA]"
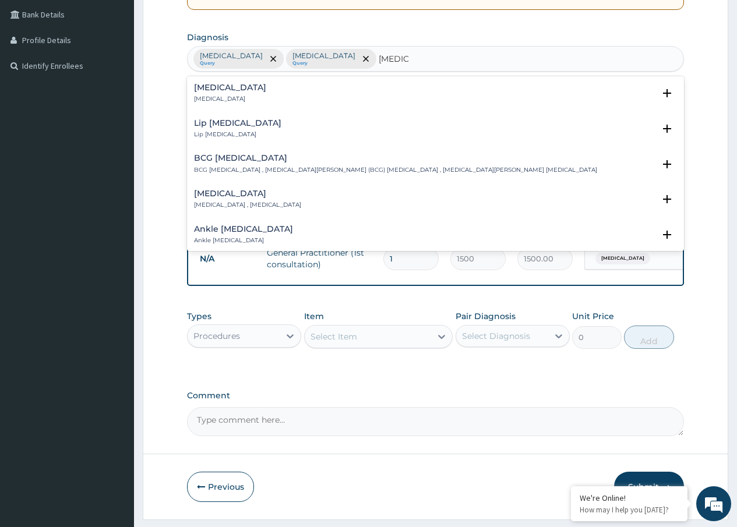
click at [230, 93] on div "[MEDICAL_DATA] [MEDICAL_DATA]" at bounding box center [435, 93] width 483 height 20
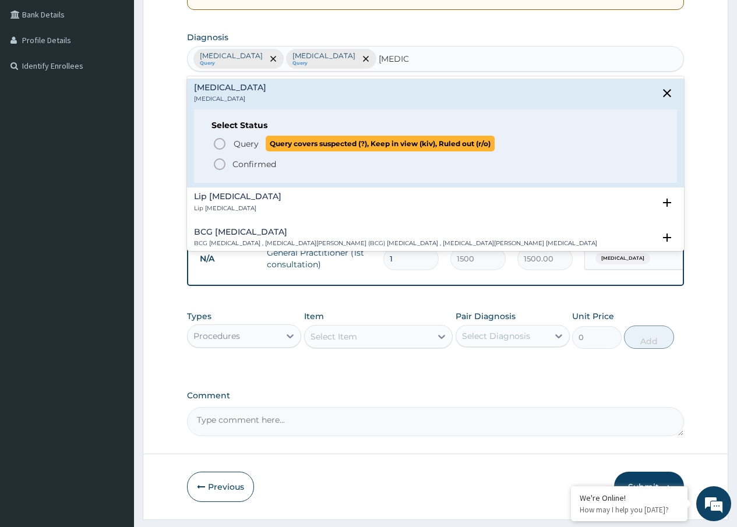
click at [242, 138] on span "Query" at bounding box center [246, 144] width 25 height 12
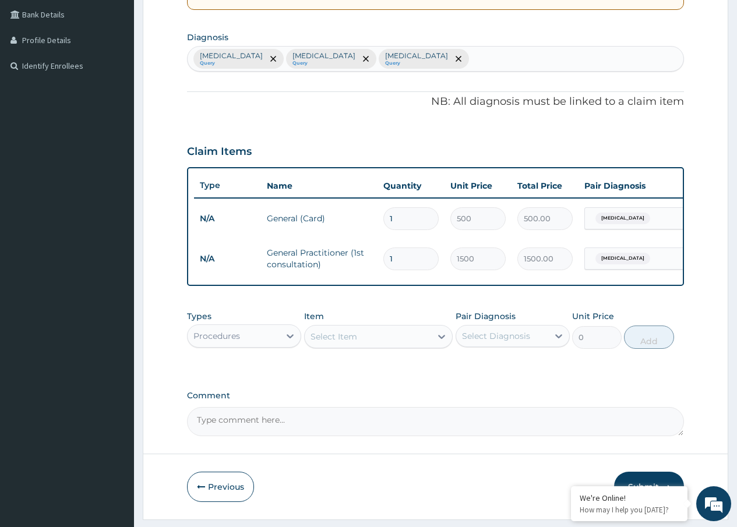
click at [344, 343] on div "Select Item" at bounding box center [333, 337] width 47 height 12
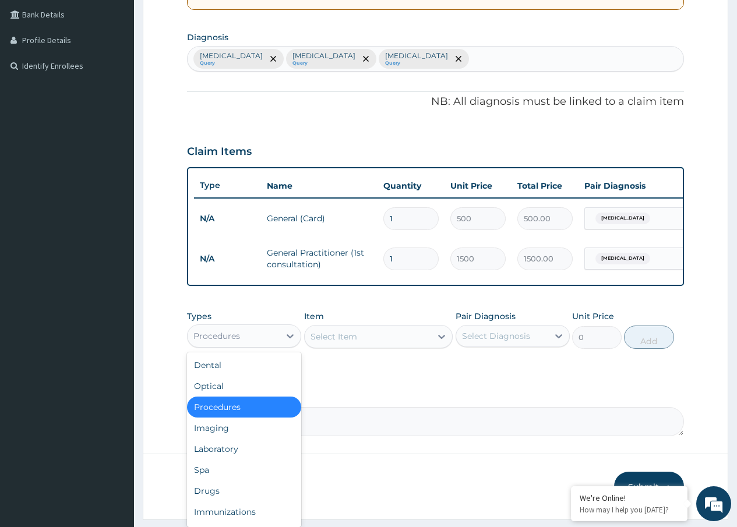
click at [262, 341] on div "Procedures" at bounding box center [234, 336] width 92 height 19
click at [230, 455] on div "Laboratory" at bounding box center [244, 449] width 114 height 21
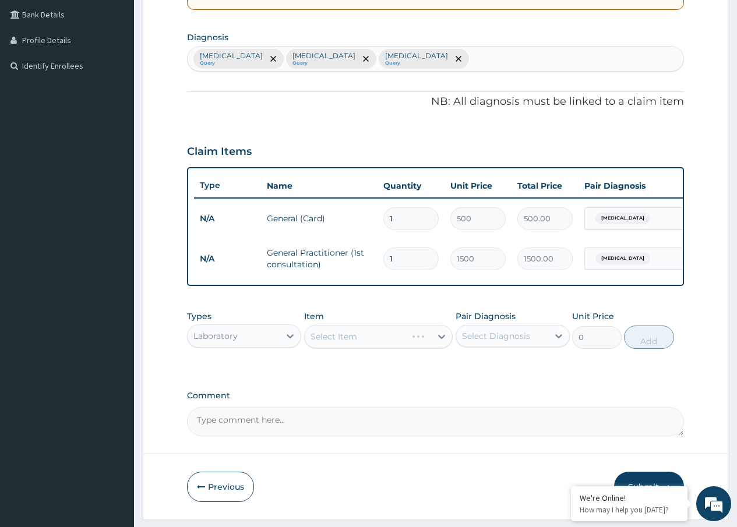
click at [322, 346] on div "Select Item" at bounding box center [378, 336] width 149 height 23
click at [337, 340] on div "Select Item" at bounding box center [378, 336] width 149 height 23
click at [331, 345] on div "Select Item" at bounding box center [378, 336] width 149 height 23
click at [330, 343] on div "Select Item" at bounding box center [333, 337] width 47 height 12
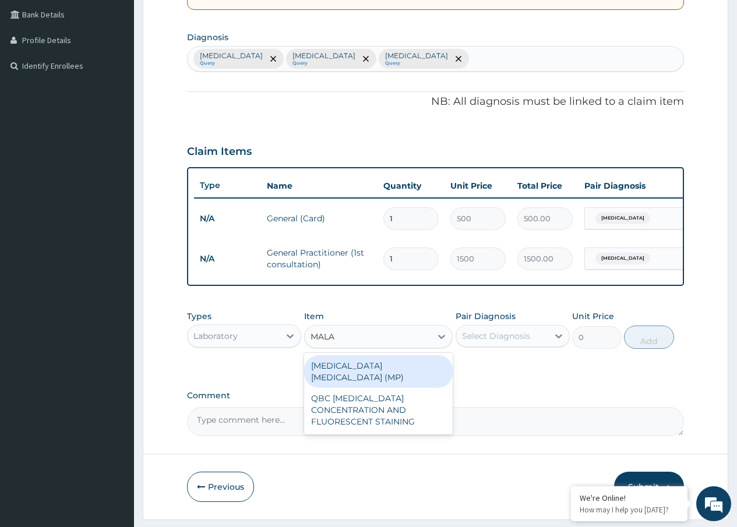
type input "MALAR"
click at [406, 373] on div "[MEDICAL_DATA] [MEDICAL_DATA] (MP)" at bounding box center [378, 371] width 149 height 33
type input "560"
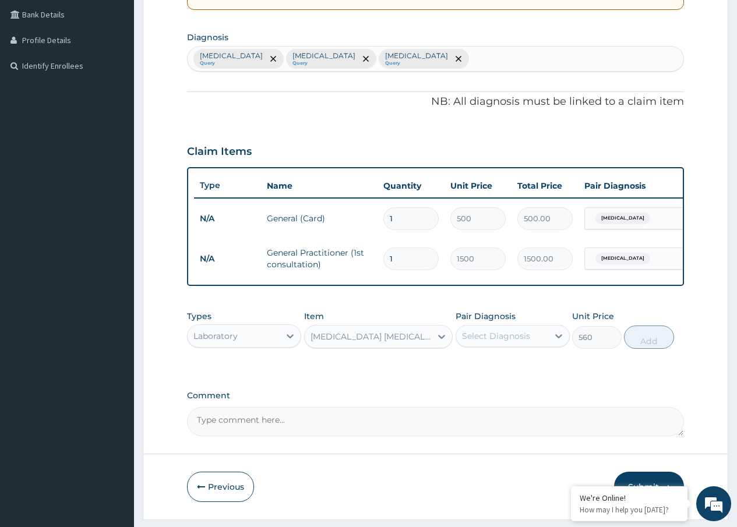
click at [506, 342] on div "Select Diagnosis" at bounding box center [496, 336] width 68 height 12
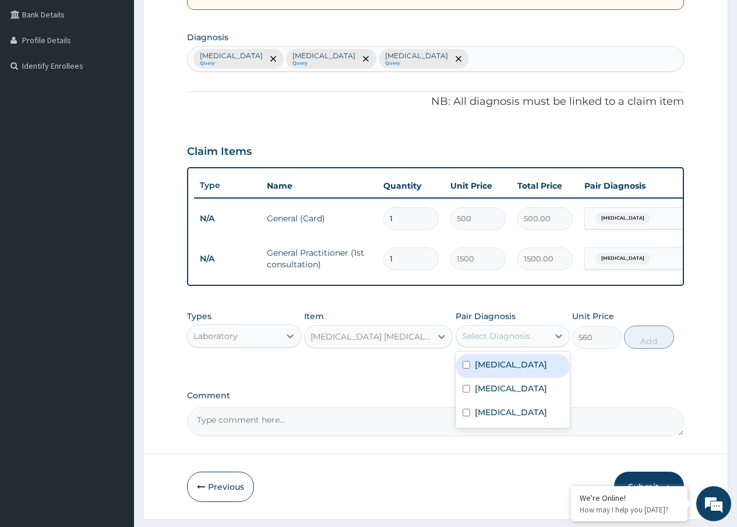
click at [484, 370] on label "[MEDICAL_DATA]" at bounding box center [511, 365] width 72 height 12
checkbox input "true"
click at [651, 346] on button "Add" at bounding box center [649, 337] width 50 height 23
type input "0"
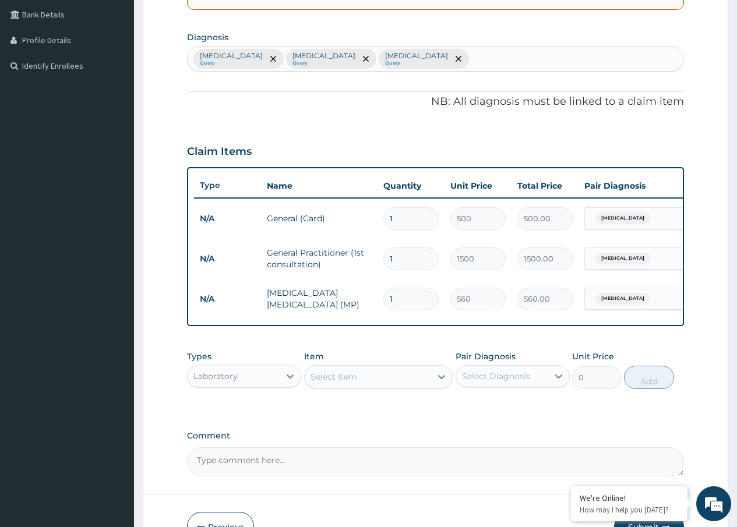
click at [338, 383] on div "Select Item" at bounding box center [333, 377] width 47 height 12
type input "PCV"
click at [327, 414] on div "PCV" at bounding box center [378, 406] width 149 height 21
type input "400"
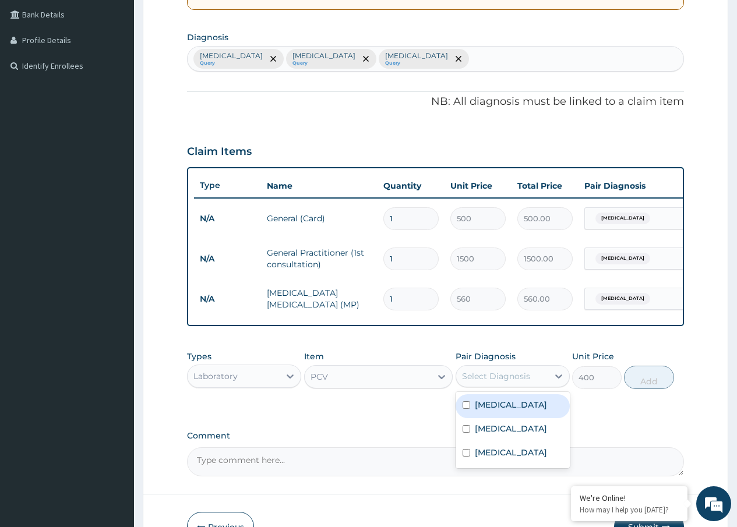
click at [499, 374] on div "Select Diagnosis" at bounding box center [513, 376] width 114 height 22
click at [490, 411] on label "[MEDICAL_DATA]" at bounding box center [511, 405] width 72 height 12
checkbox input "true"
click at [648, 387] on button "Add" at bounding box center [649, 377] width 50 height 23
type input "0"
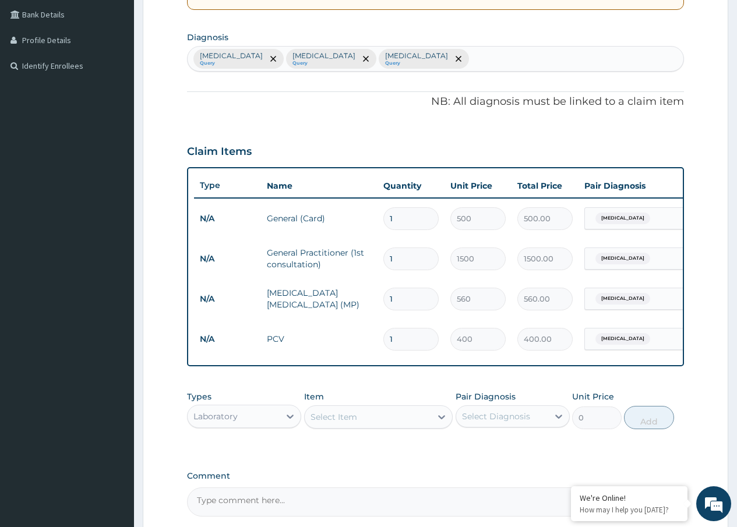
click at [336, 423] on div "Select Item" at bounding box center [333, 417] width 47 height 12
type input "WIDAL"
click at [352, 455] on div "WIDAL REACTION" at bounding box center [378, 446] width 149 height 21
type input "800"
click at [499, 422] on div "Select Diagnosis" at bounding box center [496, 417] width 68 height 12
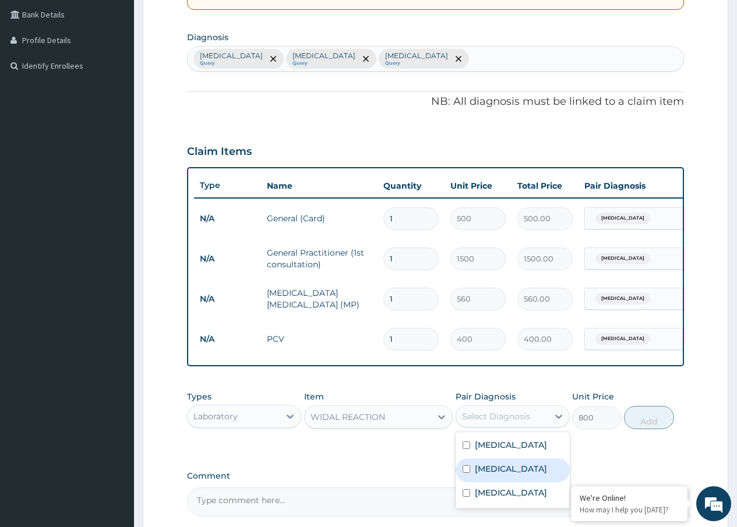
click at [489, 474] on label "Typhoid fever" at bounding box center [511, 469] width 72 height 12
checkbox input "true"
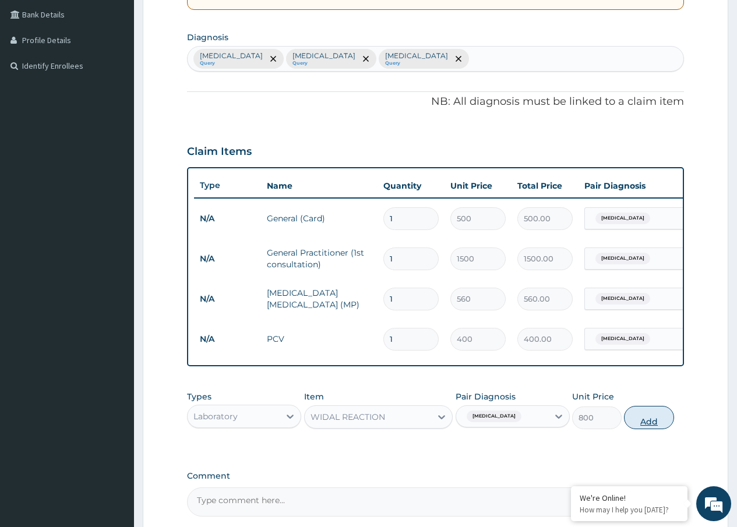
click at [650, 428] on button "Add" at bounding box center [649, 417] width 50 height 23
type input "0"
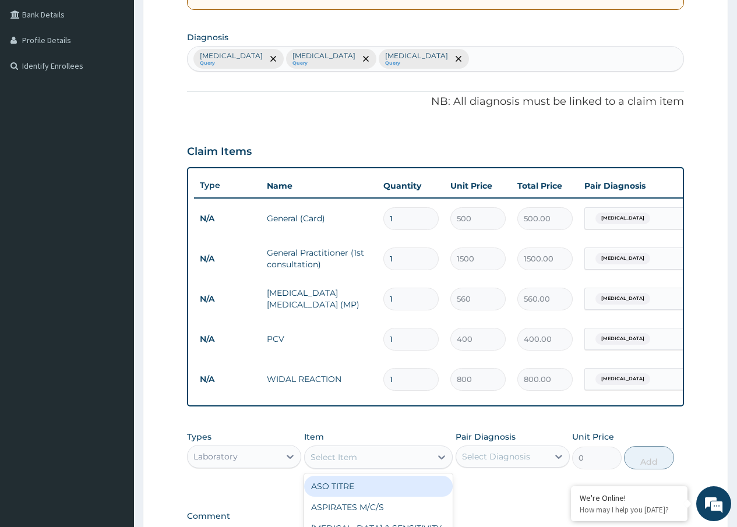
click at [359, 465] on div "Select Item" at bounding box center [368, 457] width 127 height 19
type input "PYLOR"
click at [382, 488] on div "HELICOBACTER PYLORI" at bounding box center [378, 486] width 149 height 21
type input "2960"
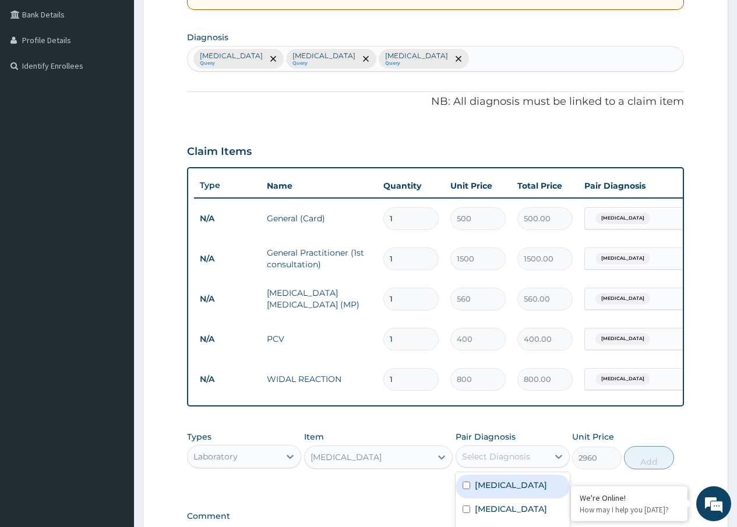
click at [511, 463] on div "Select Diagnosis" at bounding box center [496, 457] width 68 height 12
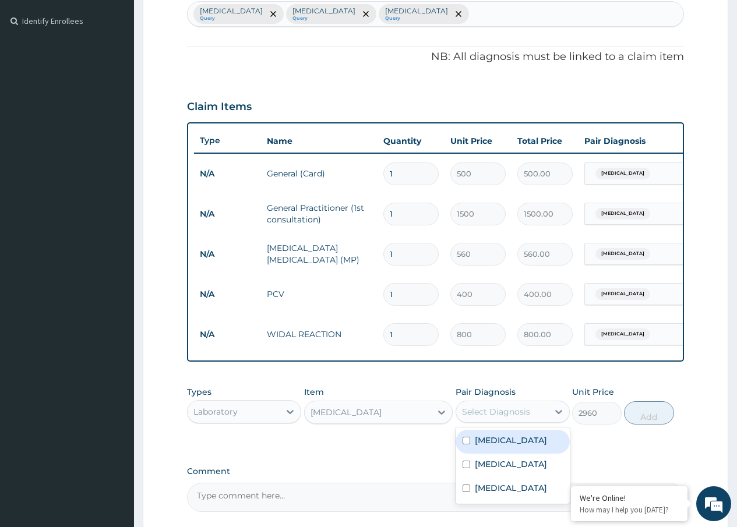
scroll to position [324, 0]
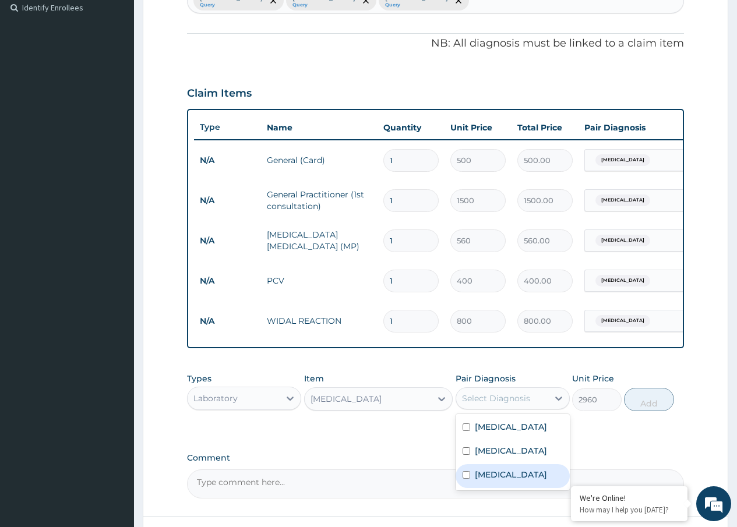
click at [489, 481] on label "Ulcer" at bounding box center [511, 475] width 72 height 12
checkbox input "true"
click at [633, 411] on button "Add" at bounding box center [649, 399] width 50 height 23
type input "0"
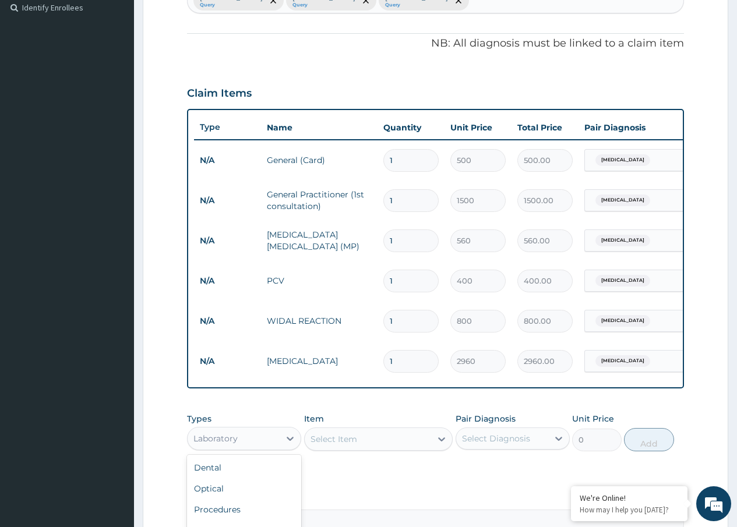
click at [264, 448] on div "Laboratory" at bounding box center [234, 438] width 92 height 19
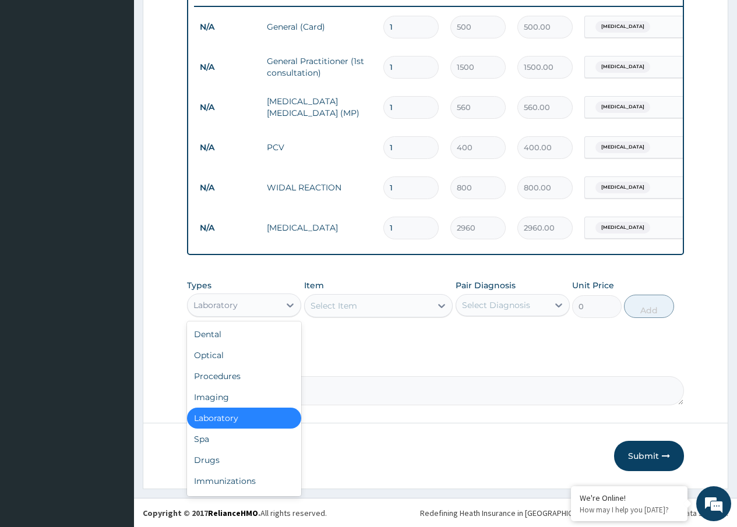
scroll to position [467, 0]
click at [223, 459] on div "Drugs" at bounding box center [244, 459] width 114 height 21
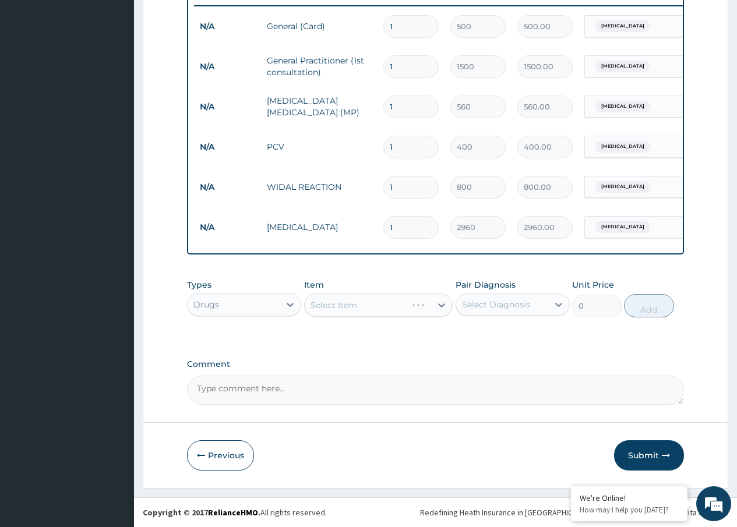
click at [345, 307] on div "Select Item" at bounding box center [378, 305] width 149 height 23
click at [363, 310] on div "Select Item" at bounding box center [378, 305] width 149 height 23
click at [382, 304] on div "Select Item" at bounding box center [378, 305] width 149 height 23
click at [353, 306] on div "Select Item" at bounding box center [378, 305] width 149 height 23
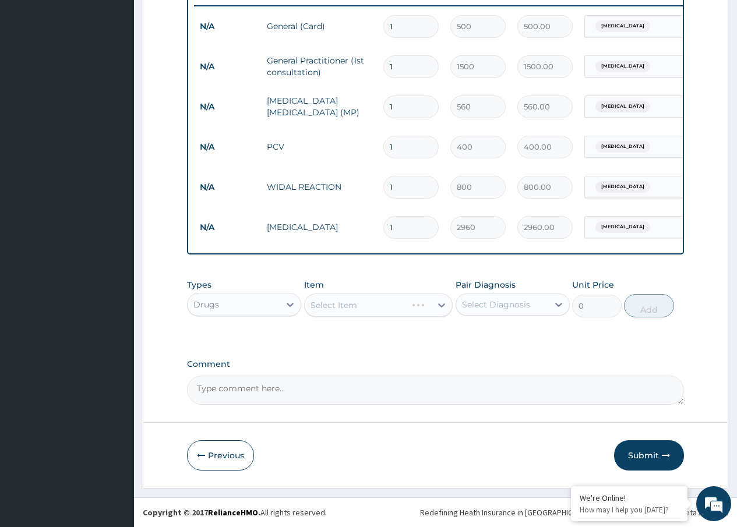
click at [369, 308] on div "Select Item" at bounding box center [378, 305] width 149 height 23
click at [372, 305] on div "Select Item" at bounding box center [378, 305] width 149 height 23
click at [437, 304] on div "Select Item" at bounding box center [378, 305] width 149 height 23
click at [341, 307] on div "Select Item" at bounding box center [378, 305] width 149 height 23
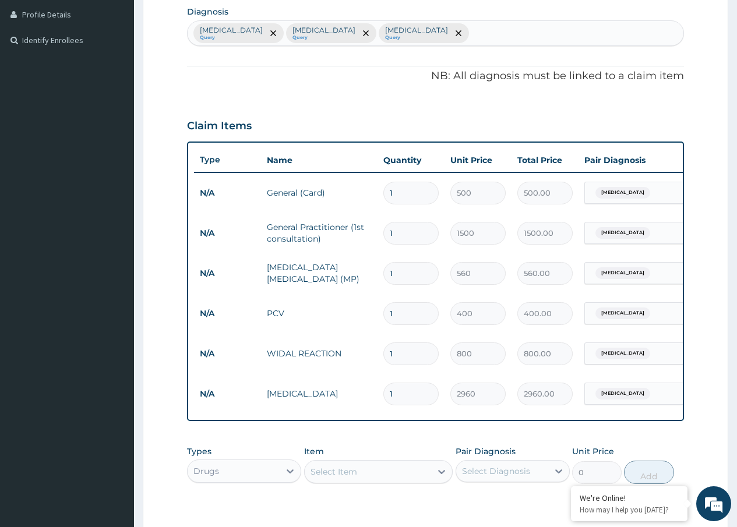
scroll to position [409, 0]
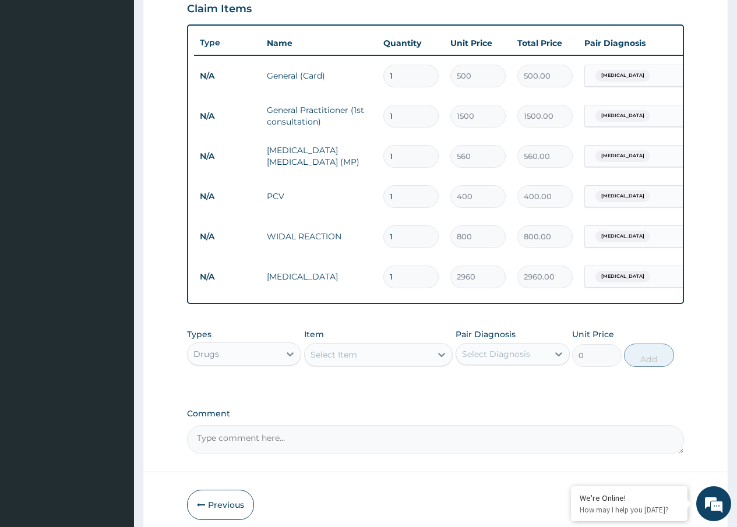
click at [366, 364] on div "Select Item" at bounding box center [368, 354] width 127 height 19
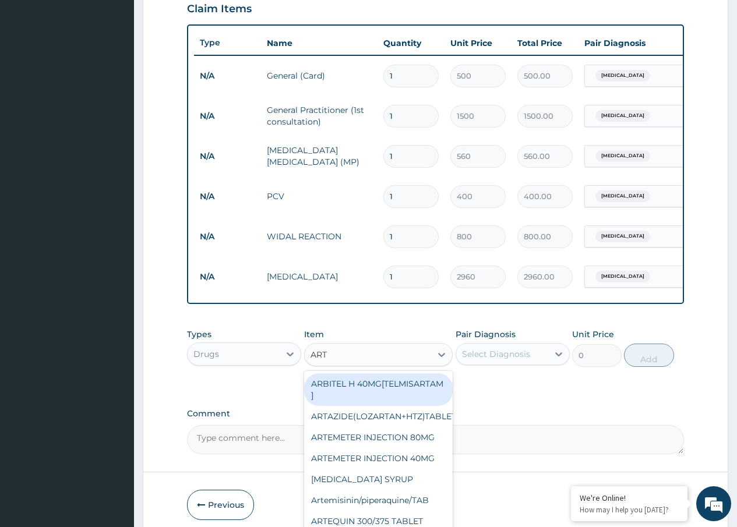
type input "ARTE"
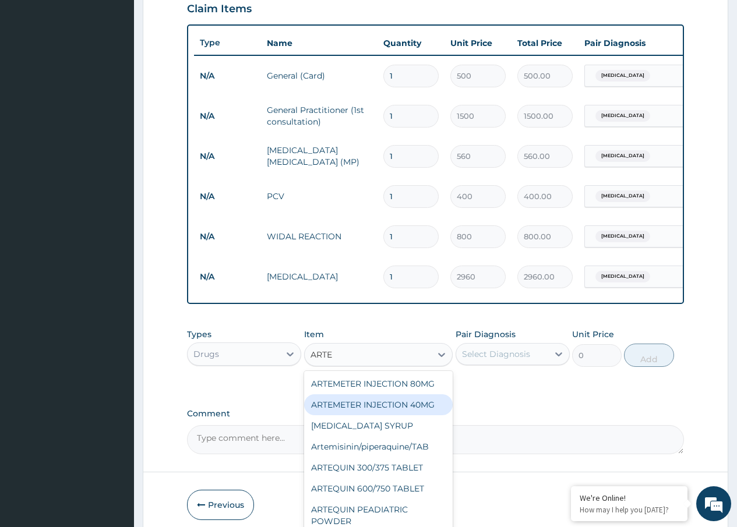
click at [400, 415] on div "ARTEMETER INJECTION 40MG" at bounding box center [378, 404] width 149 height 21
type input "131.25"
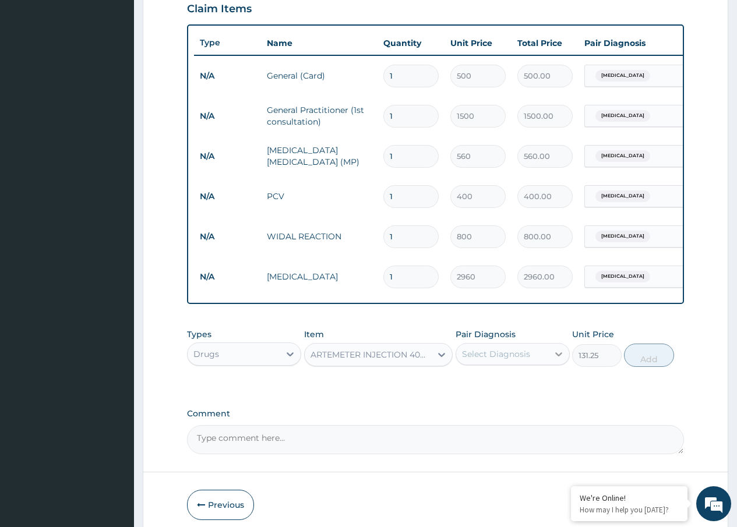
click at [555, 357] on icon at bounding box center [558, 354] width 7 height 4
click at [493, 389] on label "[MEDICAL_DATA]" at bounding box center [511, 383] width 72 height 12
checkbox input "true"
click at [651, 367] on button "Add" at bounding box center [649, 355] width 50 height 23
click at [648, 366] on div "PA Code / Prescription Code Enter Code(Secondary Care Only) Encounter Date 10-0…" at bounding box center [435, 78] width 497 height 752
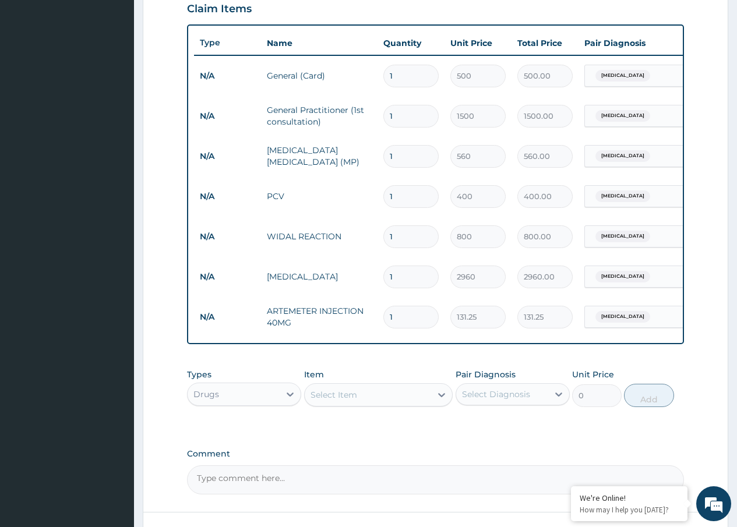
click at [324, 401] on div "Select Item" at bounding box center [333, 395] width 47 height 12
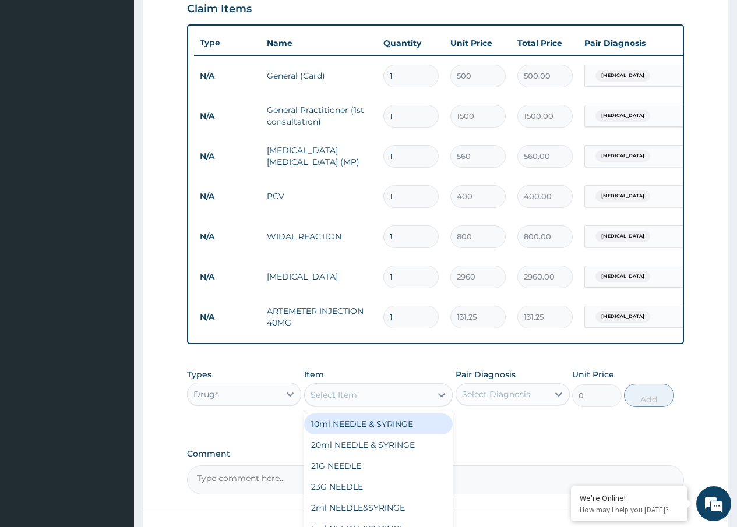
click at [334, 401] on div "Select Item" at bounding box center [333, 395] width 47 height 12
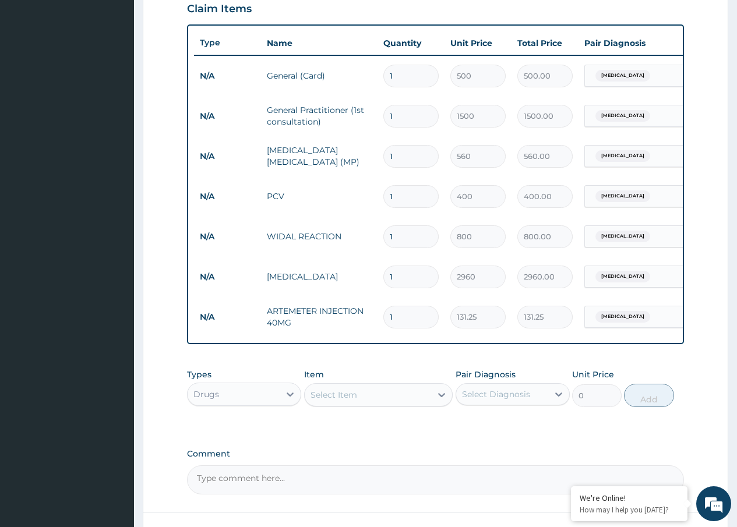
click at [336, 401] on div "Select Item" at bounding box center [333, 395] width 47 height 12
type input "26.25"
click at [343, 401] on div "20ml NEEDLE & SYRINGE" at bounding box center [362, 395] width 104 height 12
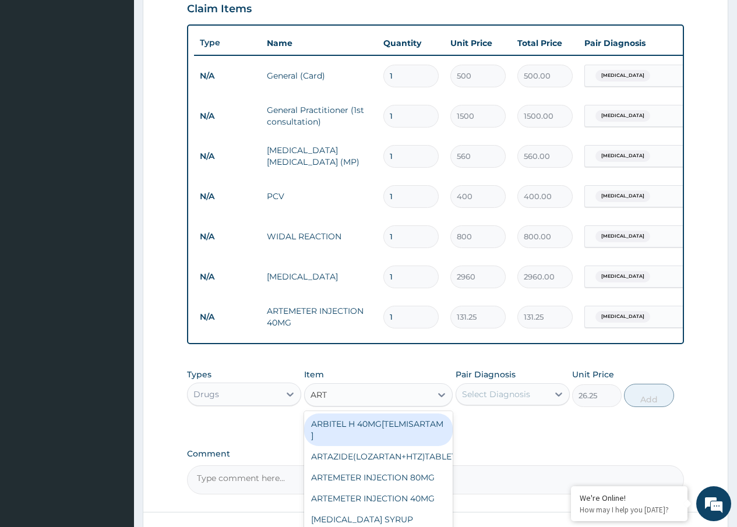
type input "ARTE"
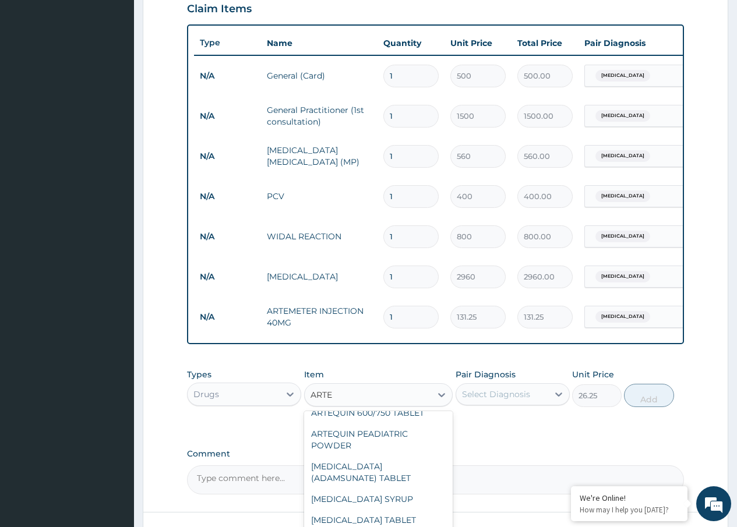
scroll to position [117, 0]
click at [383, 471] on div "ARTESUNATE (ADAMSUNATE) TABLET" at bounding box center [378, 472] width 149 height 33
type input "31.5"
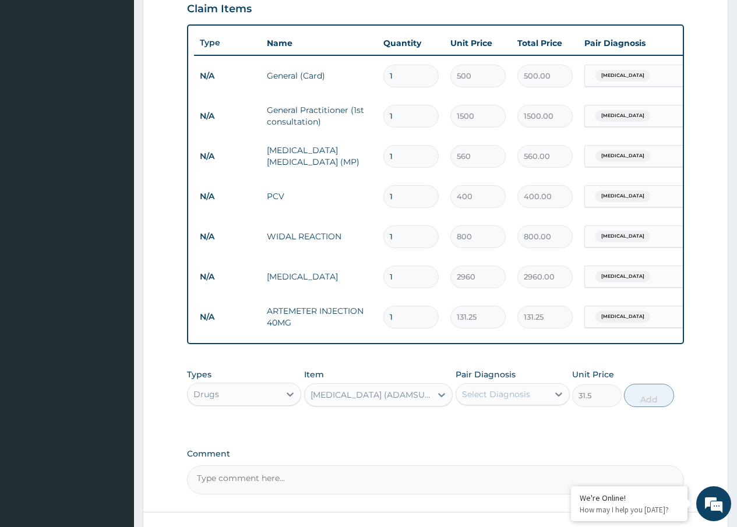
click at [492, 400] on div "Select Diagnosis" at bounding box center [496, 395] width 68 height 12
click at [488, 429] on label "[MEDICAL_DATA]" at bounding box center [511, 423] width 72 height 12
checkbox input "true"
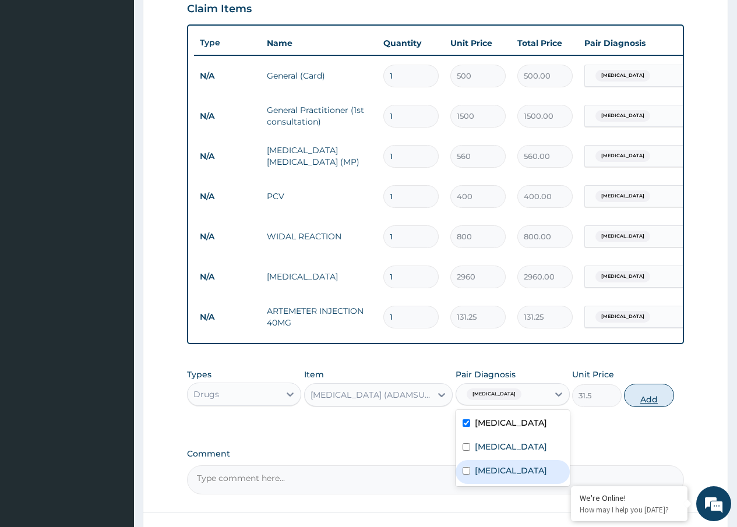
click at [648, 402] on button "Add" at bounding box center [649, 395] width 50 height 23
type input "0"
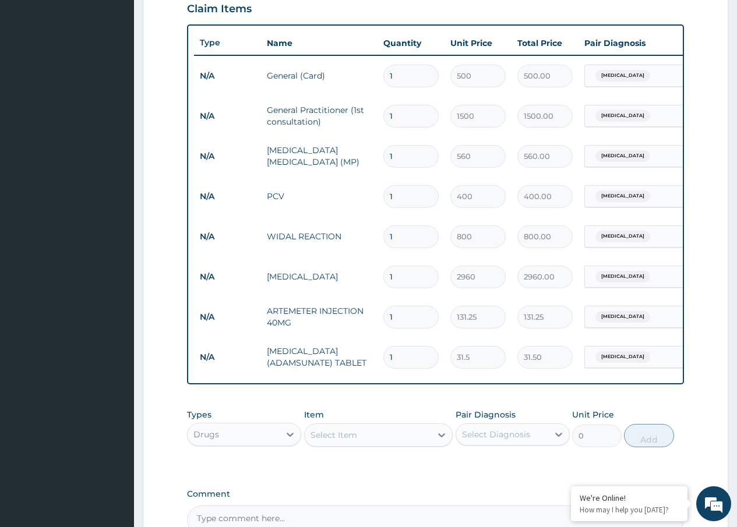
drag, startPoint x: 405, startPoint y: 354, endPoint x: 429, endPoint y: 355, distance: 23.9
click at [380, 363] on td "1" at bounding box center [410, 357] width 67 height 34
type input "0.00"
type input "1"
type input "31.50"
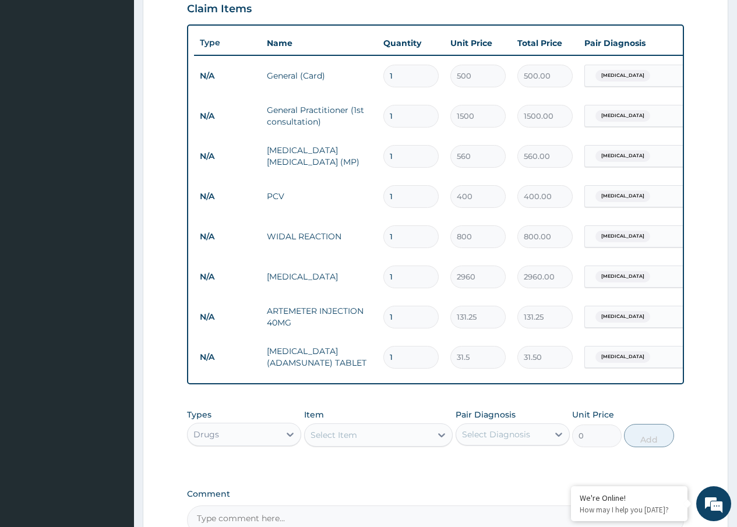
click at [322, 441] on div "Select Item" at bounding box center [333, 435] width 47 height 12
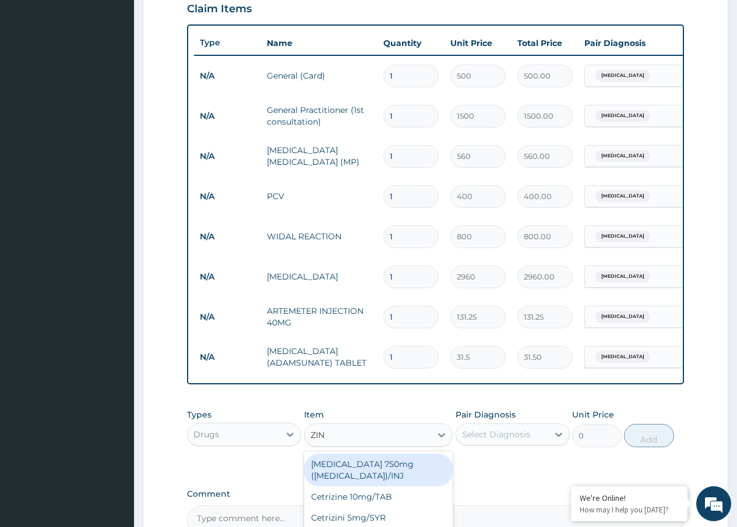
type input "ZINC"
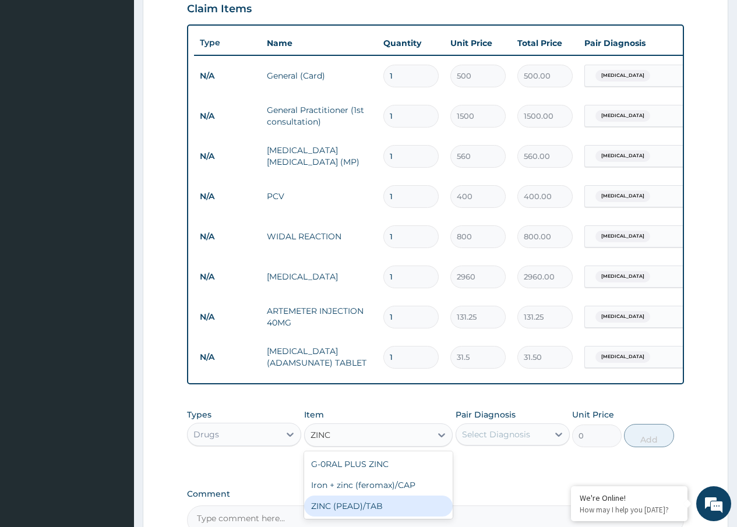
click at [373, 511] on div "ZINC (PEAD)/TAB" at bounding box center [378, 506] width 149 height 21
type input "31.5"
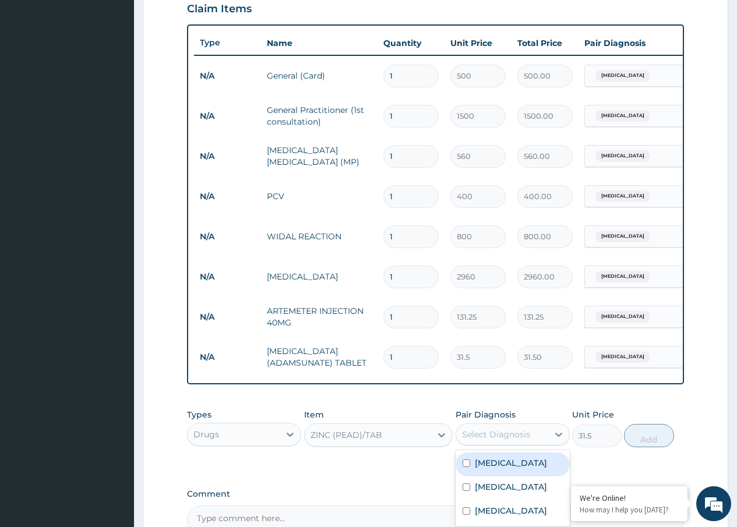
click at [502, 436] on div "Select Diagnosis" at bounding box center [502, 434] width 92 height 19
click at [490, 493] on label "Typhoid fever" at bounding box center [511, 487] width 72 height 12
checkbox input "true"
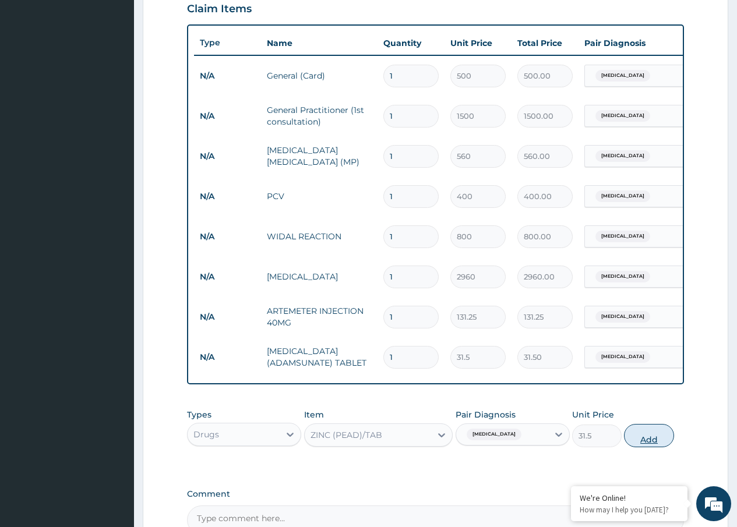
click at [651, 447] on button "Add" at bounding box center [649, 435] width 50 height 23
type input "0"
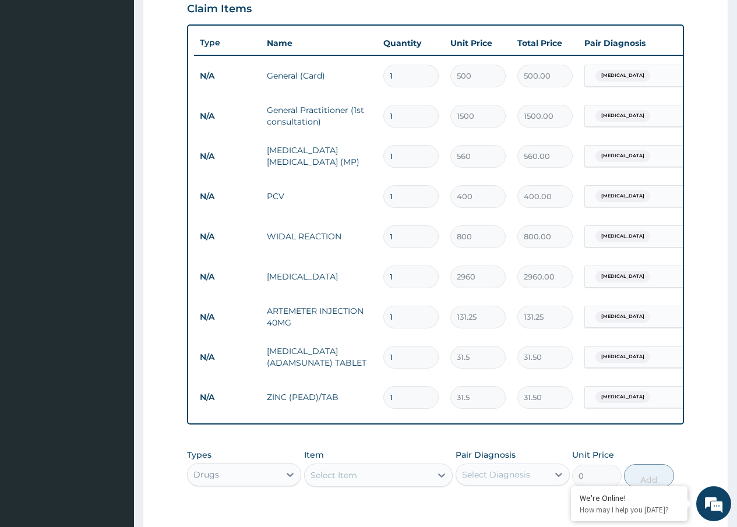
drag, startPoint x: 398, startPoint y: 397, endPoint x: 380, endPoint y: 397, distance: 18.1
click at [380, 397] on td "1" at bounding box center [410, 397] width 67 height 34
type input "5"
type input "157.50"
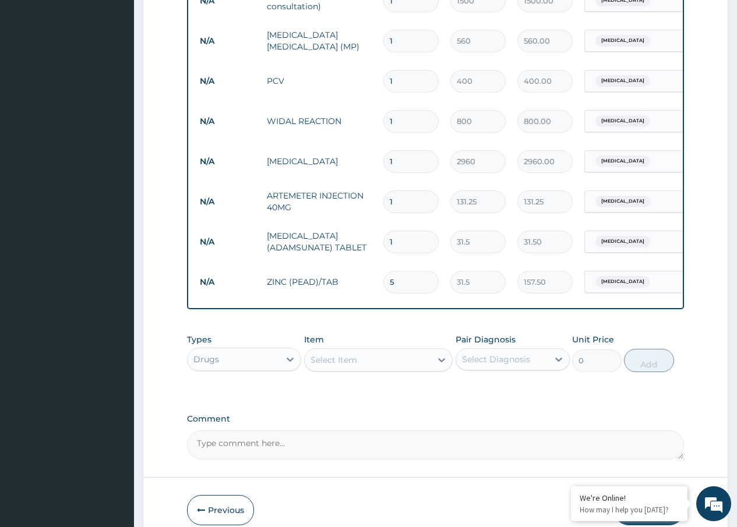
scroll to position [525, 0]
type input "5"
click at [343, 365] on div "Select Item" at bounding box center [333, 359] width 47 height 12
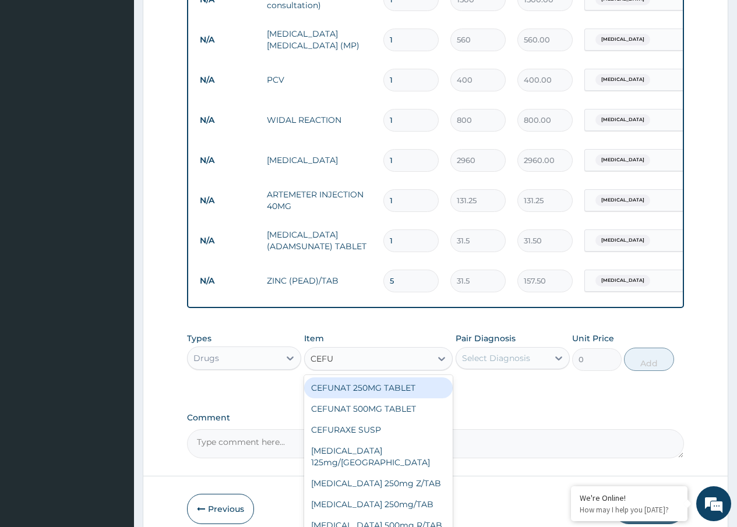
type input "CEFUR"
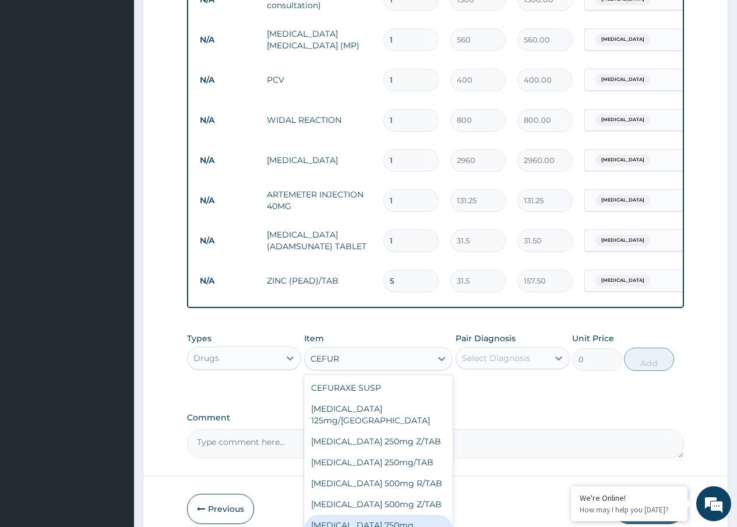
scroll to position [42, 0]
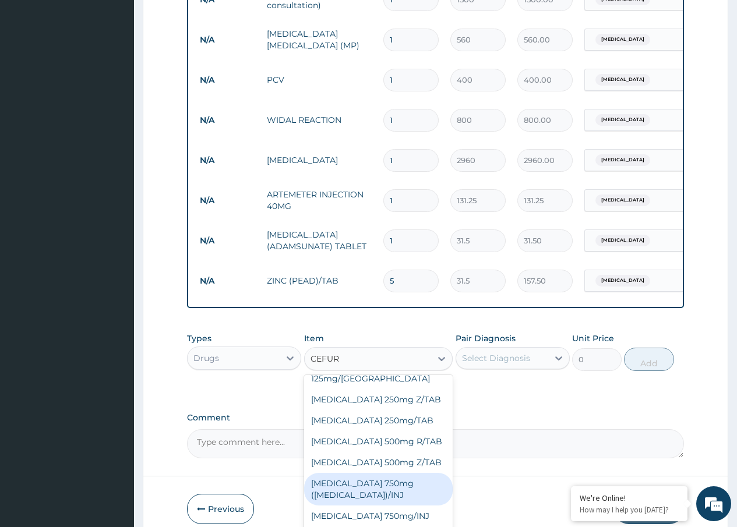
click at [369, 486] on div "Cefuroxime 750mg (zinacef)/INJ" at bounding box center [378, 489] width 149 height 33
type input "378"
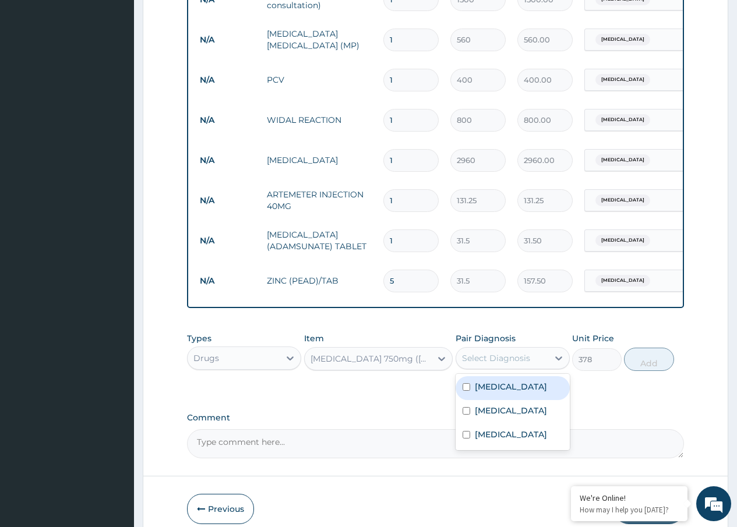
click at [516, 364] on div "Select Diagnosis" at bounding box center [496, 358] width 68 height 12
click at [496, 417] on label "Typhoid fever" at bounding box center [511, 411] width 72 height 12
checkbox input "true"
click at [644, 369] on button "Add" at bounding box center [649, 359] width 50 height 23
type input "0"
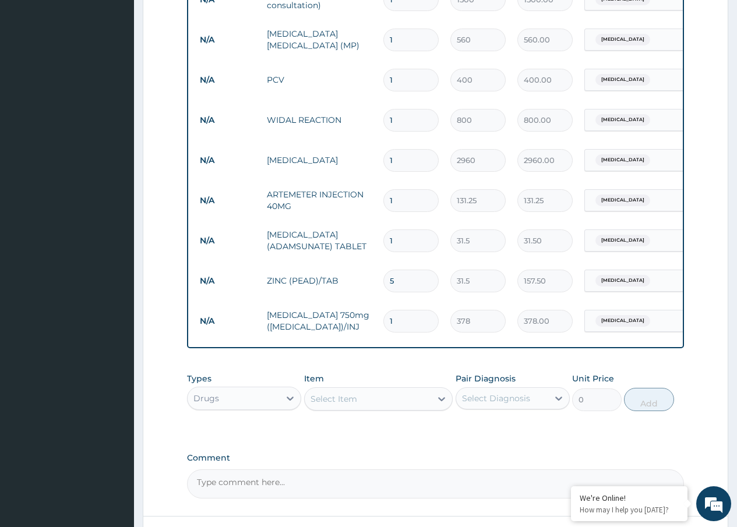
drag, startPoint x: 397, startPoint y: 321, endPoint x: 384, endPoint y: 320, distance: 12.8
click at [384, 320] on input "1" at bounding box center [410, 321] width 55 height 23
type input "10"
type input "3780.00"
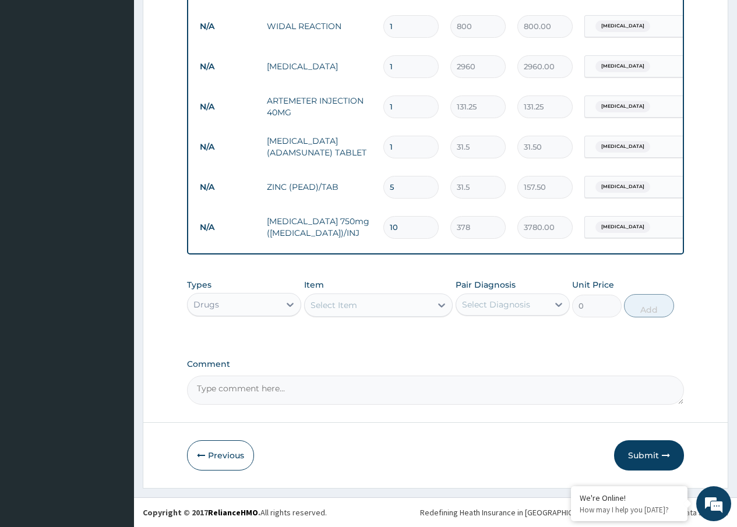
scroll to position [628, 0]
type input "10"
click at [375, 301] on div "Select Item" at bounding box center [368, 305] width 127 height 19
type input "GENT"
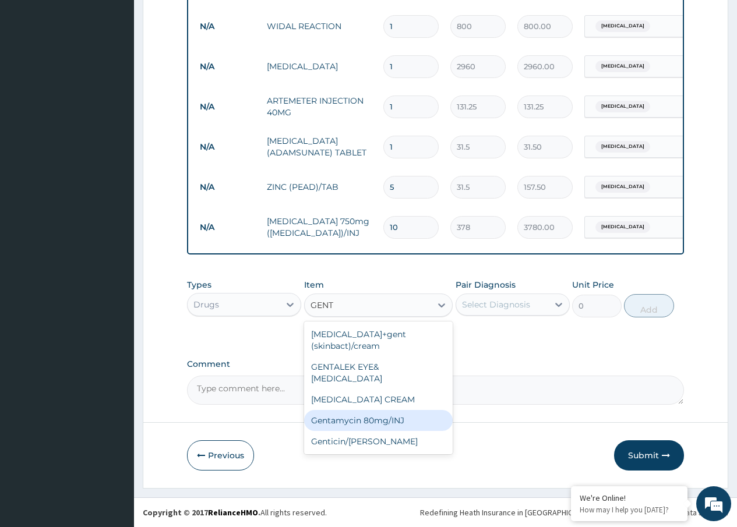
click at [374, 410] on div "Gentamycin 80mg/INJ" at bounding box center [378, 420] width 149 height 21
type input "52.5"
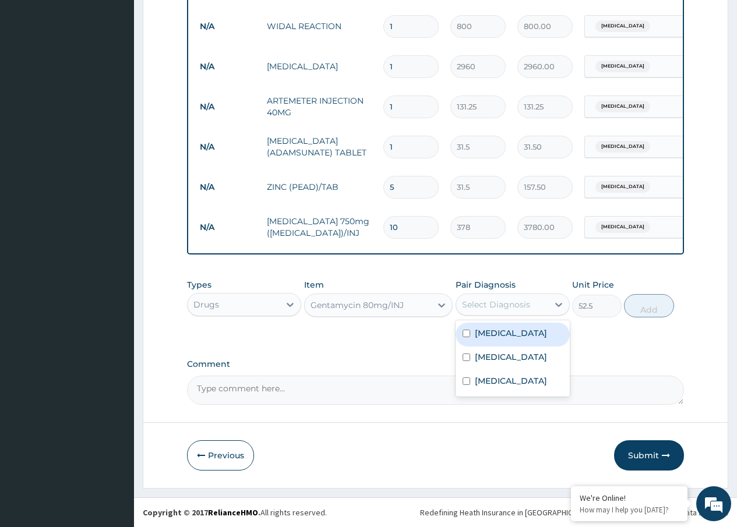
click at [516, 299] on div "Select Diagnosis" at bounding box center [496, 305] width 68 height 12
click at [492, 365] on div "Typhoid fever" at bounding box center [513, 359] width 114 height 24
checkbox input "true"
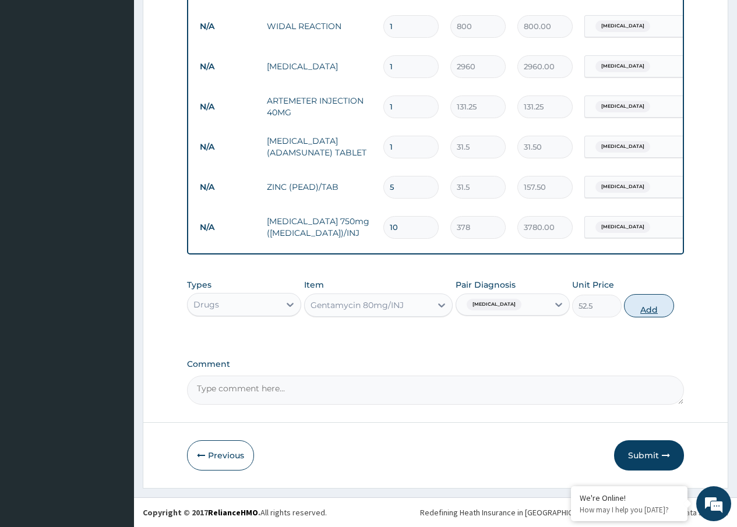
click at [654, 304] on button "Add" at bounding box center [649, 305] width 50 height 23
type input "0"
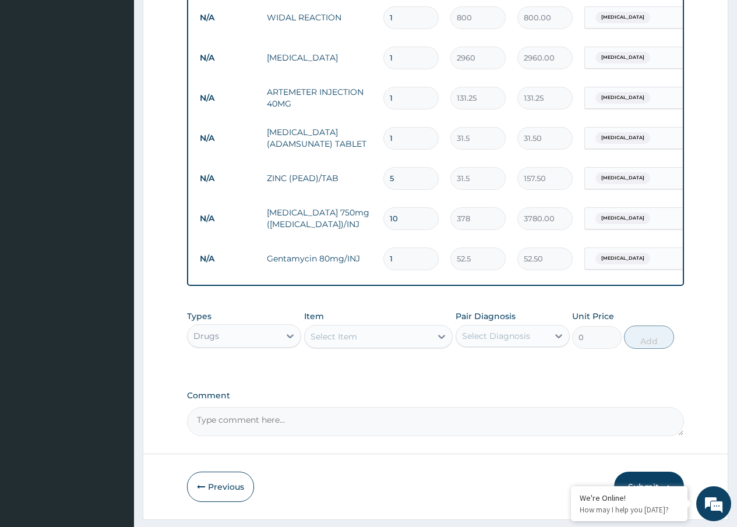
drag, startPoint x: 395, startPoint y: 259, endPoint x: 384, endPoint y: 263, distance: 11.6
click at [384, 263] on input "1" at bounding box center [410, 259] width 55 height 23
type input "2"
type input "105.00"
type input "21"
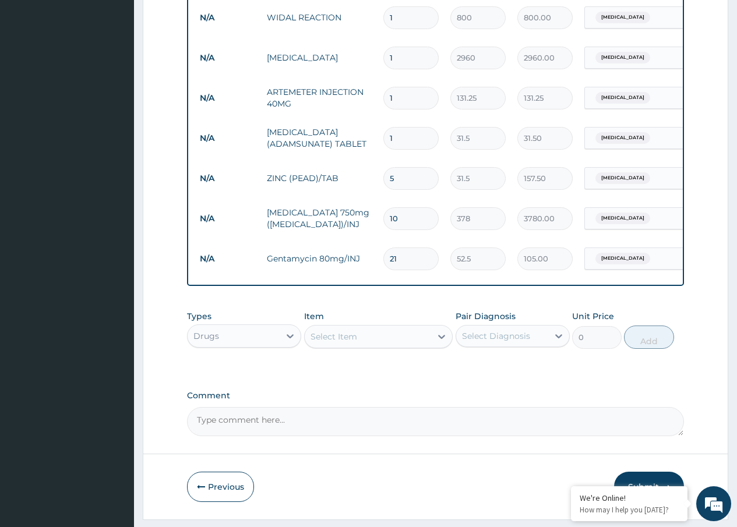
type input "1102.50"
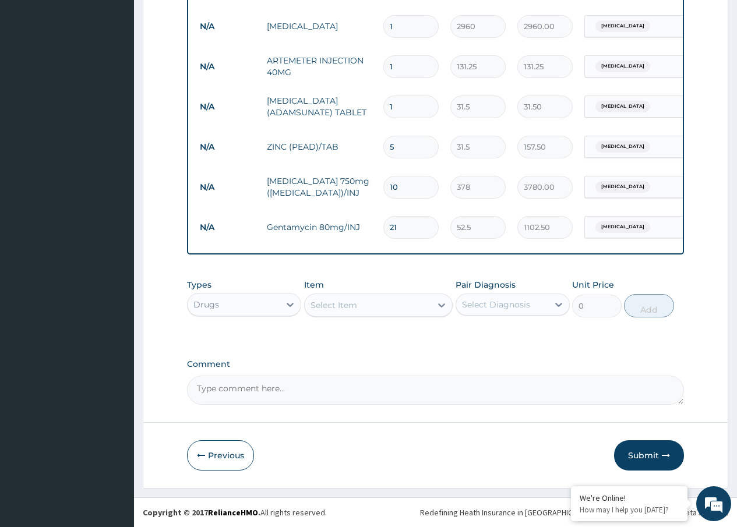
scroll to position [668, 0]
type input "21"
click at [334, 305] on div "Select Item" at bounding box center [333, 305] width 47 height 12
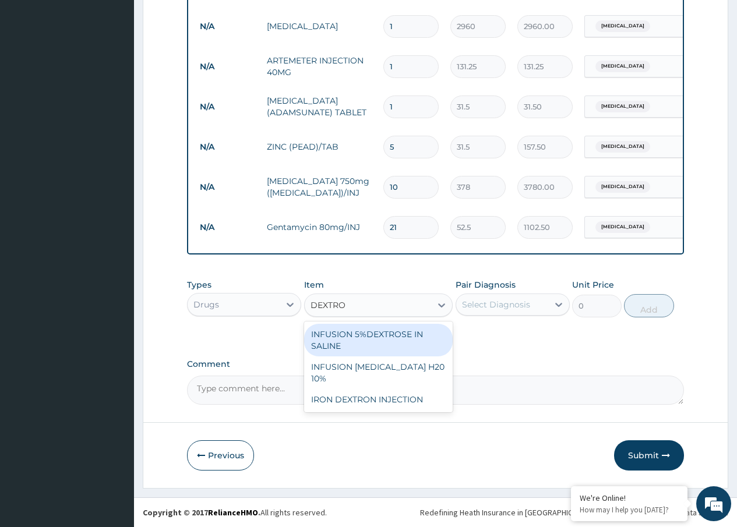
type input "DEXTR"
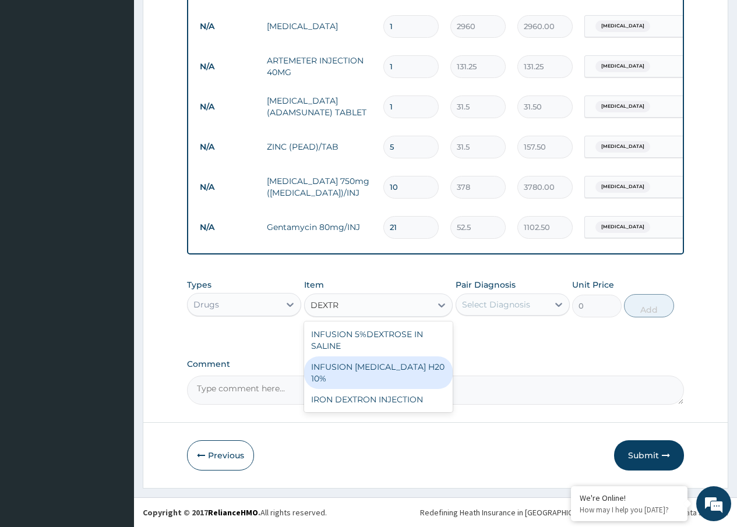
click at [424, 368] on div "INFUSION DEXTROSE H20 10%" at bounding box center [378, 373] width 149 height 33
type input "162.75"
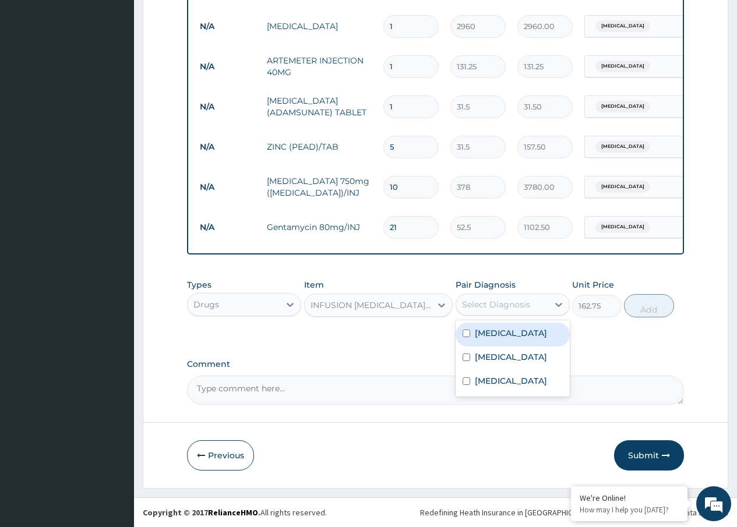
click at [523, 306] on div "Select Diagnosis" at bounding box center [496, 305] width 68 height 12
click at [492, 359] on label "Typhoid fever" at bounding box center [511, 357] width 72 height 12
checkbox input "true"
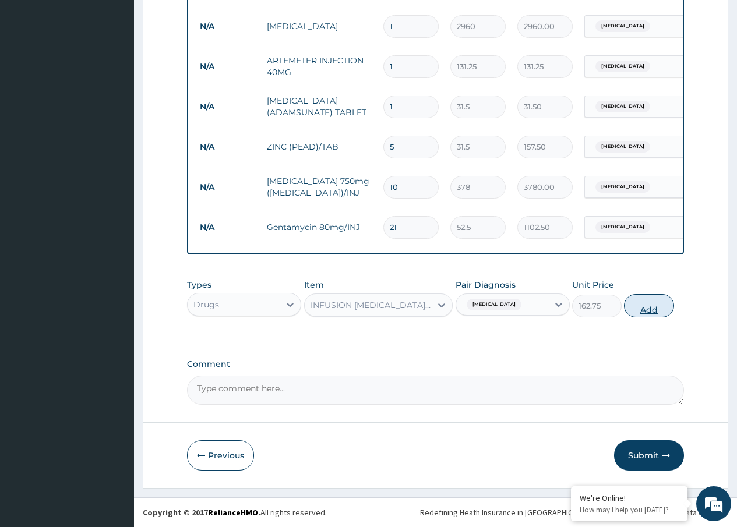
click at [661, 304] on button "Add" at bounding box center [649, 305] width 50 height 23
type input "0"
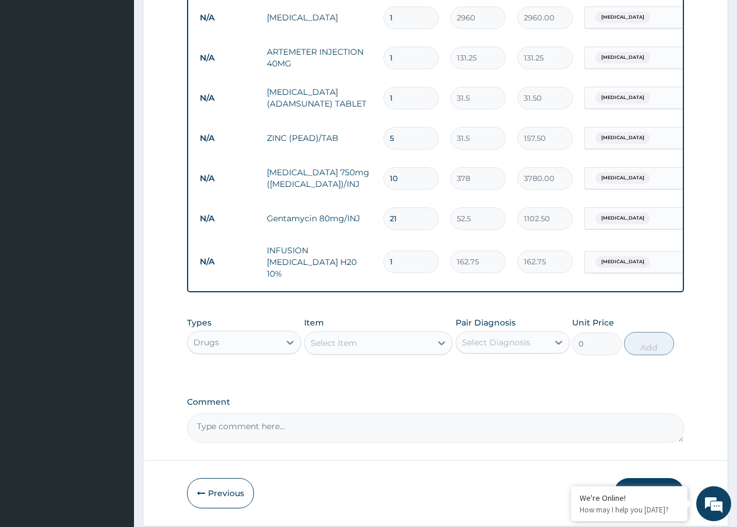
click at [323, 346] on div "Select Item" at bounding box center [333, 343] width 47 height 12
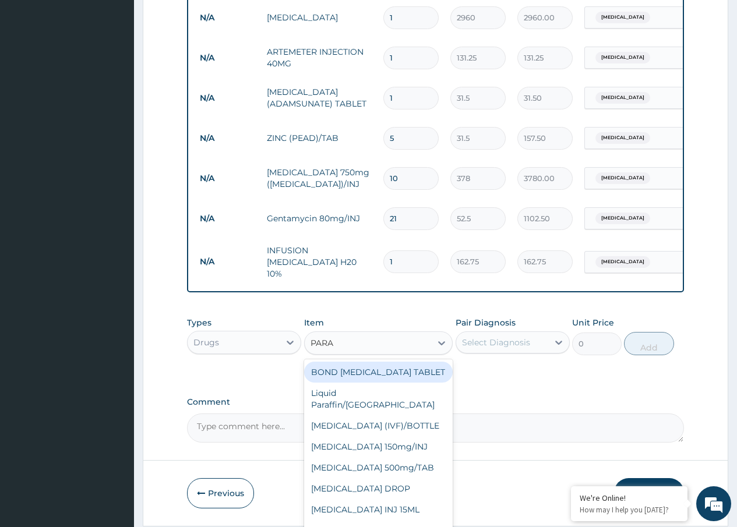
type input "PARAC"
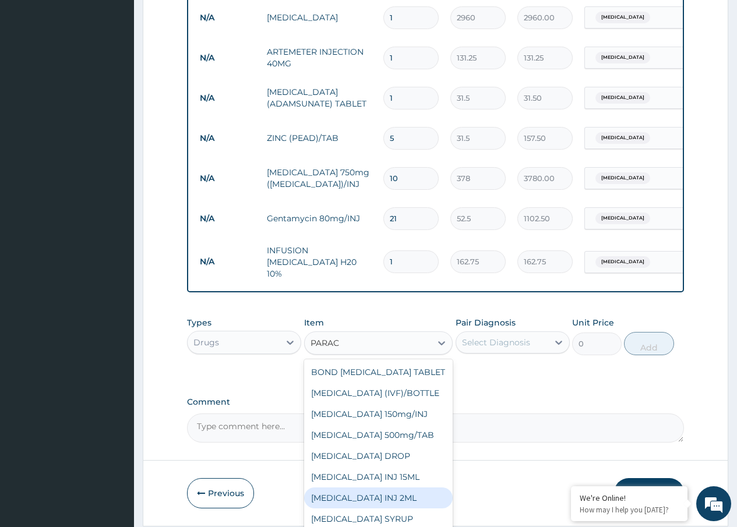
scroll to position [19, 0]
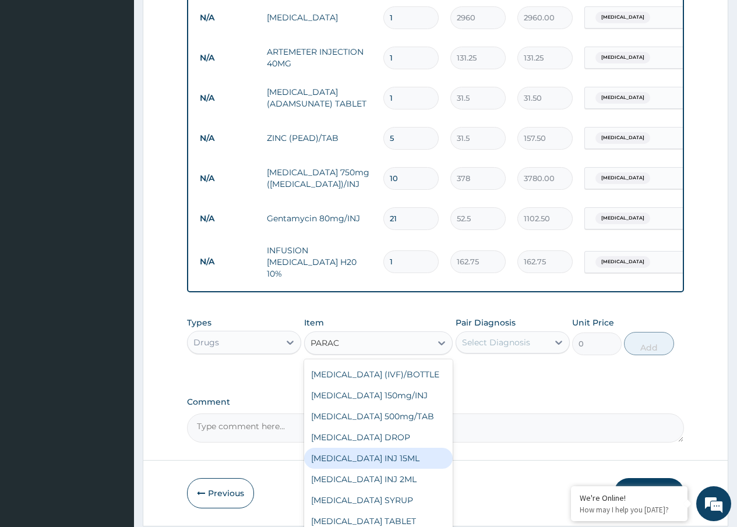
click at [390, 464] on div "PARACETAMOL INJ 15ML" at bounding box center [378, 458] width 149 height 21
type input "183.75"
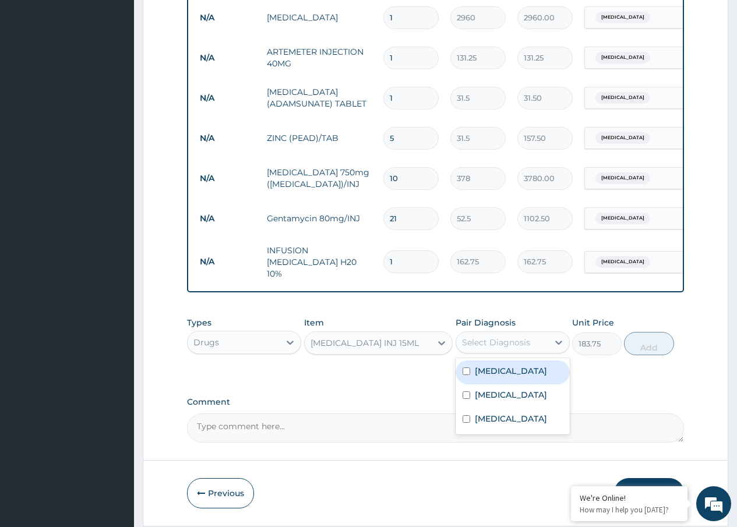
click at [510, 339] on div "Select Diagnosis" at bounding box center [496, 343] width 68 height 12
click at [496, 377] on label "[MEDICAL_DATA]" at bounding box center [511, 371] width 72 height 12
checkbox input "true"
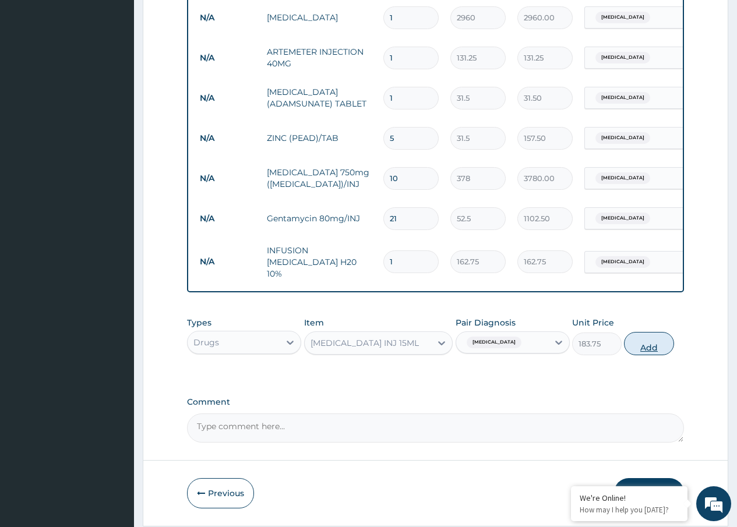
click at [645, 344] on button "Add" at bounding box center [649, 343] width 50 height 23
type input "0"
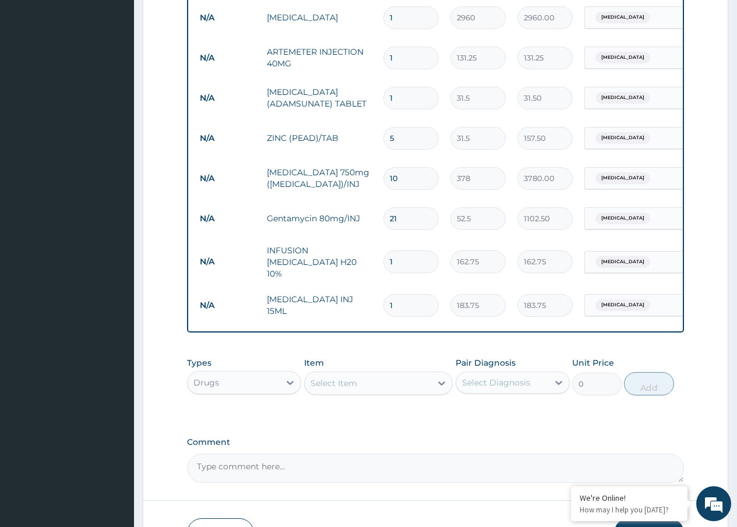
drag, startPoint x: 402, startPoint y: 301, endPoint x: 384, endPoint y: 297, distance: 18.1
click at [388, 304] on input "1" at bounding box center [410, 305] width 55 height 23
type input "9"
type input "1653.75"
type input "9"
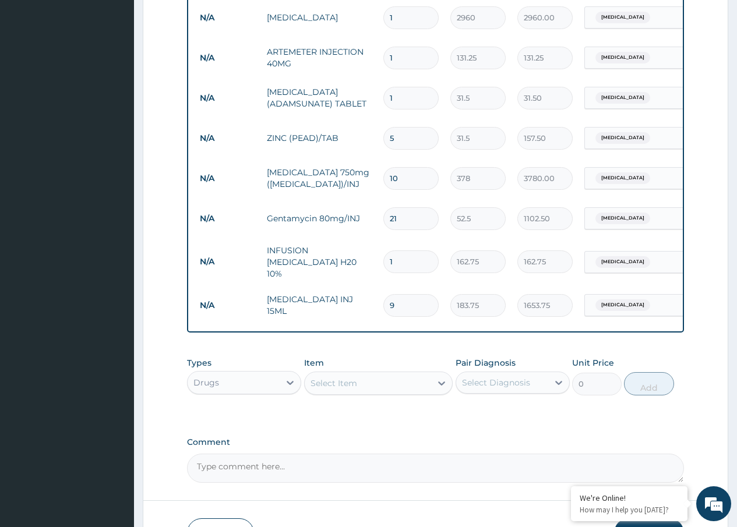
click at [341, 386] on div "Select Item" at bounding box center [333, 383] width 47 height 12
click at [244, 389] on div "Drugs" at bounding box center [234, 382] width 92 height 19
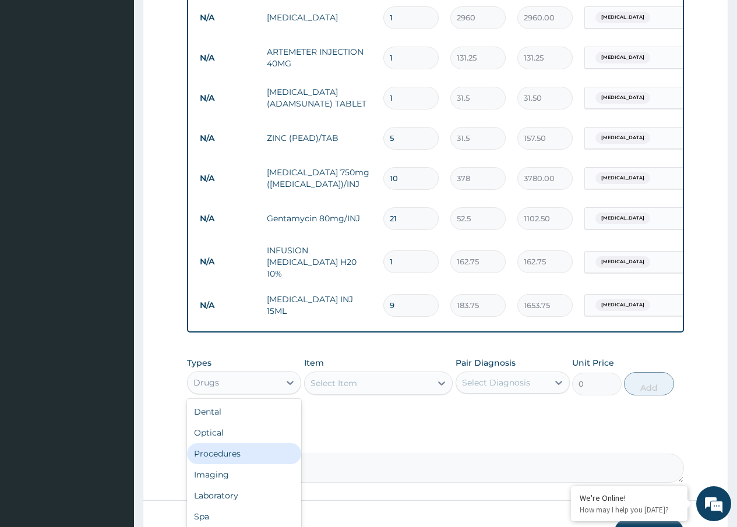
click at [225, 451] on div "Procedures" at bounding box center [244, 453] width 114 height 21
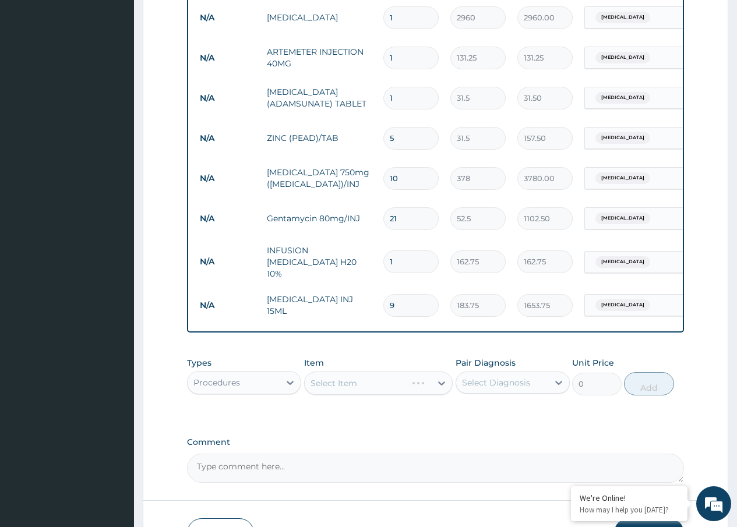
click at [335, 381] on div "Select Item" at bounding box center [378, 383] width 149 height 23
click at [335, 384] on div "Select Item" at bounding box center [378, 383] width 149 height 23
click at [330, 389] on div "Select Item" at bounding box center [378, 383] width 149 height 23
click at [350, 389] on div "Select Item" at bounding box center [378, 383] width 149 height 23
click at [336, 386] on div "Select Item" at bounding box center [378, 383] width 149 height 23
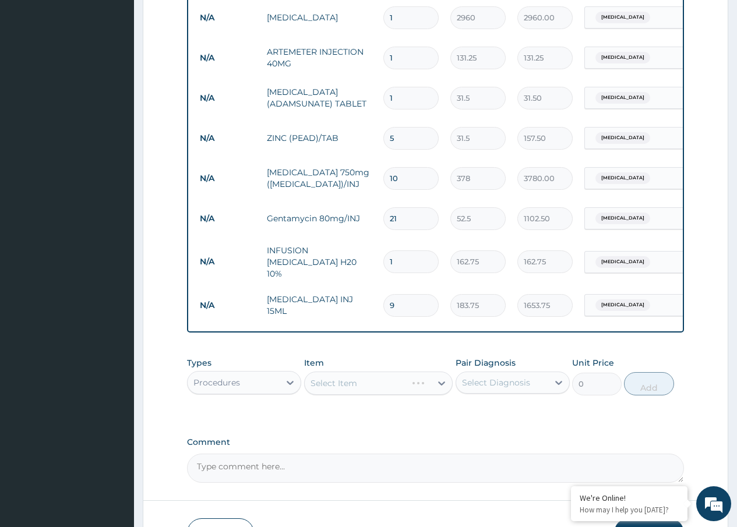
click at [347, 385] on div "Select Item" at bounding box center [378, 383] width 149 height 23
click at [346, 386] on div "Select Item" at bounding box center [378, 383] width 149 height 23
click at [324, 384] on div "Select Item" at bounding box center [378, 383] width 149 height 23
click at [373, 383] on div "Select Item" at bounding box center [378, 383] width 149 height 23
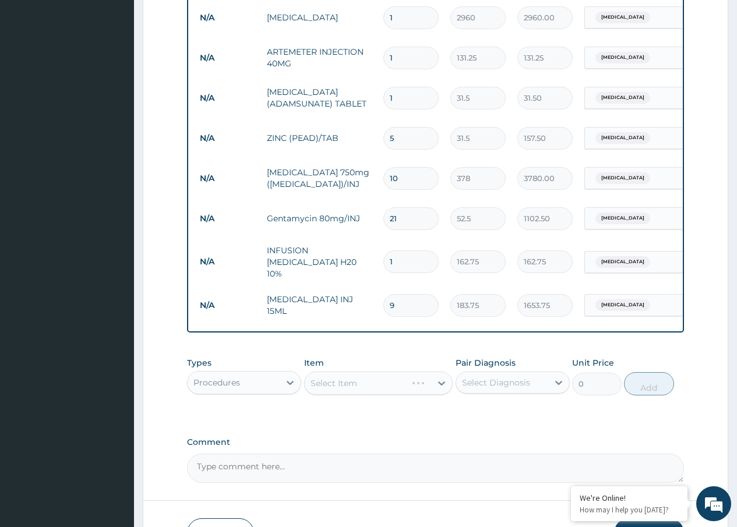
click at [365, 388] on div "Select Item" at bounding box center [378, 383] width 149 height 23
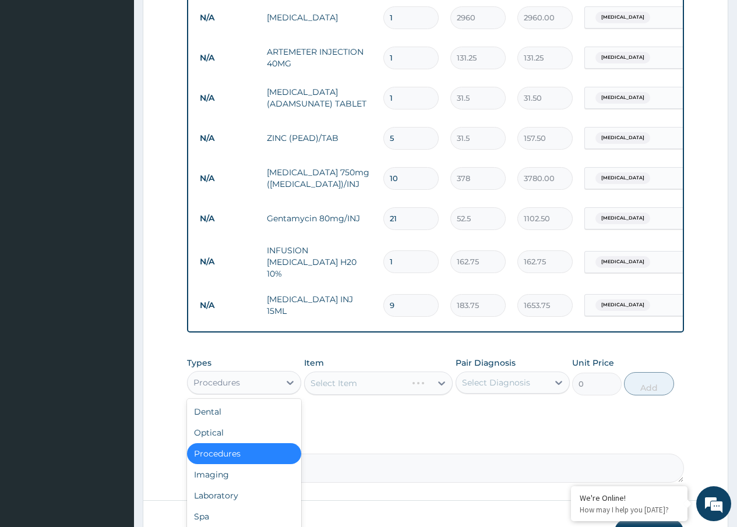
click at [273, 392] on div "Procedures" at bounding box center [234, 382] width 92 height 19
click at [345, 389] on div "Select Item" at bounding box center [378, 383] width 149 height 23
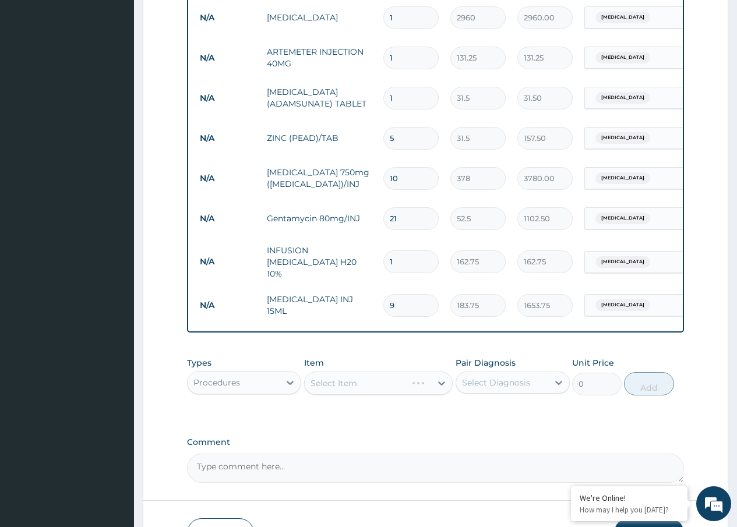
click at [345, 389] on div "Select Item" at bounding box center [378, 383] width 149 height 23
click at [364, 384] on div "Select Item" at bounding box center [378, 383] width 149 height 23
click at [358, 384] on div "Select Item" at bounding box center [378, 383] width 149 height 23
click at [348, 388] on div "Select Item" at bounding box center [378, 383] width 149 height 23
click at [352, 386] on div "Select Item" at bounding box center [378, 383] width 149 height 23
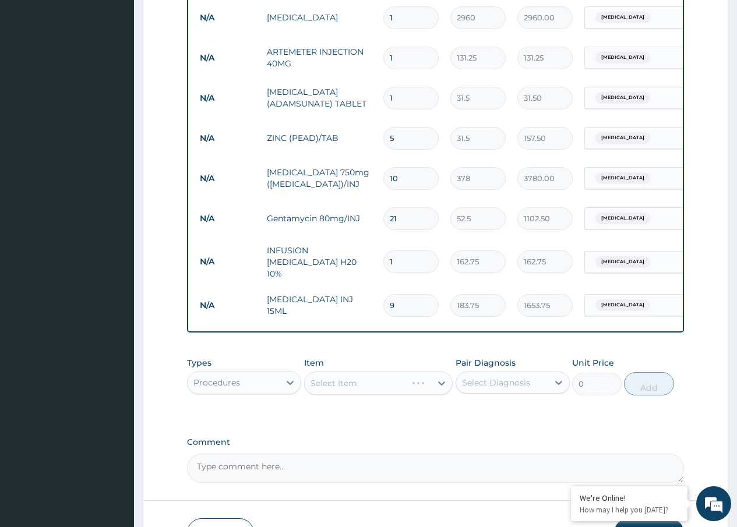
click at [349, 390] on div "Select Item" at bounding box center [378, 383] width 149 height 23
click at [357, 387] on div "Select Item" at bounding box center [378, 383] width 149 height 23
click at [257, 387] on div "Procedures" at bounding box center [234, 382] width 92 height 19
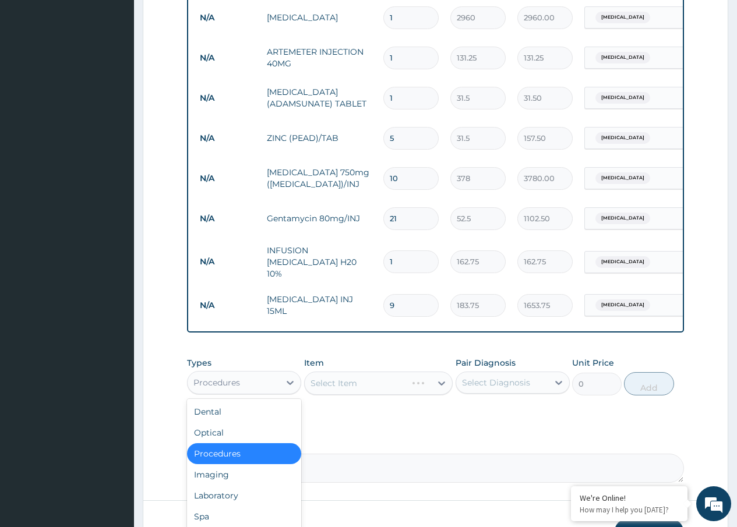
click at [244, 456] on div "Procedures" at bounding box center [244, 453] width 114 height 21
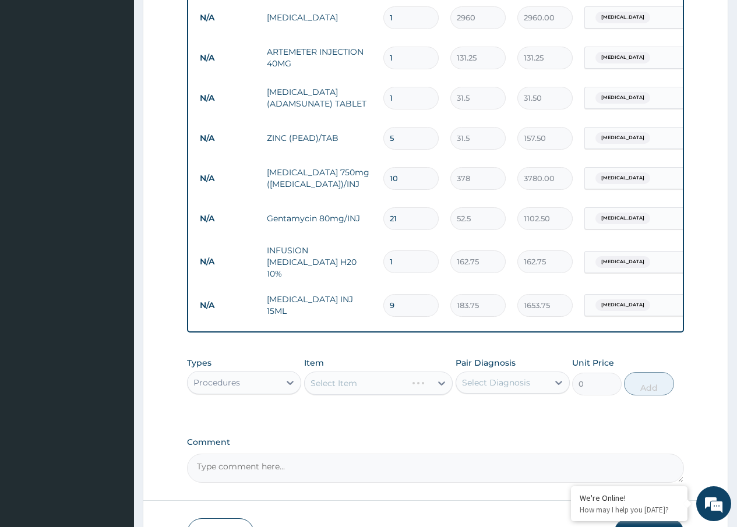
click at [337, 387] on div "Select Item" at bounding box center [378, 383] width 149 height 23
click at [358, 383] on div "Select Item" at bounding box center [378, 383] width 149 height 23
click at [349, 384] on div "Select Item" at bounding box center [378, 383] width 149 height 23
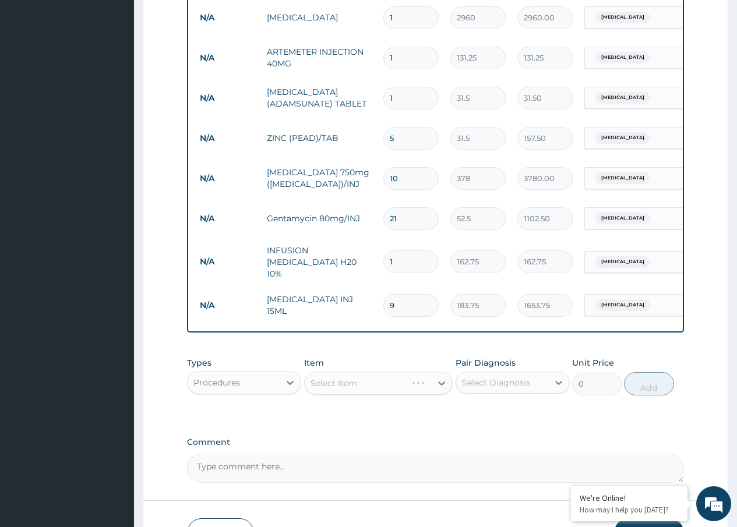
click at [382, 390] on div "Select Item" at bounding box center [378, 383] width 149 height 23
click at [518, 384] on div "Select Diagnosis" at bounding box center [496, 383] width 68 height 12
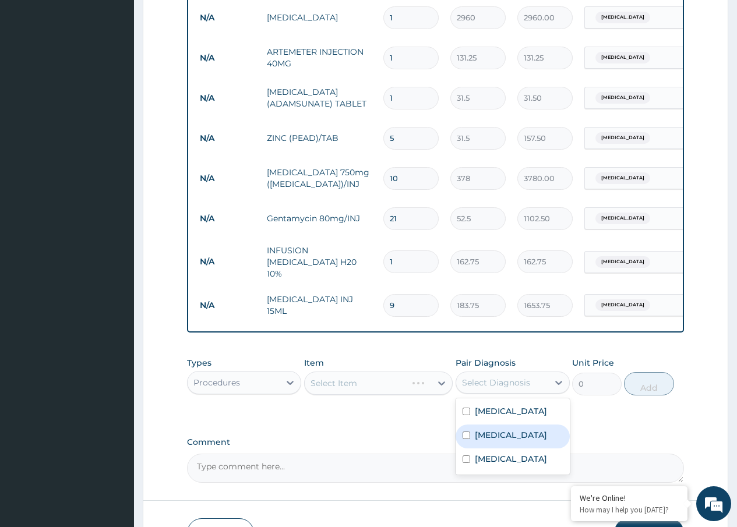
click at [493, 439] on label "Typhoid fever" at bounding box center [511, 435] width 72 height 12
checkbox input "true"
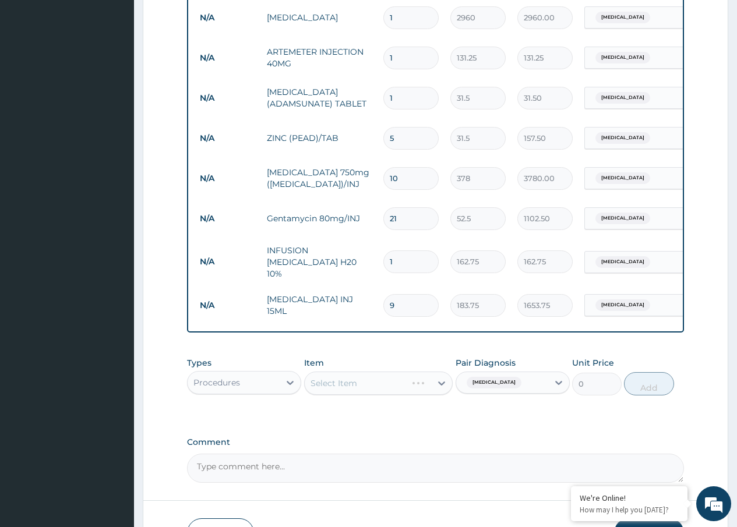
click at [364, 384] on div "Select Item" at bounding box center [378, 383] width 149 height 23
click at [391, 383] on div "Select Item" at bounding box center [378, 383] width 149 height 23
click at [437, 385] on div "Select Item" at bounding box center [378, 383] width 149 height 23
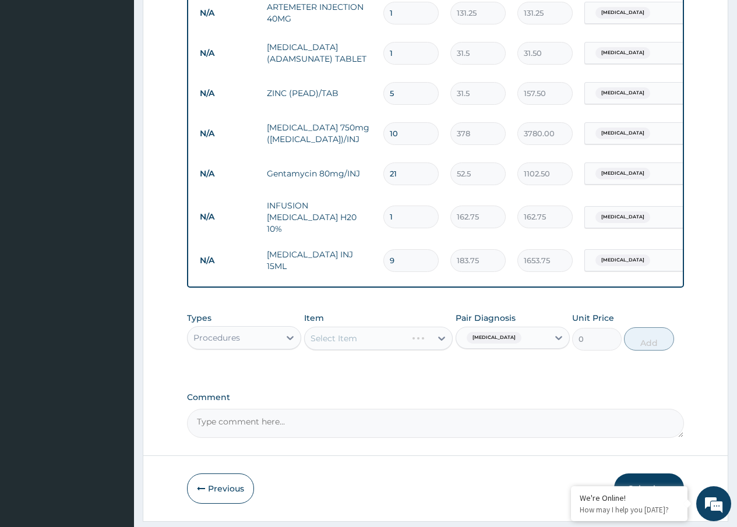
scroll to position [749, 0]
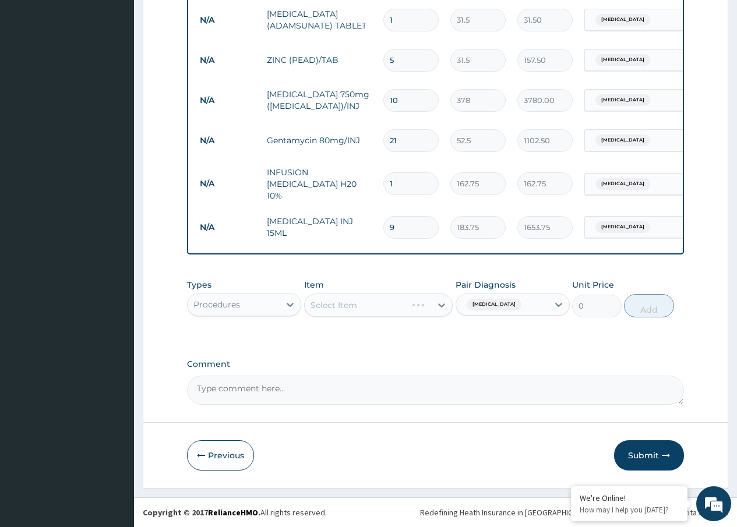
click at [381, 309] on div "Select Item" at bounding box center [378, 305] width 149 height 23
click at [405, 303] on div "Select Item" at bounding box center [378, 305] width 149 height 23
click at [443, 303] on div "Select Item" at bounding box center [378, 305] width 149 height 23
click at [367, 305] on div "Select Item" at bounding box center [378, 305] width 149 height 23
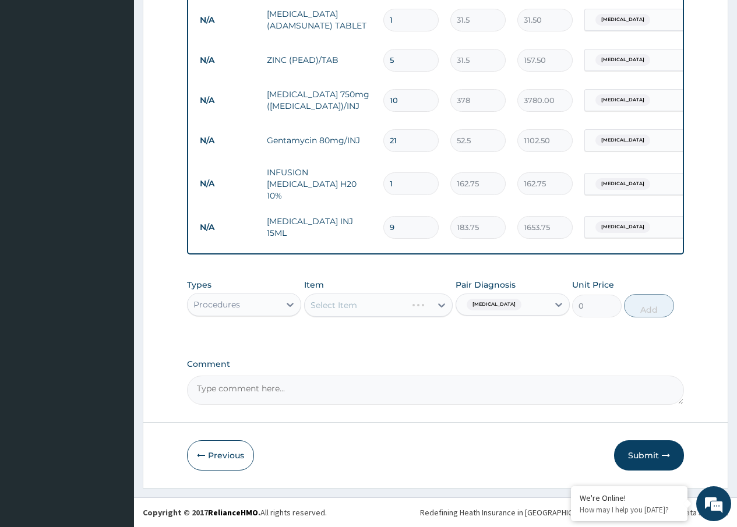
click at [431, 310] on div "Select Item" at bounding box center [378, 305] width 149 height 23
click at [444, 308] on div "Select Item" at bounding box center [378, 305] width 149 height 23
click at [640, 449] on button "Submit" at bounding box center [649, 455] width 70 height 30
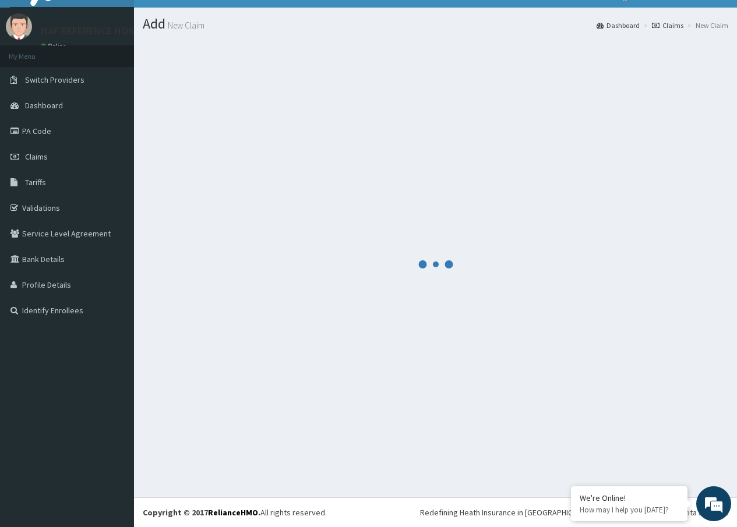
scroll to position [22, 0]
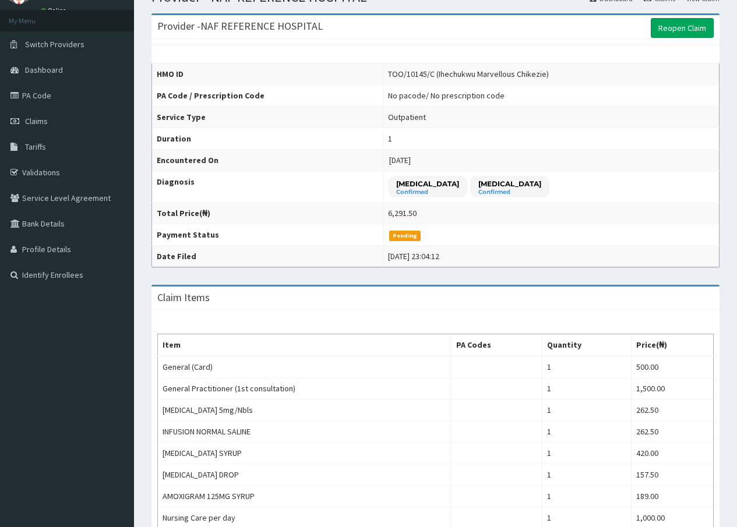
scroll to position [58, 0]
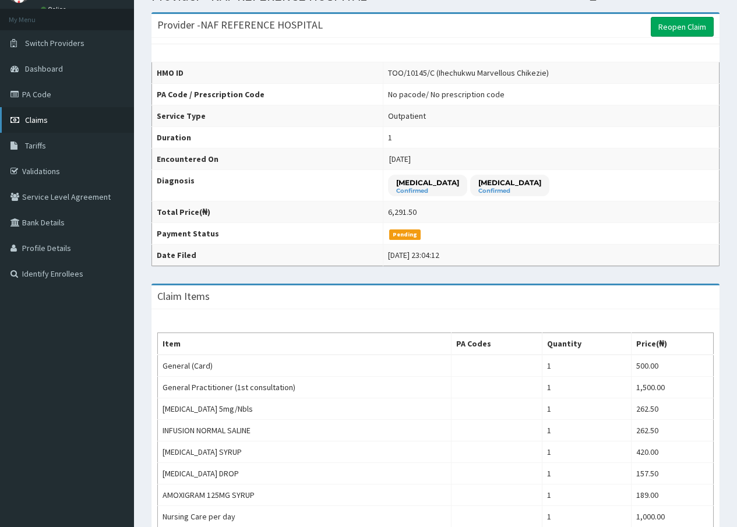
click at [39, 117] on span "Claims" at bounding box center [36, 120] width 23 height 10
